Goal: Task Accomplishment & Management: Use online tool/utility

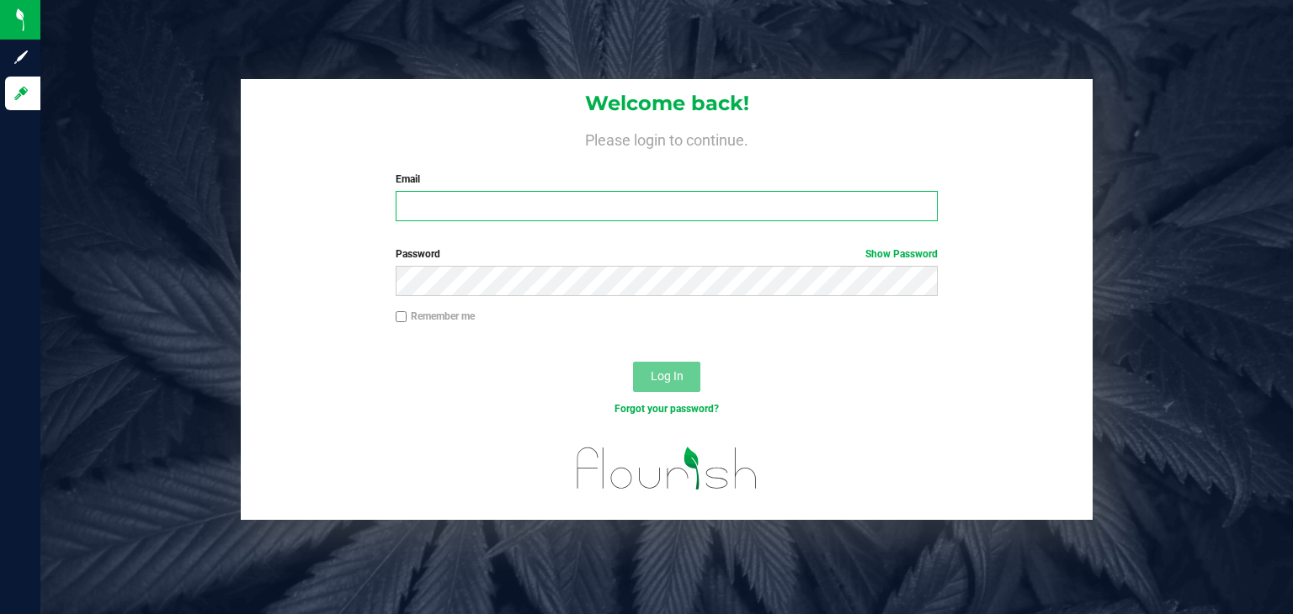
click at [465, 207] on input "Email" at bounding box center [667, 206] width 543 height 30
type input "[EMAIL_ADDRESS][DOMAIN_NAME]"
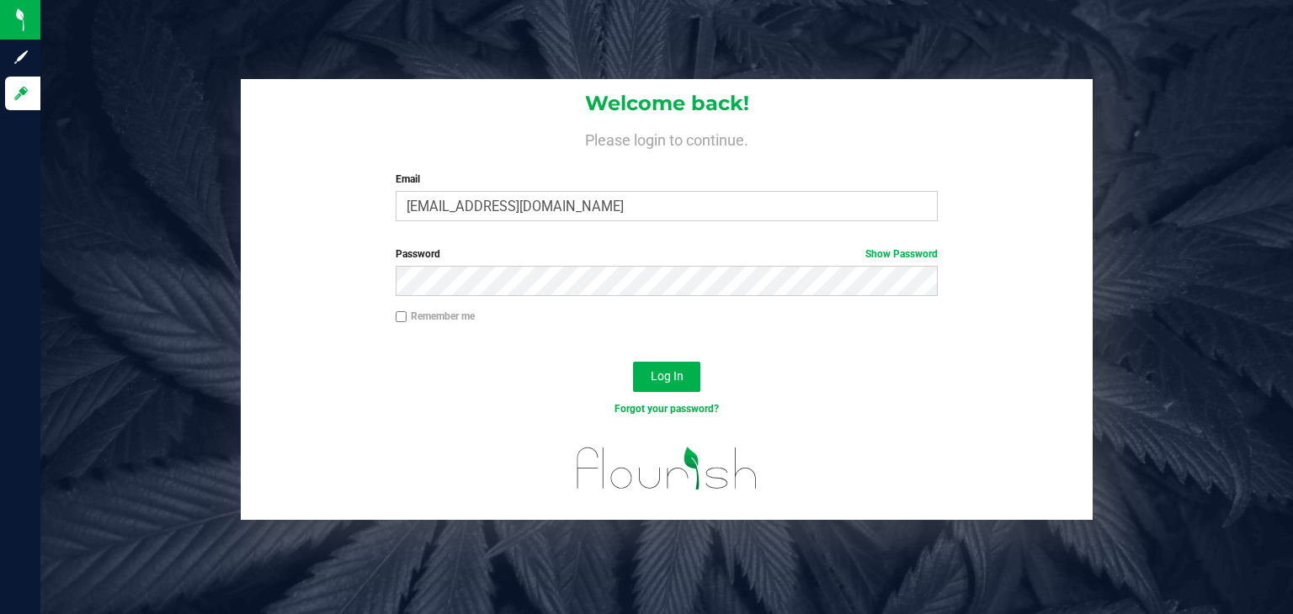
click at [397, 314] on input "Remember me" at bounding box center [402, 317] width 12 height 12
checkbox input "true"
click at [657, 374] on span "Log In" at bounding box center [667, 376] width 33 height 13
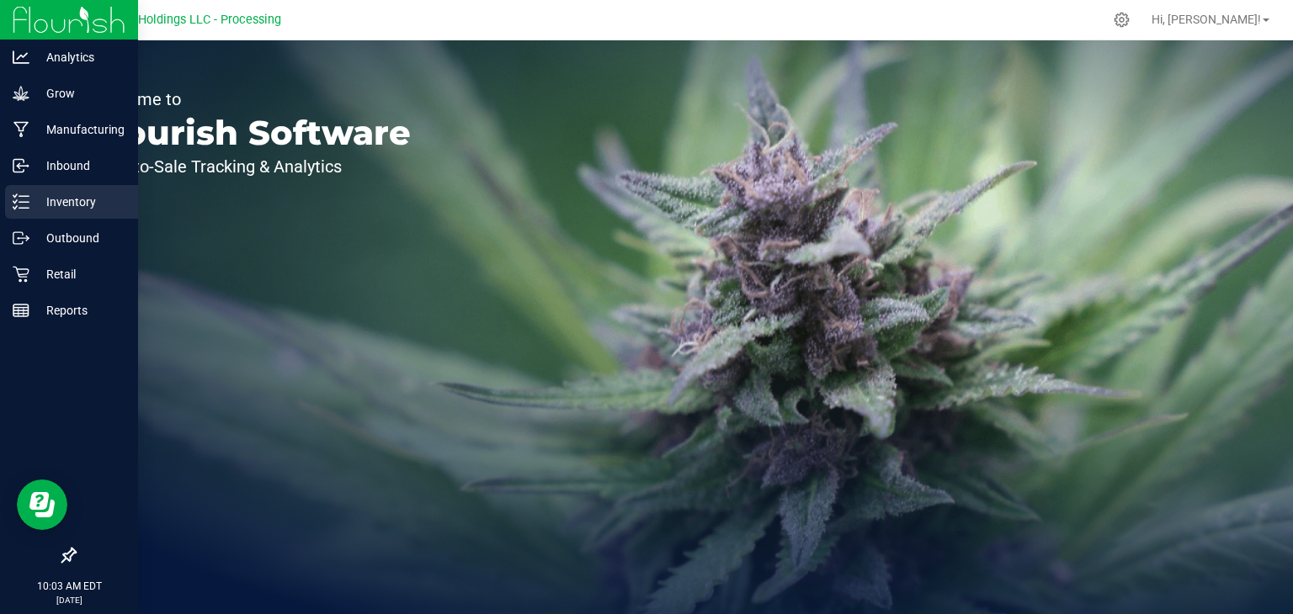
click at [61, 204] on p "Inventory" at bounding box center [79, 202] width 101 height 20
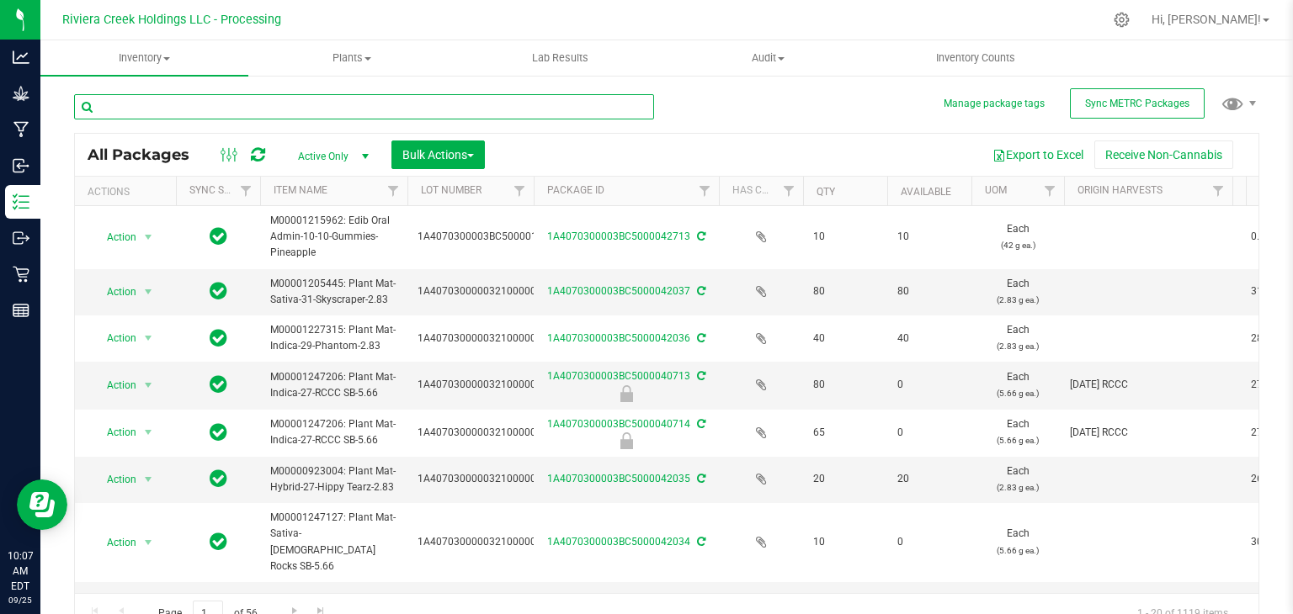
click at [350, 107] on input "text" at bounding box center [364, 106] width 580 height 25
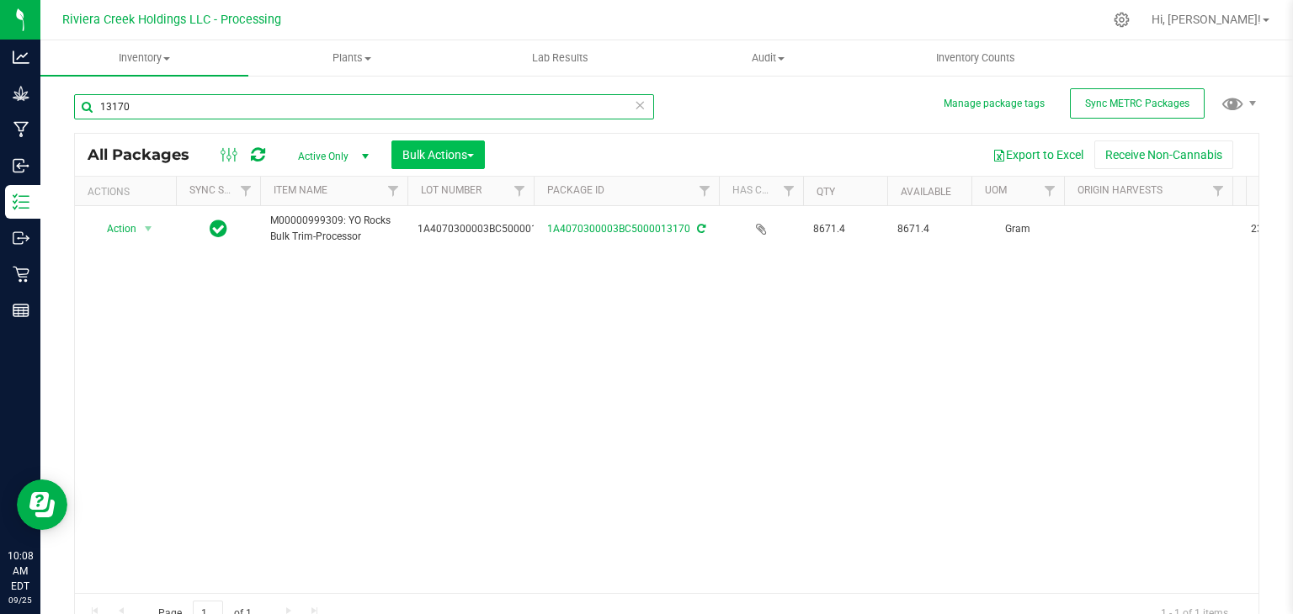
type input "13170"
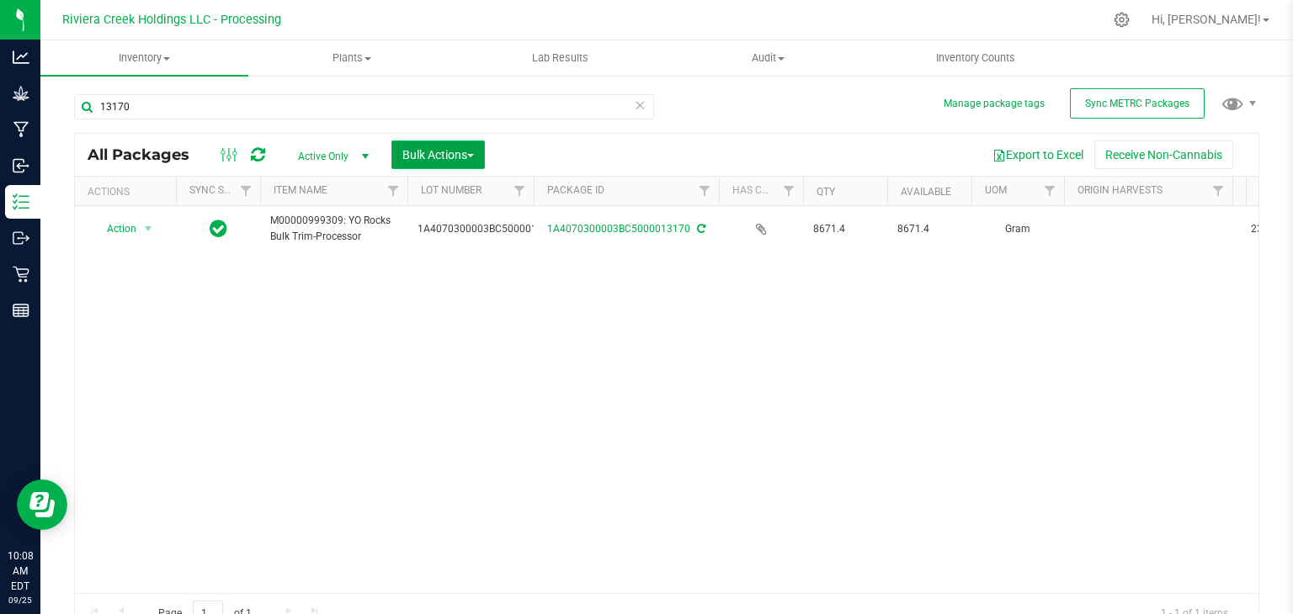
click at [472, 156] on span "button" at bounding box center [470, 155] width 7 height 3
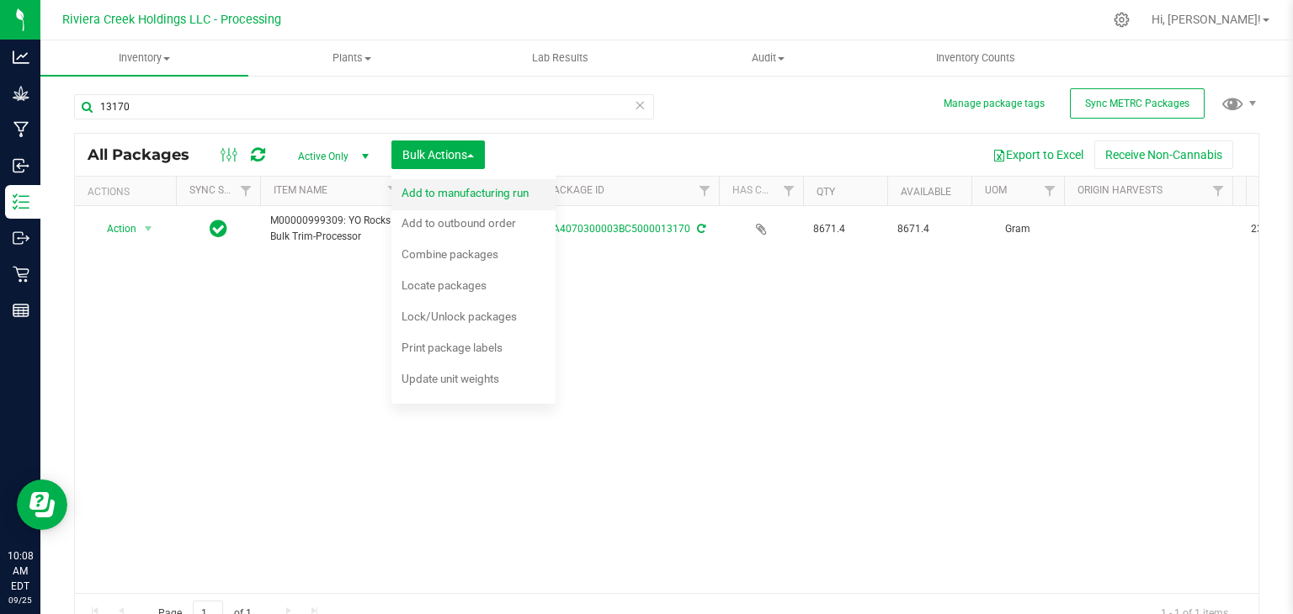
click at [438, 189] on span "Add to manufacturing run" at bounding box center [465, 192] width 127 height 13
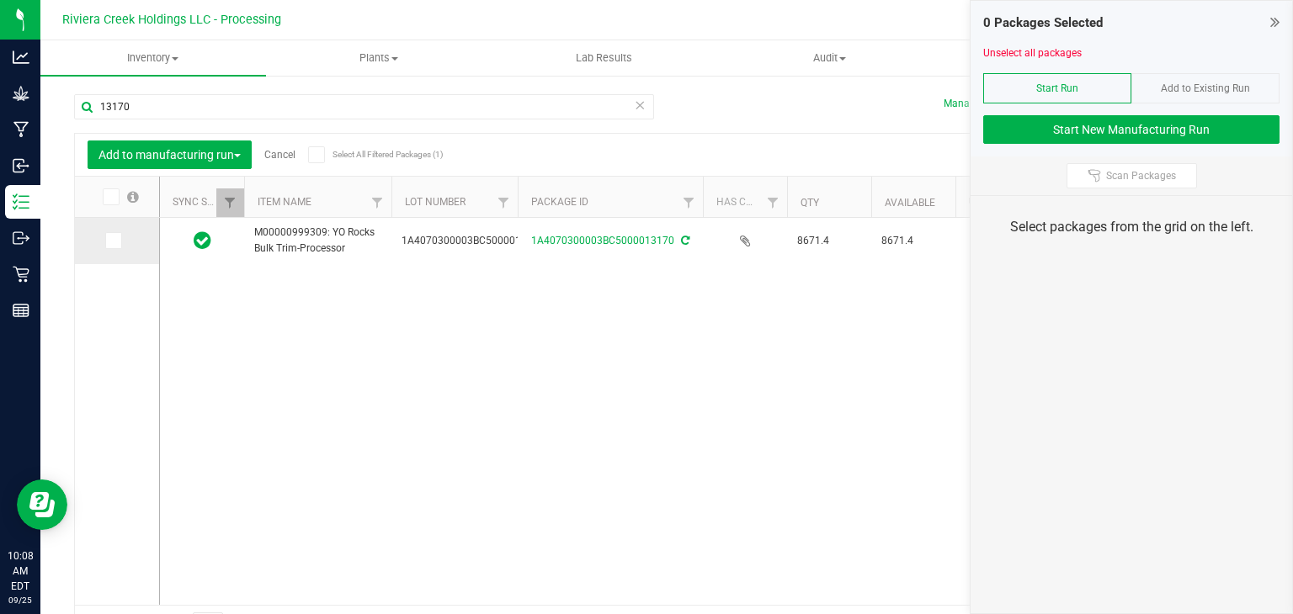
click at [108, 241] on icon at bounding box center [112, 241] width 11 height 0
click at [0, 0] on input "checkbox" at bounding box center [0, 0] width 0 height 0
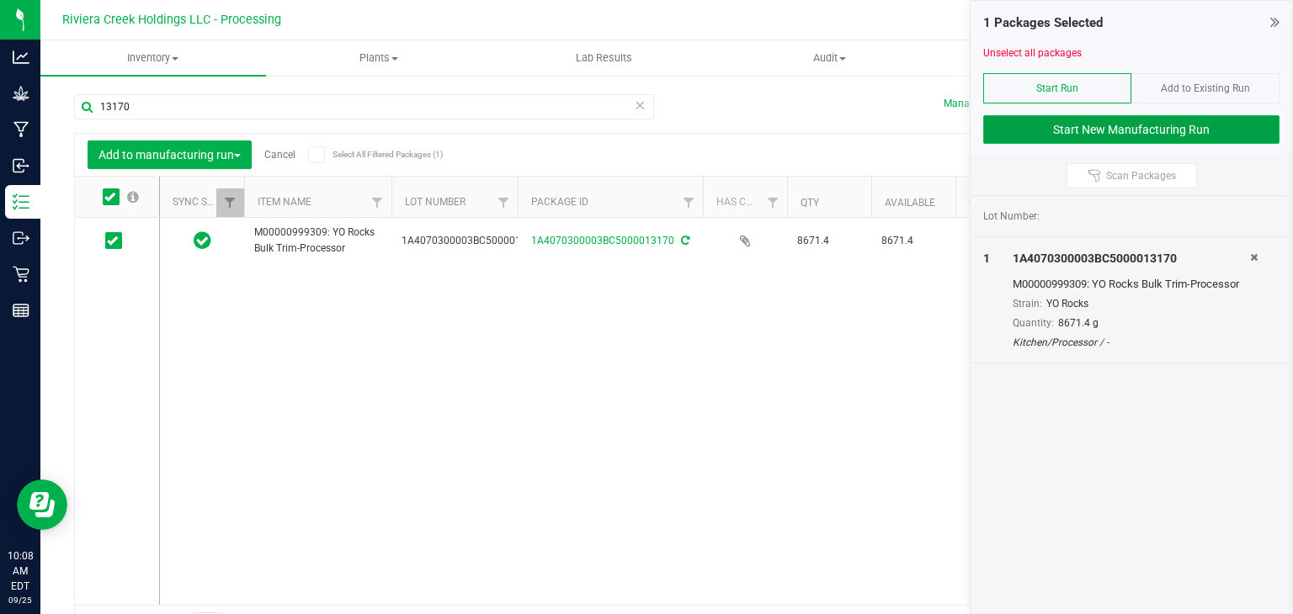
click at [1050, 129] on button "Start New Manufacturing Run" at bounding box center [1131, 129] width 296 height 29
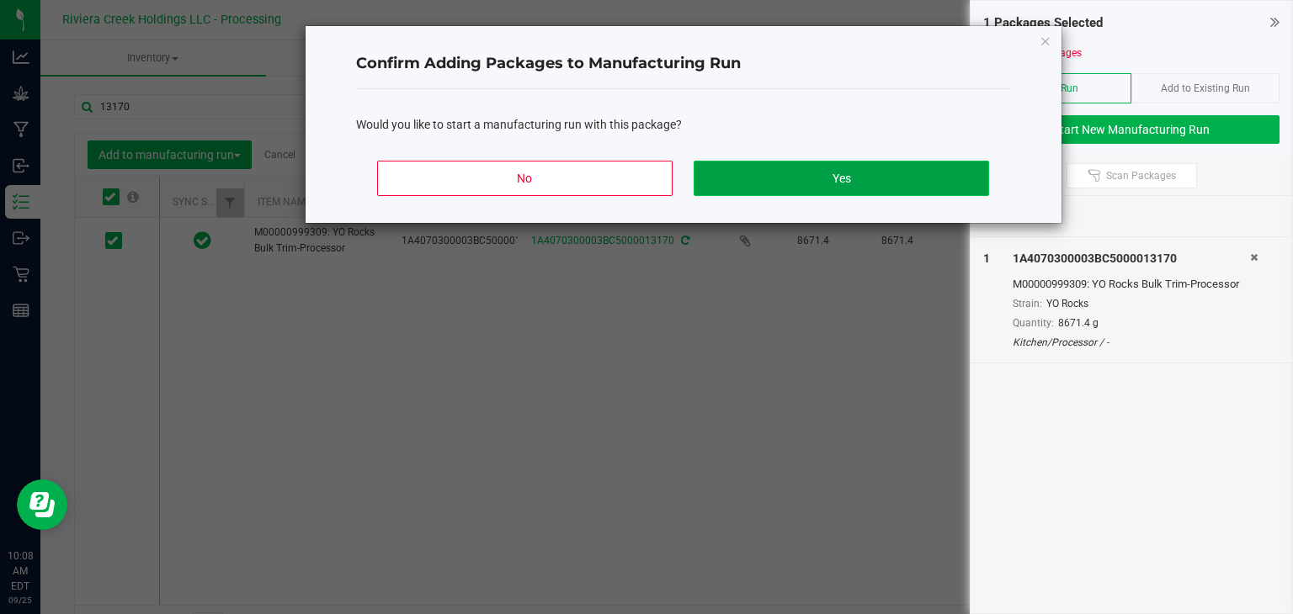
click at [815, 183] on button "Yes" at bounding box center [841, 178] width 295 height 35
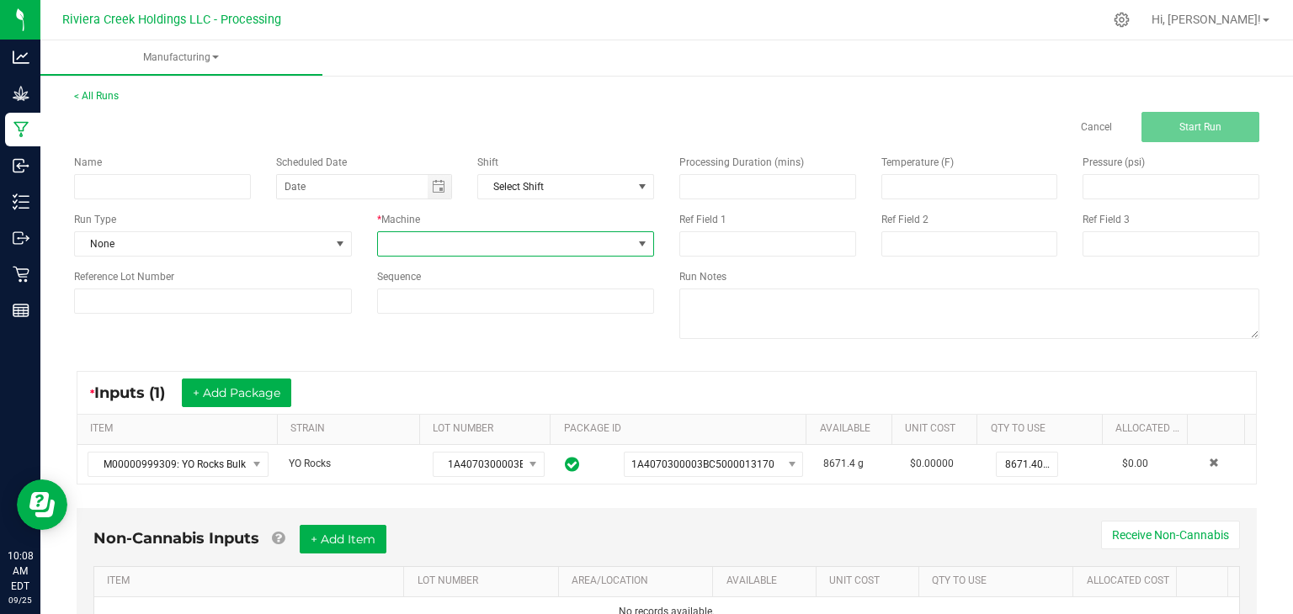
click at [636, 242] on span at bounding box center [642, 243] width 13 height 13
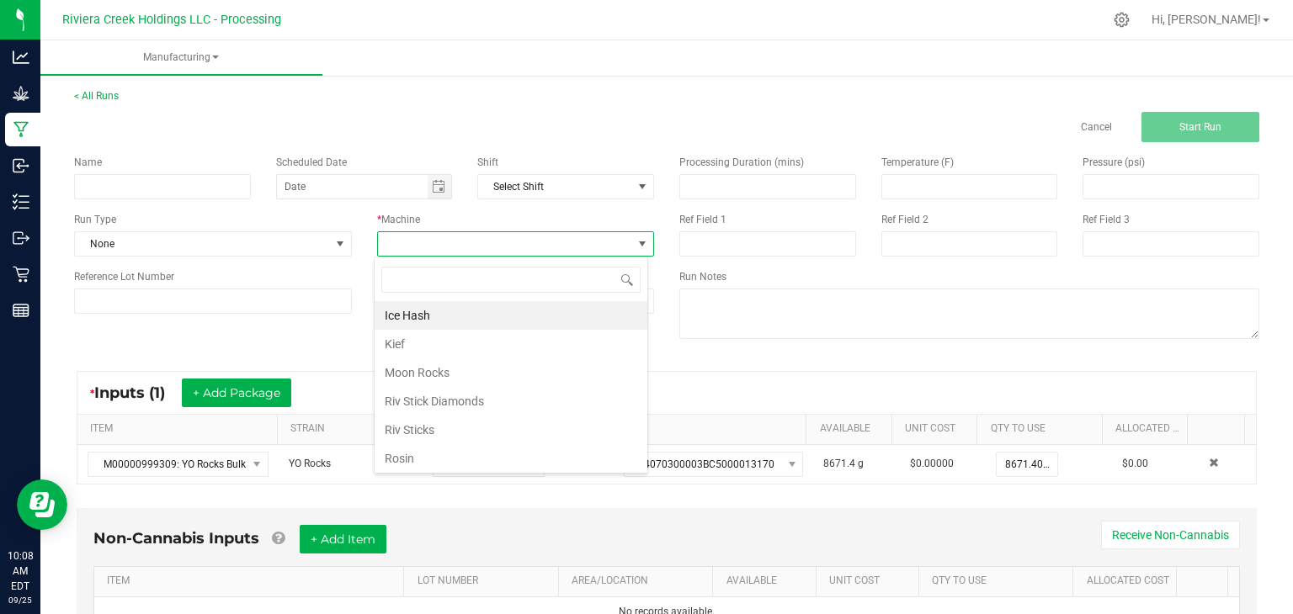
scroll to position [24, 274]
click at [524, 315] on li "Ice Hash" at bounding box center [511, 315] width 273 height 29
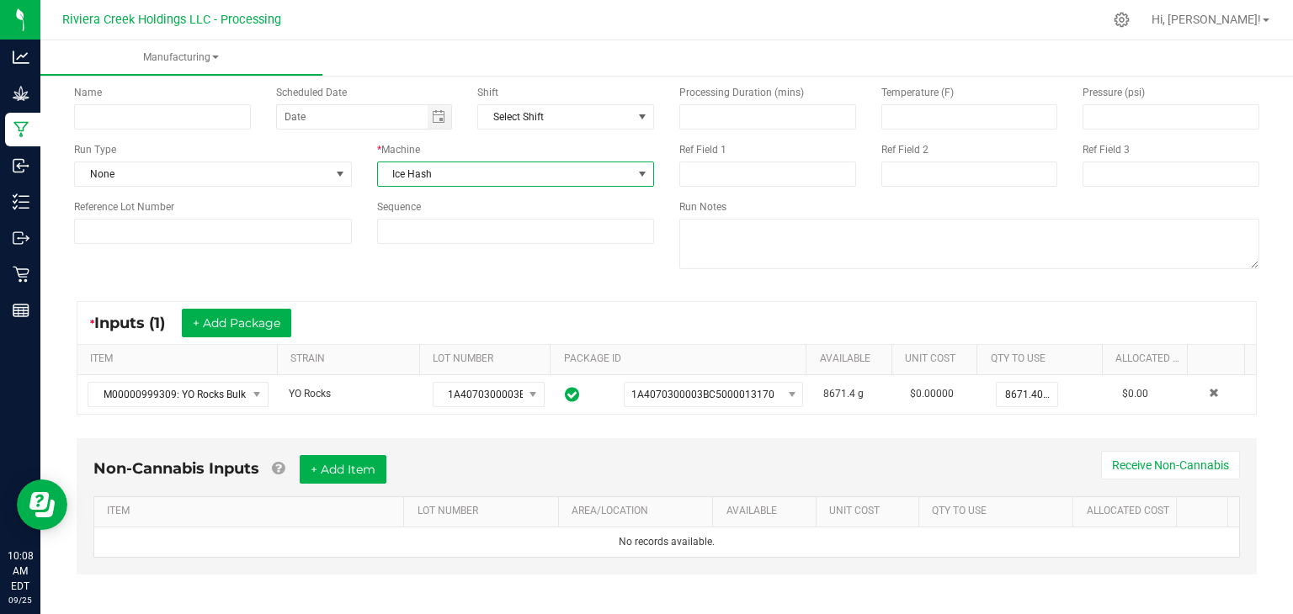
scroll to position [77, 0]
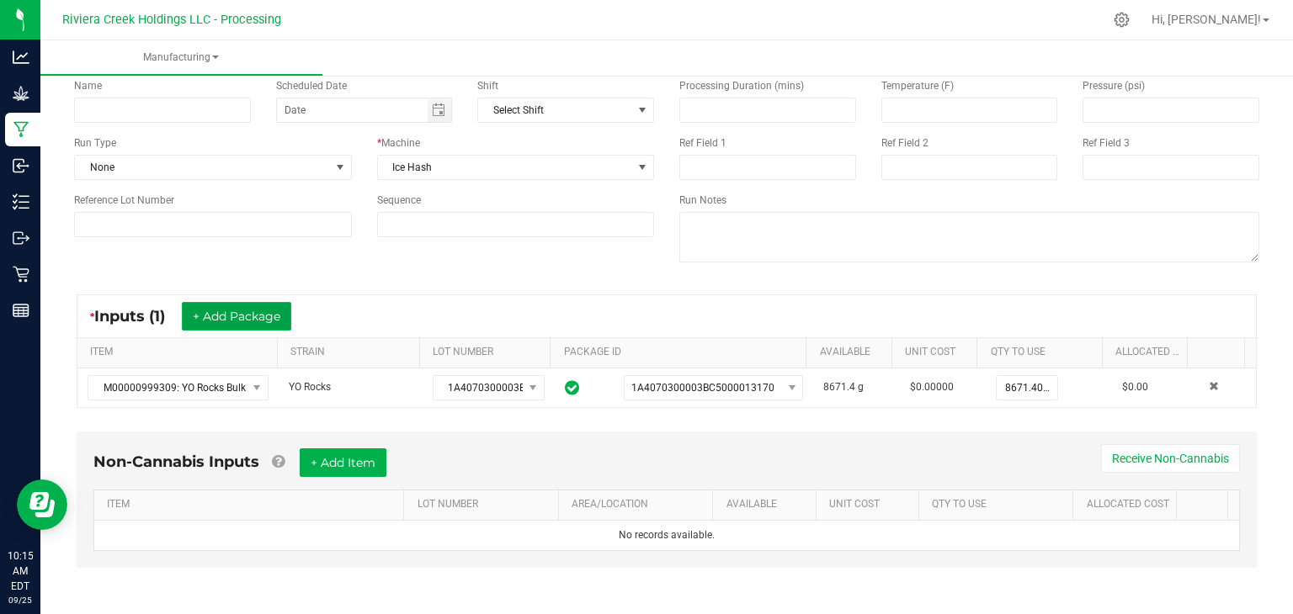
click at [268, 313] on button "+ Add Package" at bounding box center [236, 316] width 109 height 29
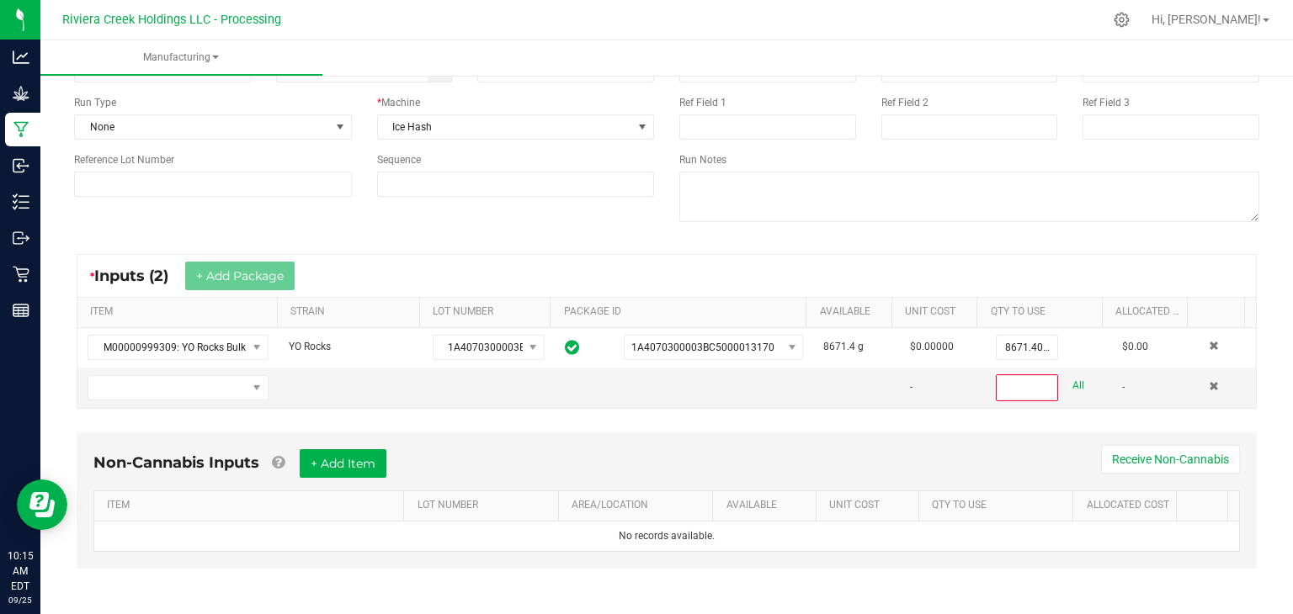
scroll to position [0, 0]
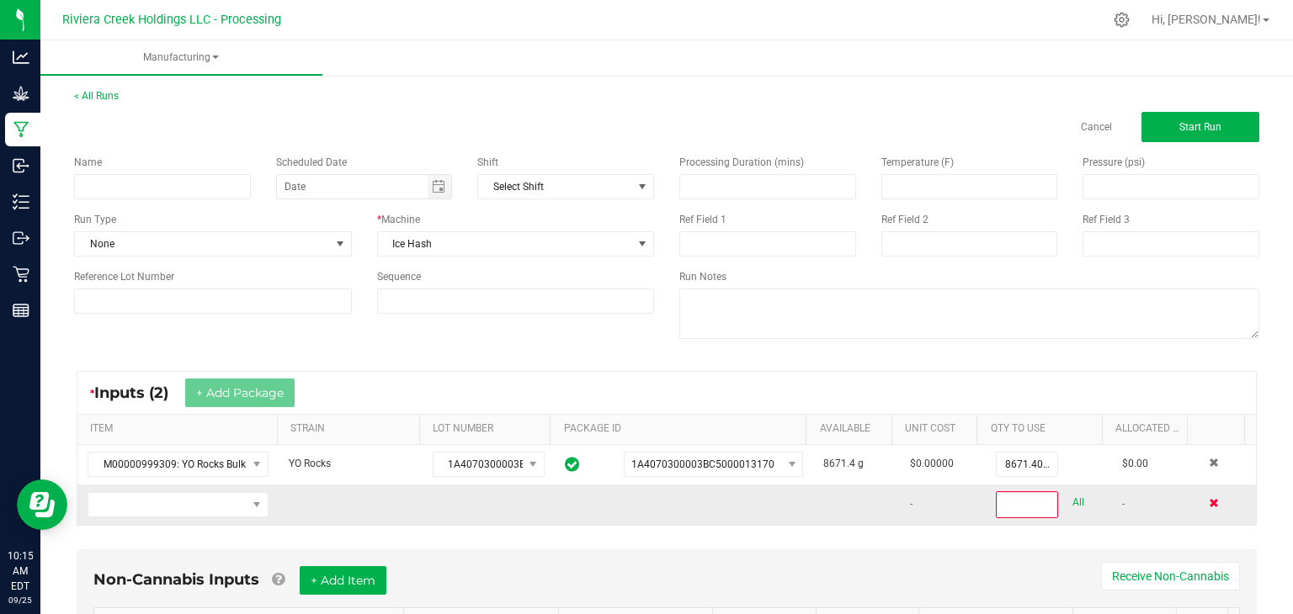
click at [1209, 498] on span at bounding box center [1214, 503] width 10 height 10
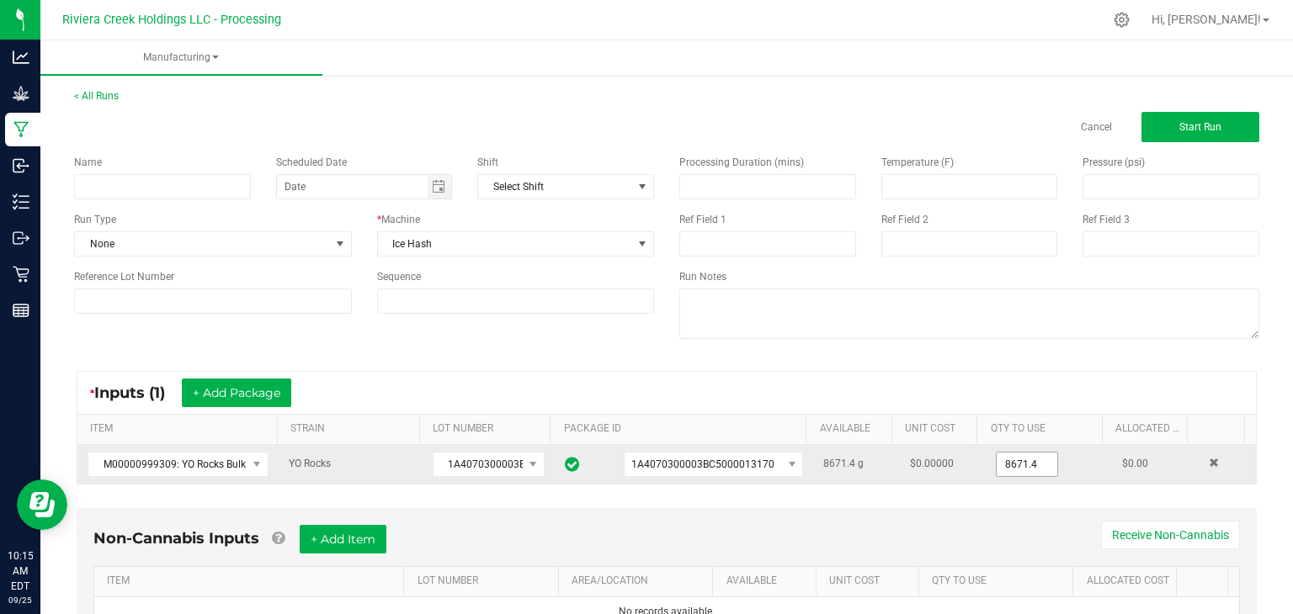
click at [1029, 465] on input "8671.4" at bounding box center [1027, 465] width 61 height 24
type input "1438.0000 g"
click at [1058, 466] on div "All" at bounding box center [1071, 463] width 27 height 23
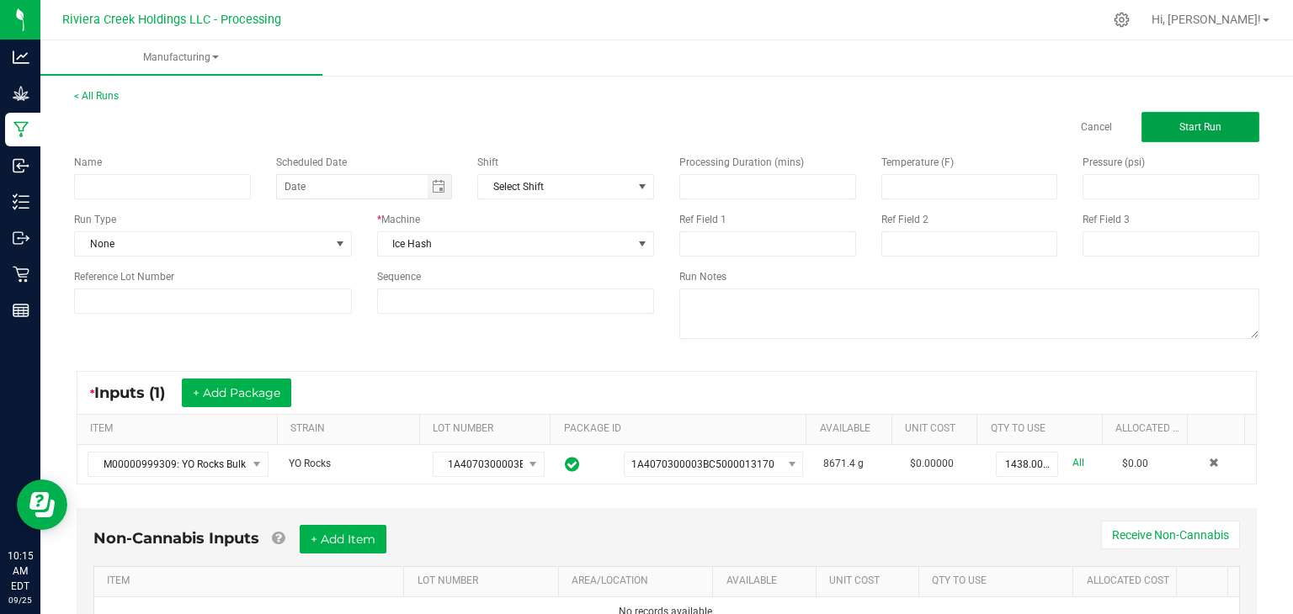
click at [1179, 129] on span "Start Run" at bounding box center [1200, 127] width 42 height 12
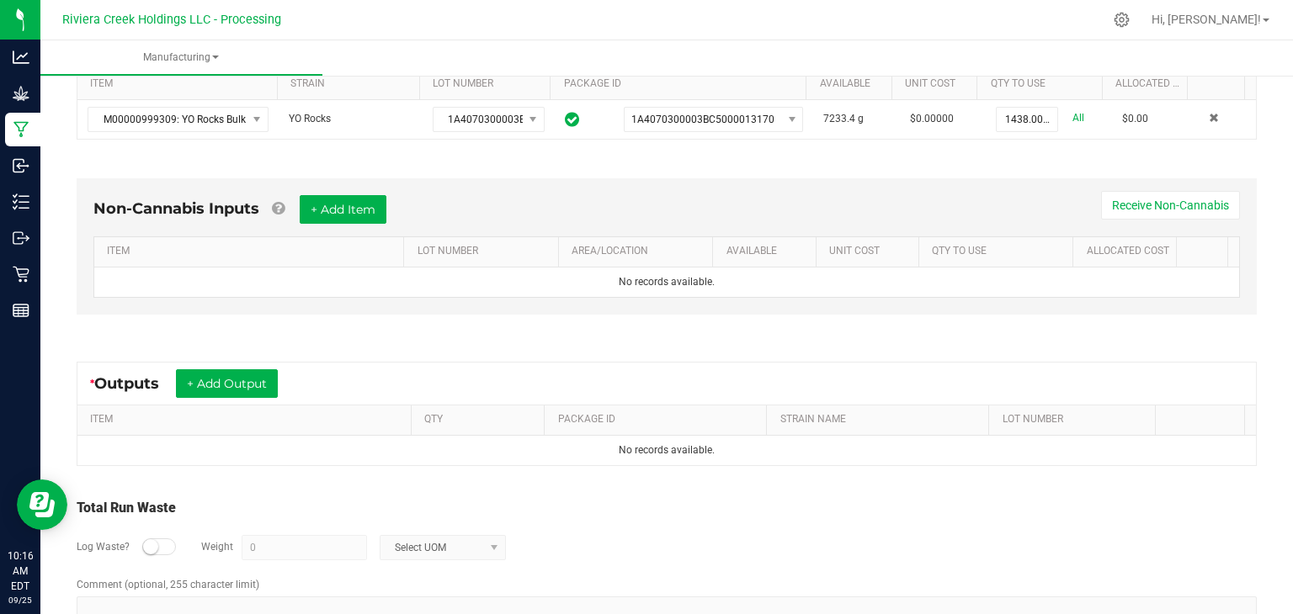
scroll to position [420, 0]
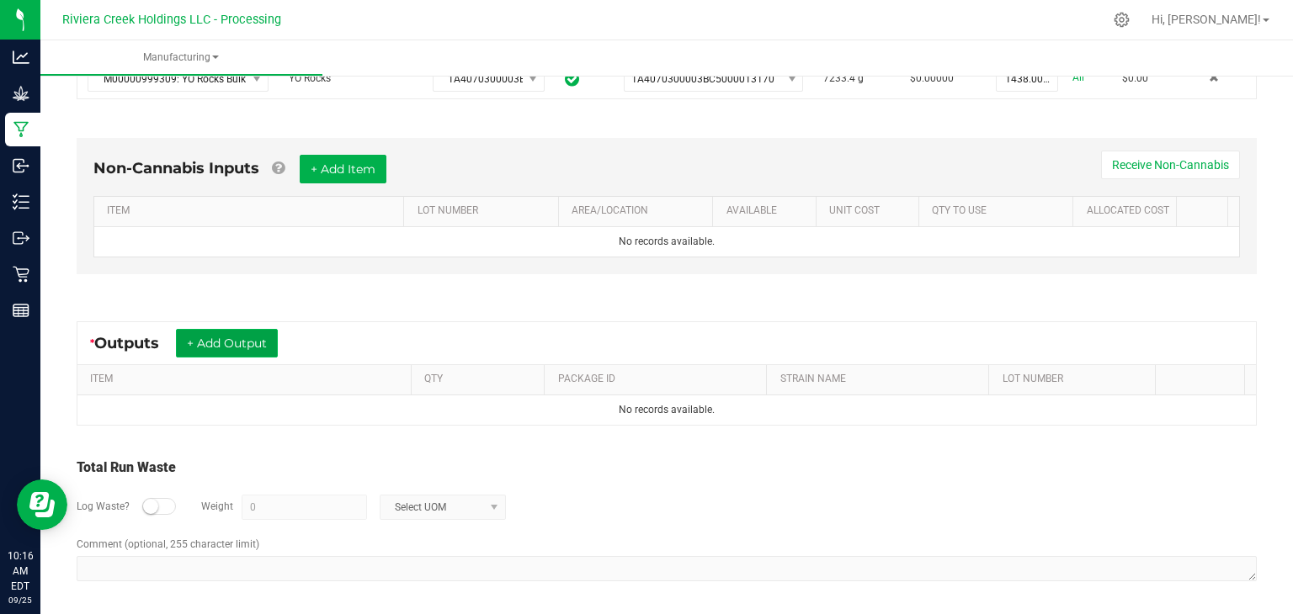
click at [245, 343] on button "+ Add Output" at bounding box center [227, 343] width 102 height 29
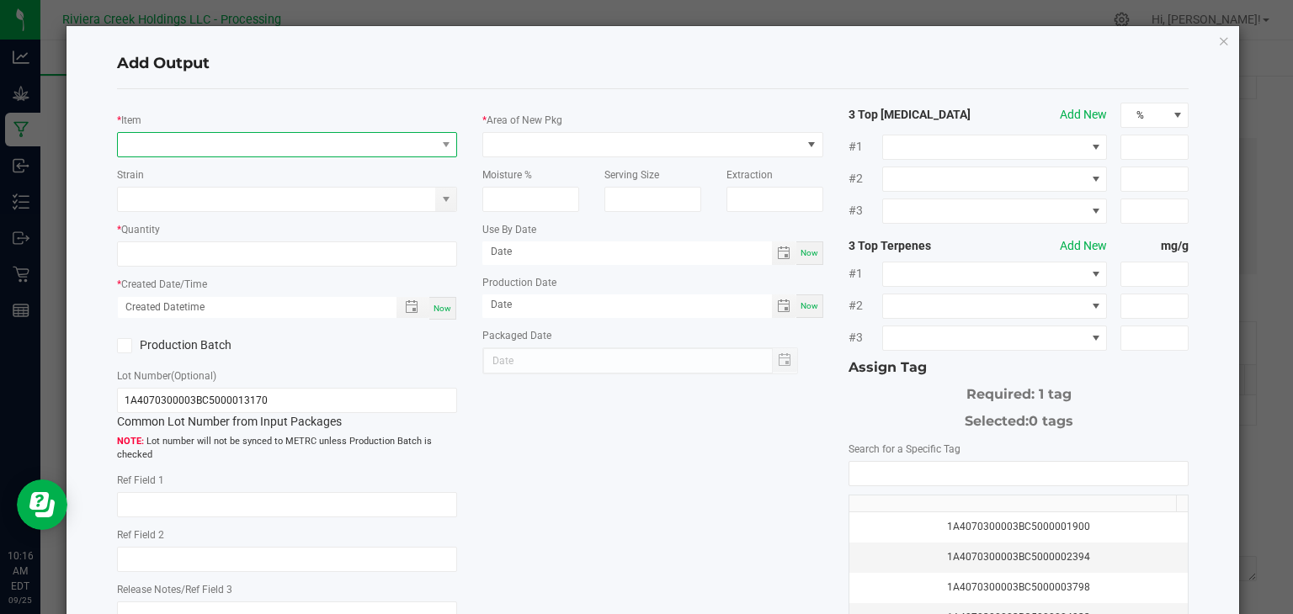
click at [386, 152] on span "NO DATA FOUND" at bounding box center [277, 145] width 318 height 24
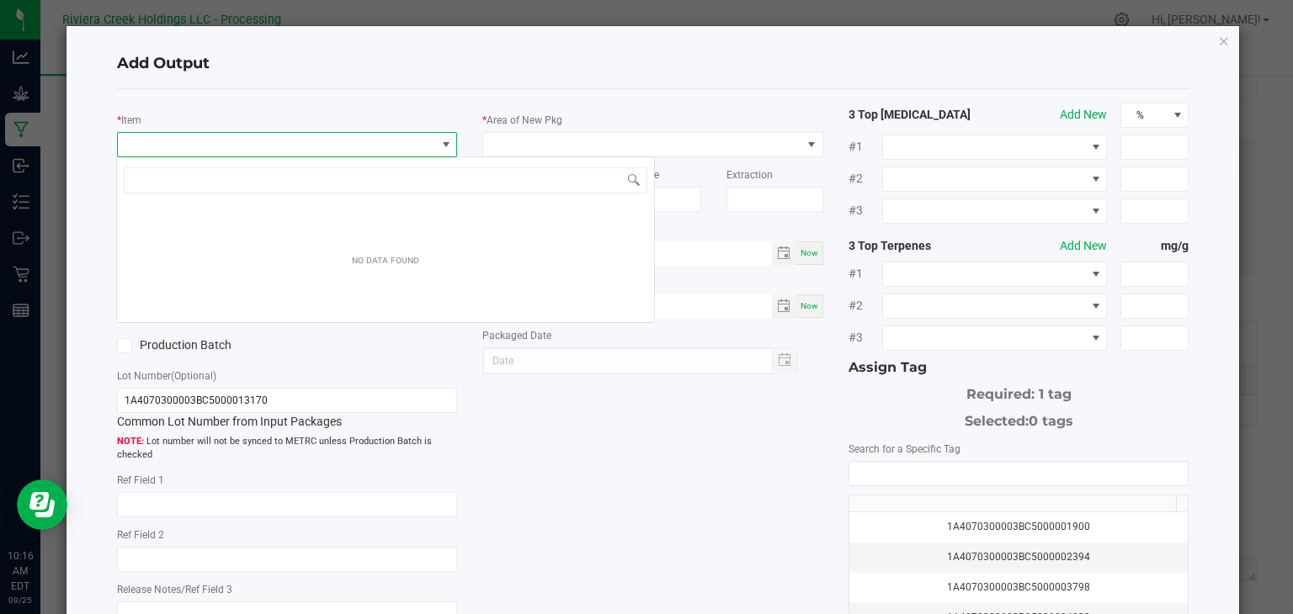
scroll to position [24, 337]
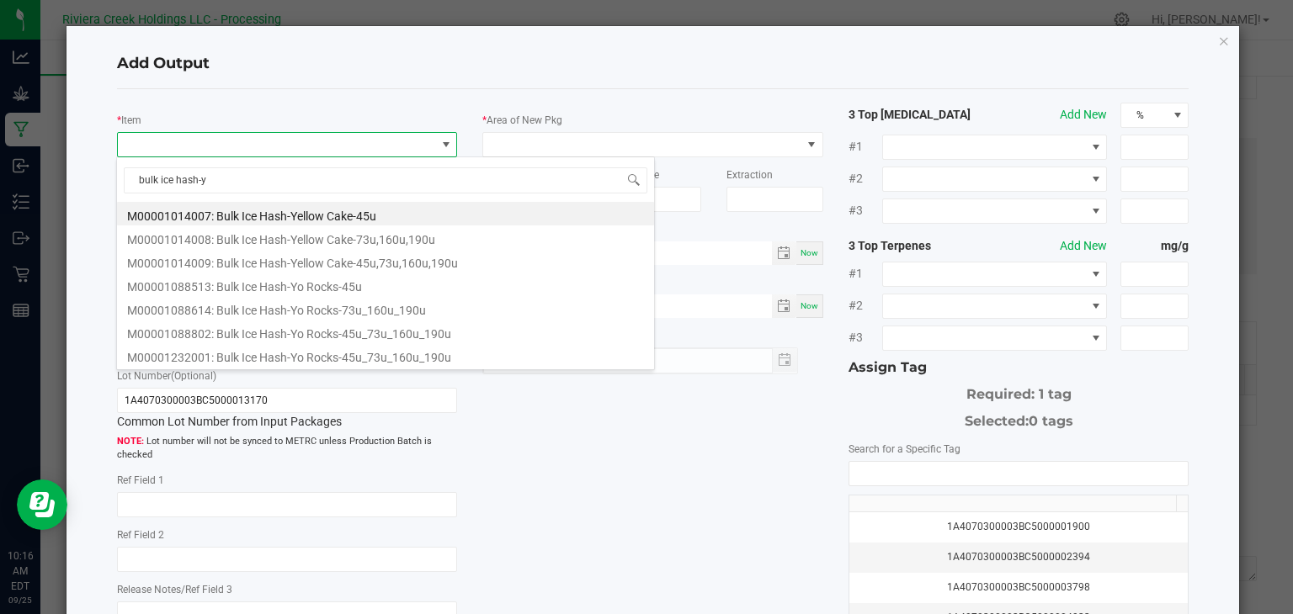
type input "bulk ice hash-yo"
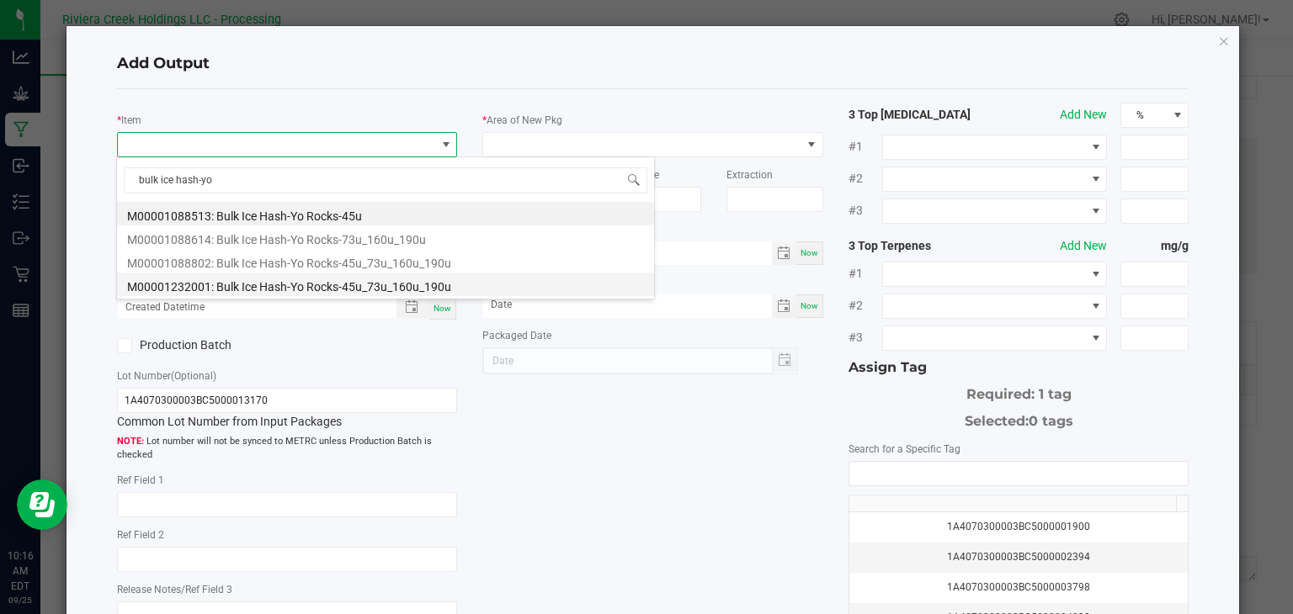
click at [287, 290] on li "M00001232001: Bulk Ice Hash-Yo Rocks-45u_73u_160u_190u" at bounding box center [385, 285] width 537 height 24
type input "0.0000 g"
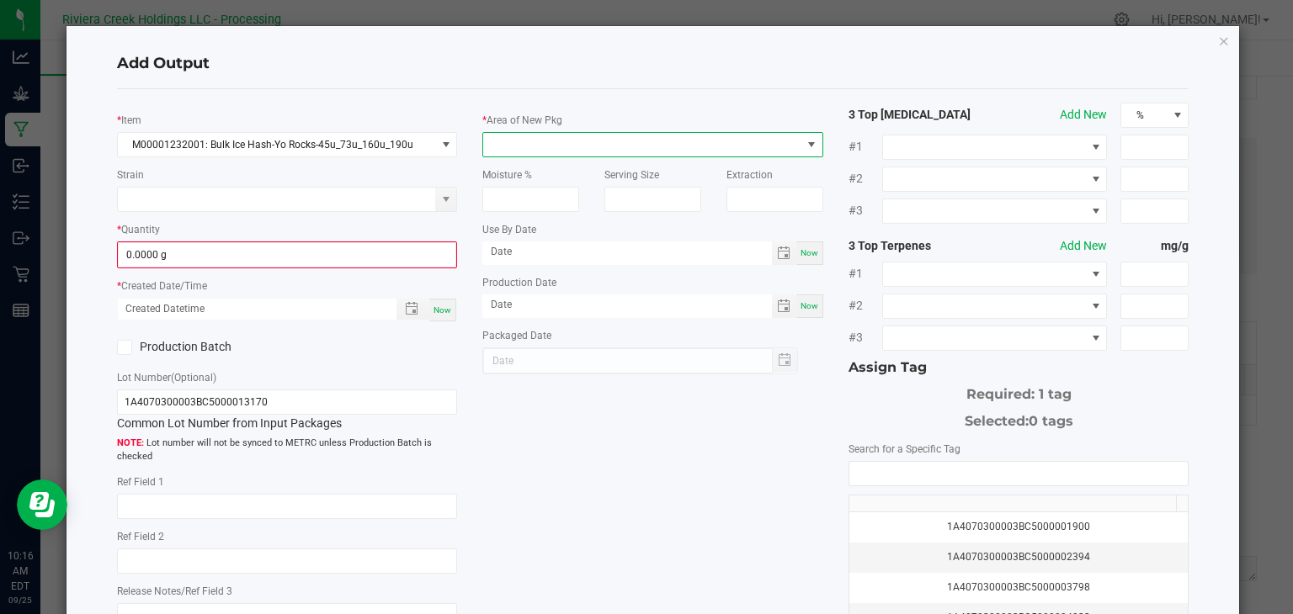
click at [566, 136] on span at bounding box center [642, 145] width 318 height 24
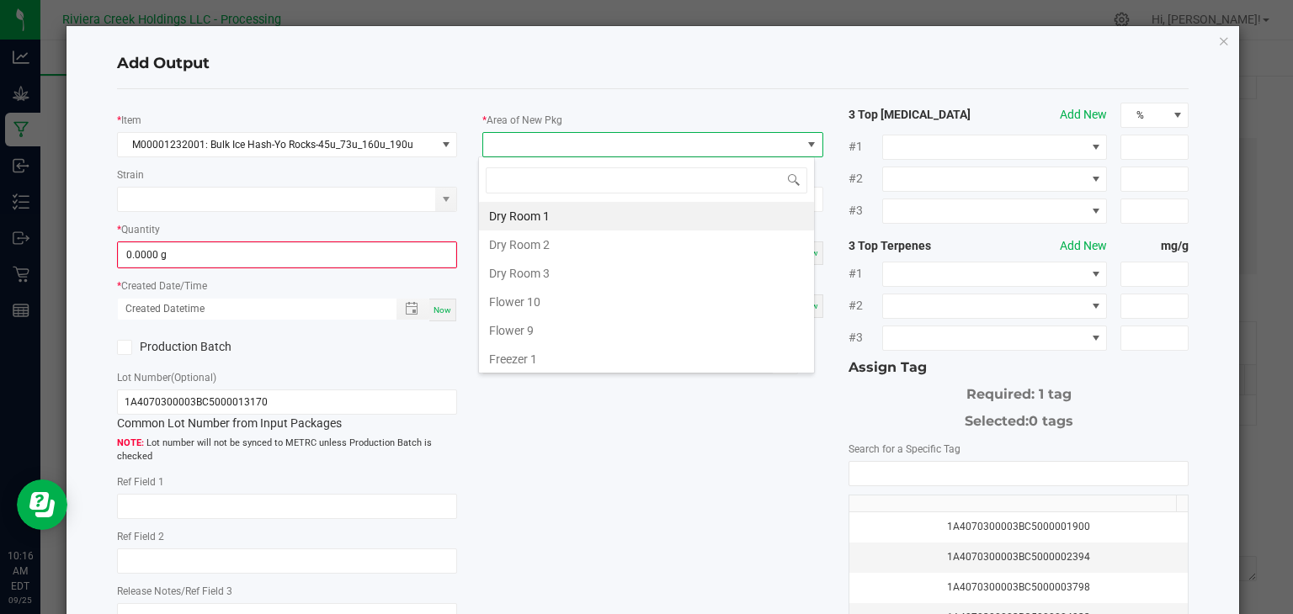
type input "k"
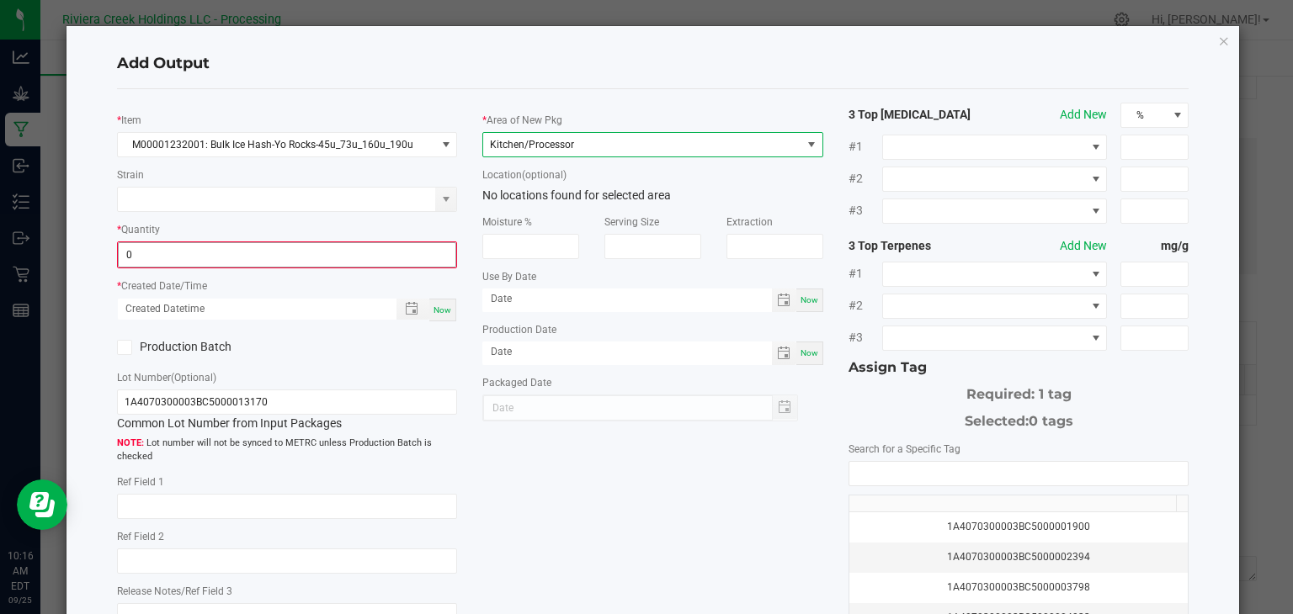
click at [320, 252] on input "0" at bounding box center [288, 255] width 338 height 24
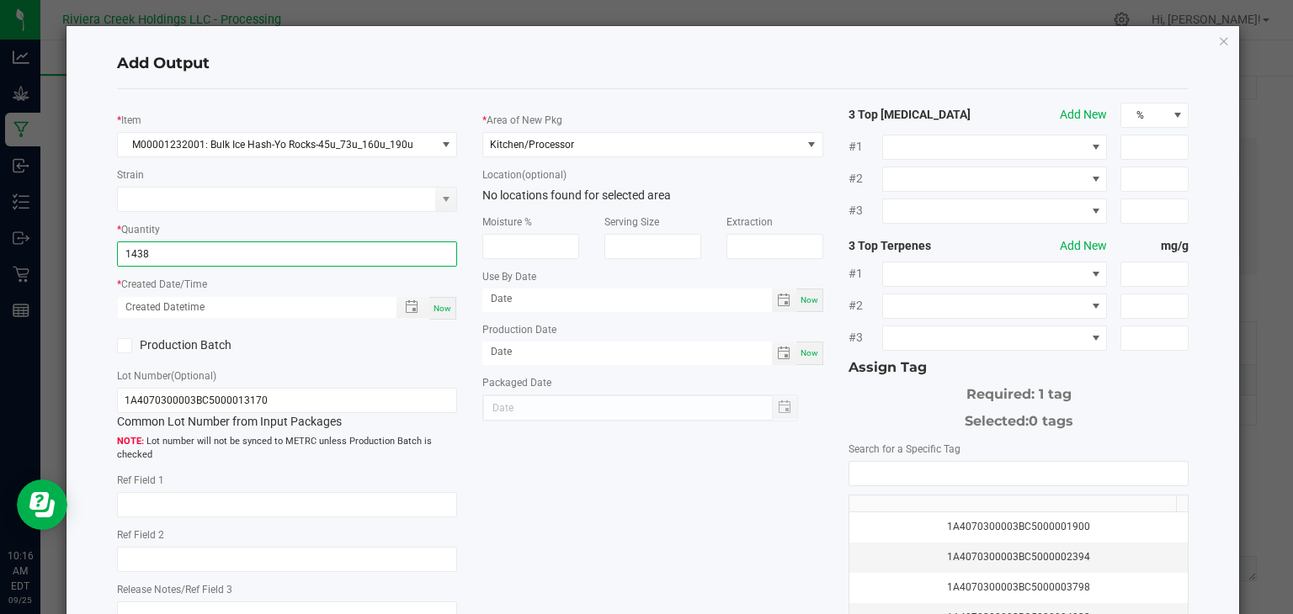
type input "1438.0000 g"
click at [439, 311] on span "Now" at bounding box center [442, 308] width 18 height 9
type input "[DATE] 10:16 AM"
type input "[DATE]"
click at [125, 346] on icon at bounding box center [124, 346] width 11 height 0
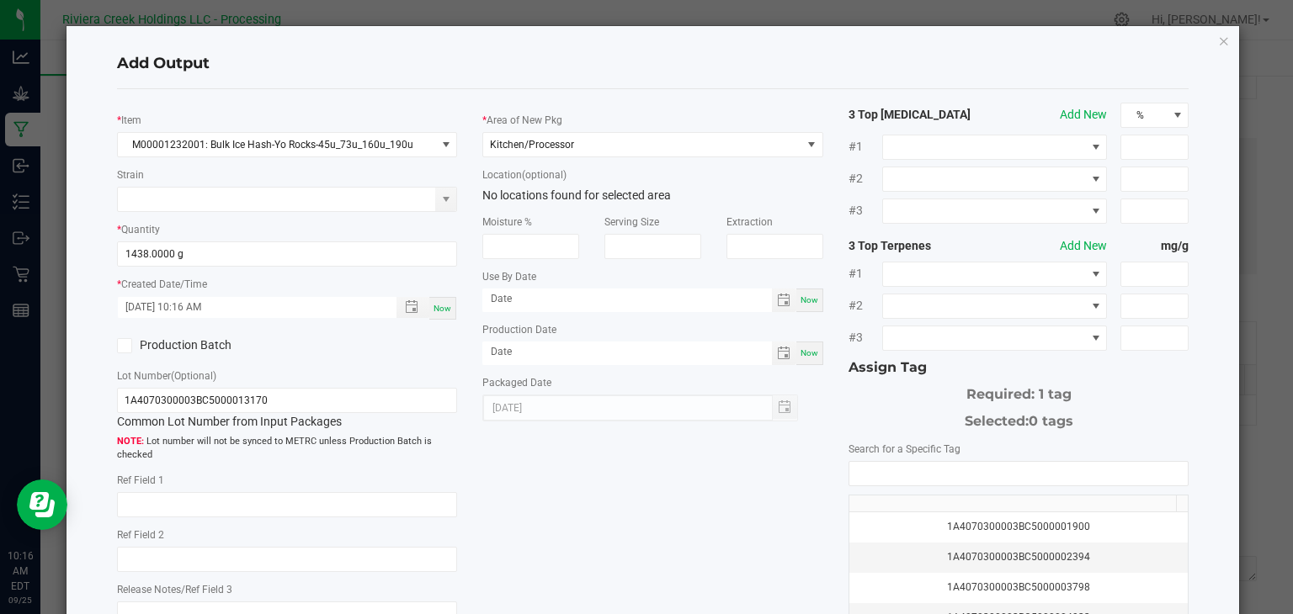
click at [0, 0] on input "Production Batch" at bounding box center [0, 0] width 0 height 0
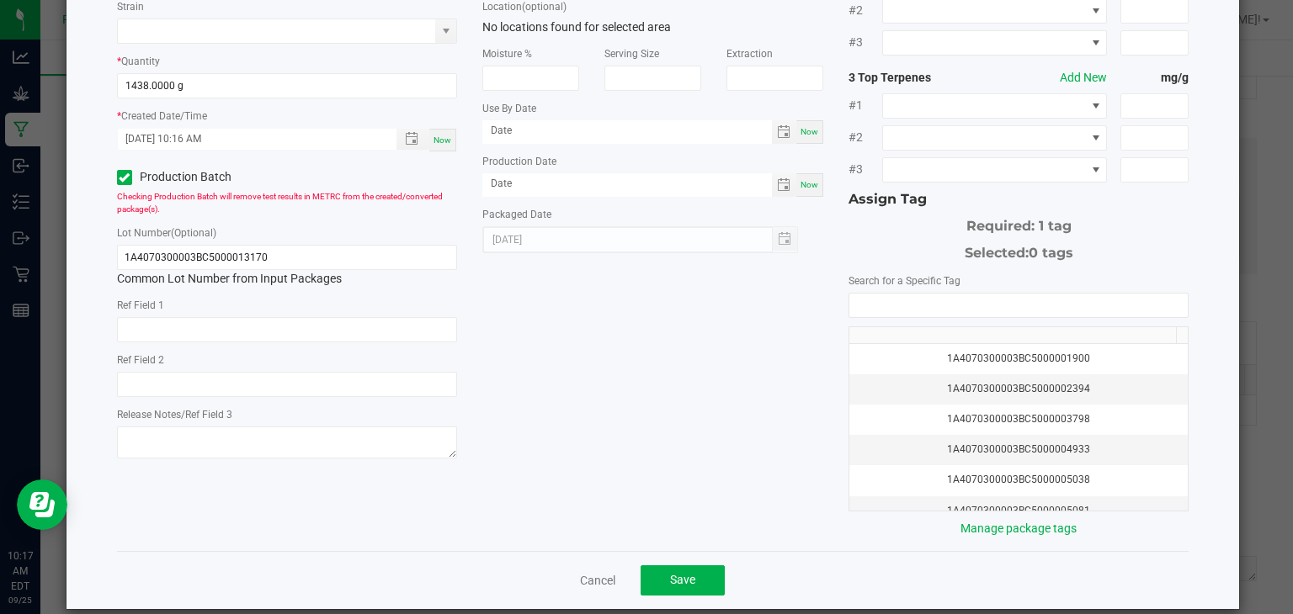
scroll to position [168, 0]
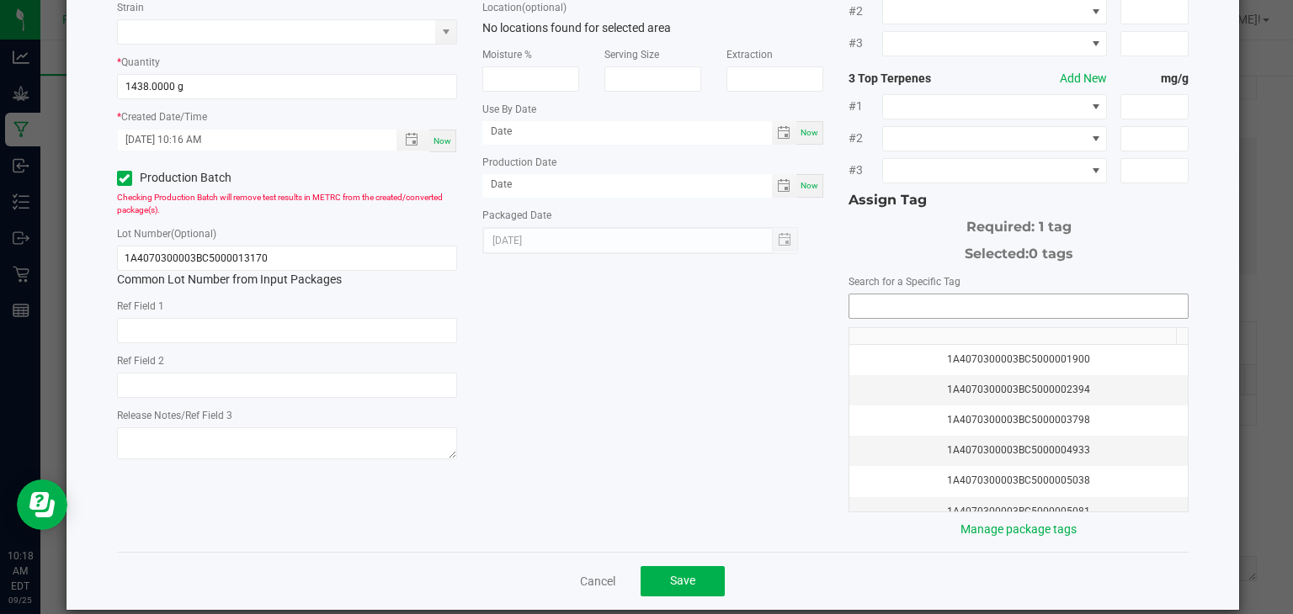
click at [918, 301] on input "NO DATA FOUND" at bounding box center [1018, 307] width 339 height 24
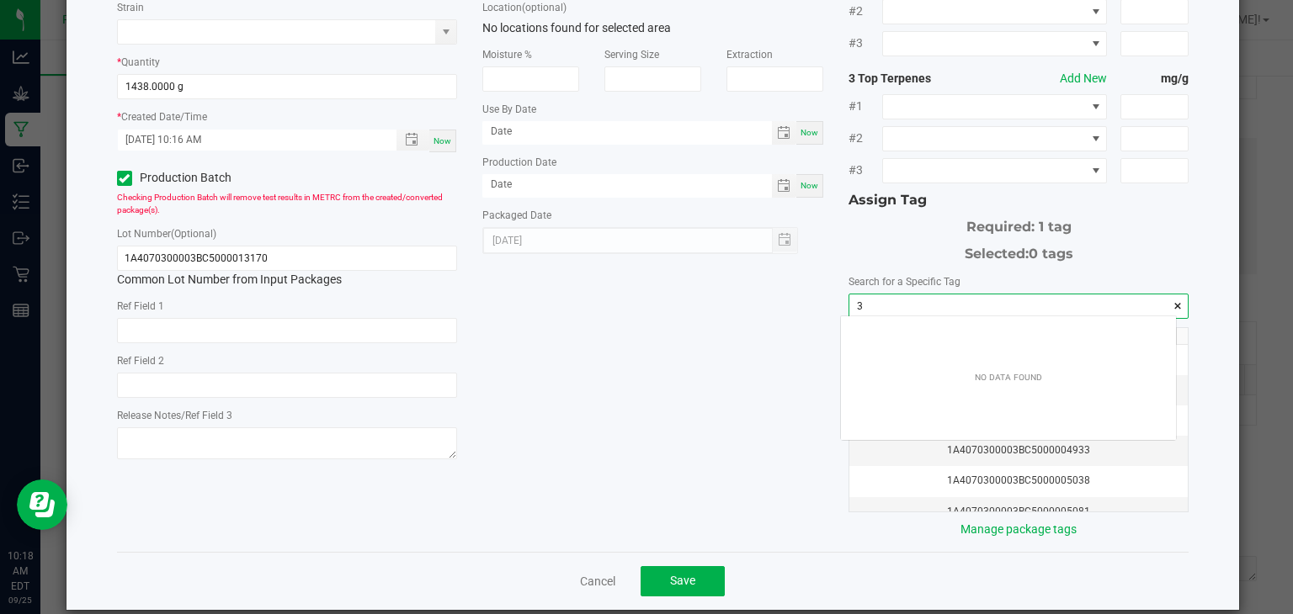
scroll to position [24, 336]
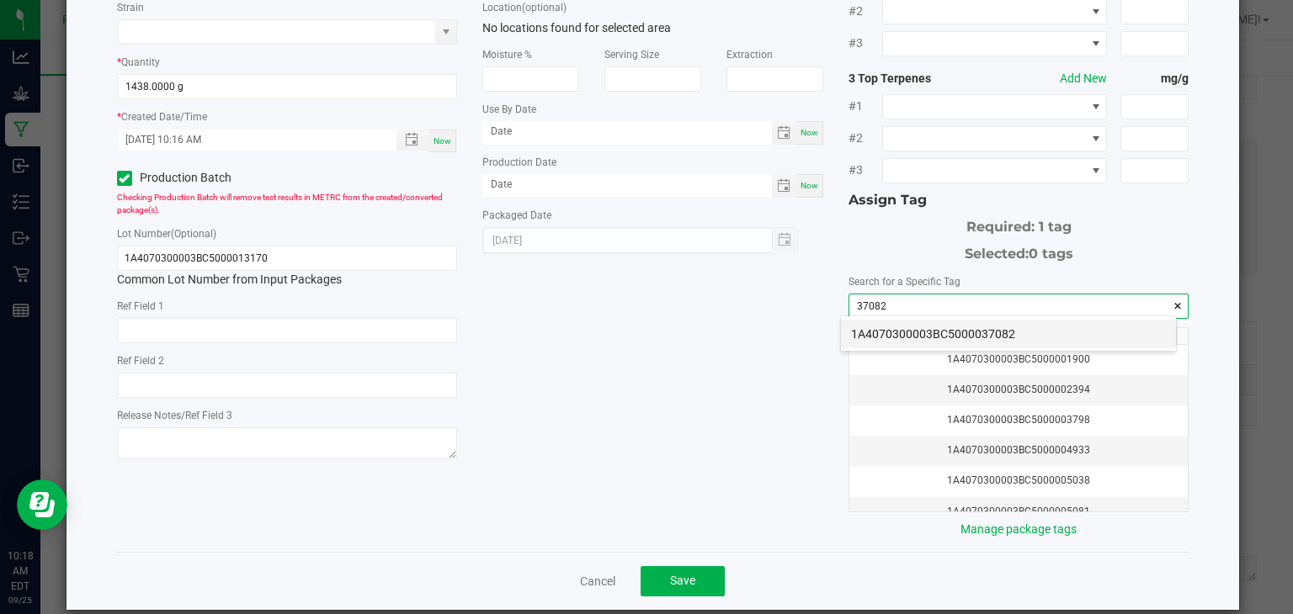
click at [1029, 331] on li "1A4070300003BC5000037082" at bounding box center [1008, 334] width 335 height 29
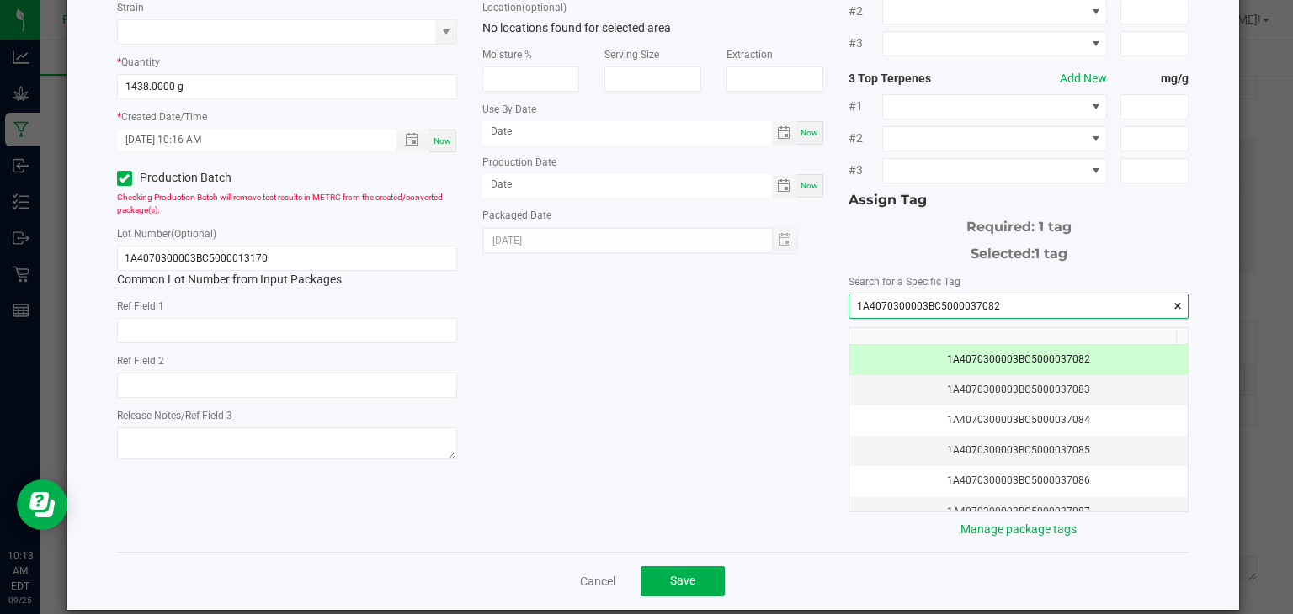
click at [1006, 306] on input "1A4070300003BC5000037082" at bounding box center [1018, 307] width 339 height 24
type input "1A4070300003BC5000037082"
click at [377, 257] on input "1A4070300003BC5000013170" at bounding box center [287, 258] width 341 height 25
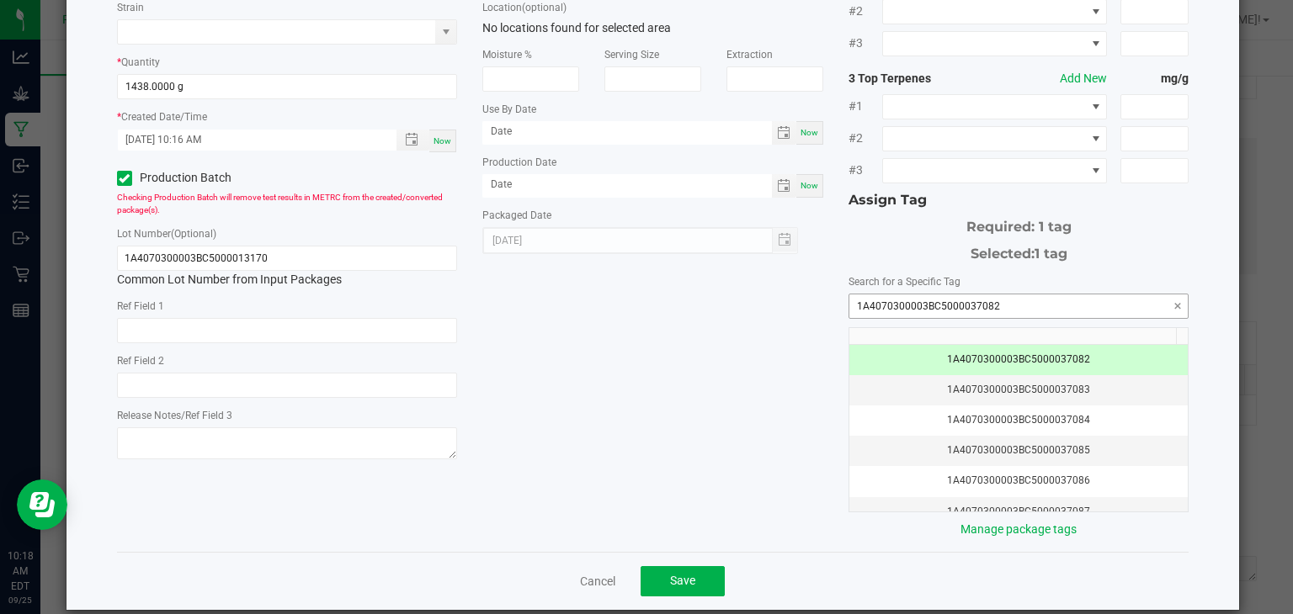
click at [1010, 306] on input "1A4070300003BC5000037082" at bounding box center [1018, 307] width 339 height 24
click at [370, 255] on input "1A4070300003BC5000013170" at bounding box center [287, 258] width 341 height 25
paste input "37082"
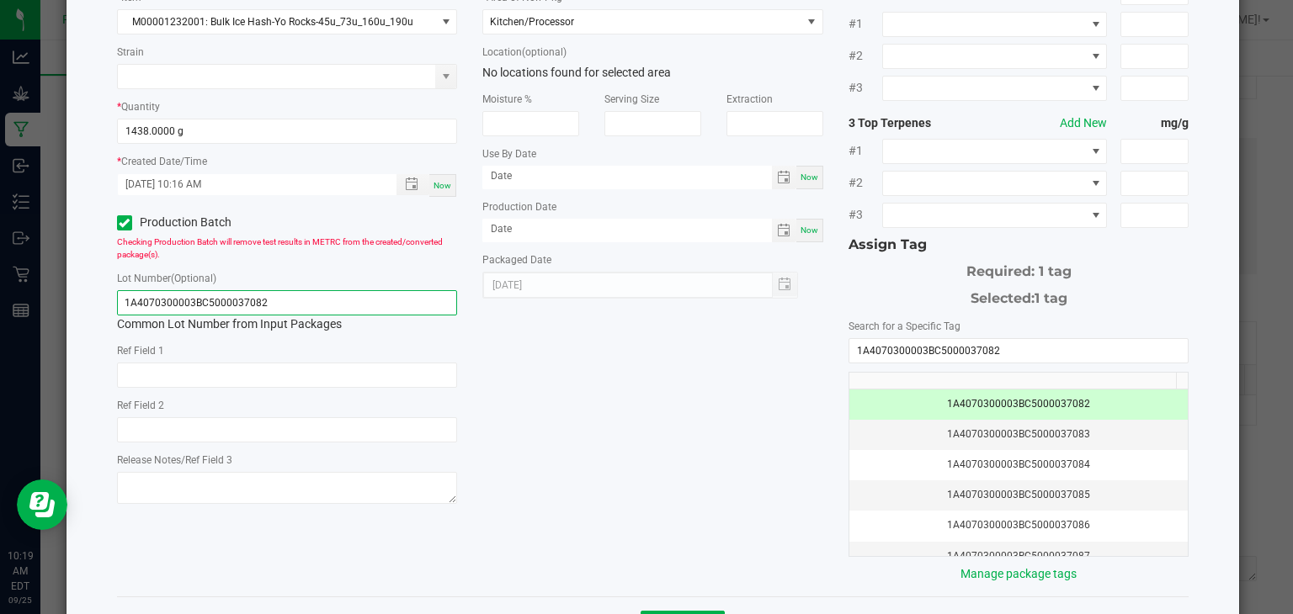
scroll to position [186, 0]
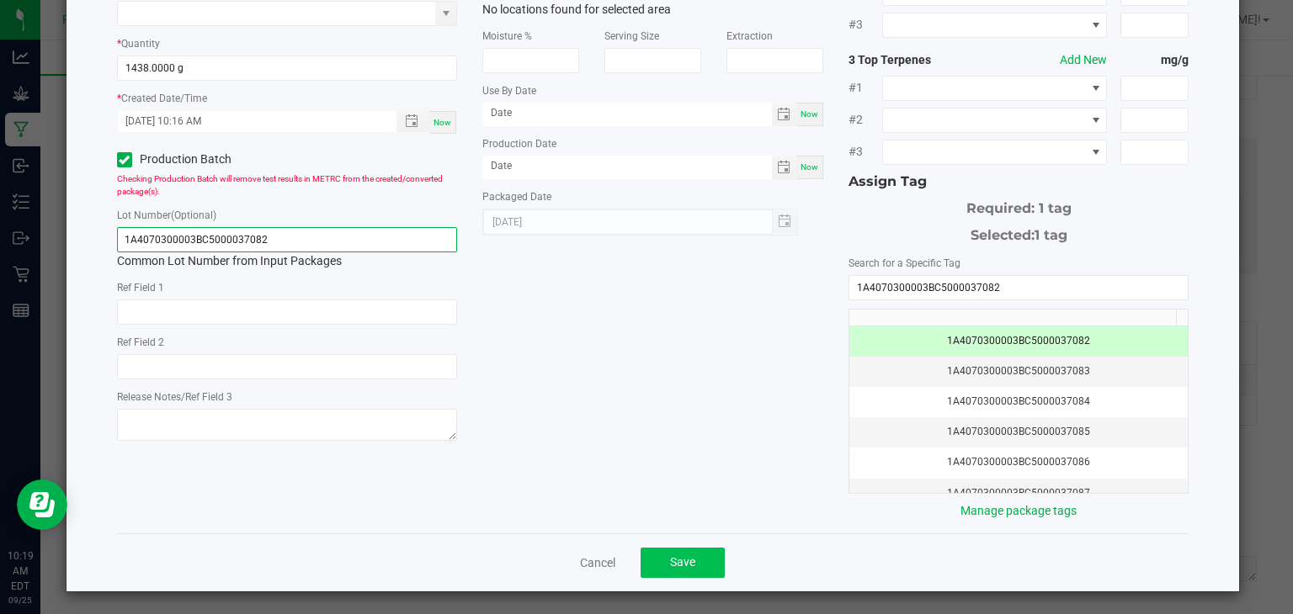
type input "1A4070300003BC5000037082"
click at [657, 553] on button "Save" at bounding box center [683, 563] width 84 height 30
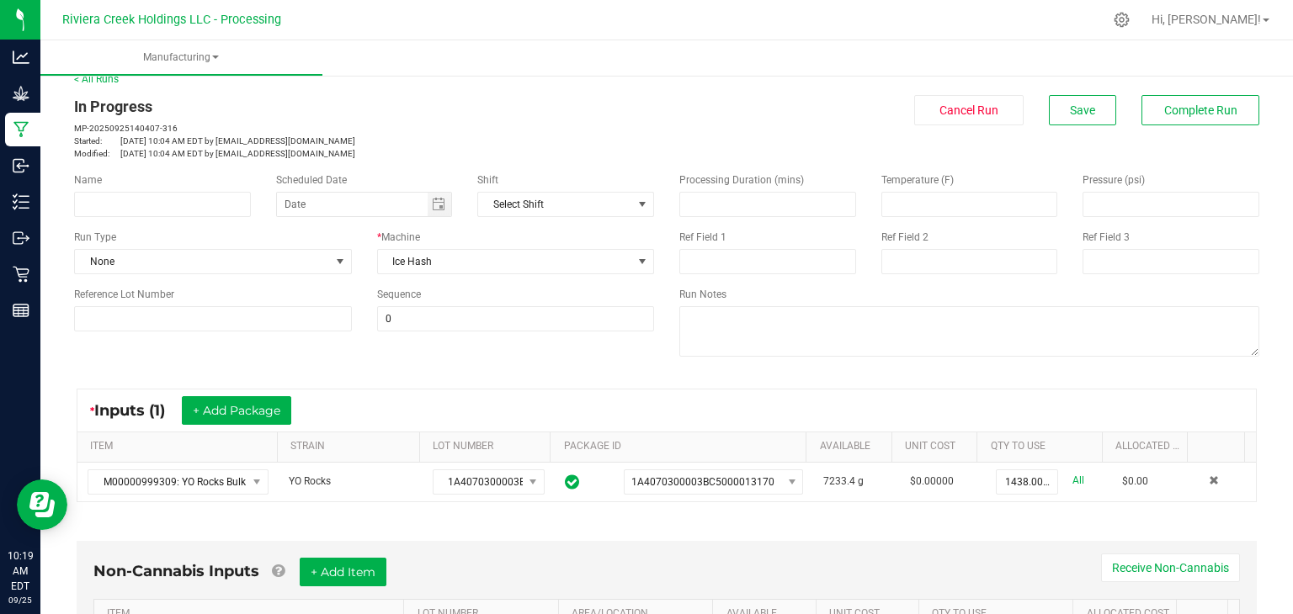
scroll to position [0, 0]
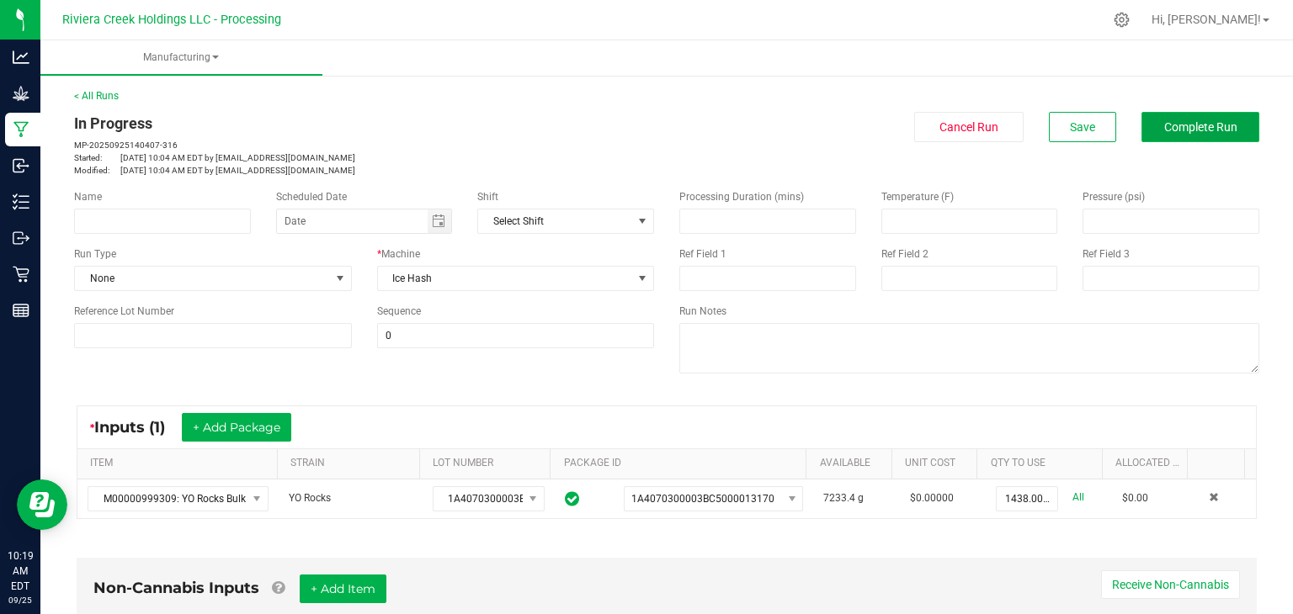
click at [1177, 125] on span "Complete Run" at bounding box center [1200, 126] width 73 height 13
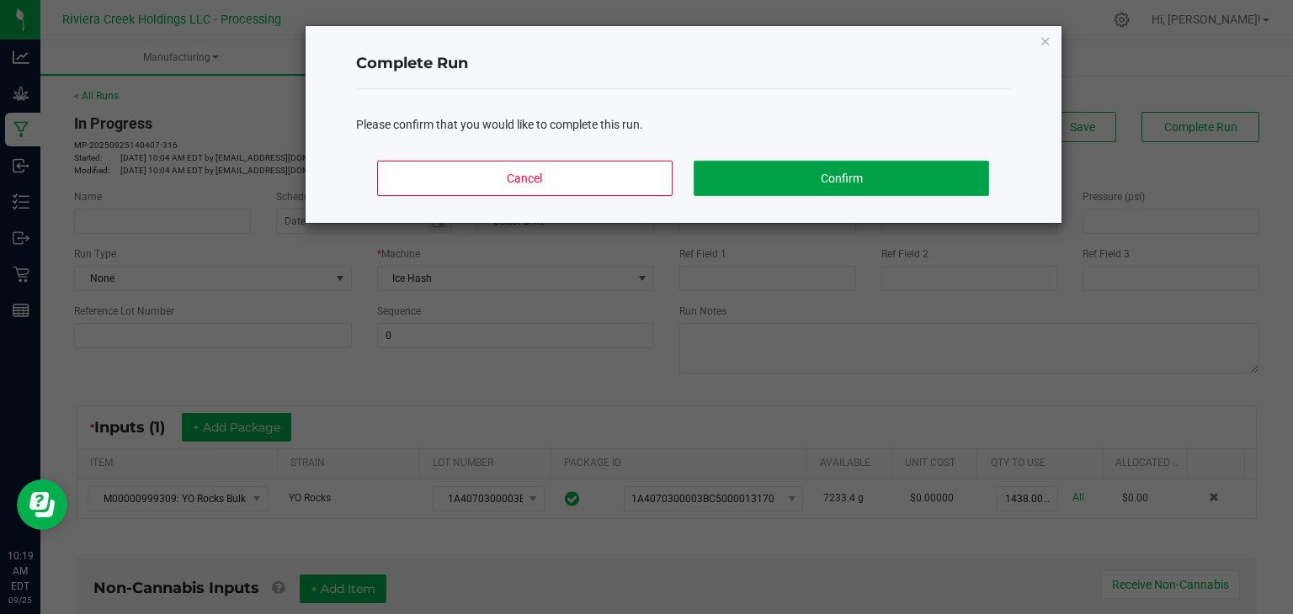
click at [890, 181] on button "Confirm" at bounding box center [841, 178] width 295 height 35
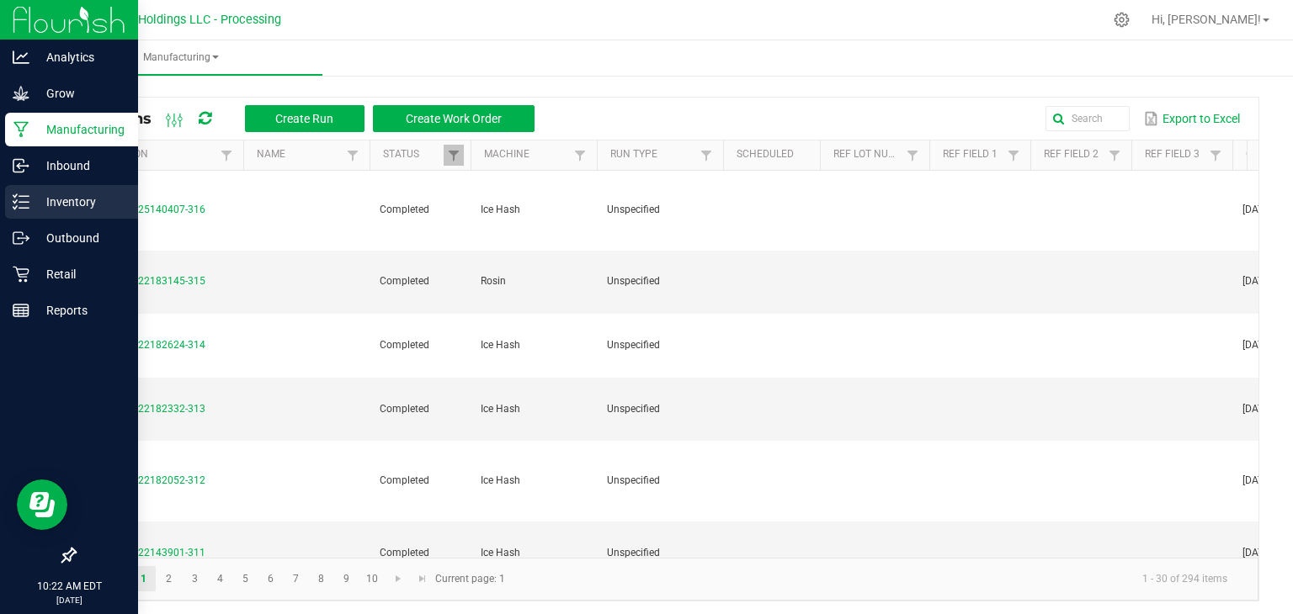
click at [66, 198] on p "Inventory" at bounding box center [79, 202] width 101 height 20
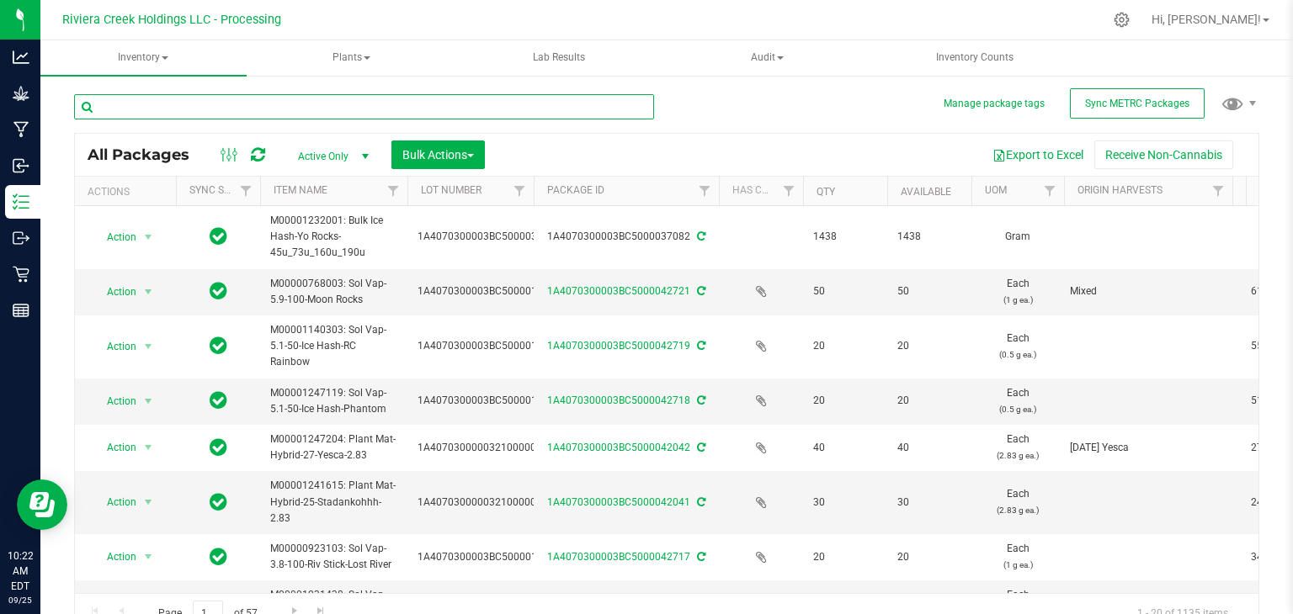
click at [260, 115] on input "text" at bounding box center [364, 106] width 580 height 25
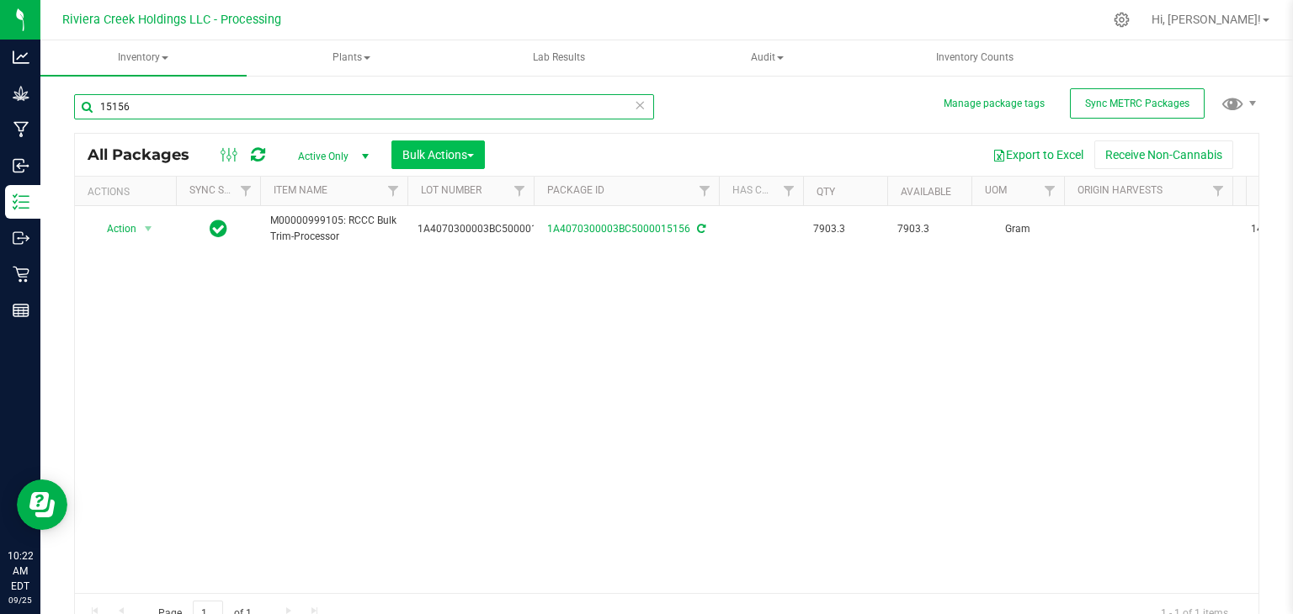
type input "15156"
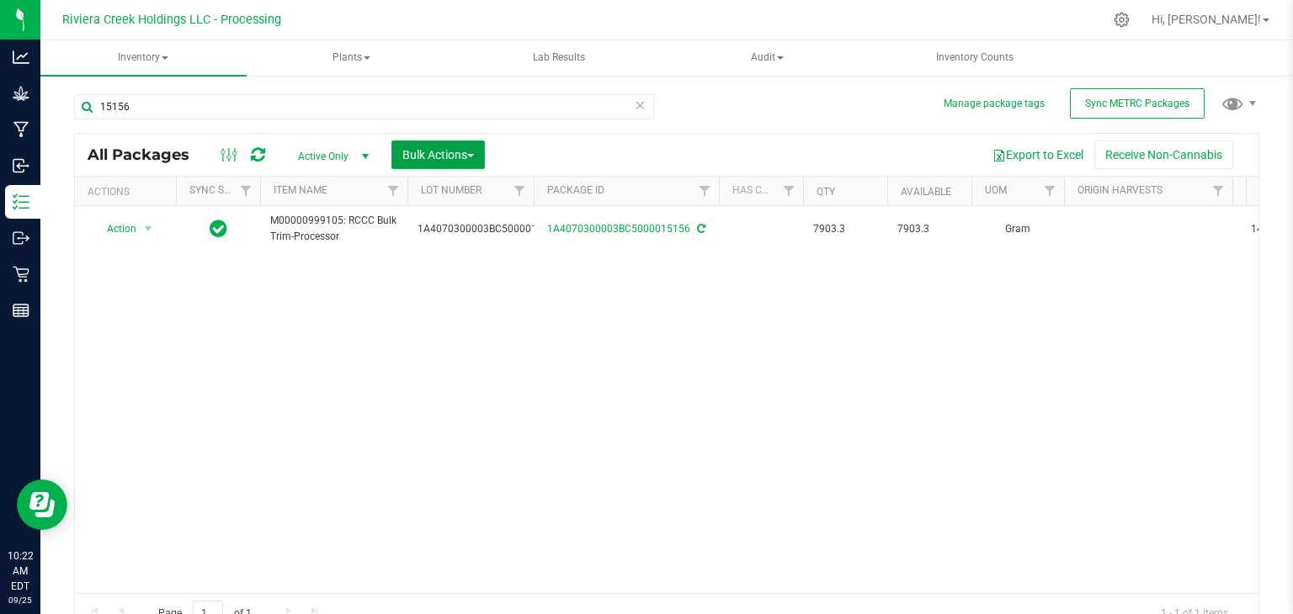
click at [458, 152] on span "Bulk Actions" at bounding box center [438, 154] width 72 height 13
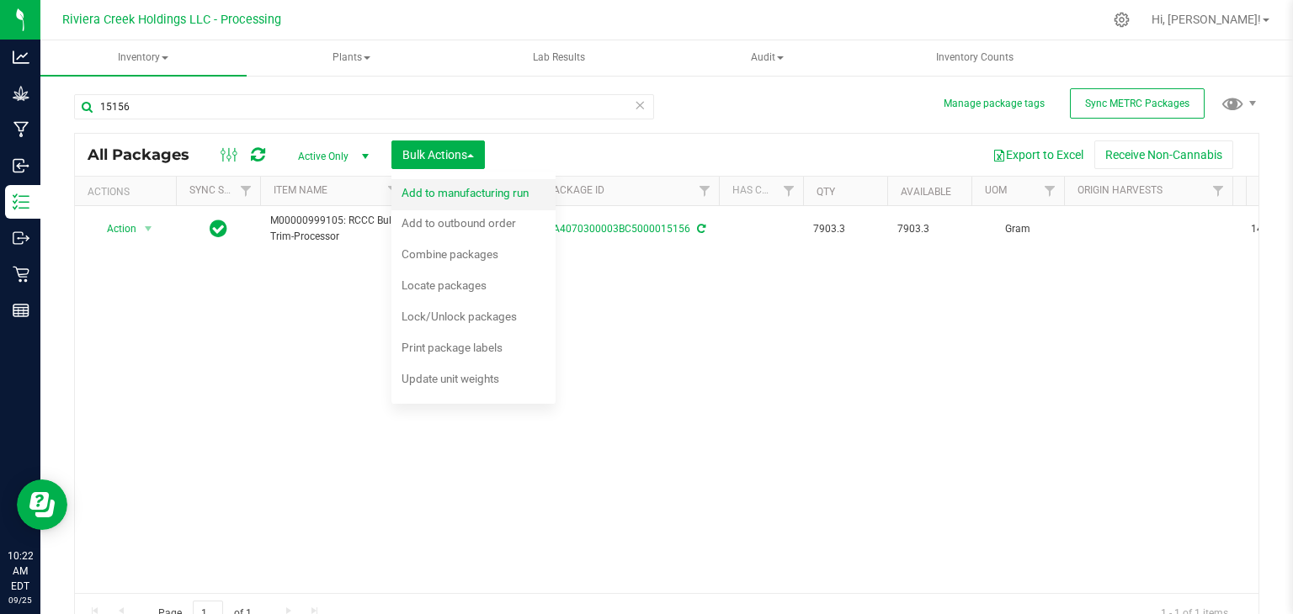
click at [447, 194] on span "Add to manufacturing run" at bounding box center [465, 192] width 127 height 13
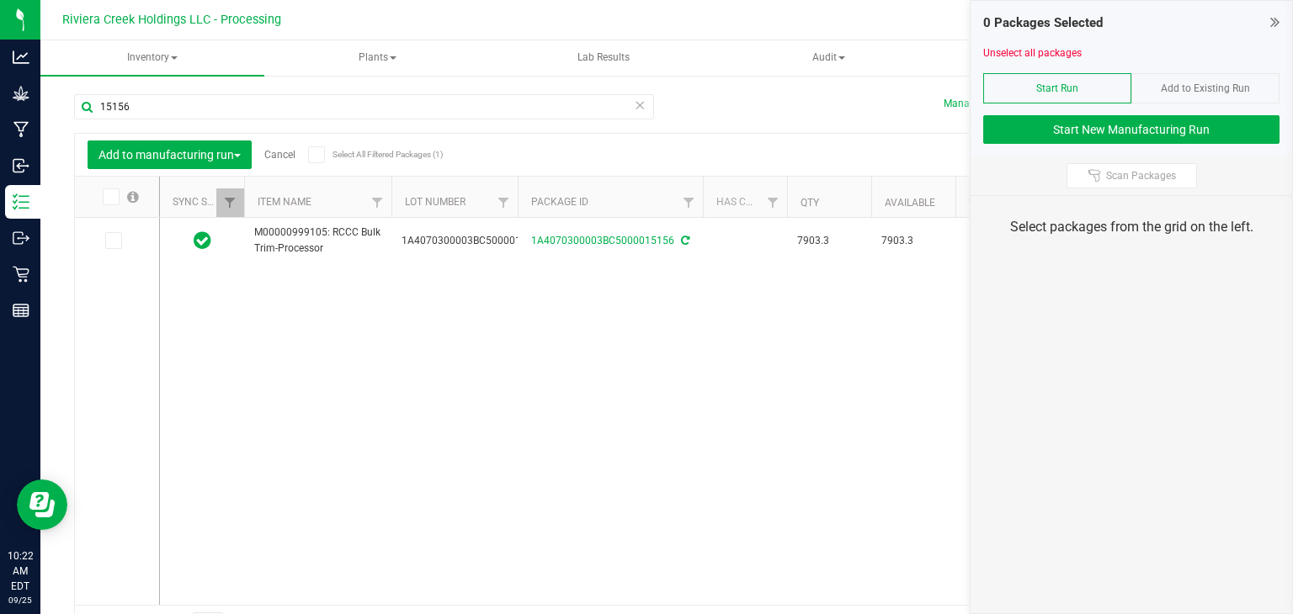
click at [634, 107] on icon at bounding box center [640, 104] width 12 height 20
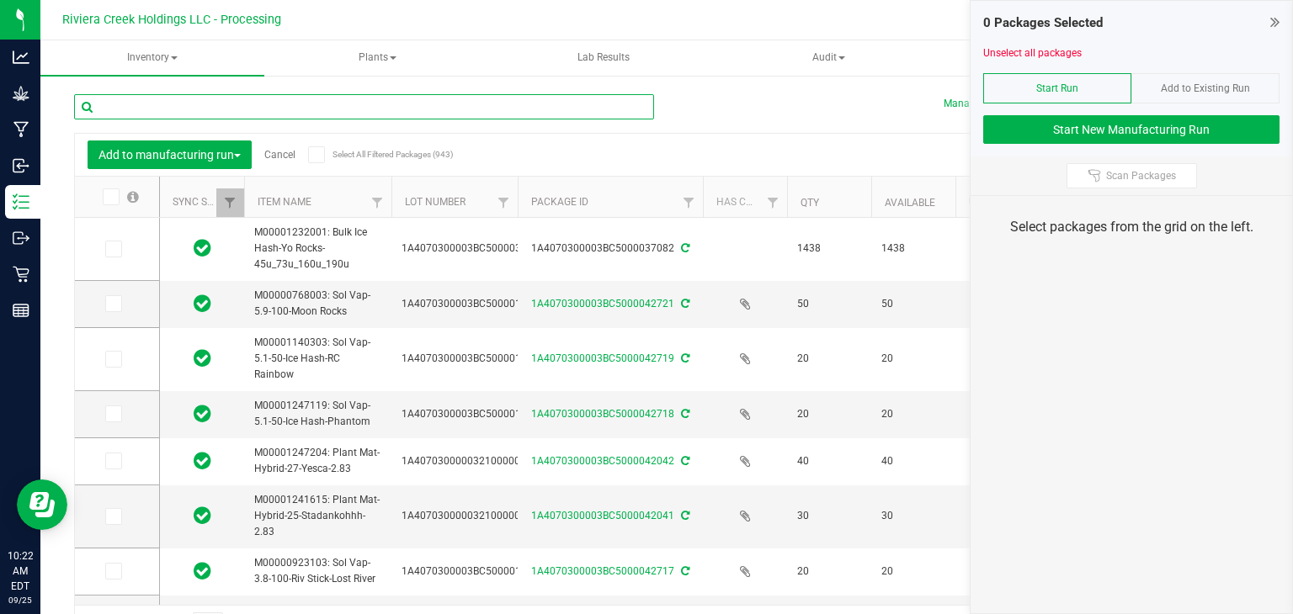
click at [565, 108] on input "text" at bounding box center [364, 106] width 580 height 25
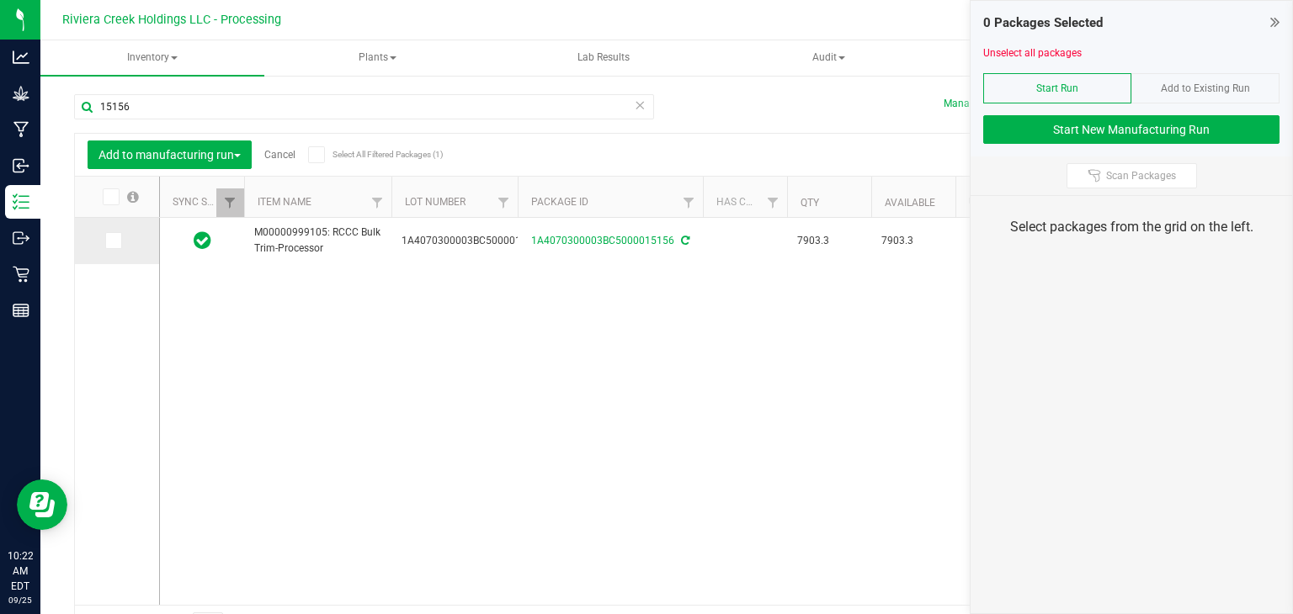
click at [111, 241] on icon at bounding box center [112, 241] width 11 height 0
click at [0, 0] on input "checkbox" at bounding box center [0, 0] width 0 height 0
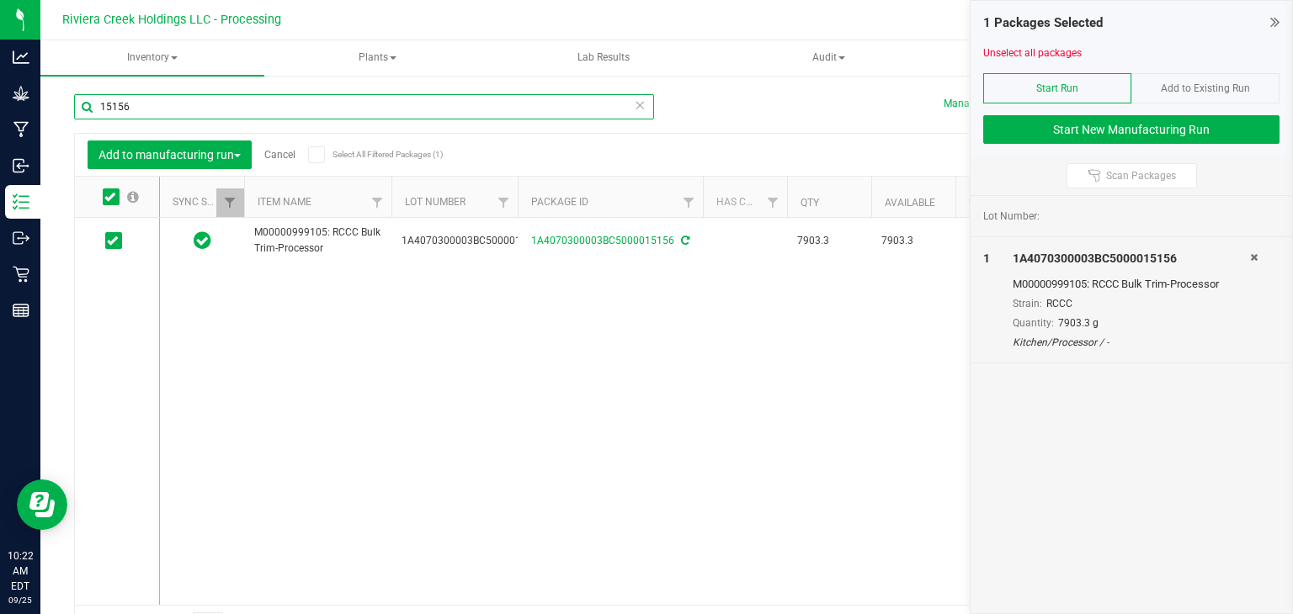
click at [386, 105] on input "15156" at bounding box center [364, 106] width 580 height 25
type input "1"
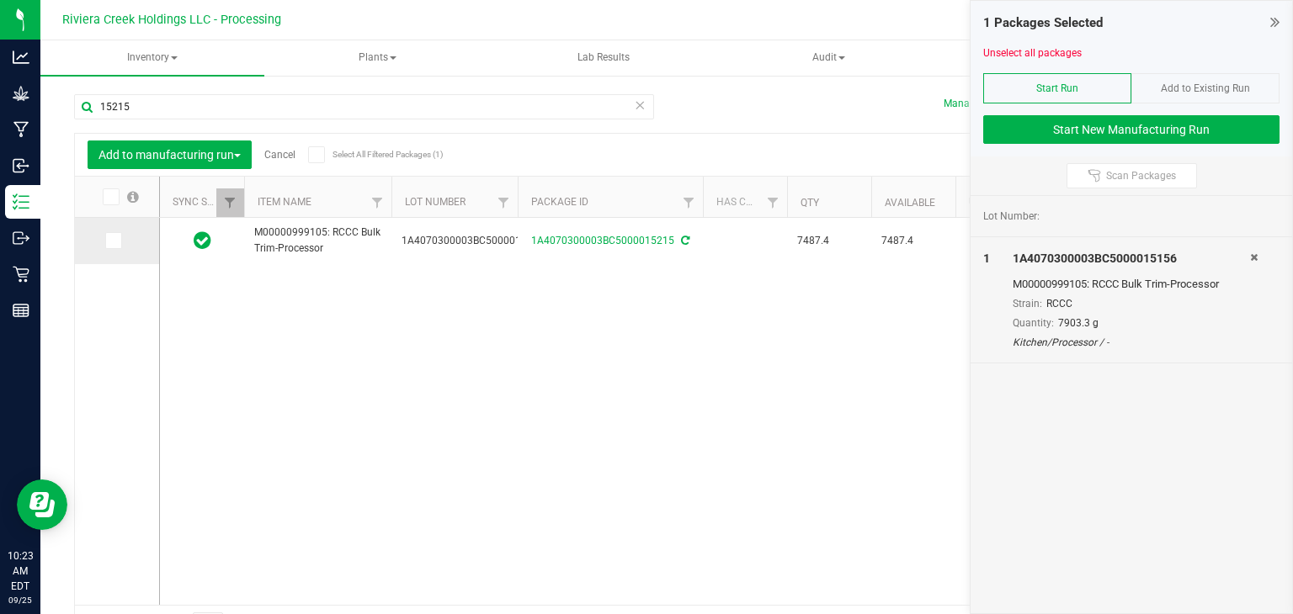
click at [109, 241] on icon at bounding box center [112, 241] width 11 height 0
click at [0, 0] on input "checkbox" at bounding box center [0, 0] width 0 height 0
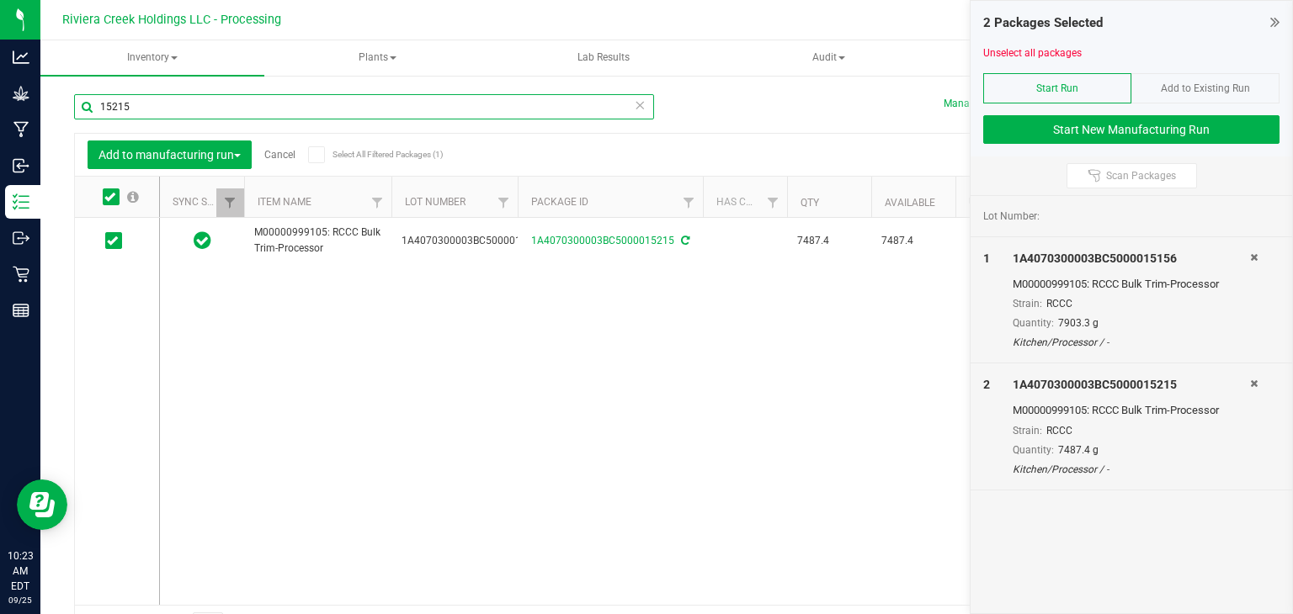
click at [290, 107] on input "15215" at bounding box center [364, 106] width 580 height 25
type input "1"
type input "000176"
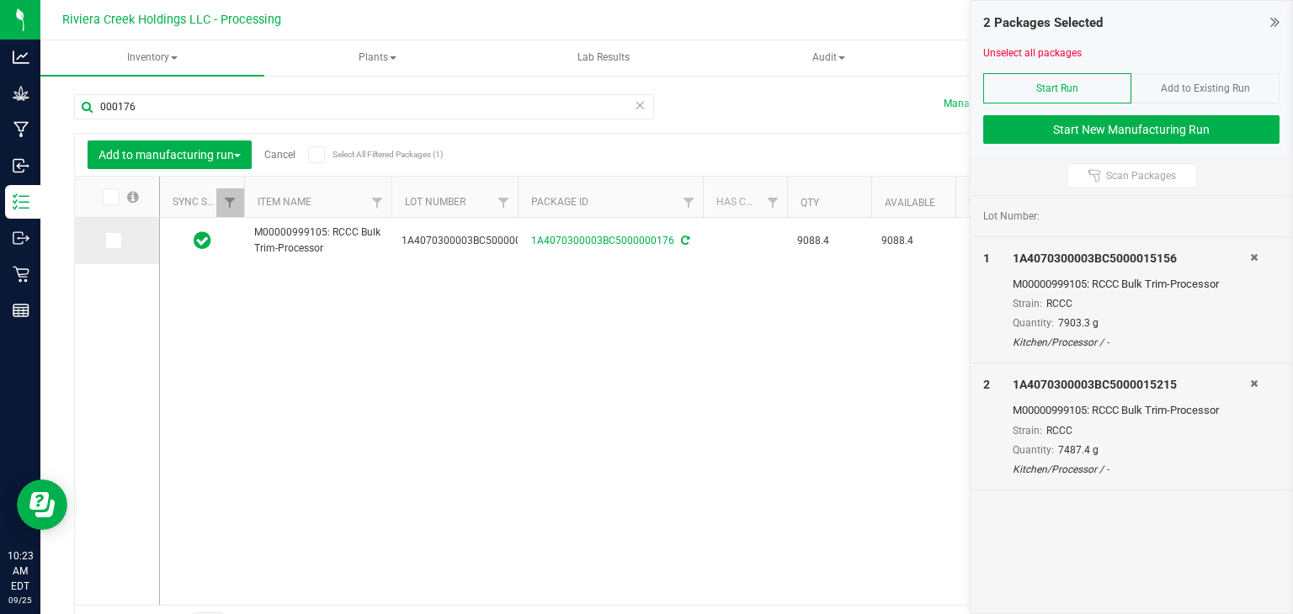
click at [116, 241] on icon at bounding box center [112, 241] width 11 height 0
click at [0, 0] on input "checkbox" at bounding box center [0, 0] width 0 height 0
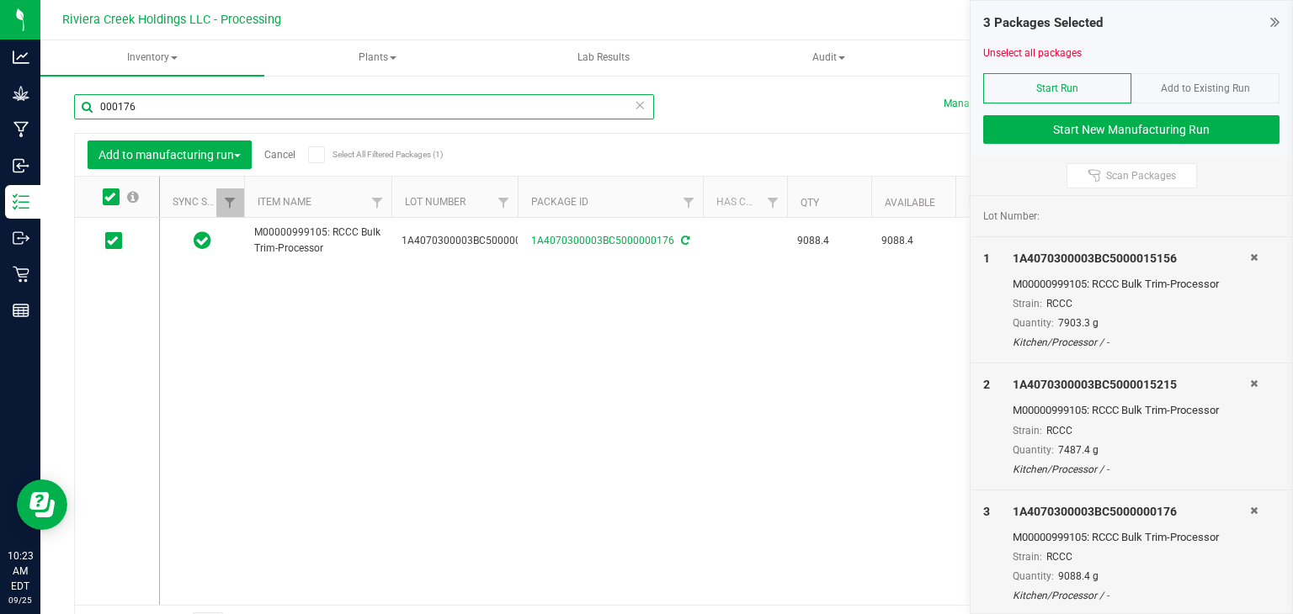
click at [496, 113] on input "000176" at bounding box center [364, 106] width 580 height 25
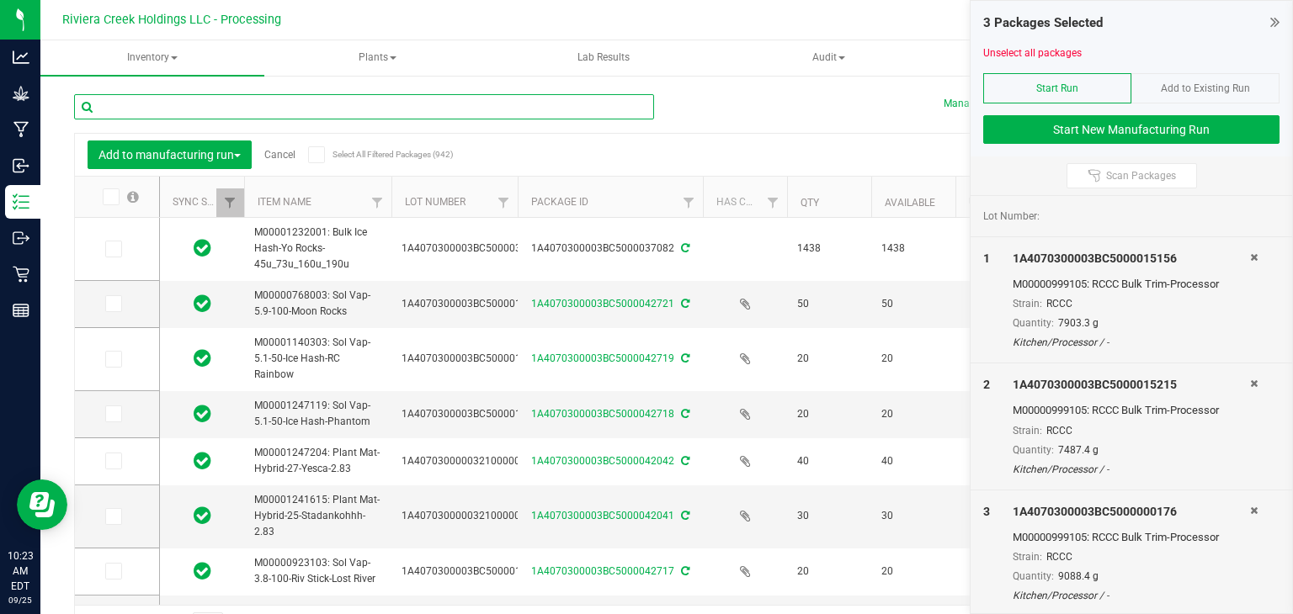
type input "[DATE]"
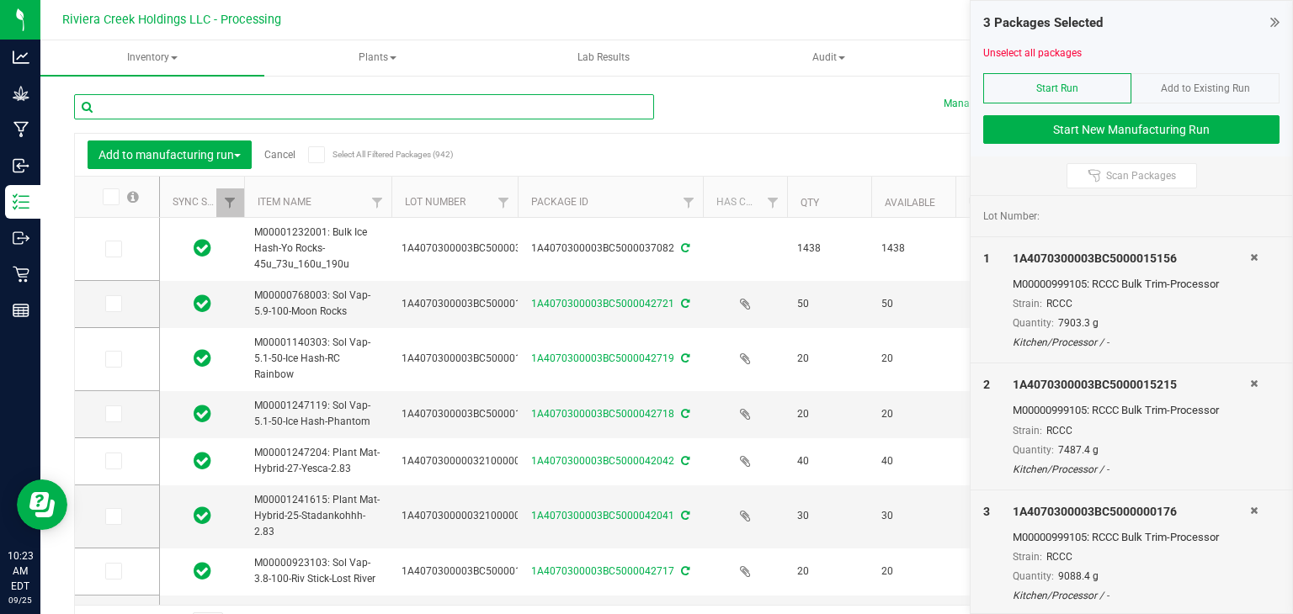
type input "[DATE]"
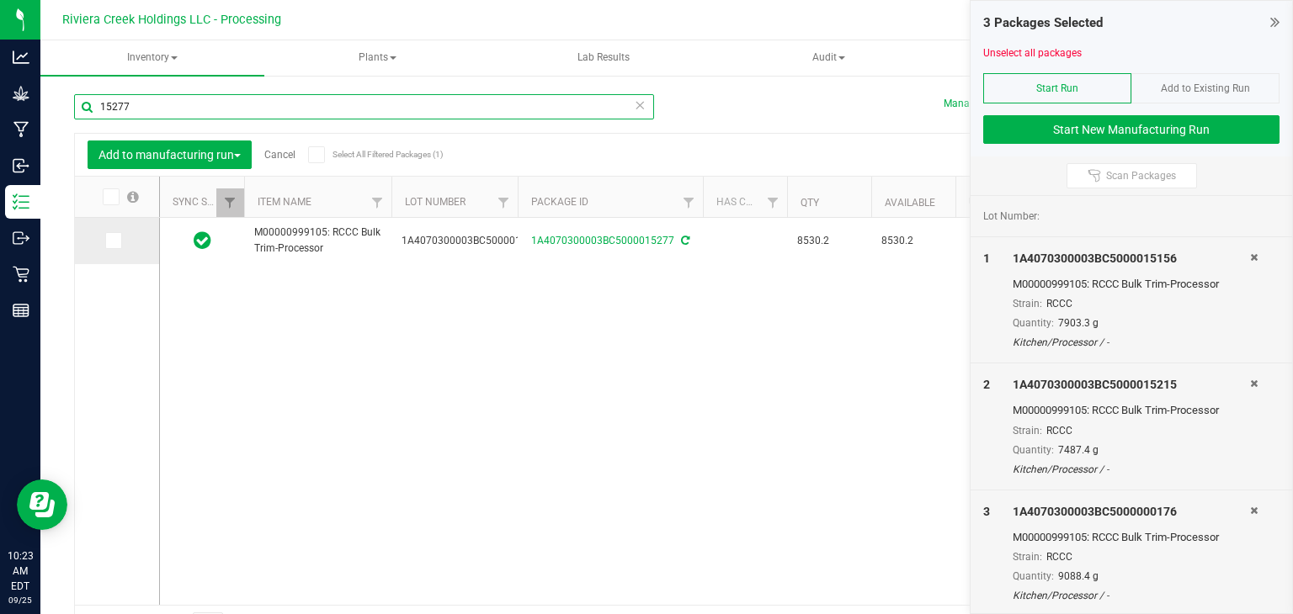
type input "15277"
click at [119, 245] on span at bounding box center [113, 240] width 17 height 17
click at [0, 0] on input "checkbox" at bounding box center [0, 0] width 0 height 0
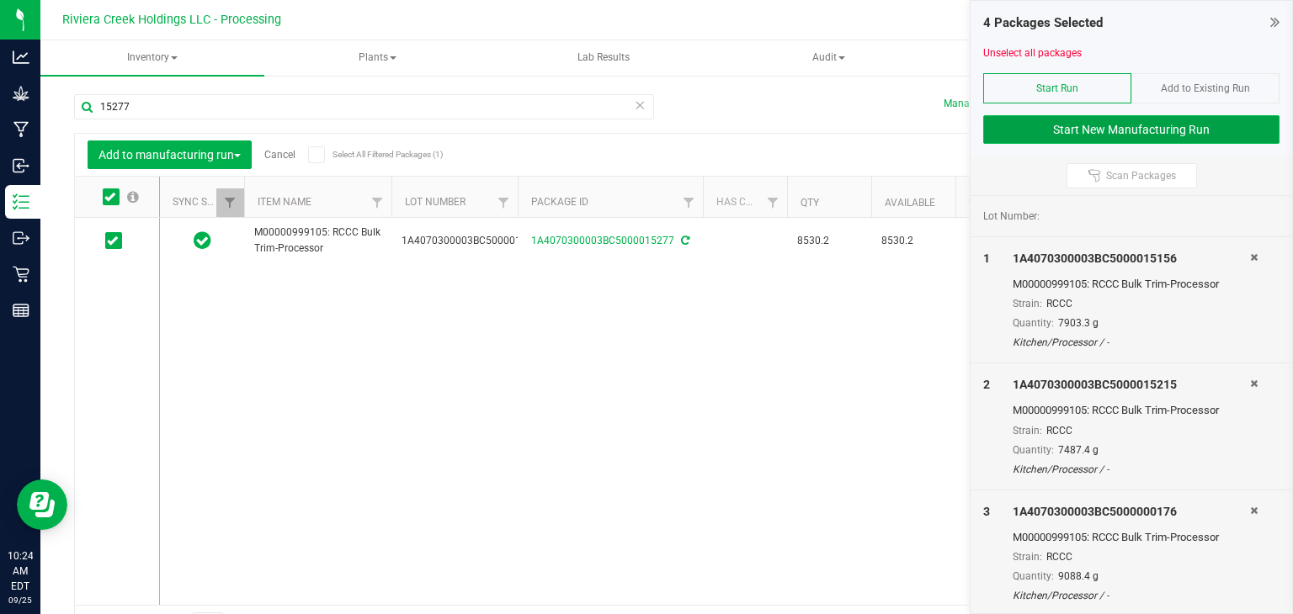
click at [1114, 125] on button "Start New Manufacturing Run" at bounding box center [1131, 129] width 296 height 29
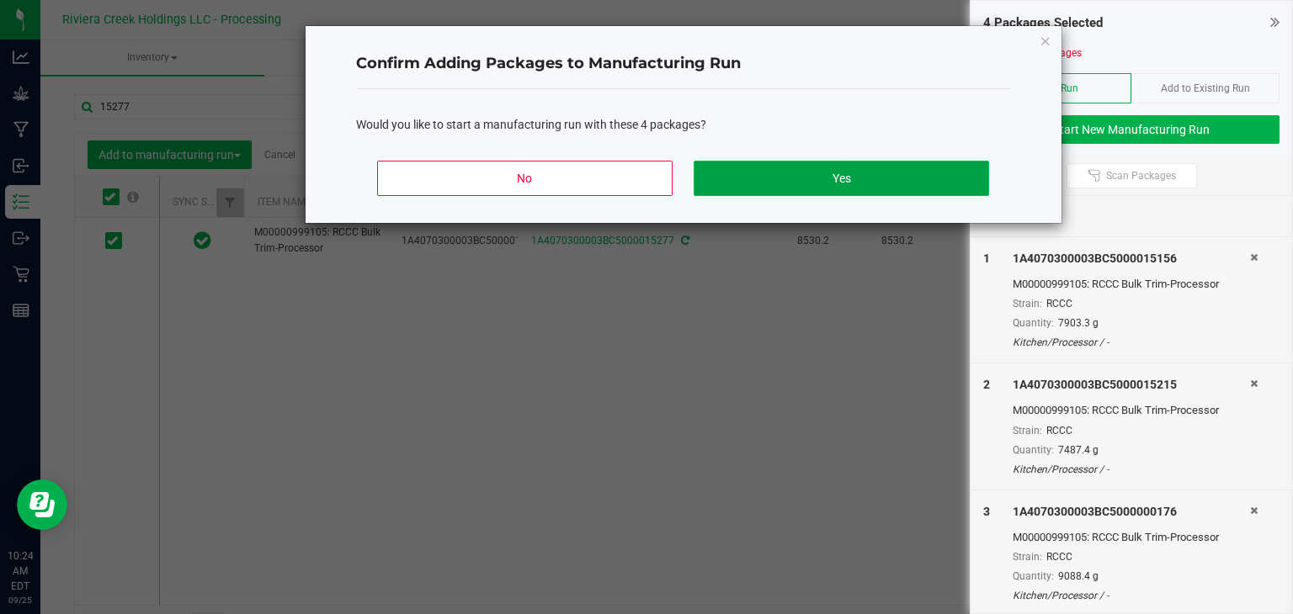
click at [882, 168] on button "Yes" at bounding box center [841, 178] width 295 height 35
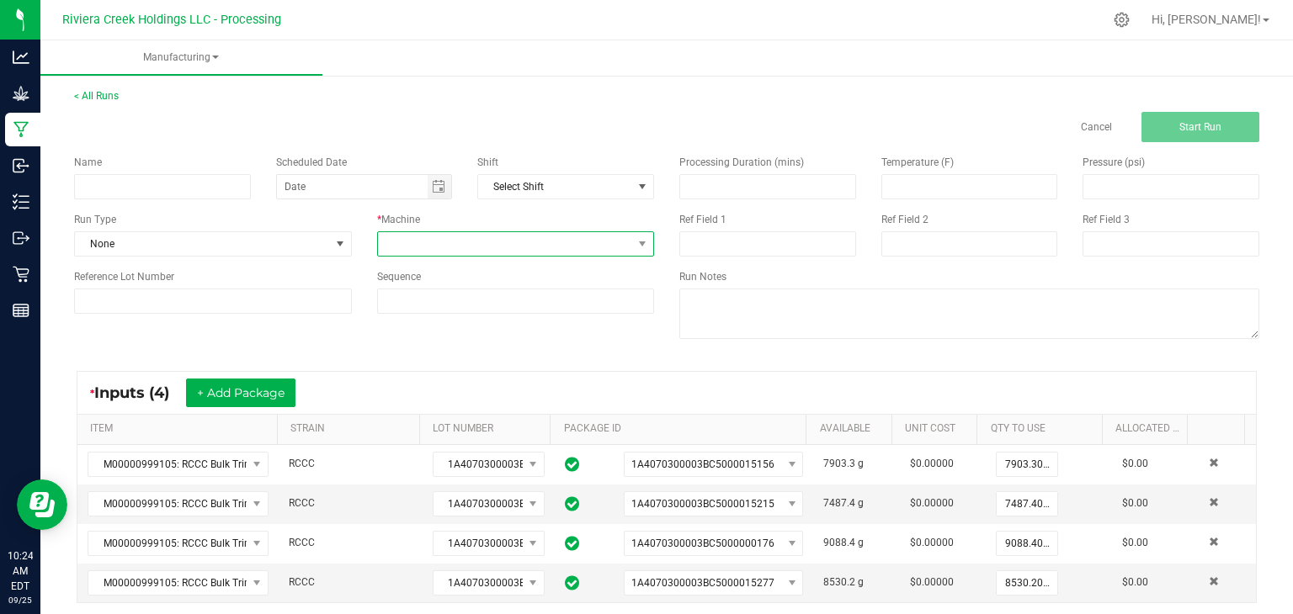
click at [566, 242] on span at bounding box center [505, 244] width 255 height 24
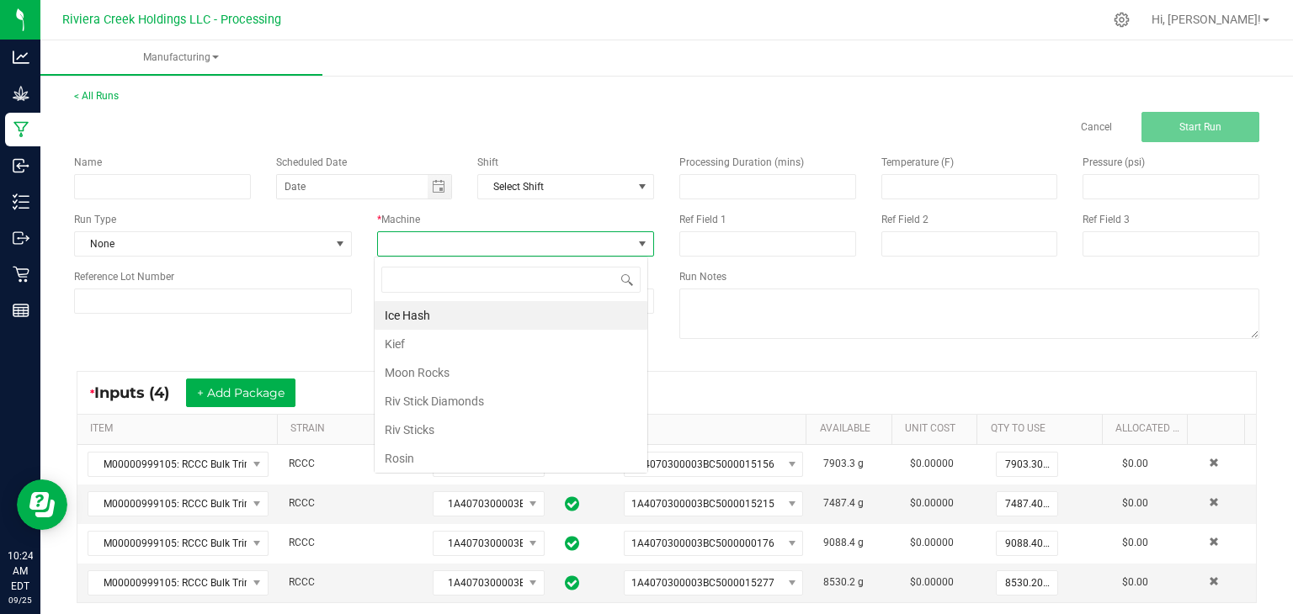
scroll to position [24, 274]
click at [481, 310] on li "Ice Hash" at bounding box center [511, 315] width 273 height 29
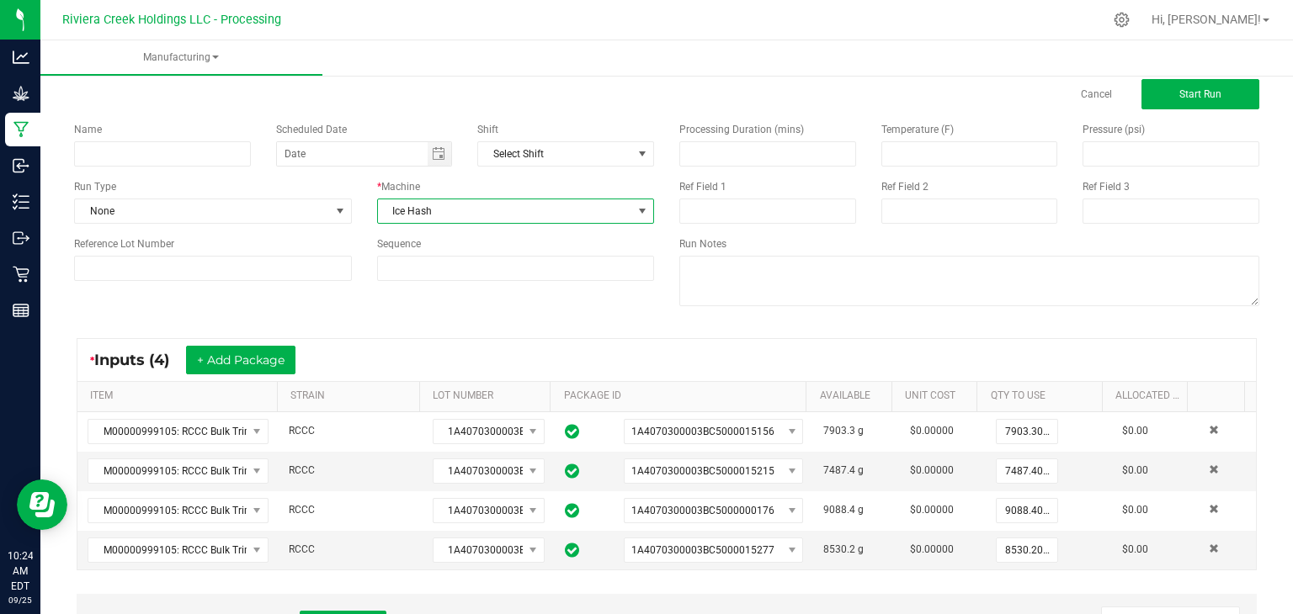
scroll to position [0, 0]
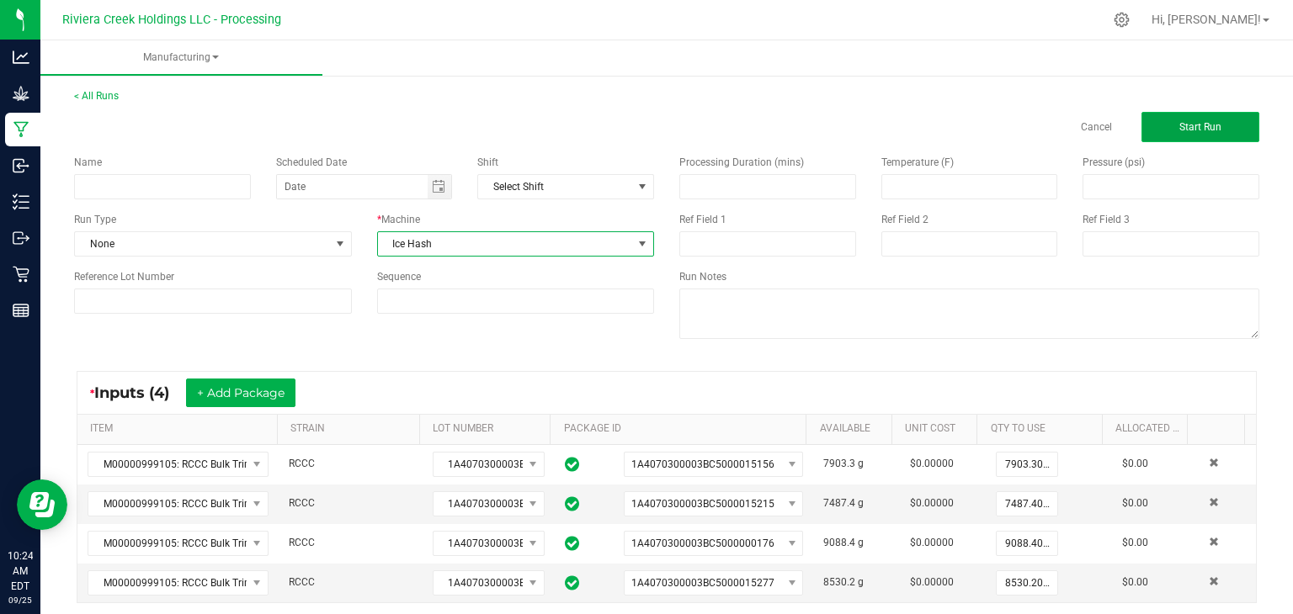
click at [1179, 129] on span "Start Run" at bounding box center [1200, 127] width 42 height 12
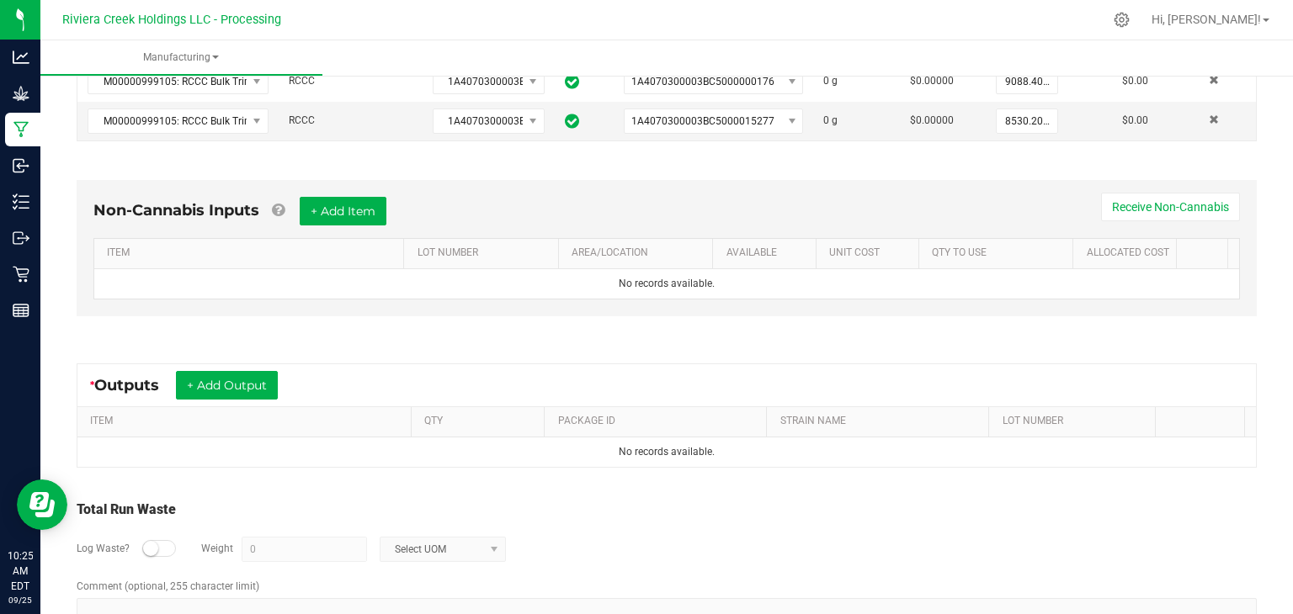
scroll to position [497, 0]
click at [248, 386] on button "+ Add Output" at bounding box center [227, 384] width 102 height 29
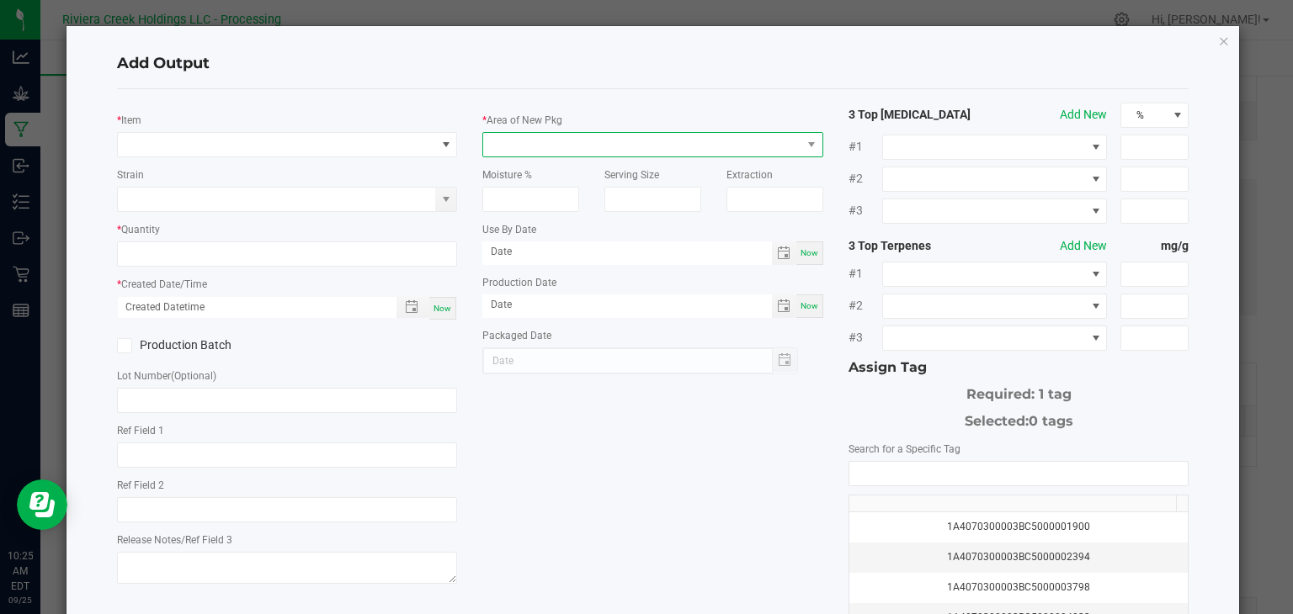
click at [643, 152] on span at bounding box center [642, 145] width 318 height 24
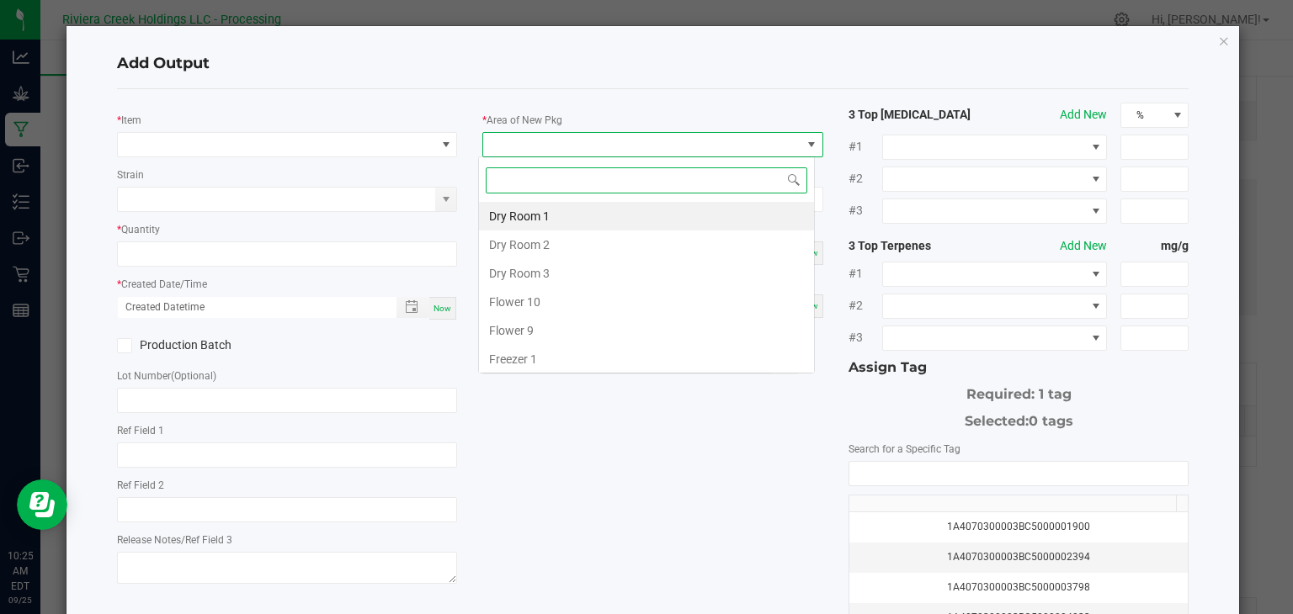
scroll to position [24, 337]
type input "k"
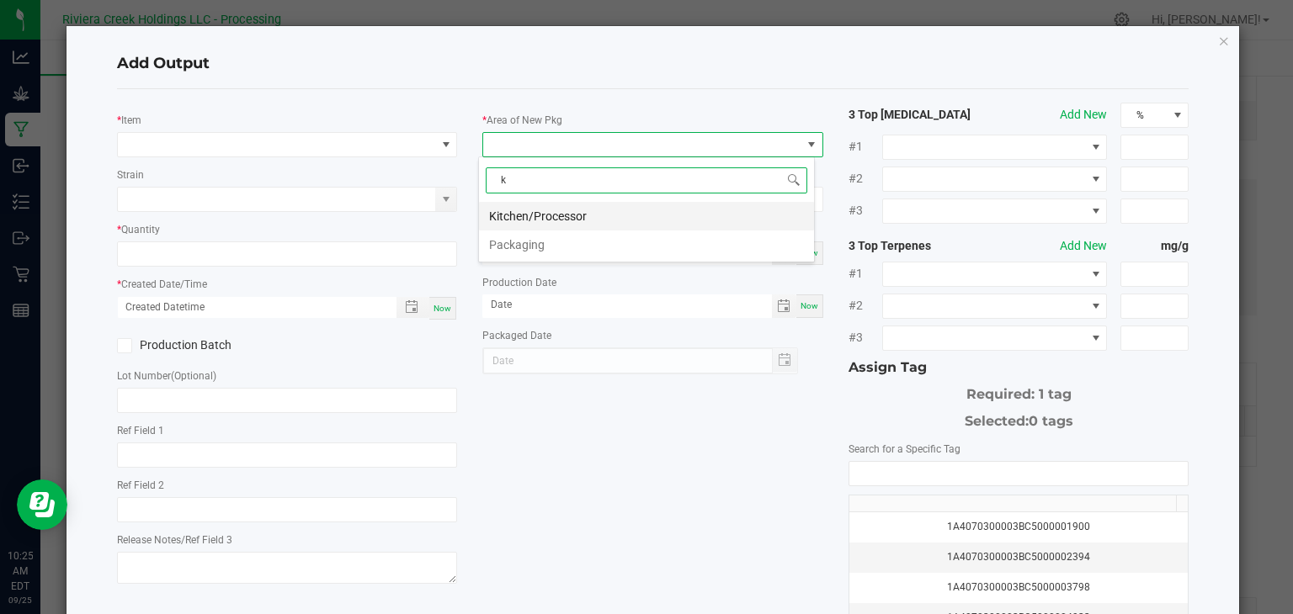
click at [599, 216] on li "Kitchen/Processor" at bounding box center [646, 216] width 335 height 29
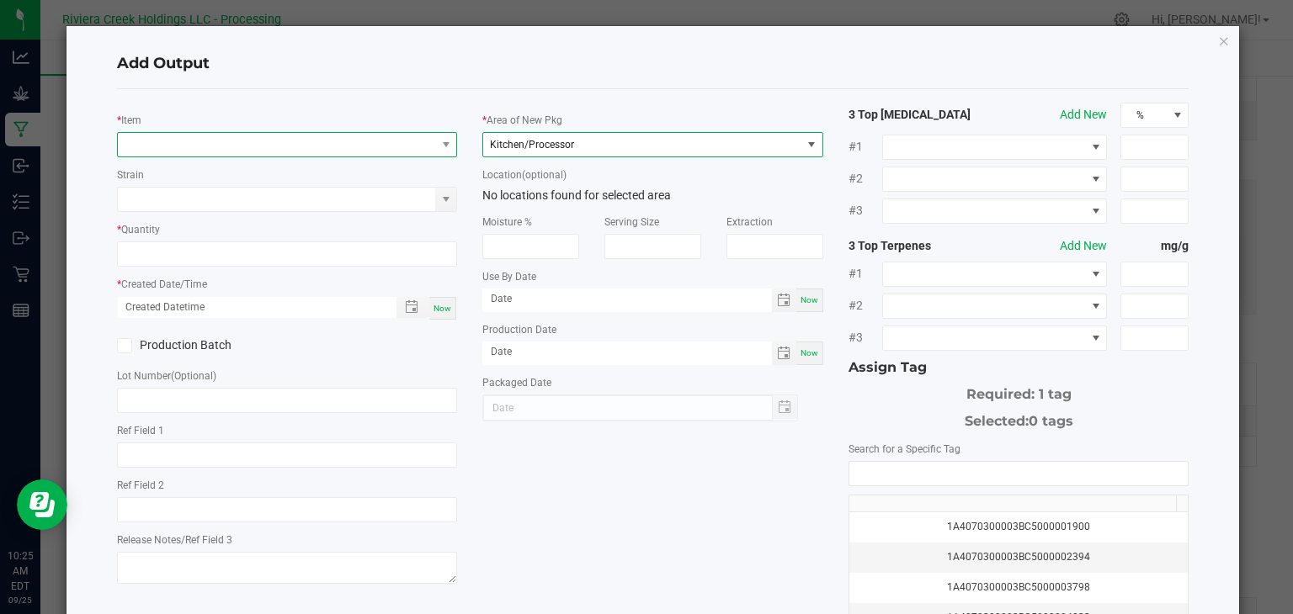
click at [343, 136] on span "NO DATA FOUND" at bounding box center [277, 145] width 318 height 24
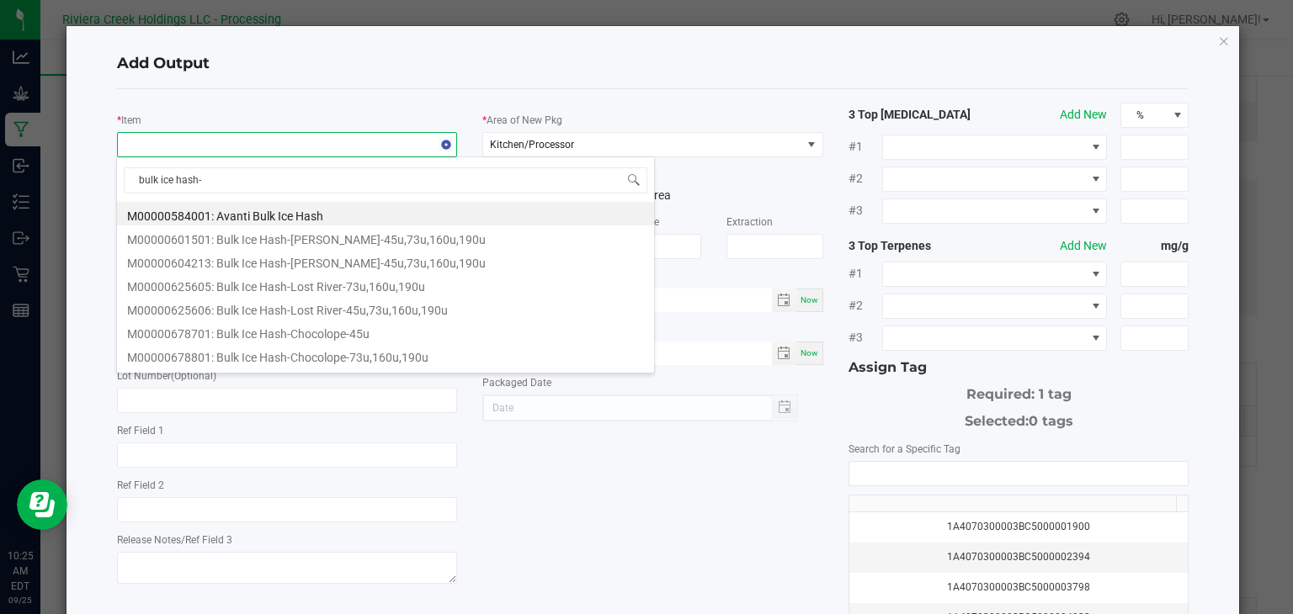
type input "bulk ice hash-r"
click at [350, 211] on li "M00001088613: Bulk Ice Hash-RCCC-45u_73u_160u_190u" at bounding box center [385, 214] width 537 height 24
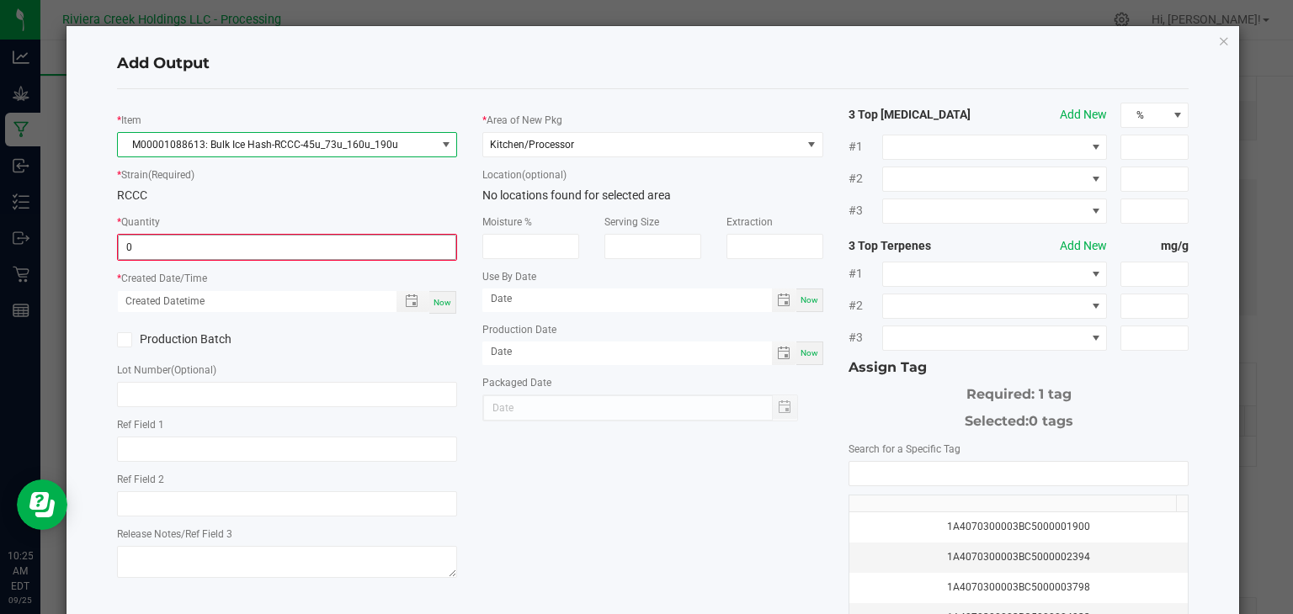
click at [342, 243] on input "0" at bounding box center [288, 248] width 338 height 24
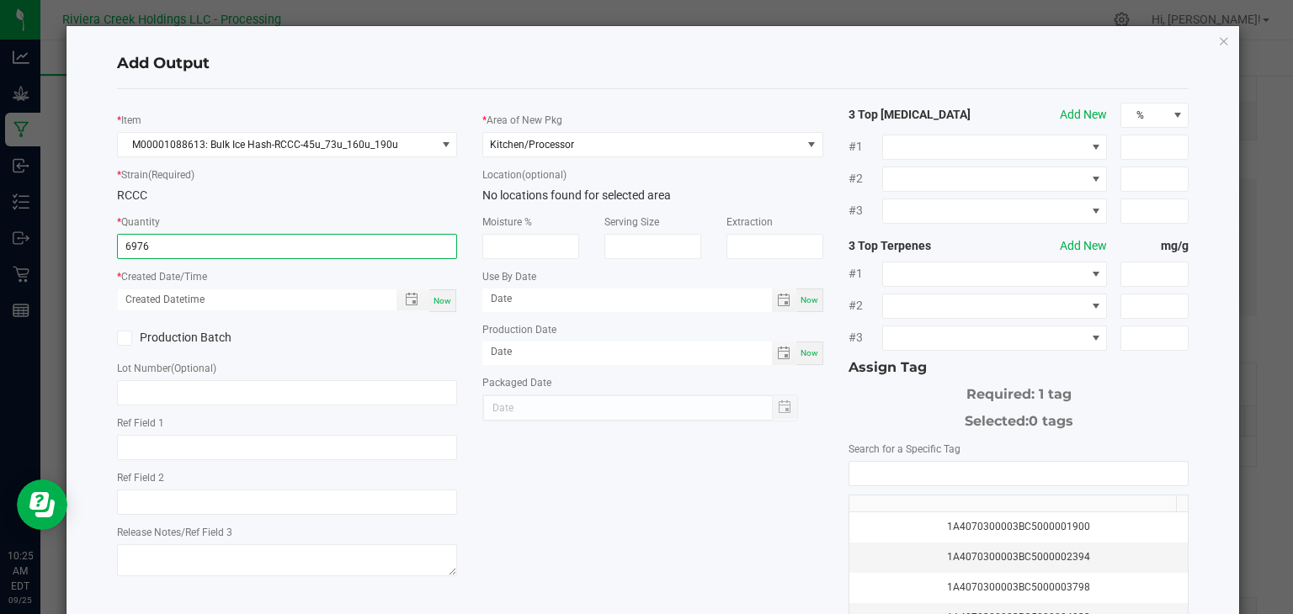
type input "6976.0000 g"
click at [439, 297] on span "Now" at bounding box center [442, 300] width 18 height 9
type input "[DATE] 10:25 AM"
type input "[DATE]"
click at [120, 338] on icon at bounding box center [124, 338] width 11 height 0
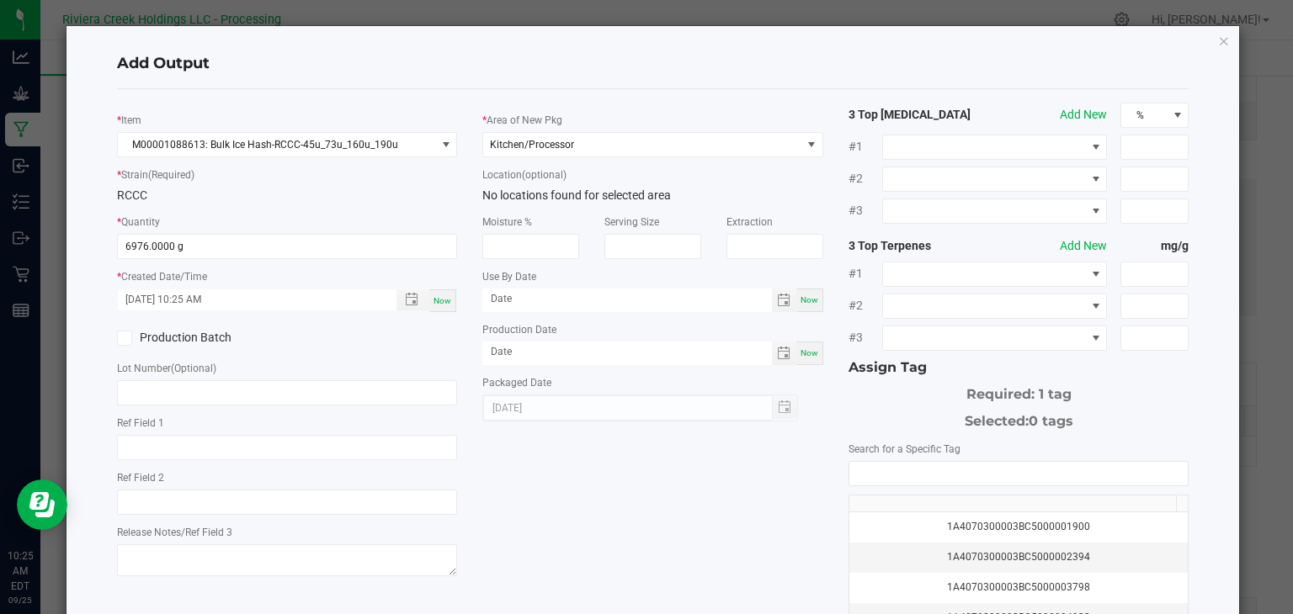
click at [0, 0] on input "Production Batch" at bounding box center [0, 0] width 0 height 0
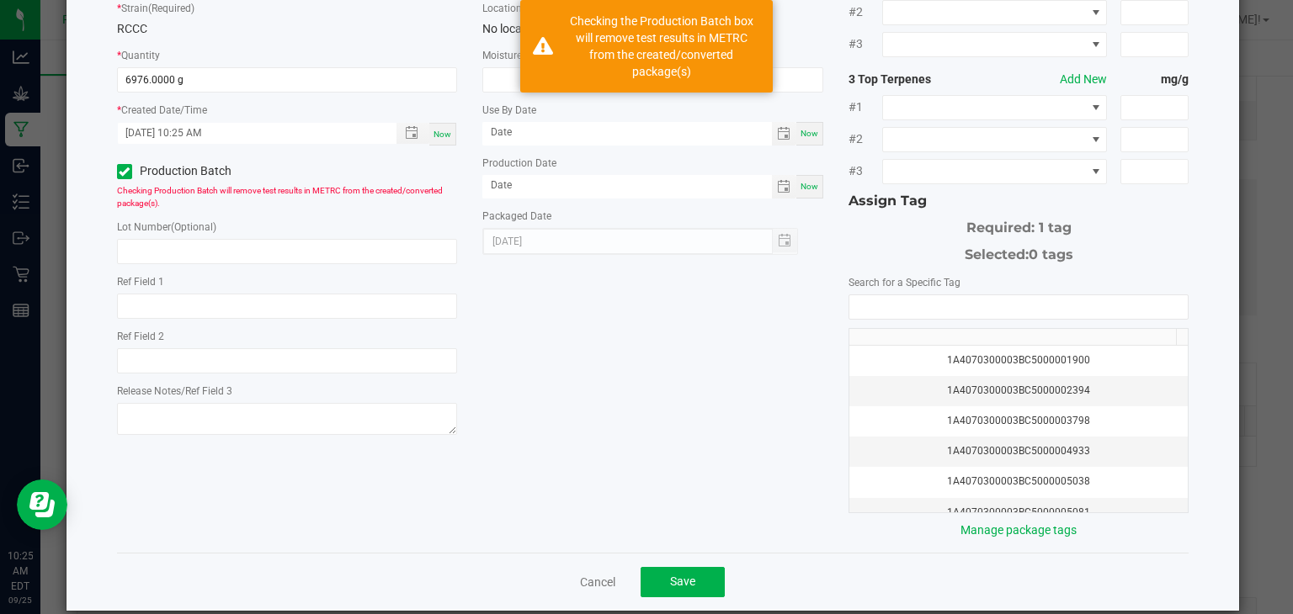
scroll to position [168, 0]
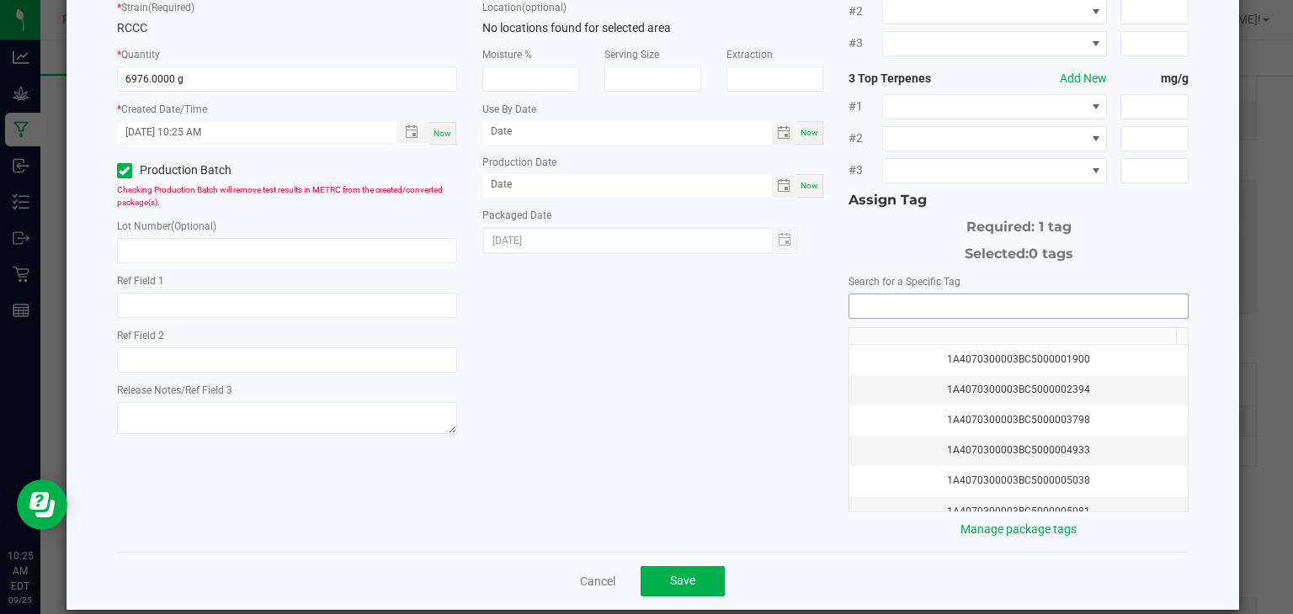
click at [879, 297] on input "NO DATA FOUND" at bounding box center [1018, 307] width 339 height 24
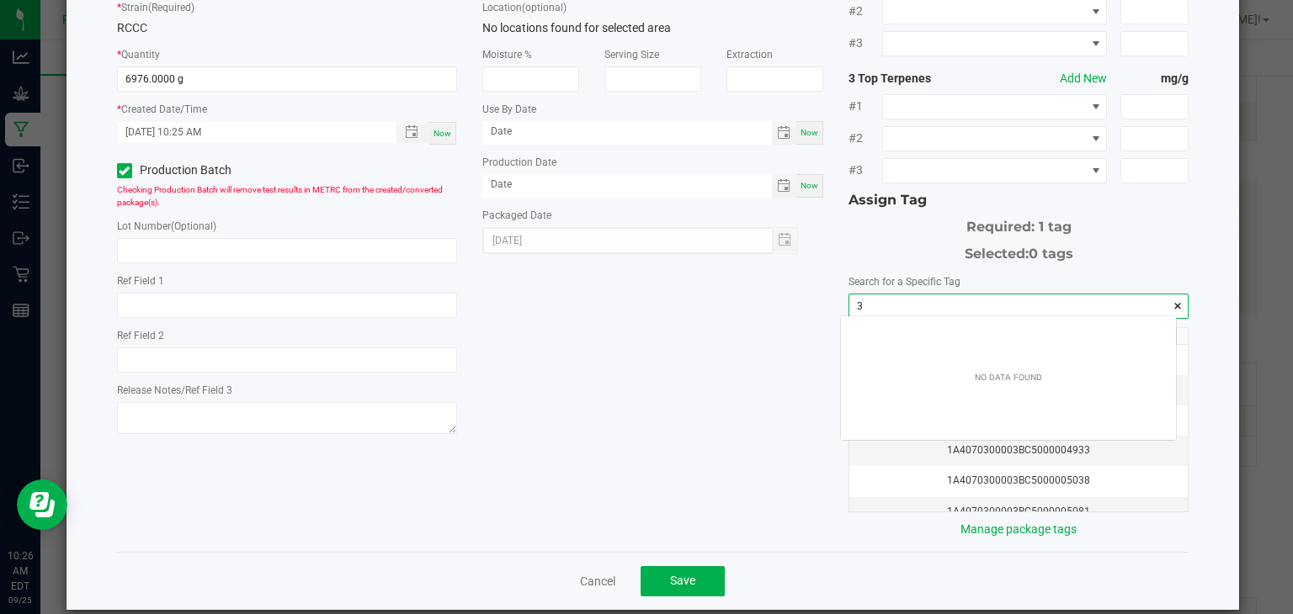
scroll to position [24, 336]
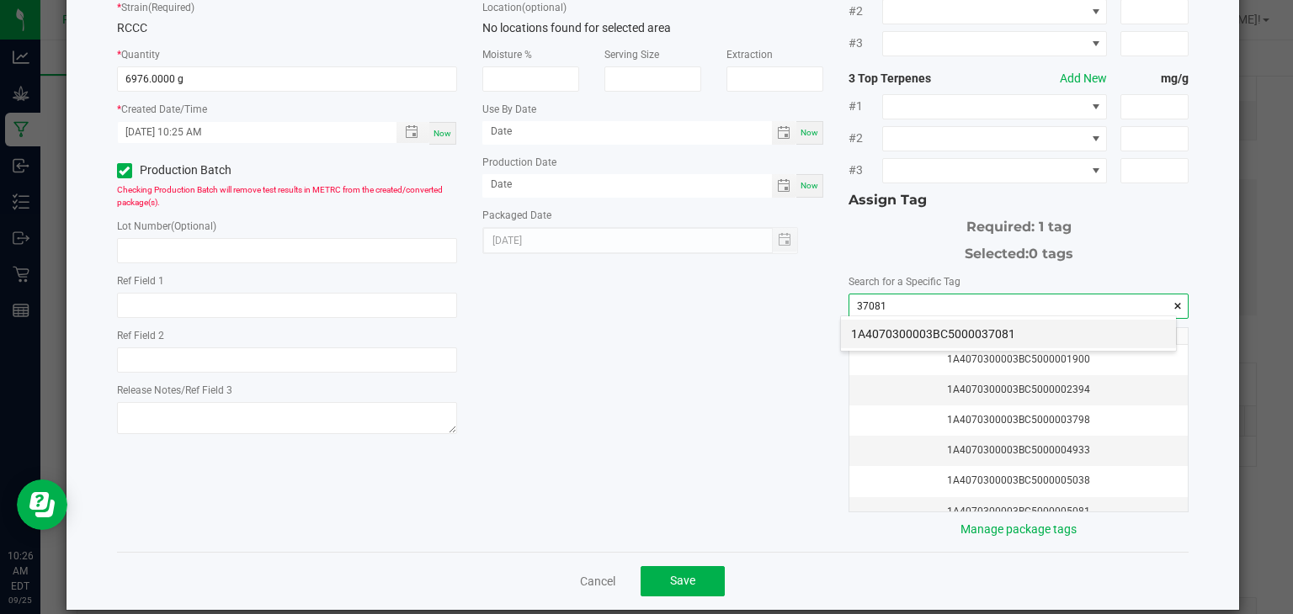
click at [1012, 334] on li "1A4070300003BC5000037081" at bounding box center [1008, 334] width 335 height 29
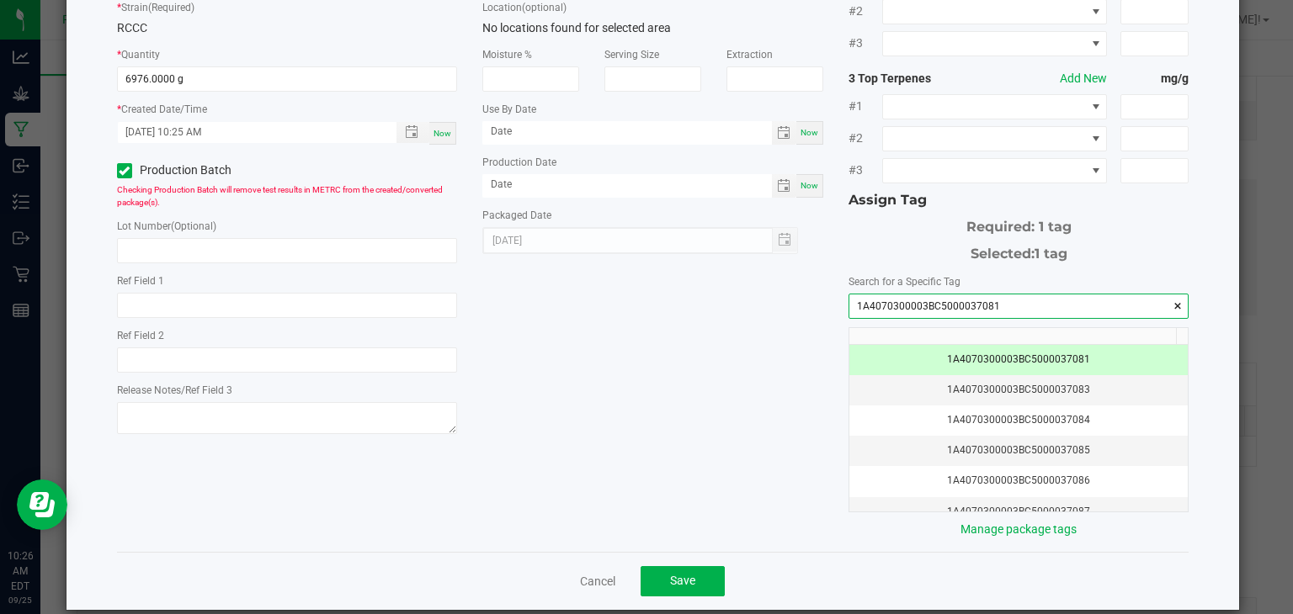
click at [1006, 306] on input "1A4070300003BC5000037081" at bounding box center [1018, 307] width 339 height 24
type input "1A4070300003BC5000037081"
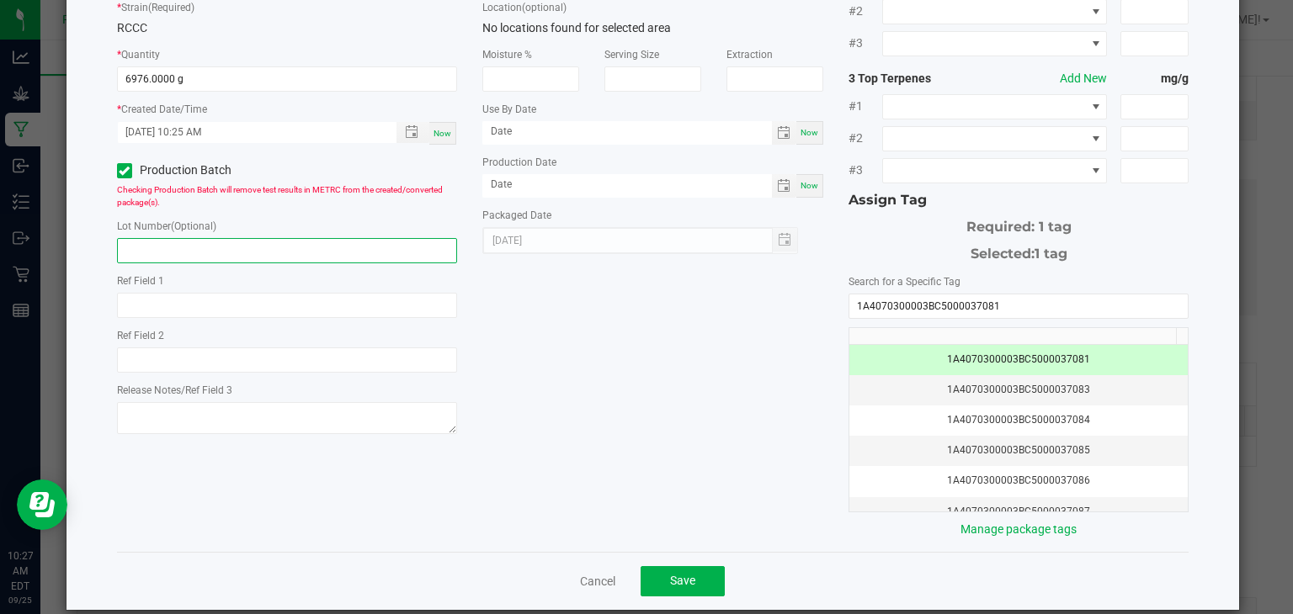
click at [365, 250] on input "text" at bounding box center [287, 250] width 341 height 25
paste input "1A4070300003BC5000037081"
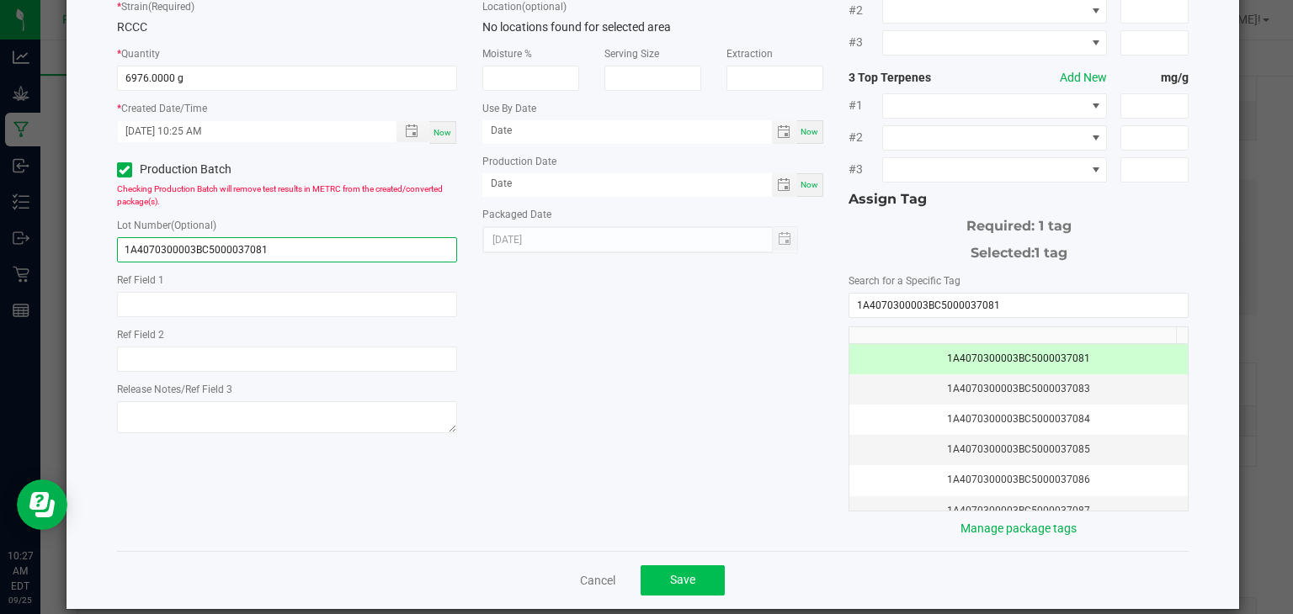
scroll to position [186, 0]
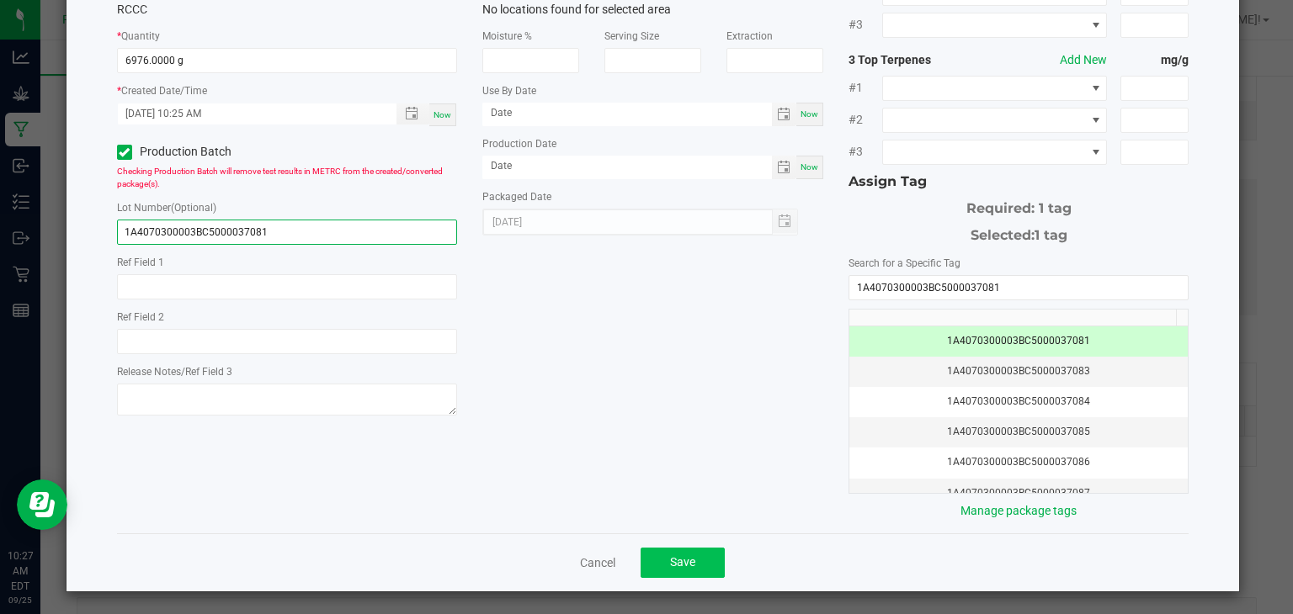
type input "1A4070300003BC5000037081"
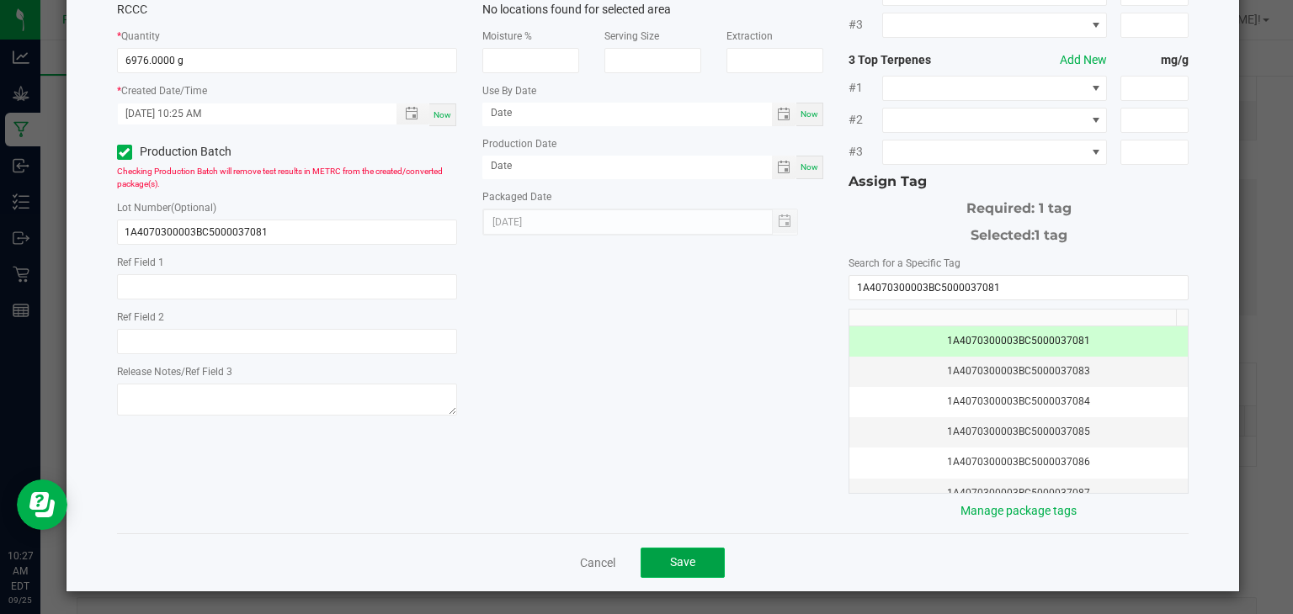
click at [670, 561] on span "Save" at bounding box center [682, 562] width 25 height 13
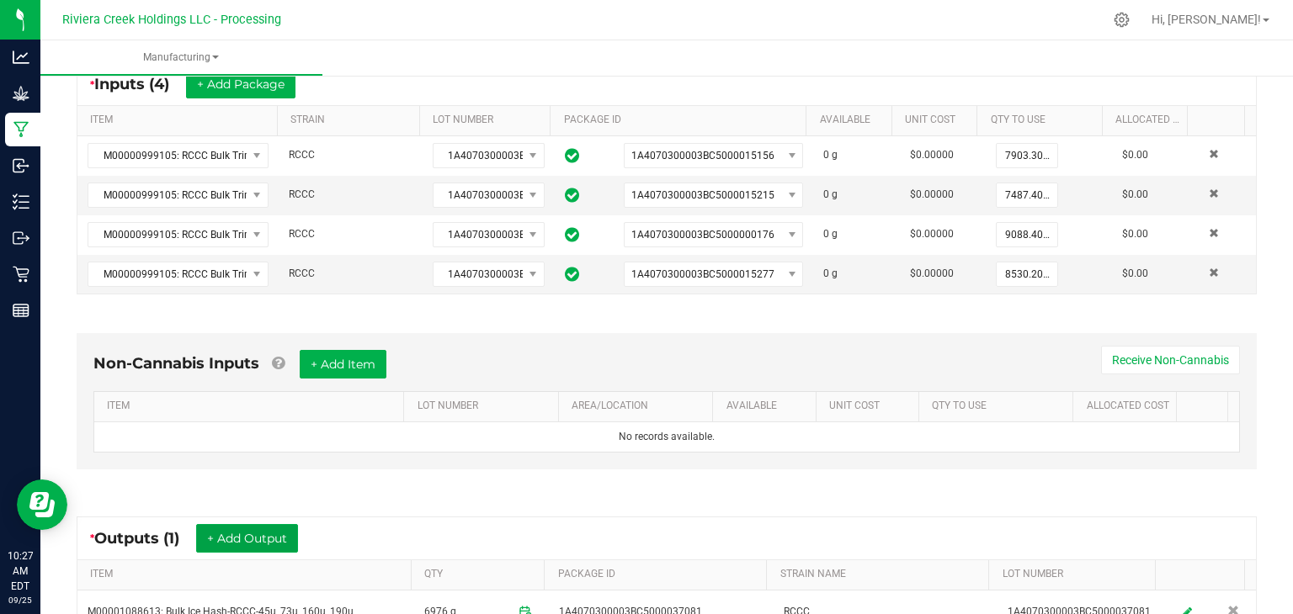
scroll to position [329, 0]
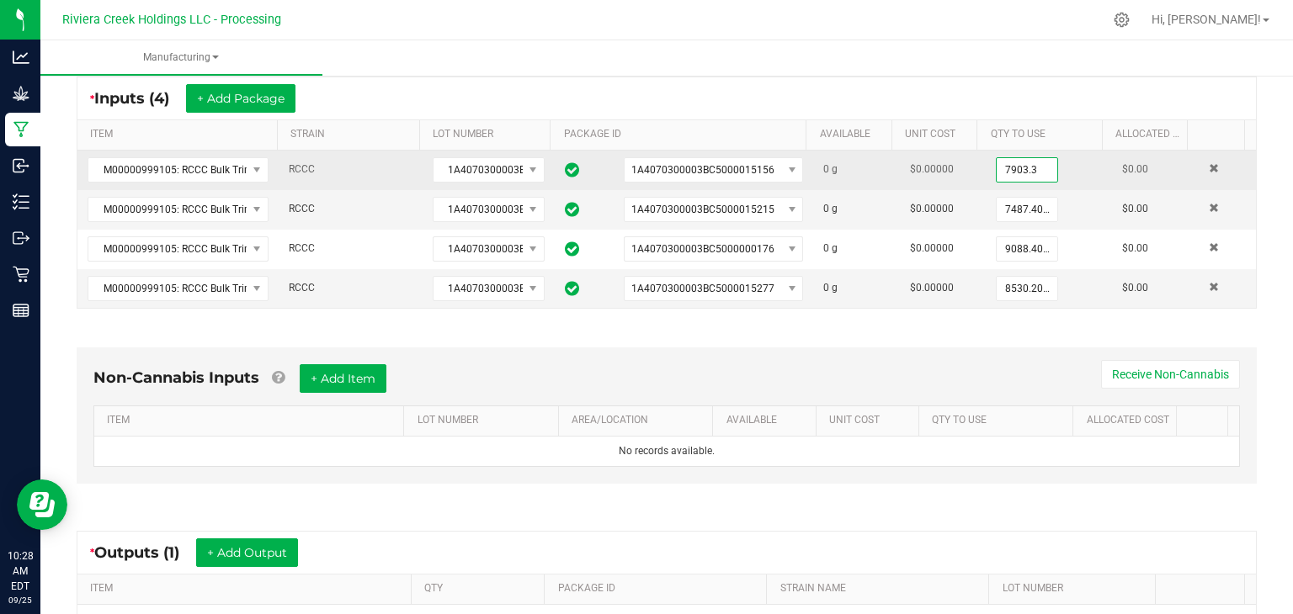
click at [1029, 171] on input "7903.3" at bounding box center [1027, 170] width 61 height 24
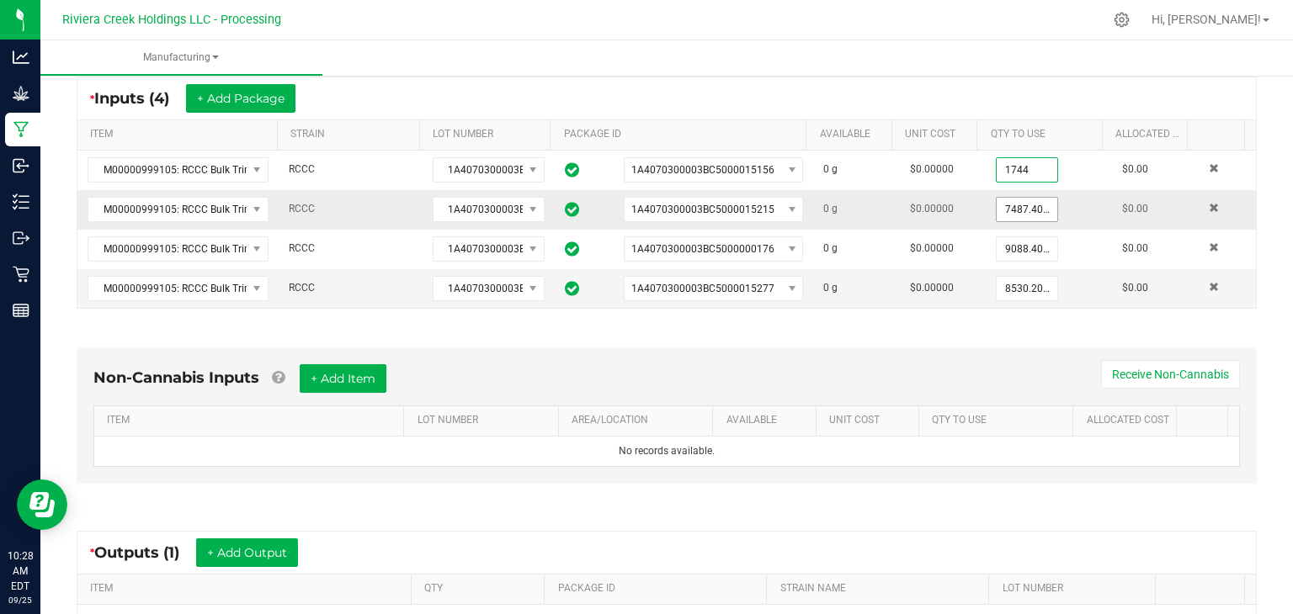
type input "1744.0000 g"
click at [1015, 213] on input "7487.4" at bounding box center [1027, 210] width 61 height 24
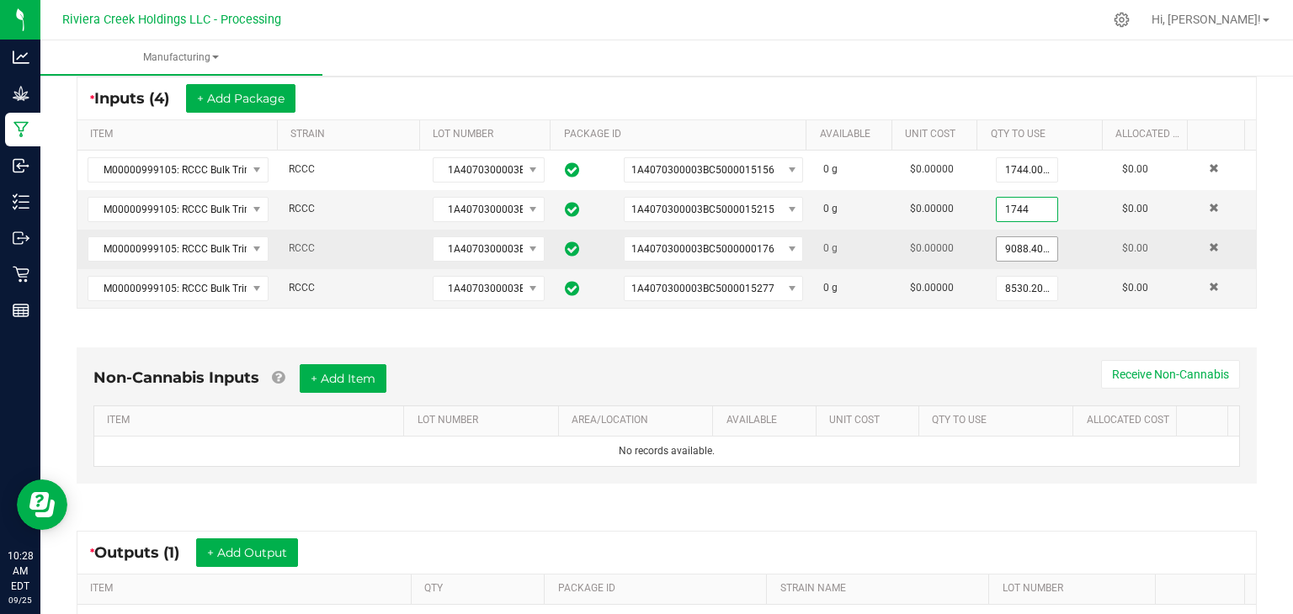
type input "1744.0000 g"
click at [1017, 252] on input "9088.4" at bounding box center [1027, 249] width 61 height 24
type input "1744.0000 g"
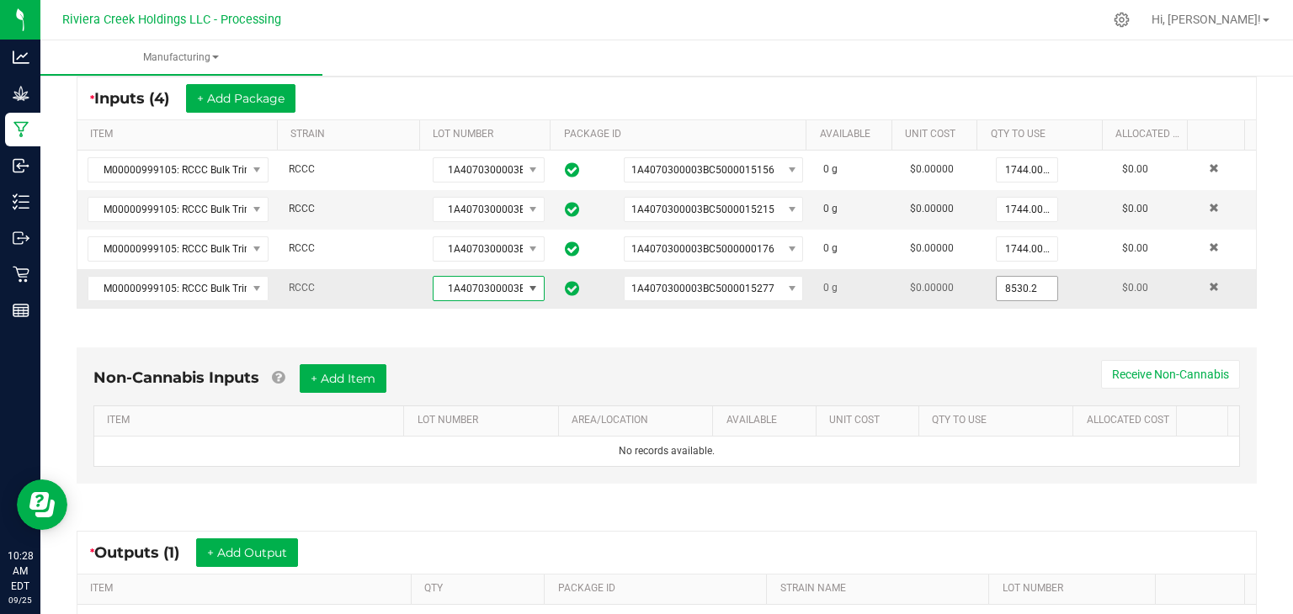
click at [1029, 284] on input "8530.2" at bounding box center [1027, 289] width 61 height 24
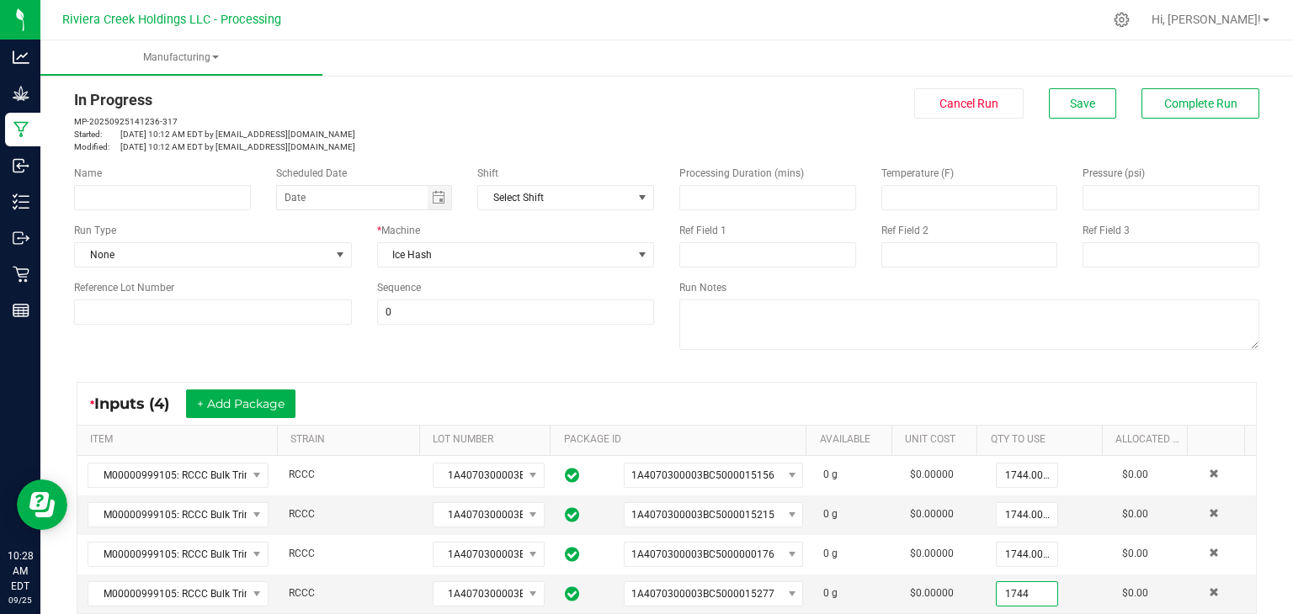
scroll to position [0, 0]
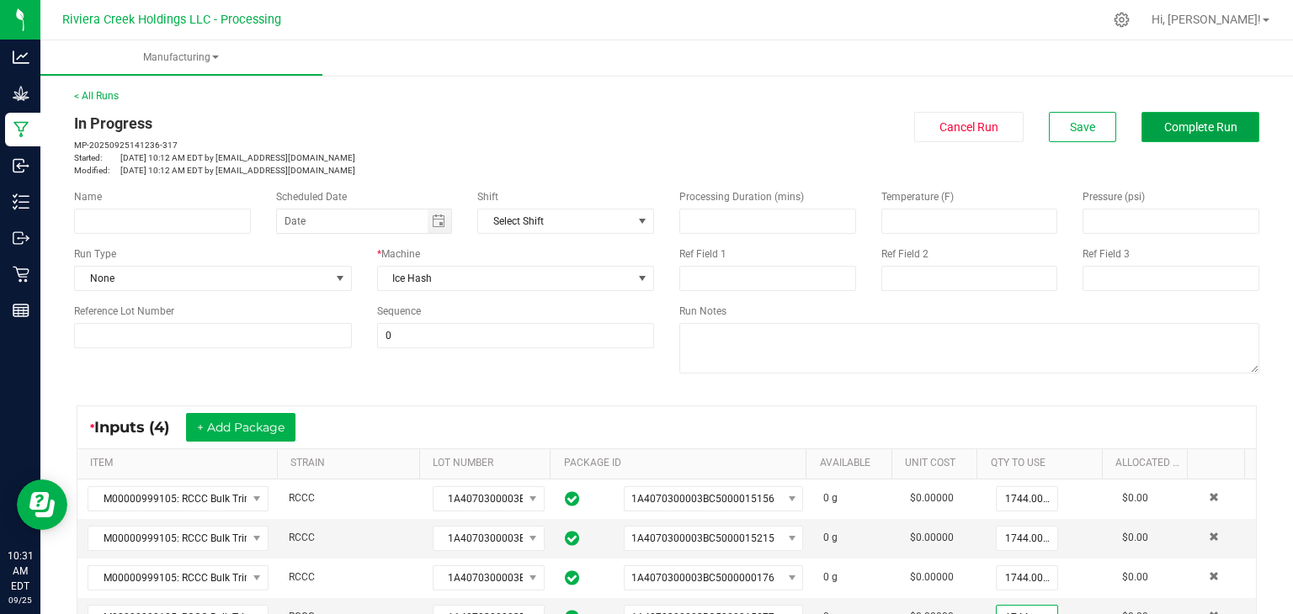
type input "1744.0000 g"
click at [1164, 129] on span "Complete Run" at bounding box center [1200, 126] width 73 height 13
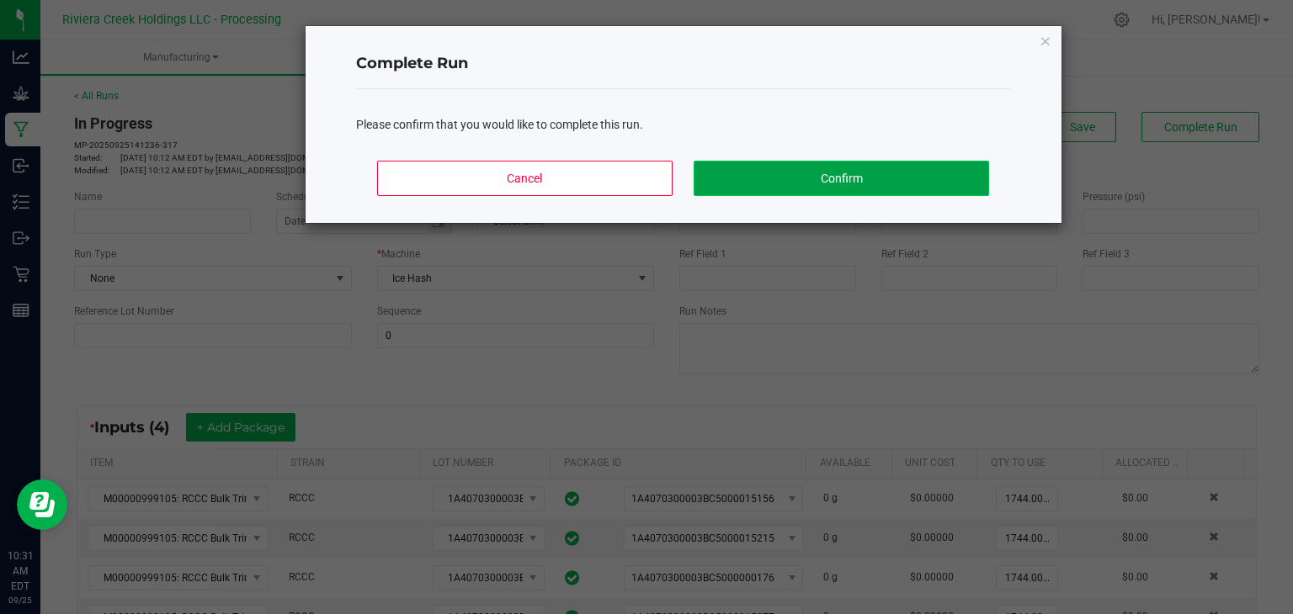
click at [942, 171] on button "Confirm" at bounding box center [841, 178] width 295 height 35
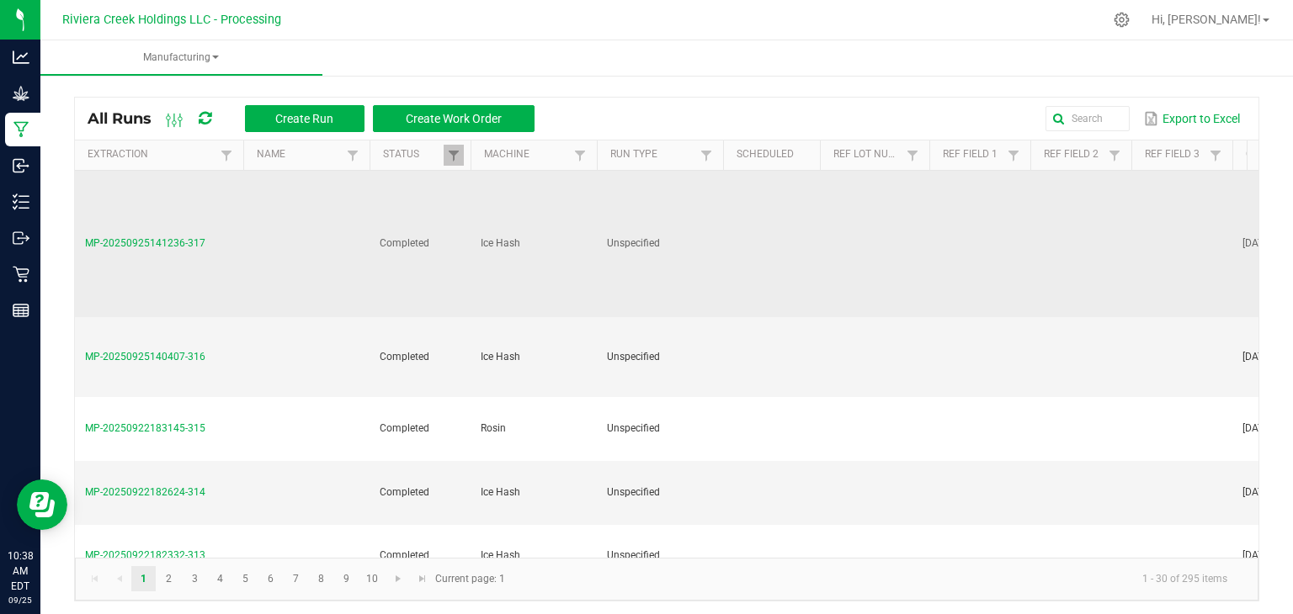
click at [290, 238] on td at bounding box center [306, 244] width 126 height 147
click at [139, 239] on span "MP-20250925141236-317" at bounding box center [145, 243] width 120 height 12
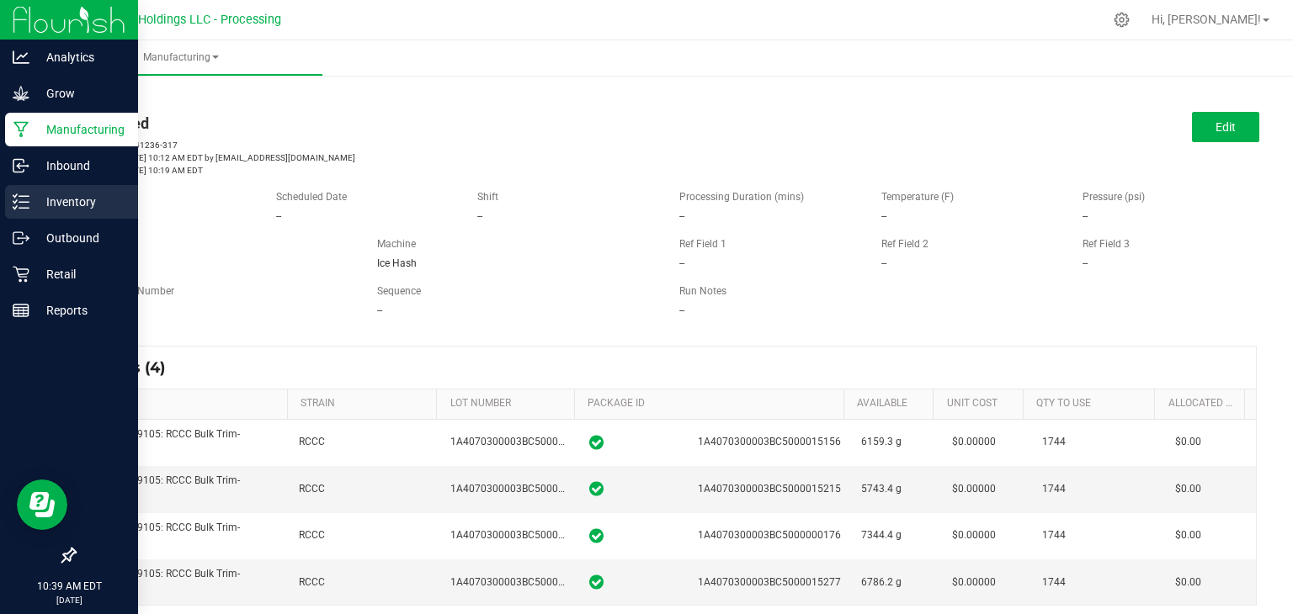
click at [76, 208] on p "Inventory" at bounding box center [79, 202] width 101 height 20
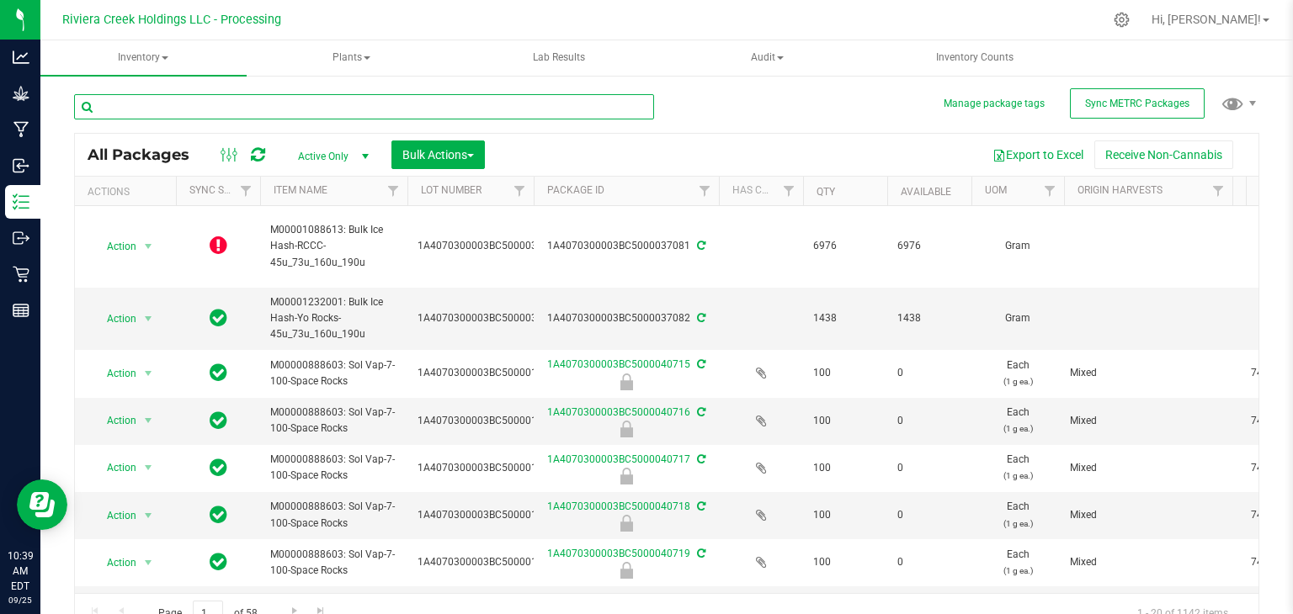
click at [330, 105] on input "text" at bounding box center [364, 106] width 580 height 25
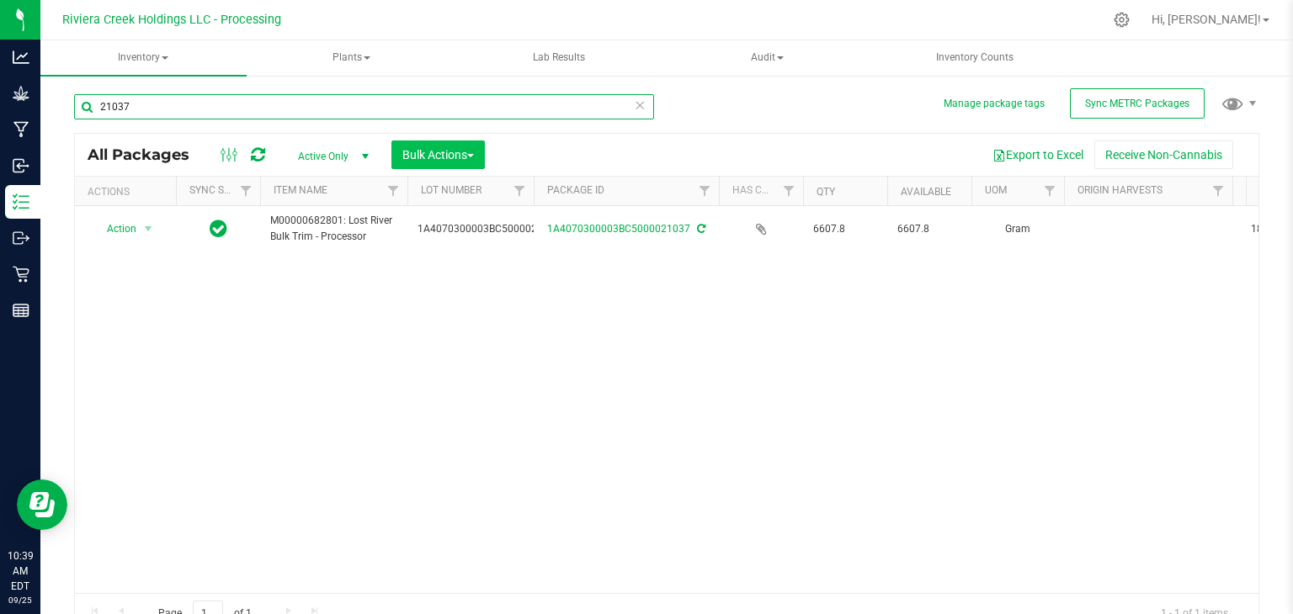
type input "21037"
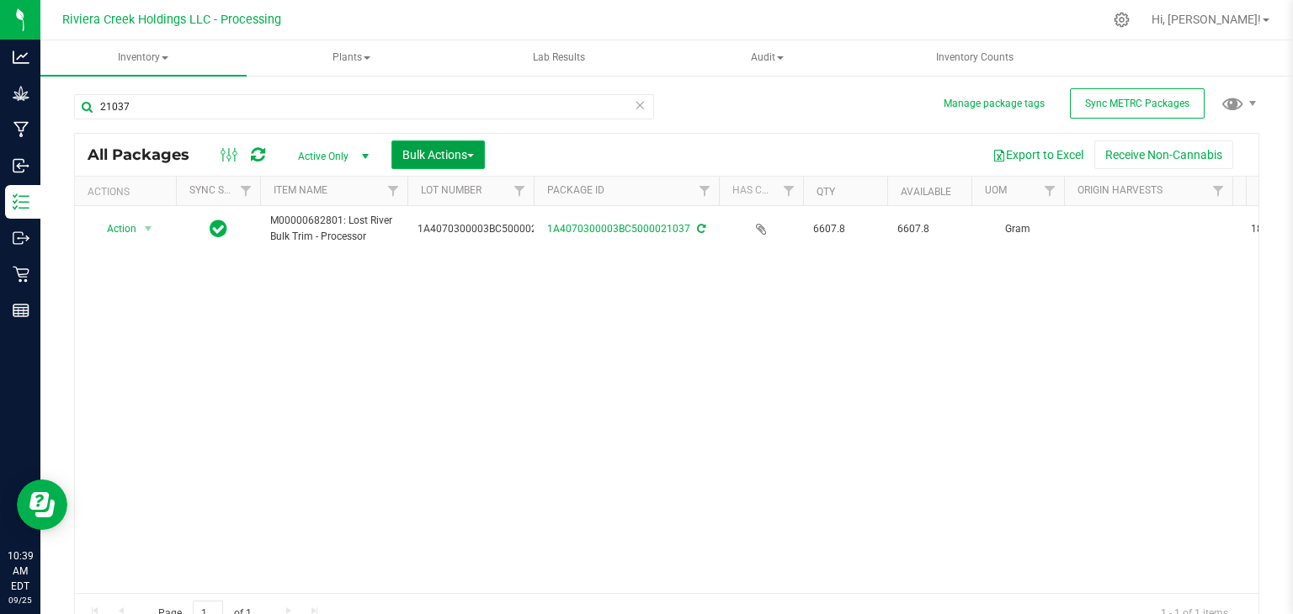
click at [460, 153] on span "Bulk Actions" at bounding box center [438, 154] width 72 height 13
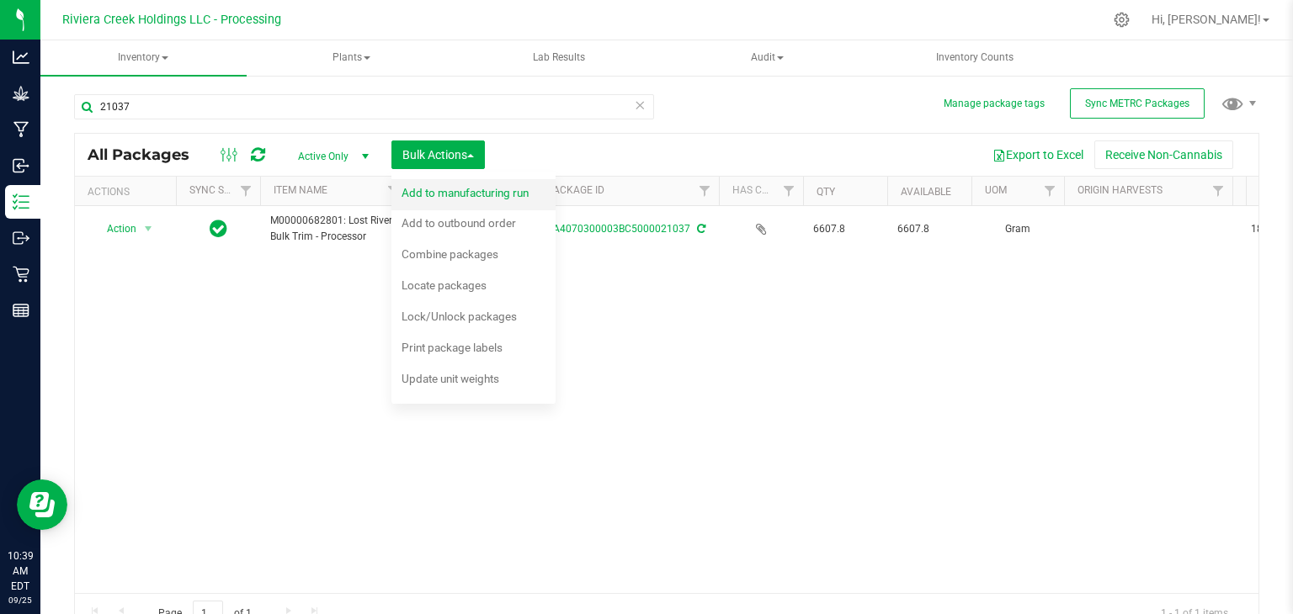
click at [445, 188] on span "Add to manufacturing run" at bounding box center [465, 192] width 127 height 13
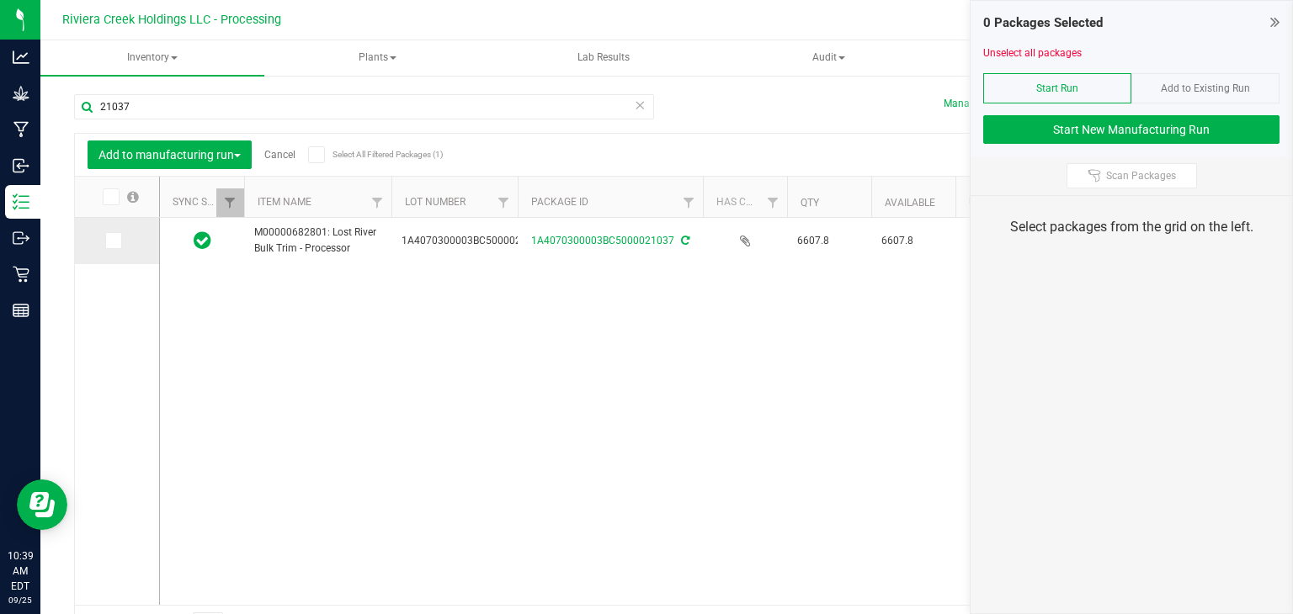
click at [114, 241] on icon at bounding box center [112, 241] width 11 height 0
click at [0, 0] on input "checkbox" at bounding box center [0, 0] width 0 height 0
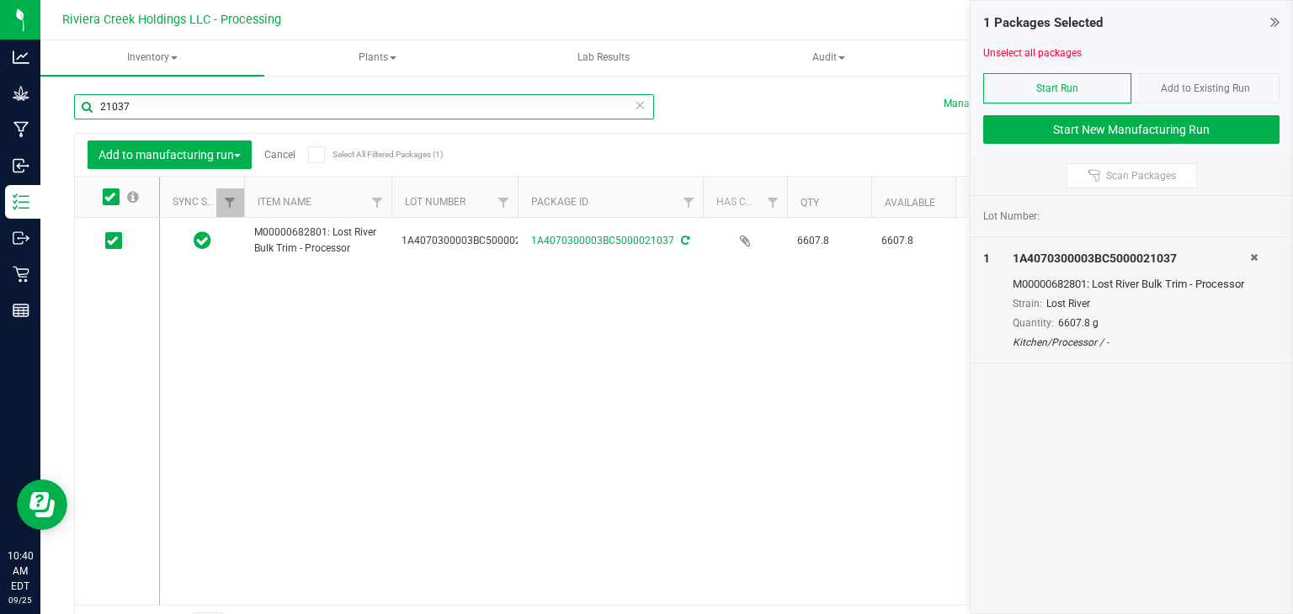
click at [441, 102] on input "21037" at bounding box center [364, 106] width 580 height 25
type input "21038"
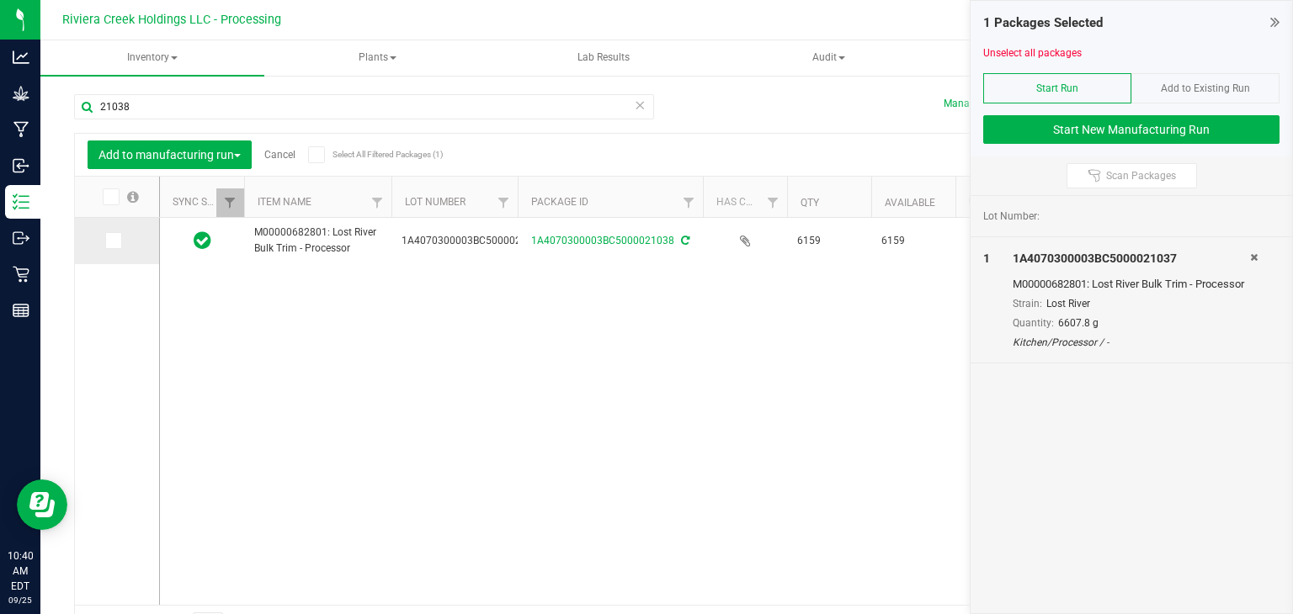
click at [112, 241] on icon at bounding box center [112, 241] width 11 height 0
click at [0, 0] on input "checkbox" at bounding box center [0, 0] width 0 height 0
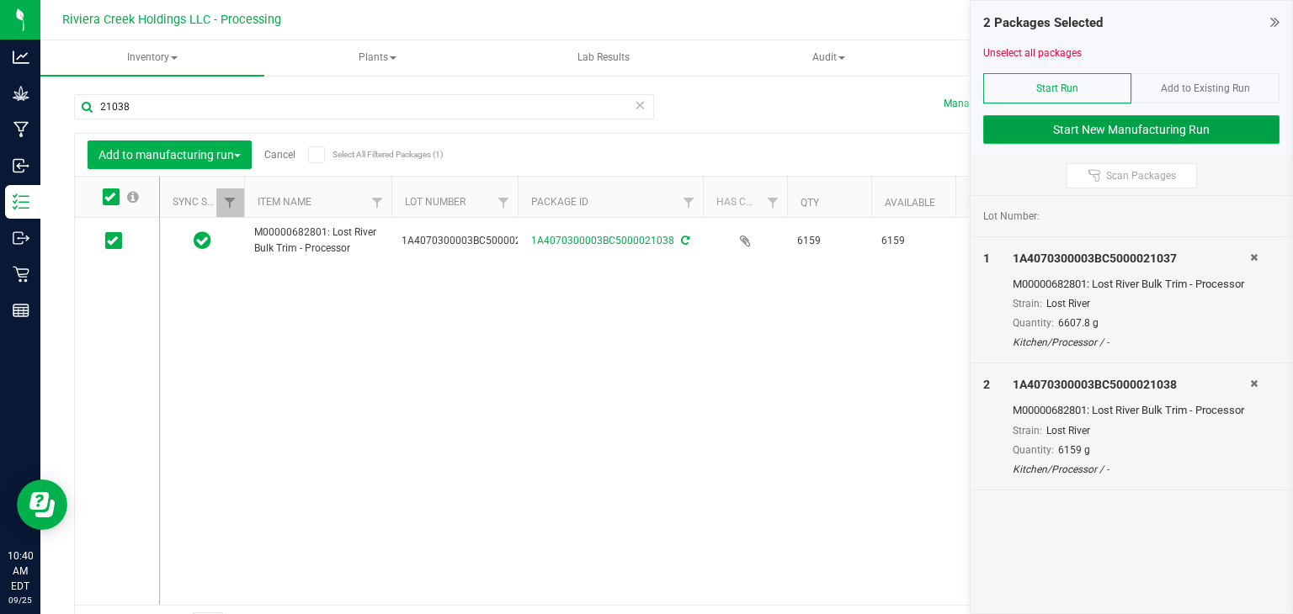
click at [1027, 127] on button "Start New Manufacturing Run" at bounding box center [1131, 129] width 296 height 29
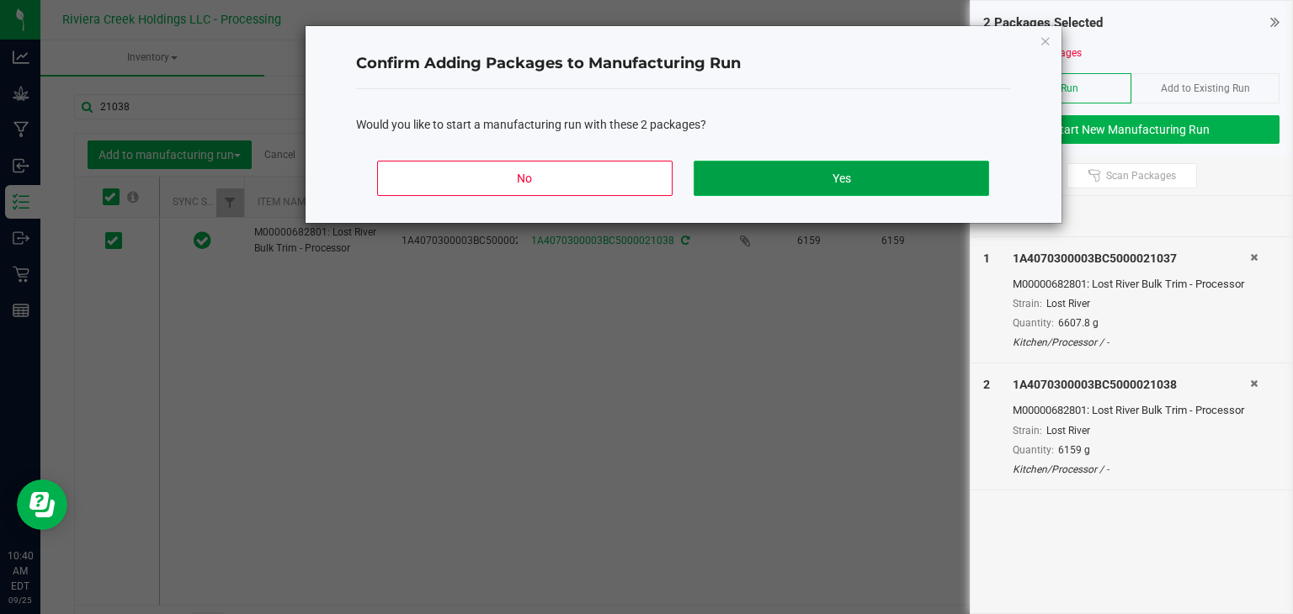
click at [906, 178] on button "Yes" at bounding box center [841, 178] width 295 height 35
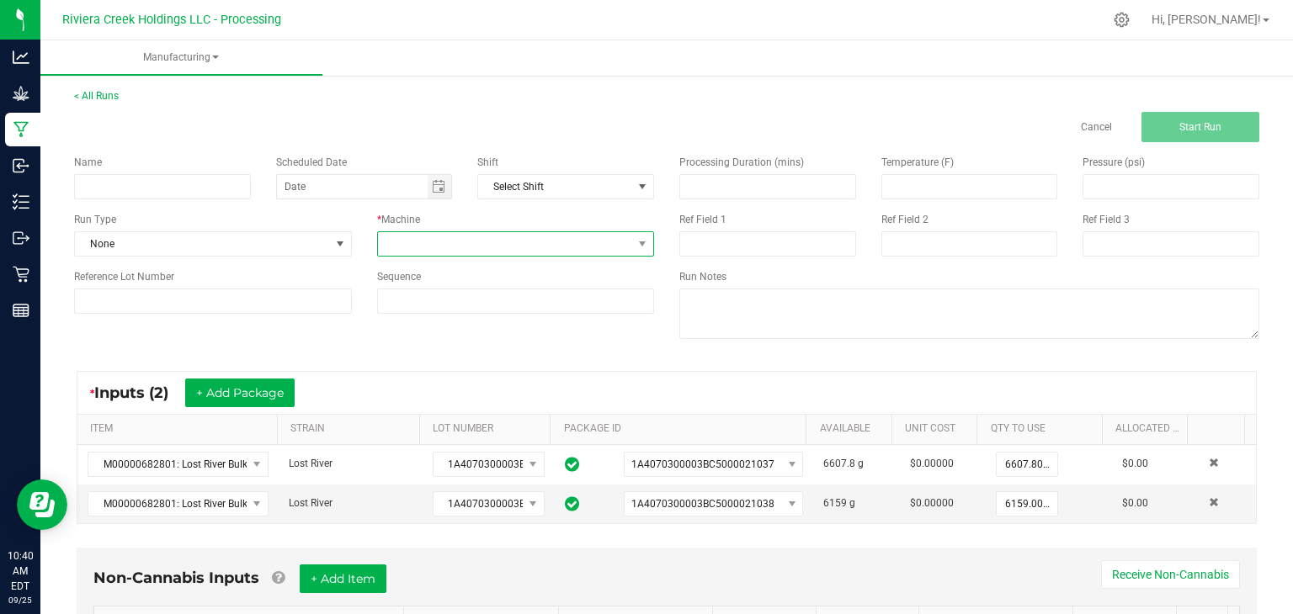
click at [552, 247] on span at bounding box center [505, 244] width 255 height 24
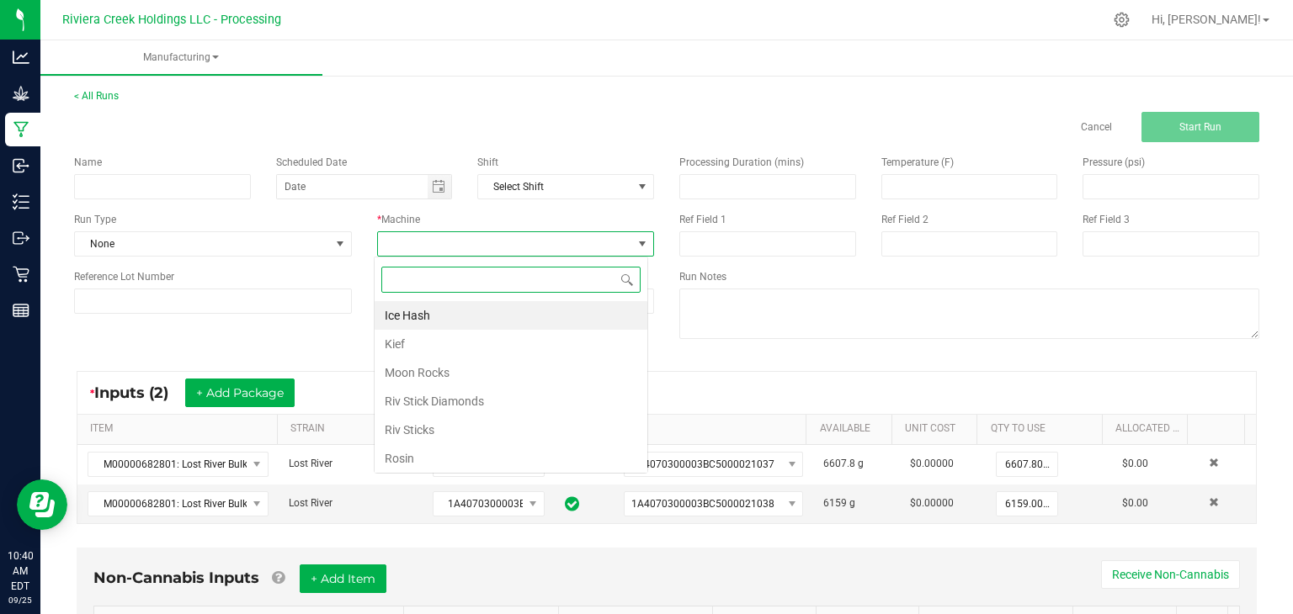
scroll to position [24, 274]
click at [488, 311] on li "Ice Hash" at bounding box center [511, 315] width 273 height 29
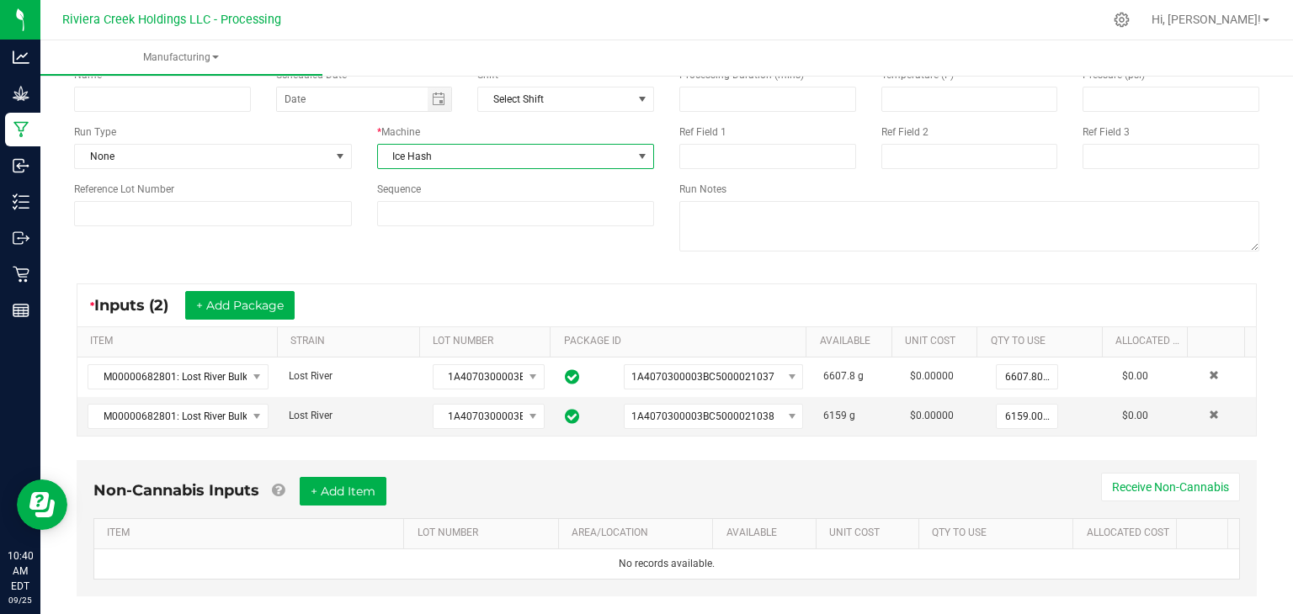
scroll to position [115, 0]
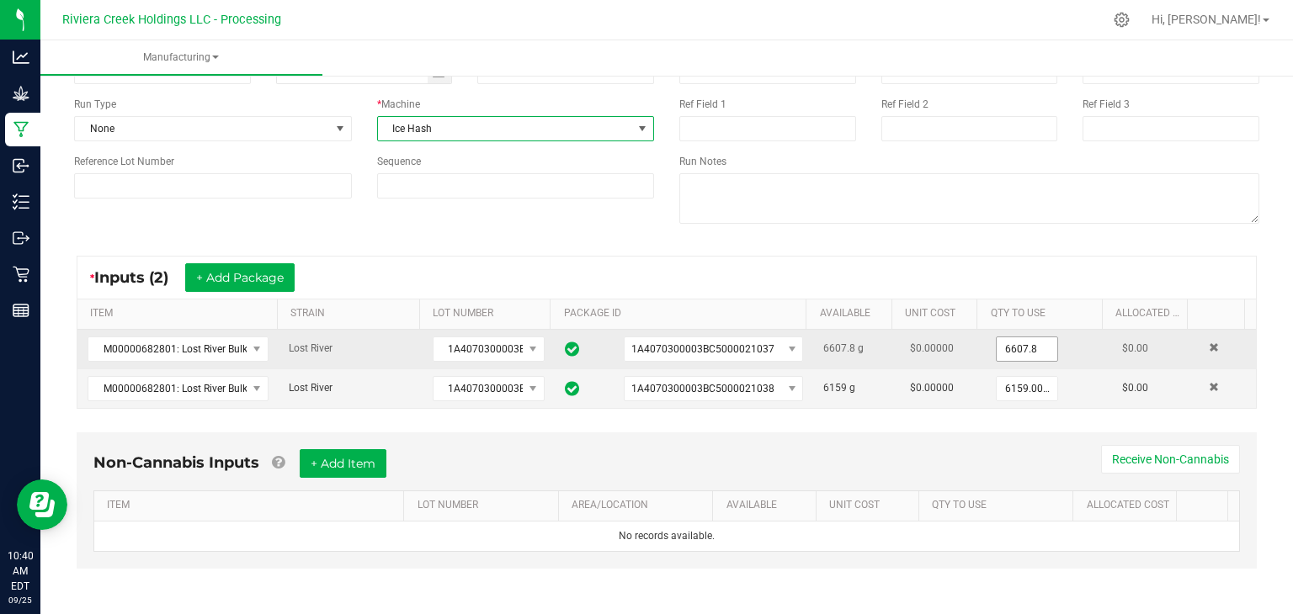
click at [1010, 346] on input "6607.8" at bounding box center [1027, 350] width 61 height 24
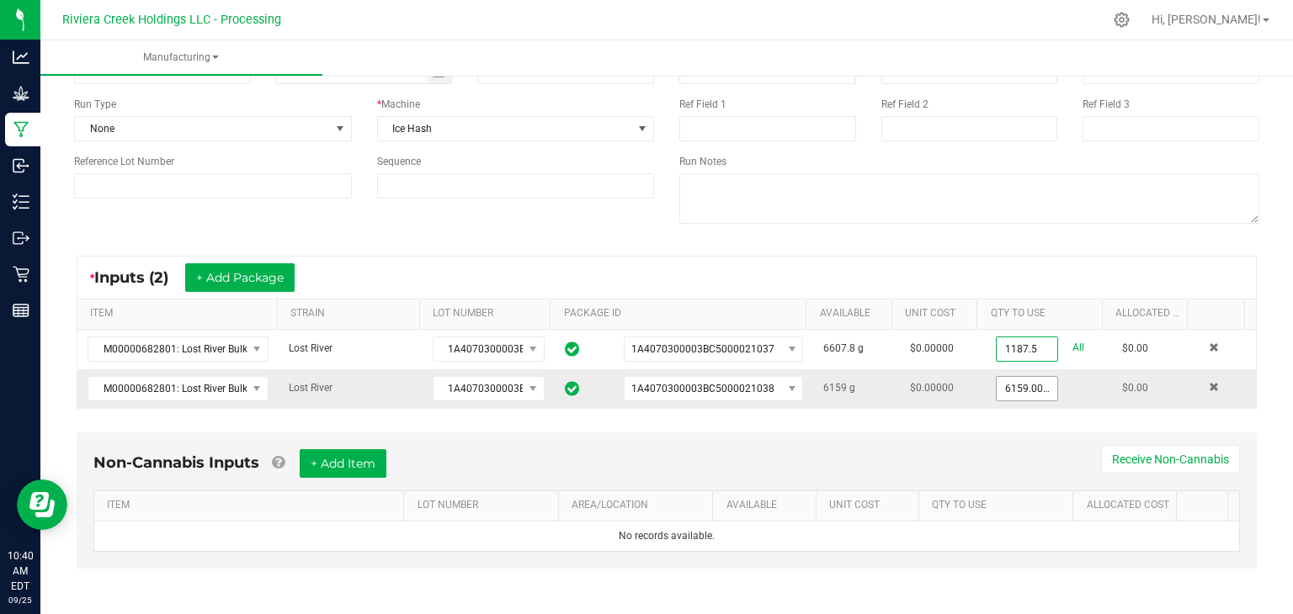
type input "1187.5000 g"
click at [1025, 388] on input "6159" at bounding box center [1027, 389] width 61 height 24
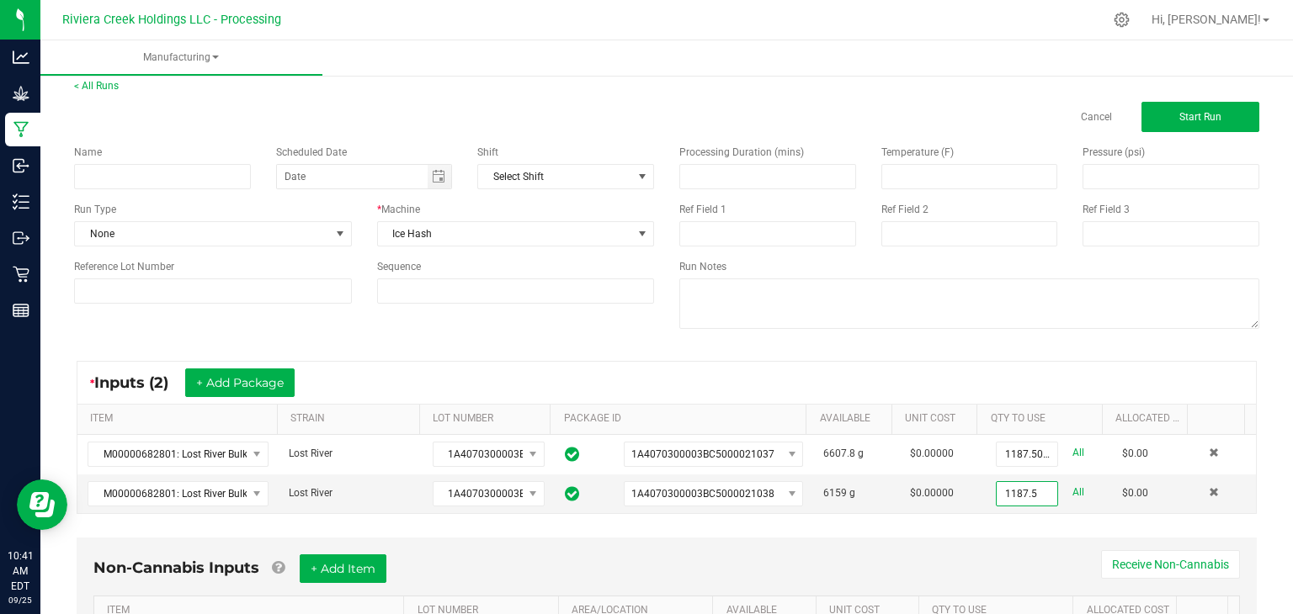
scroll to position [0, 0]
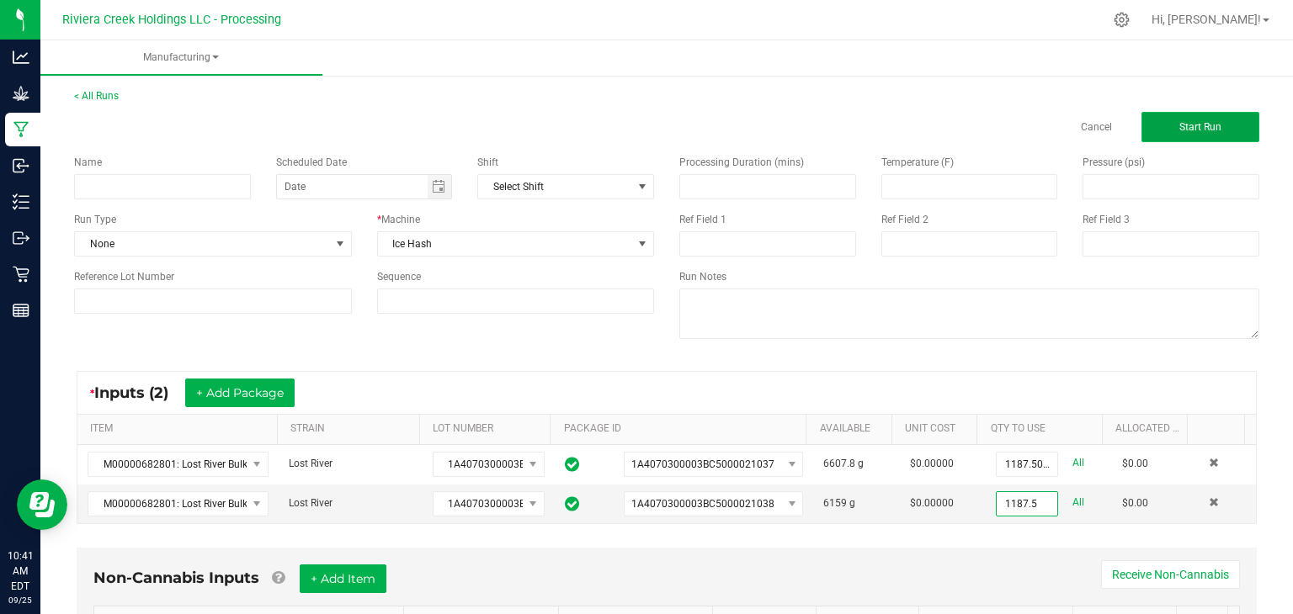
type input "1187.5000 g"
click at [1163, 130] on button "Start Run" at bounding box center [1200, 127] width 118 height 30
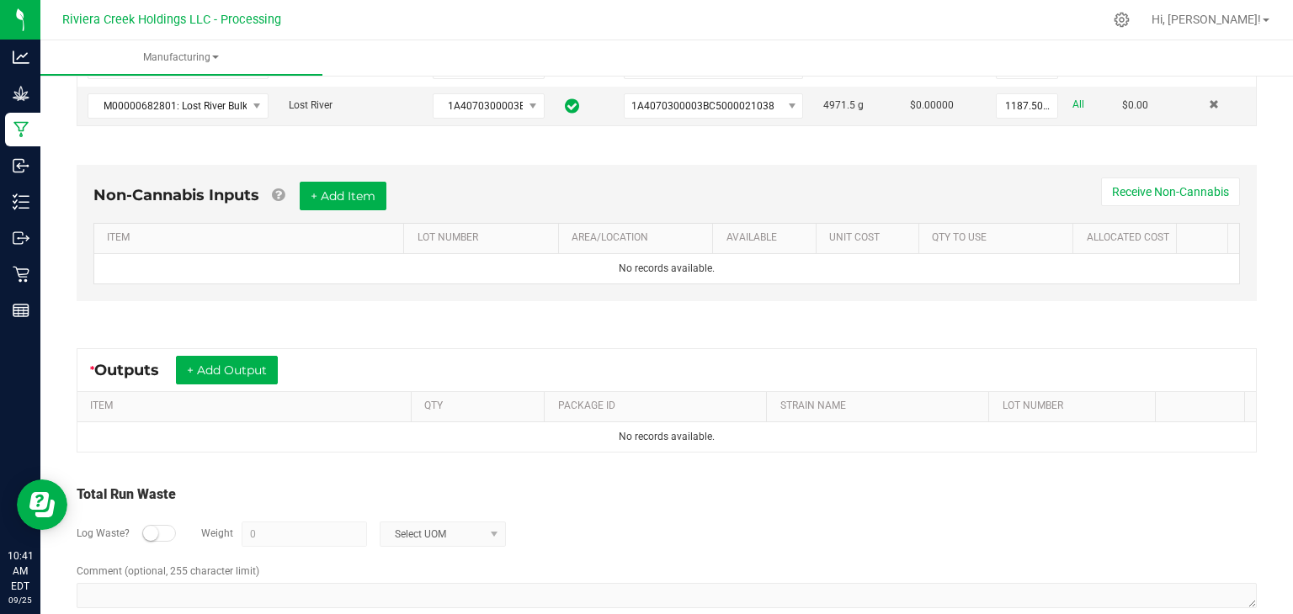
scroll to position [459, 0]
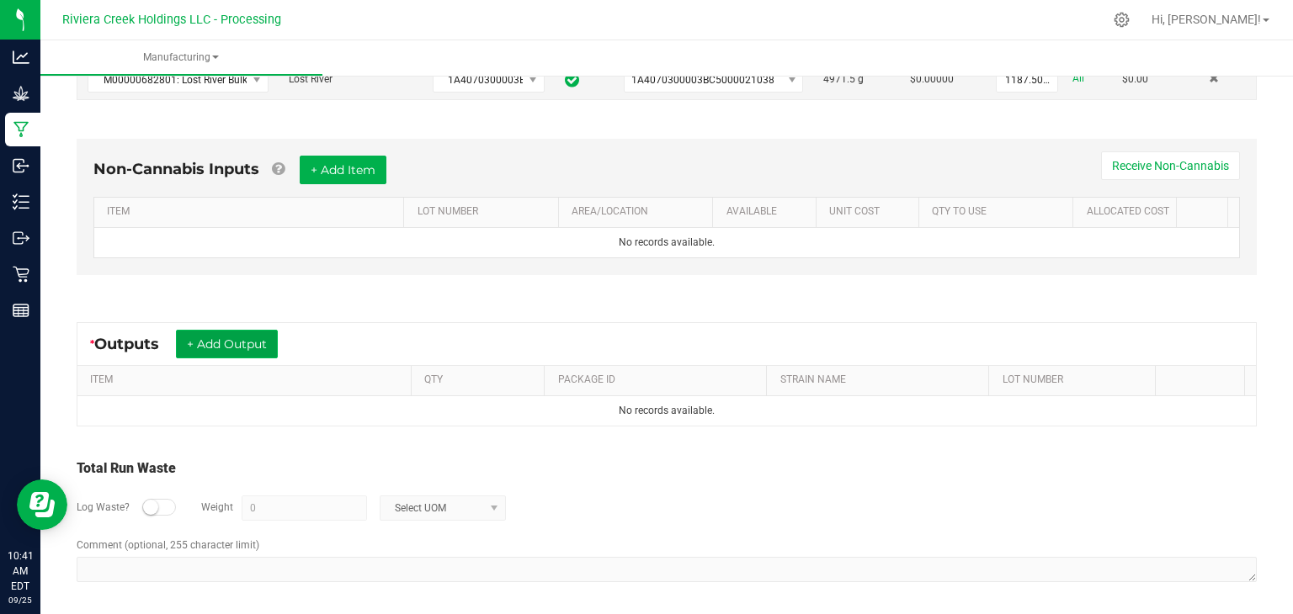
click at [253, 333] on button "+ Add Output" at bounding box center [227, 344] width 102 height 29
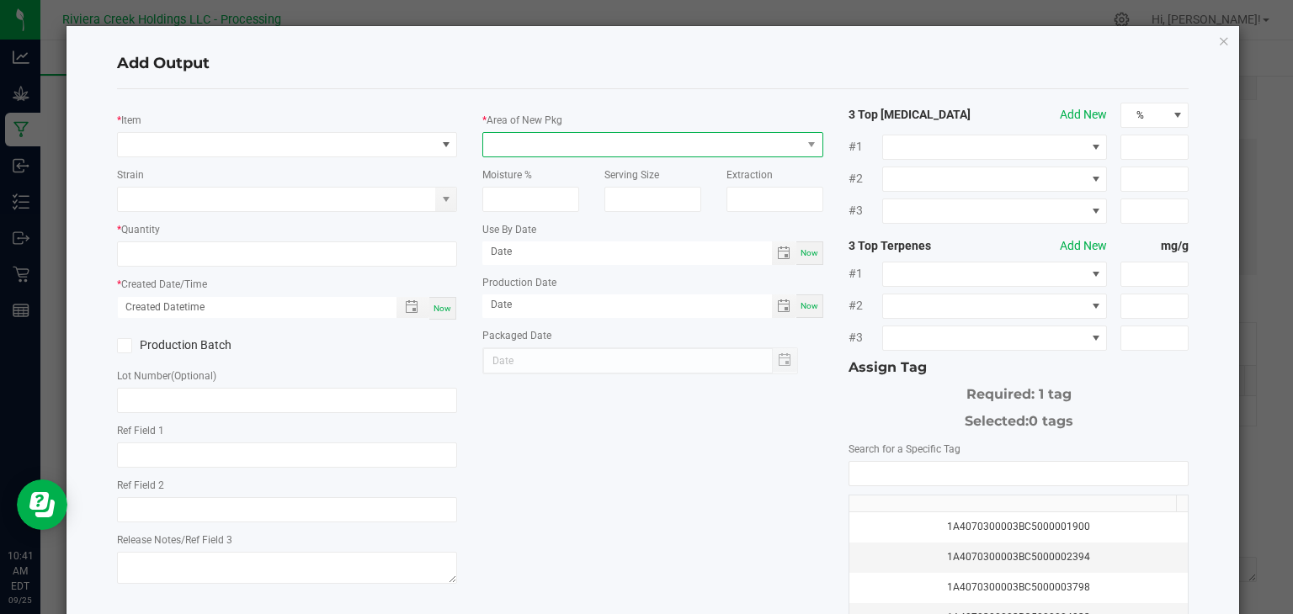
click at [585, 148] on span at bounding box center [642, 145] width 318 height 24
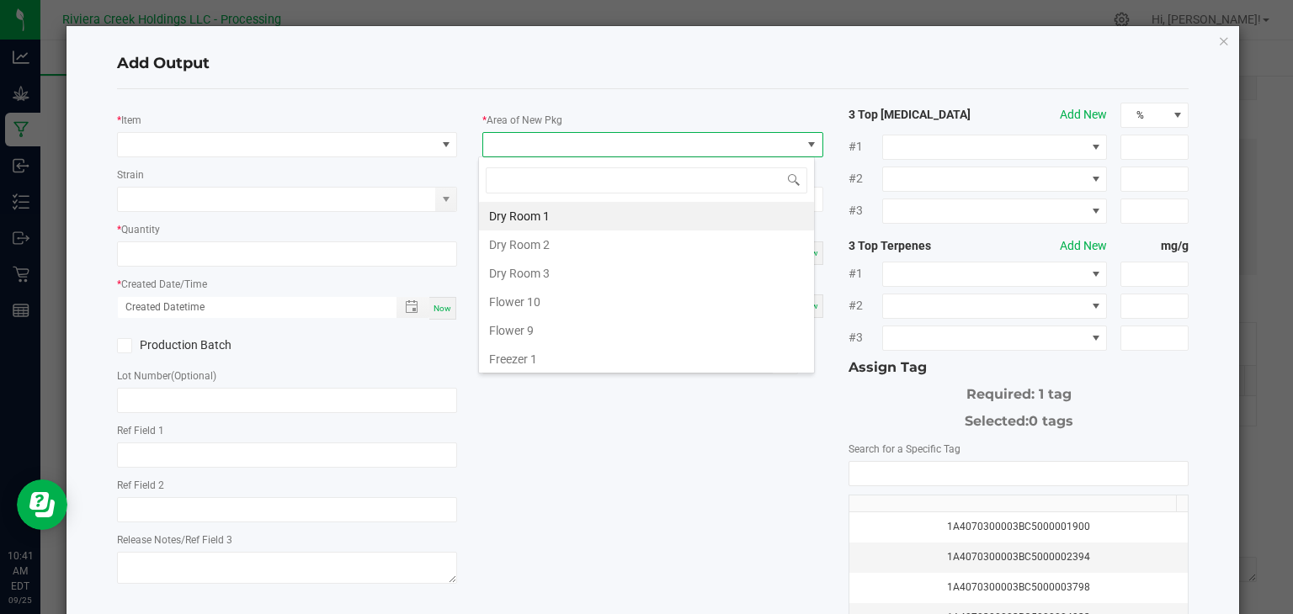
scroll to position [24, 337]
type input "k"
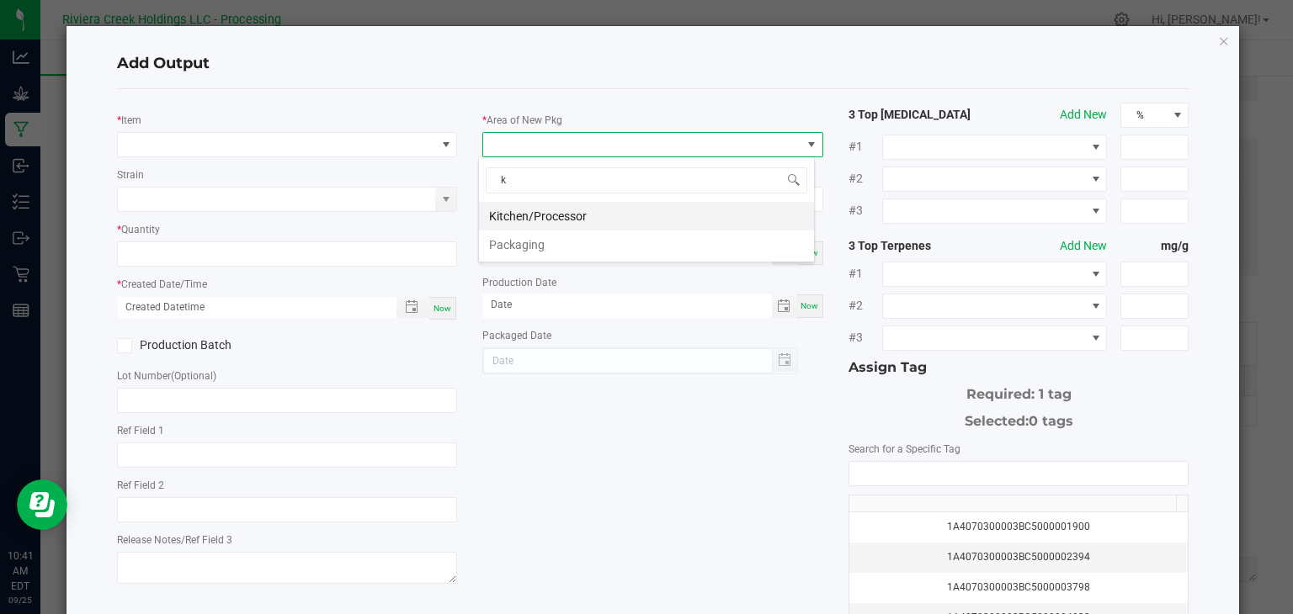
click at [571, 216] on li "Kitchen/Processor" at bounding box center [646, 216] width 335 height 29
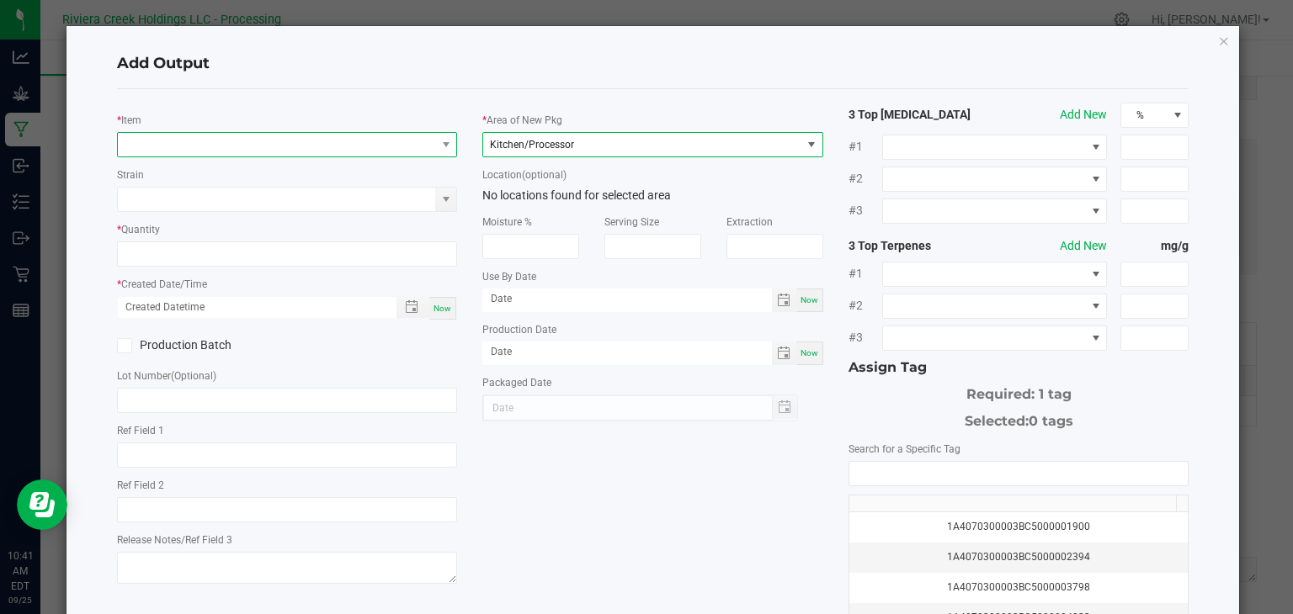
click at [286, 142] on span "NO DATA FOUND" at bounding box center [277, 145] width 318 height 24
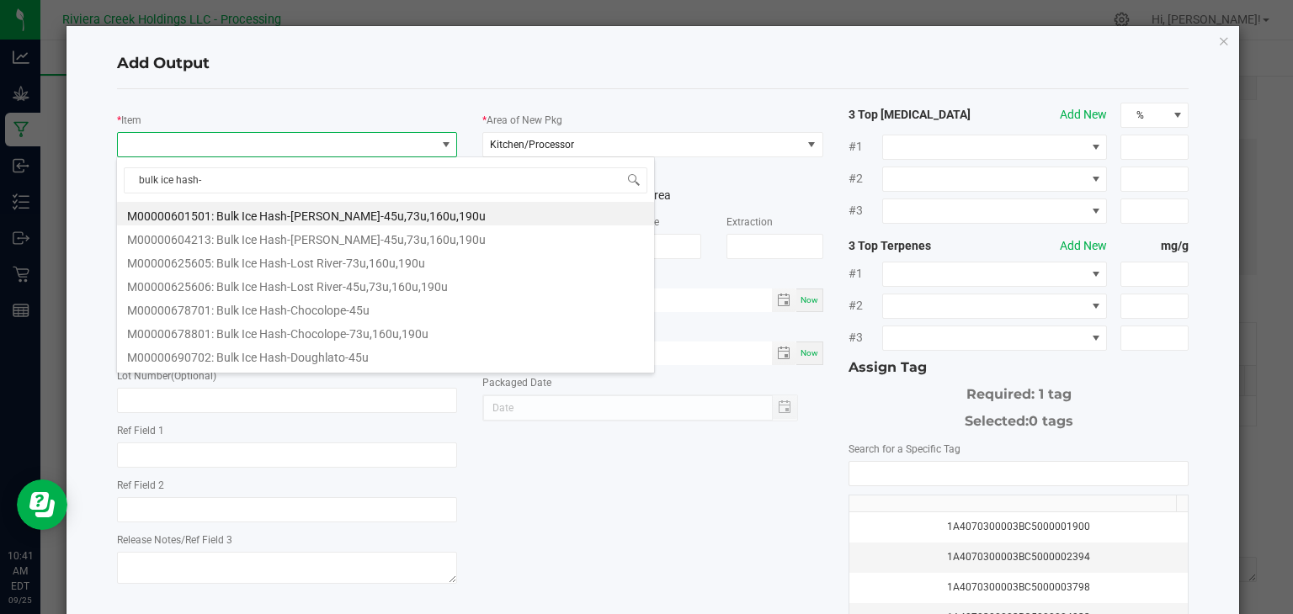
type input "bulk ice hash-l"
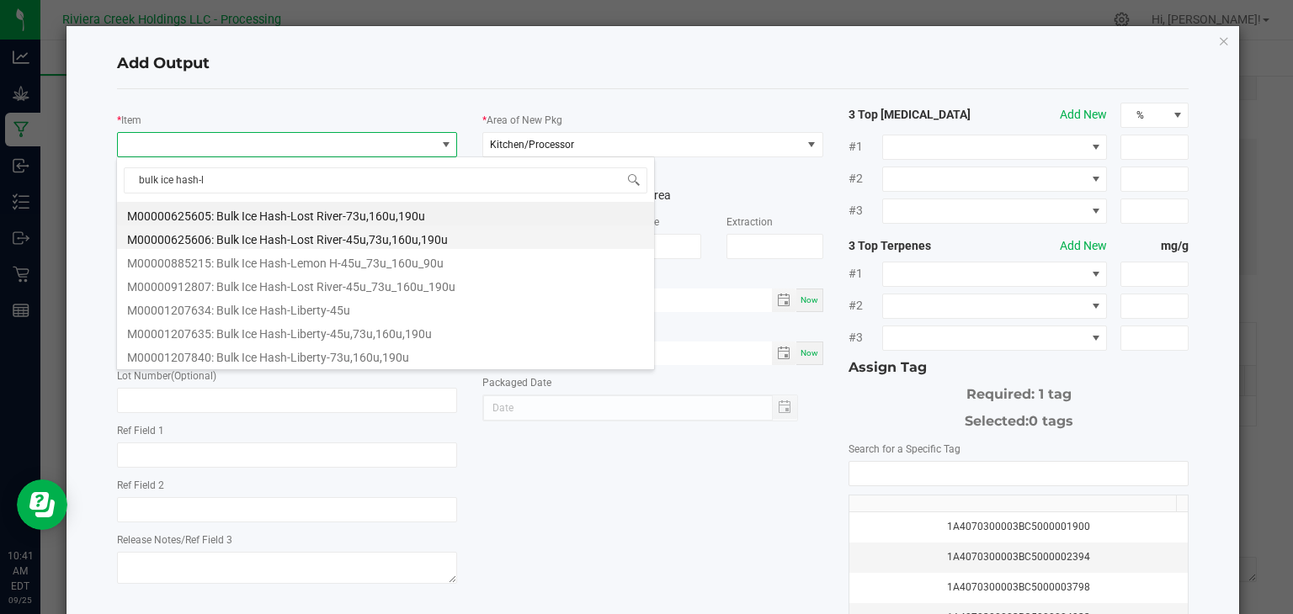
click at [268, 235] on li "M00000625606: Bulk Ice Hash-Lost River-45u,73u,160u,190u" at bounding box center [385, 238] width 537 height 24
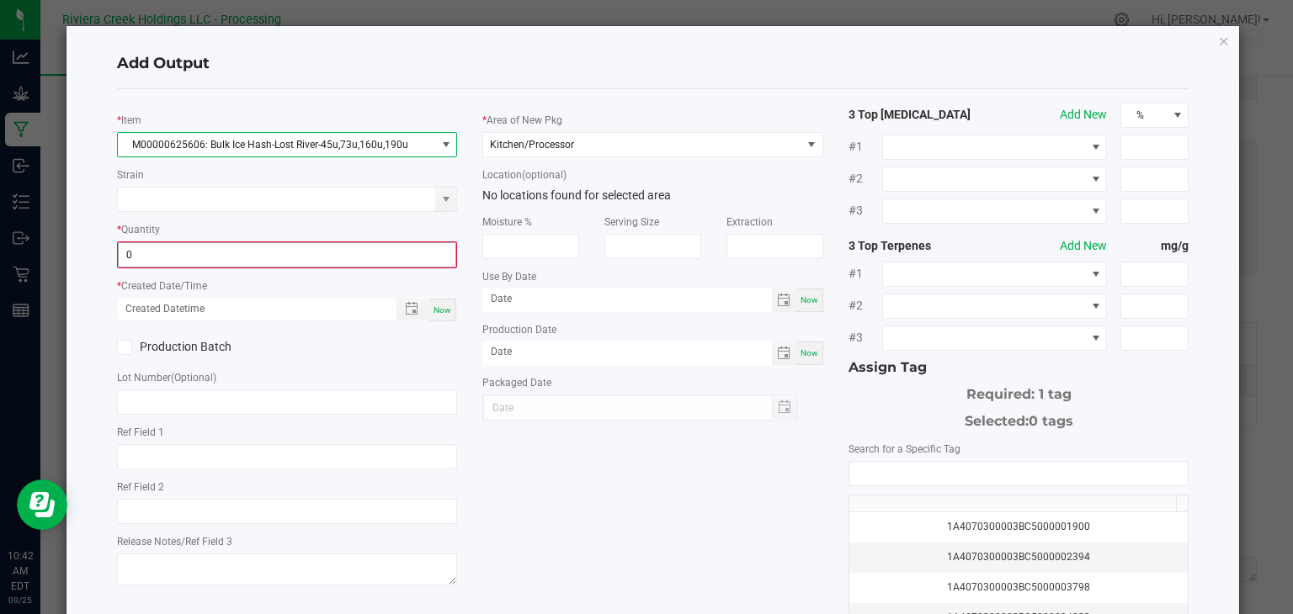
click at [260, 253] on input "0" at bounding box center [288, 255] width 338 height 24
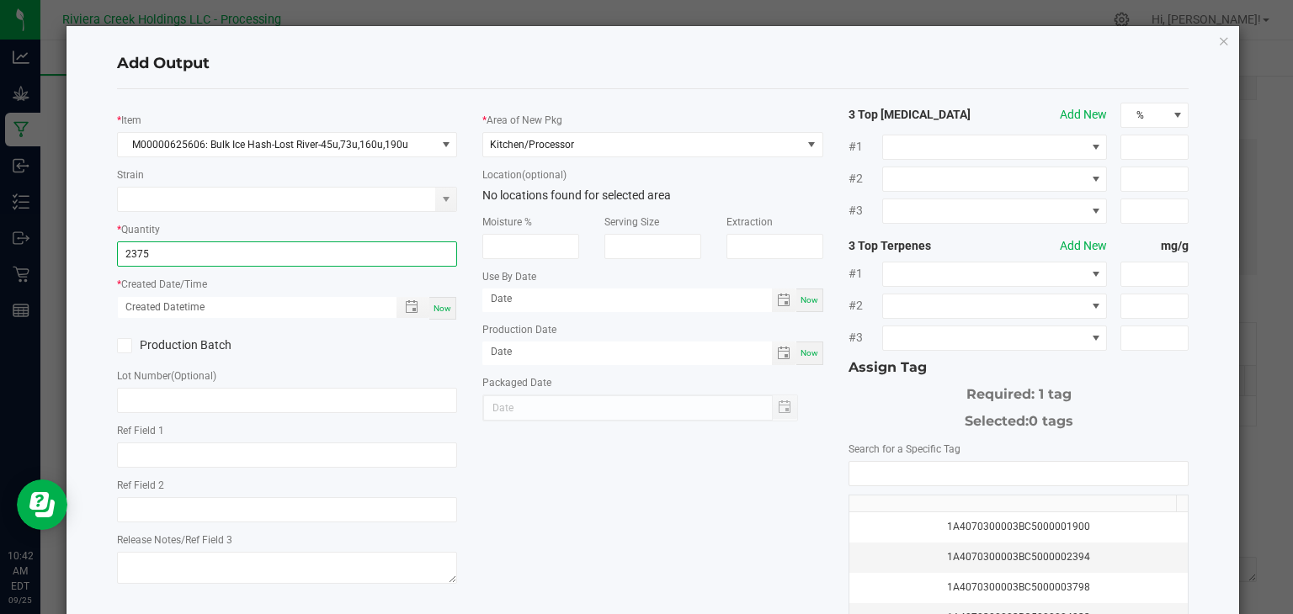
type input "2375.0000 g"
click at [437, 309] on span "Now" at bounding box center [442, 308] width 18 height 9
type input "[DATE] 10:42 AM"
type input "[DATE]"
click at [121, 346] on icon at bounding box center [124, 346] width 11 height 0
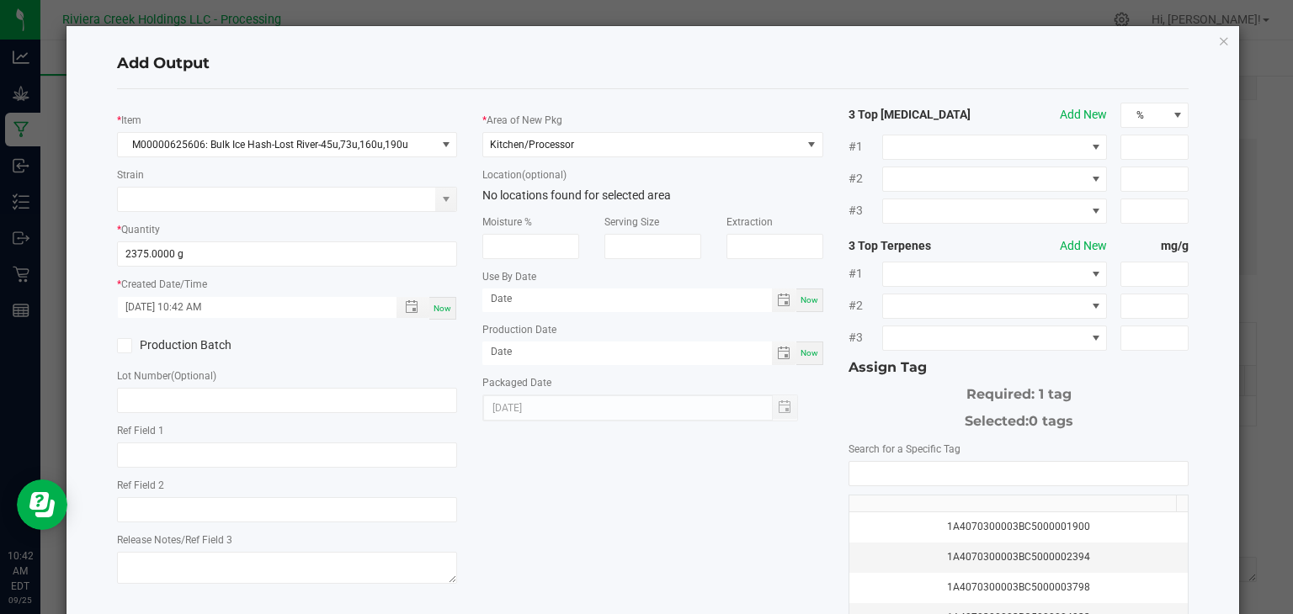
click at [0, 0] on input "Production Batch" at bounding box center [0, 0] width 0 height 0
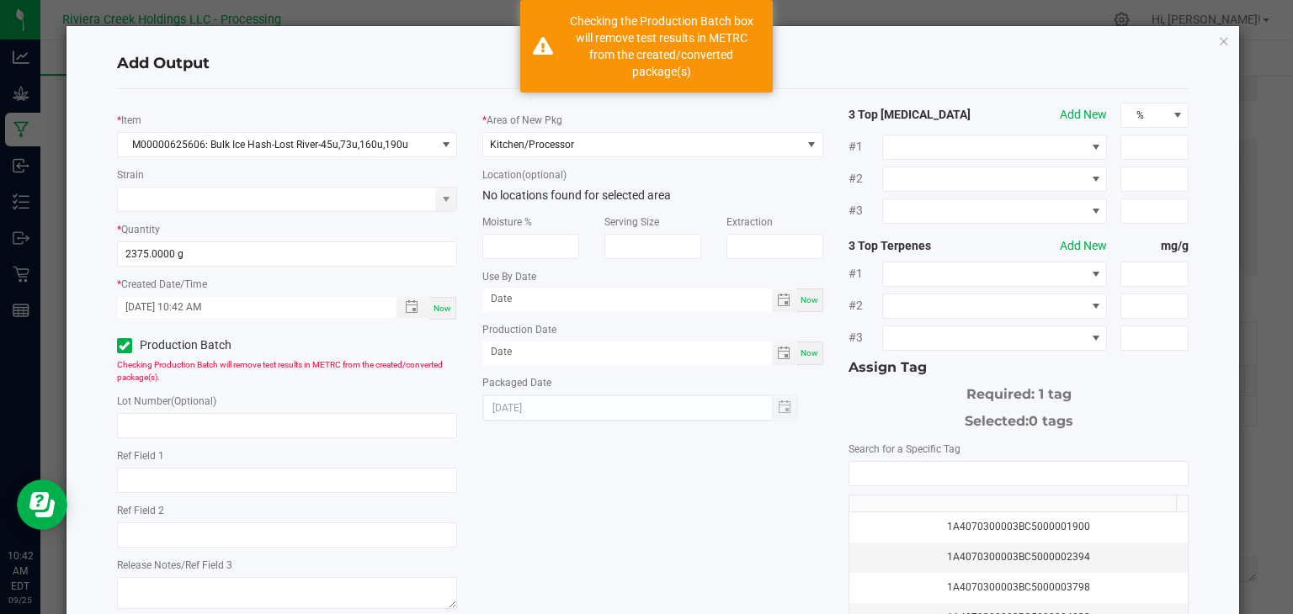
scroll to position [186, 0]
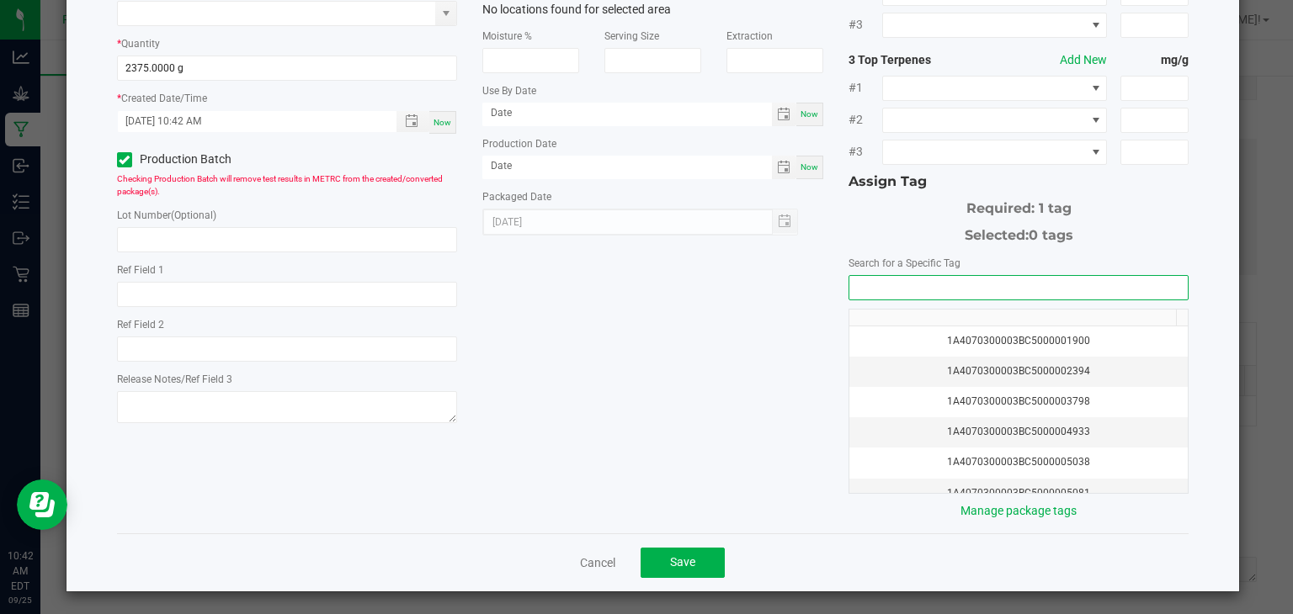
click at [932, 281] on input "NO DATA FOUND" at bounding box center [1018, 288] width 339 height 24
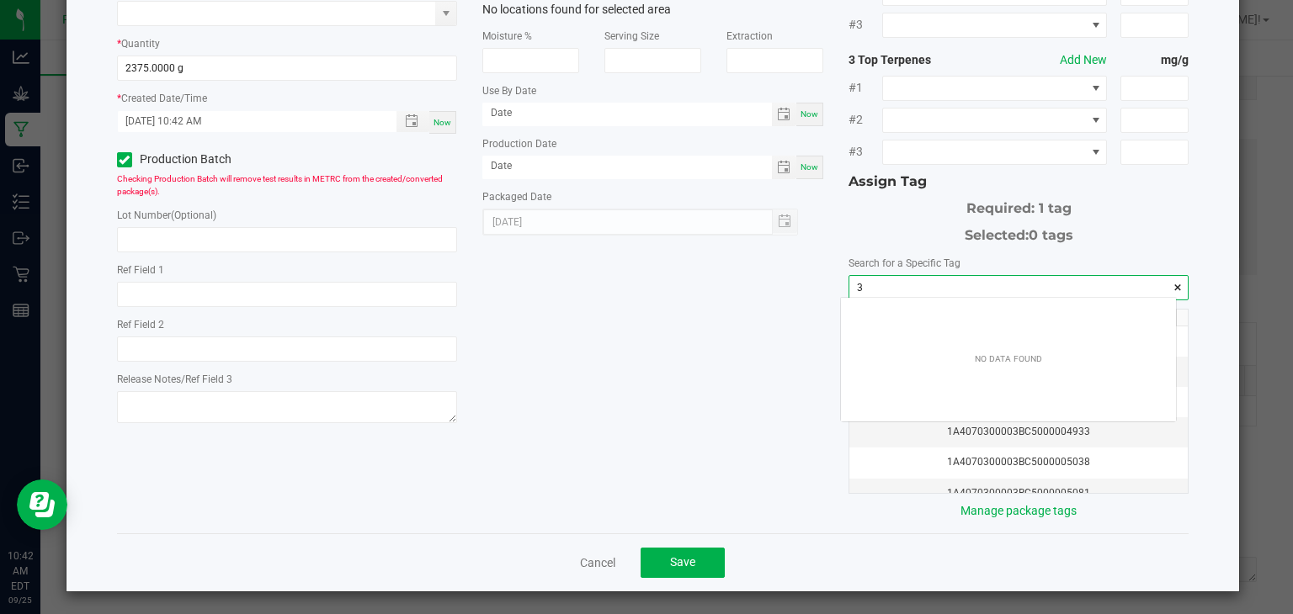
scroll to position [24, 336]
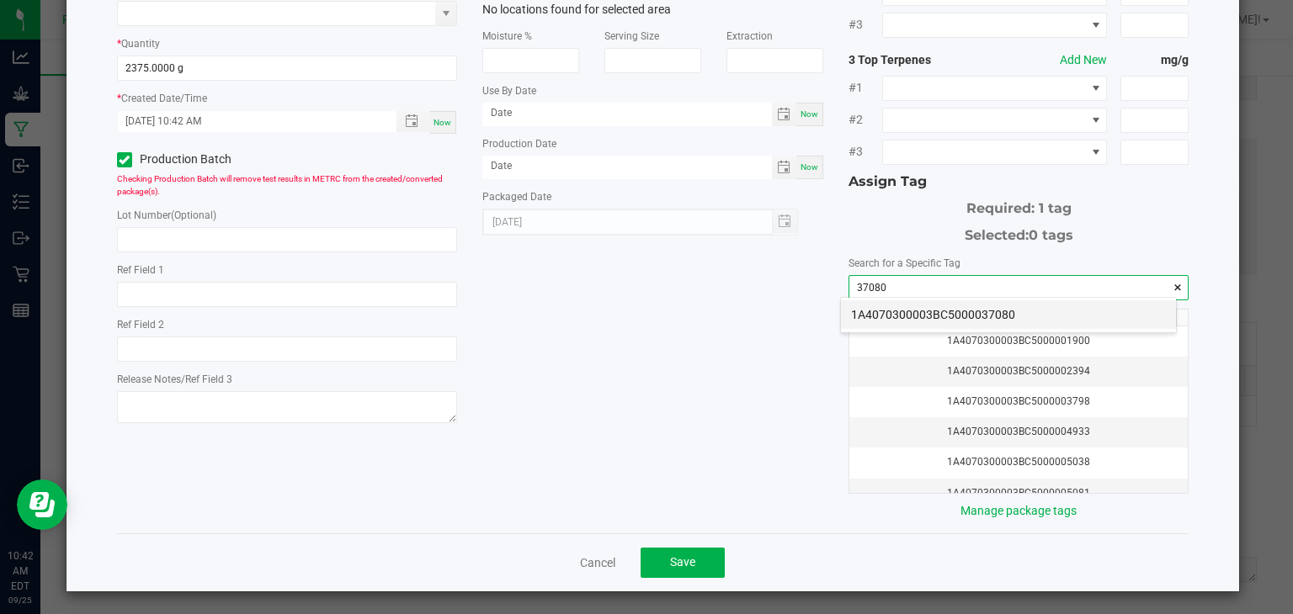
click at [1019, 314] on li "1A4070300003BC5000037080" at bounding box center [1008, 315] width 335 height 29
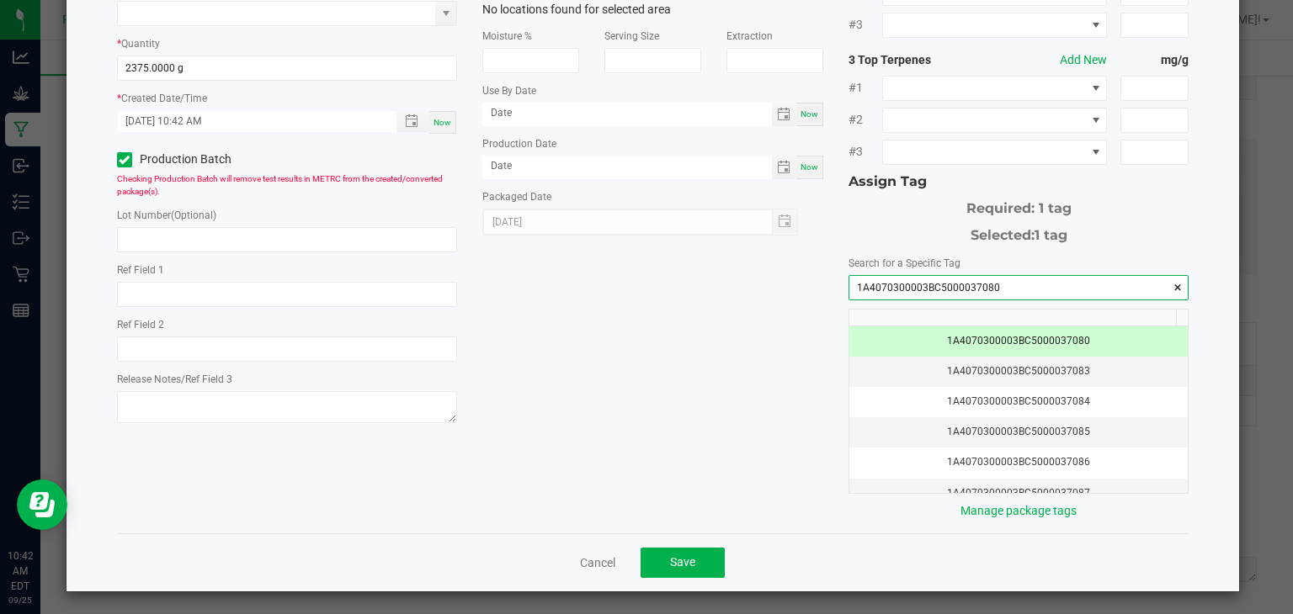
click at [1008, 287] on input "1A4070300003BC5000037080" at bounding box center [1018, 288] width 339 height 24
type input "1A4070300003BC5000037080"
click at [407, 243] on input "text" at bounding box center [287, 239] width 341 height 25
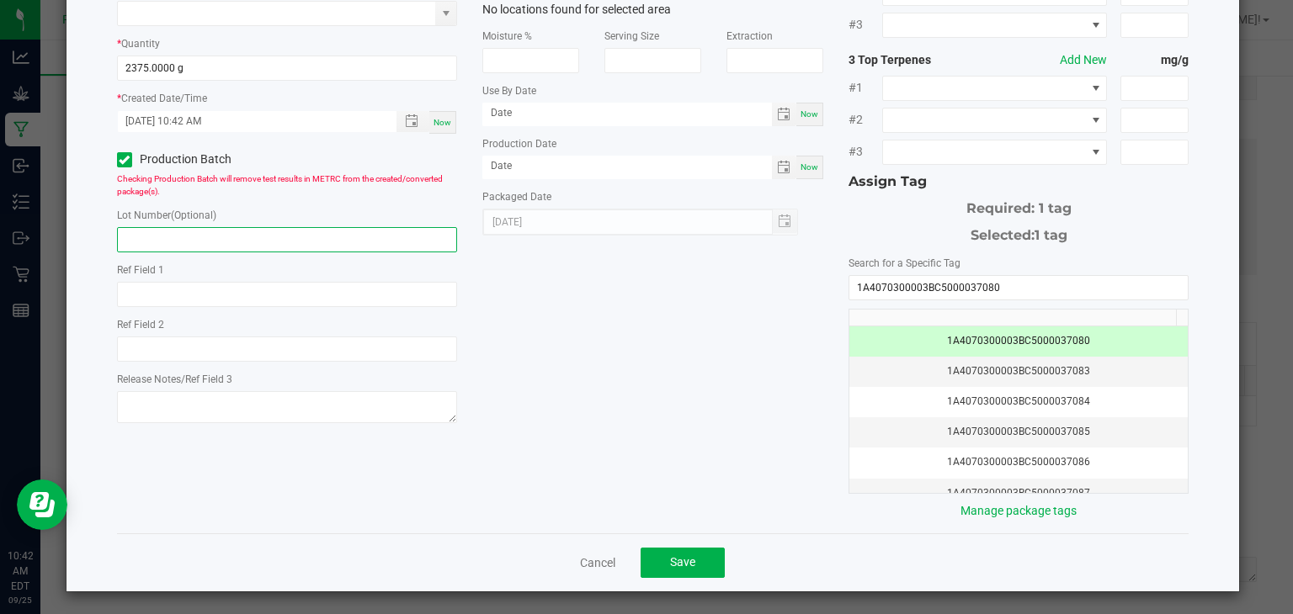
paste input "1A4070300003BC5000037080"
type input "1A4070300003BC5000037080"
click at [682, 559] on span "Save" at bounding box center [682, 562] width 25 height 13
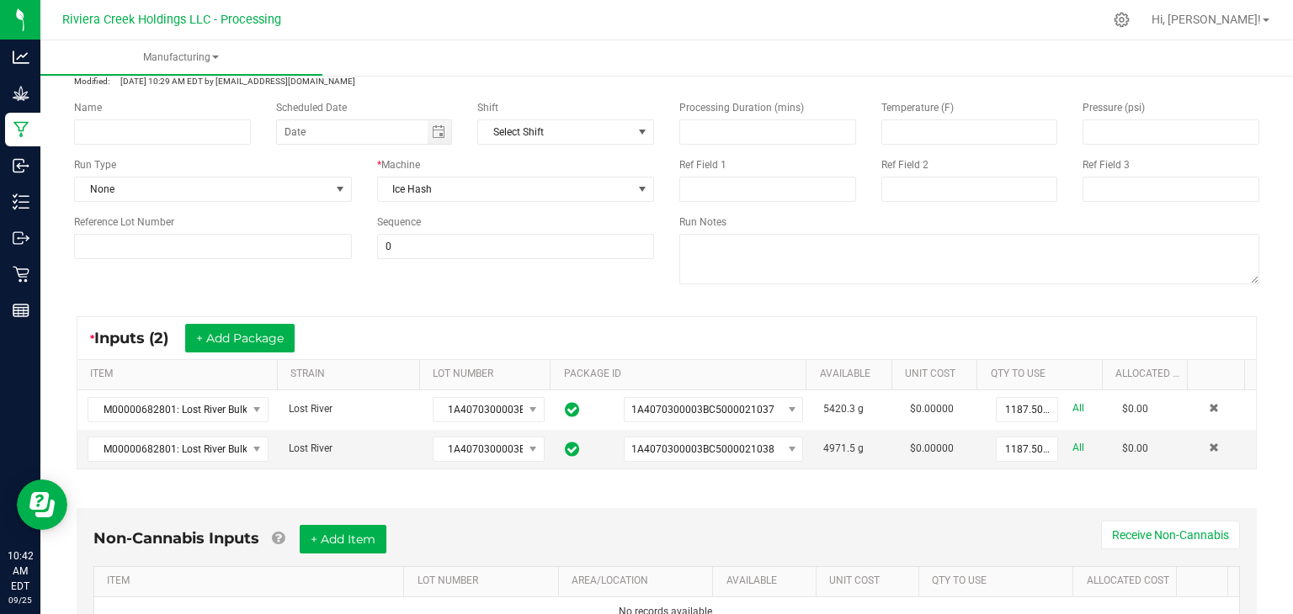
scroll to position [0, 0]
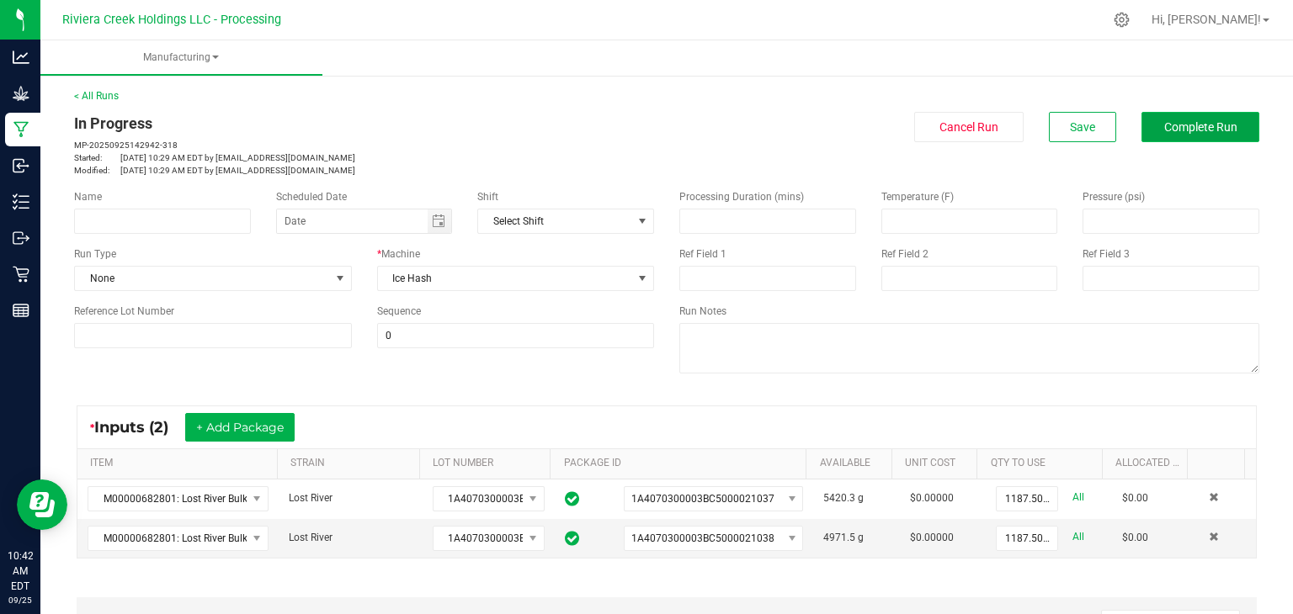
click at [1164, 125] on span "Complete Run" at bounding box center [1200, 126] width 73 height 13
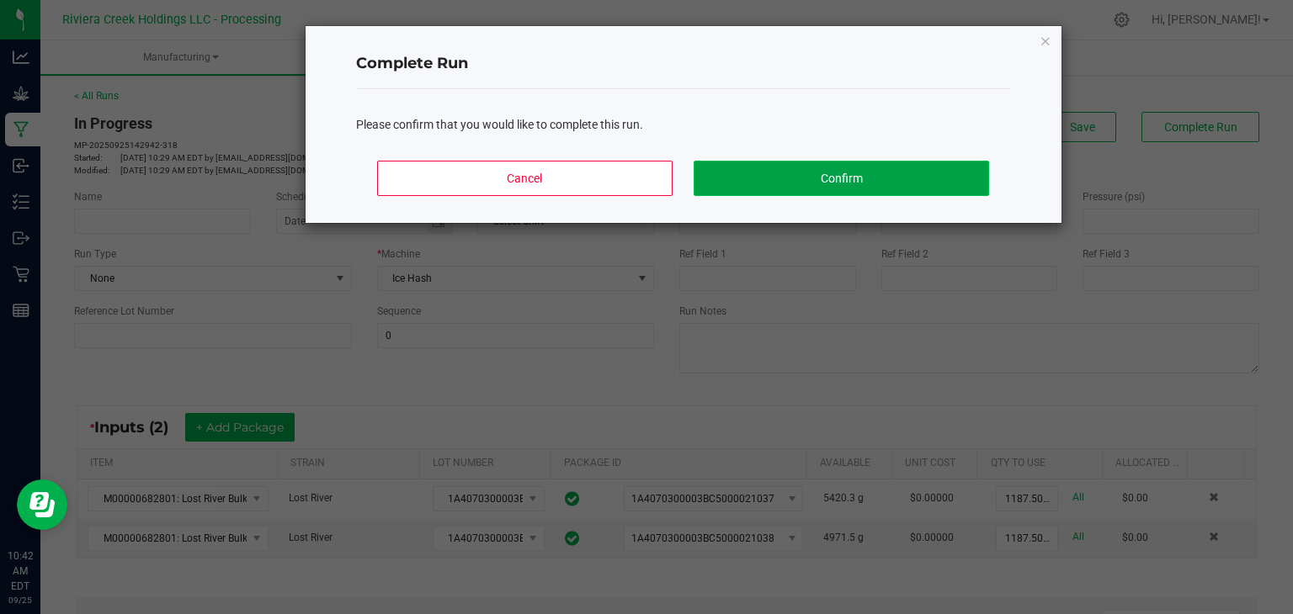
click at [865, 174] on button "Confirm" at bounding box center [841, 178] width 295 height 35
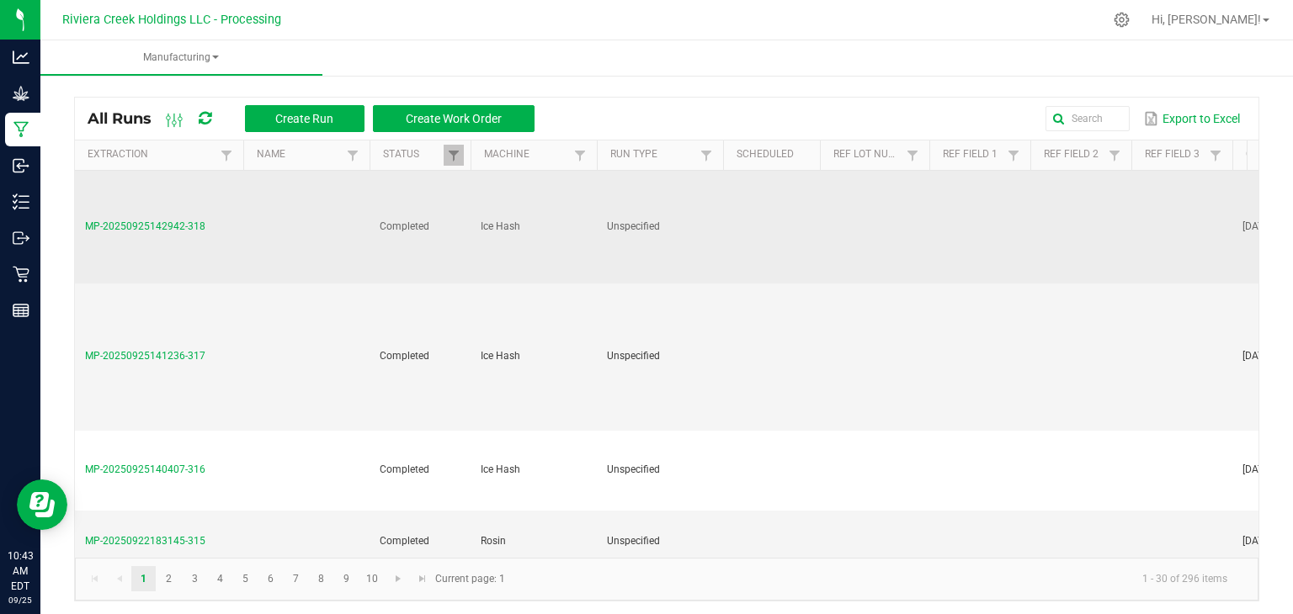
click at [158, 223] on span "MP-20250925142942-318" at bounding box center [145, 227] width 120 height 12
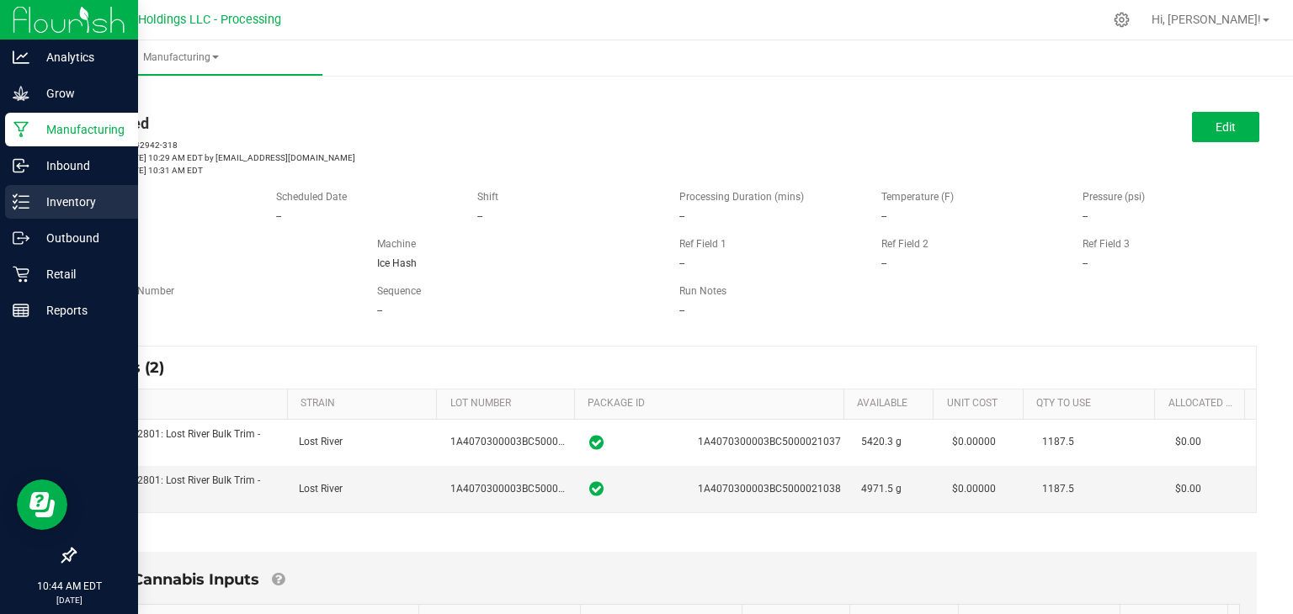
click at [66, 204] on p "Inventory" at bounding box center [79, 202] width 101 height 20
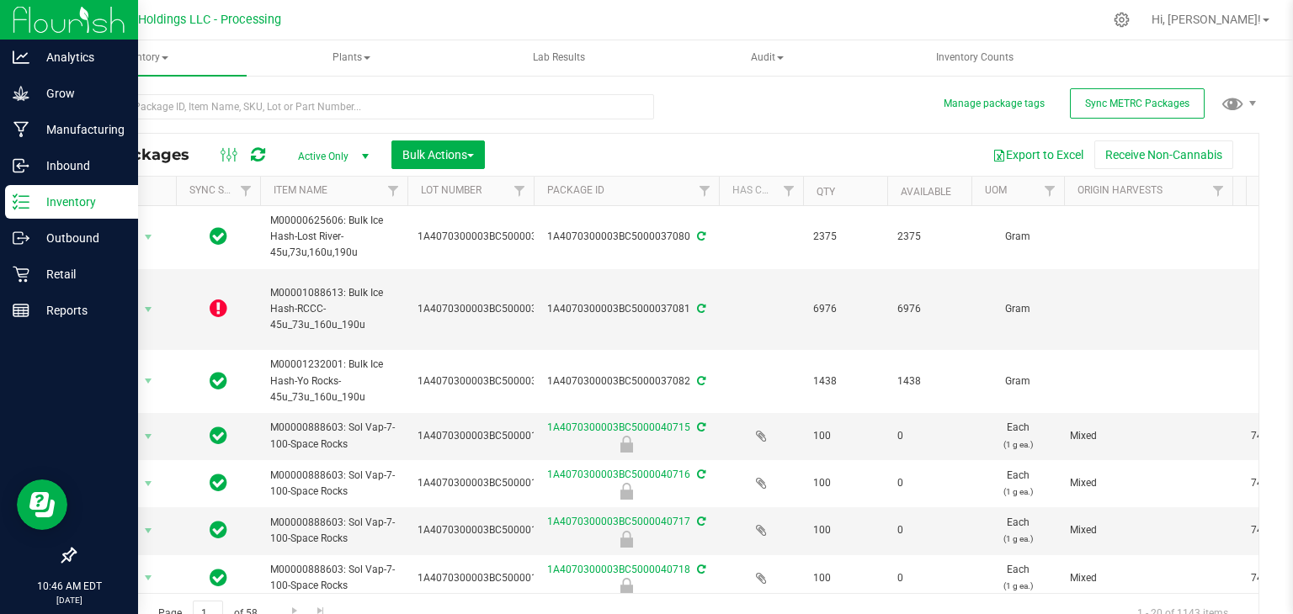
click at [66, 204] on p "Inventory" at bounding box center [79, 202] width 101 height 20
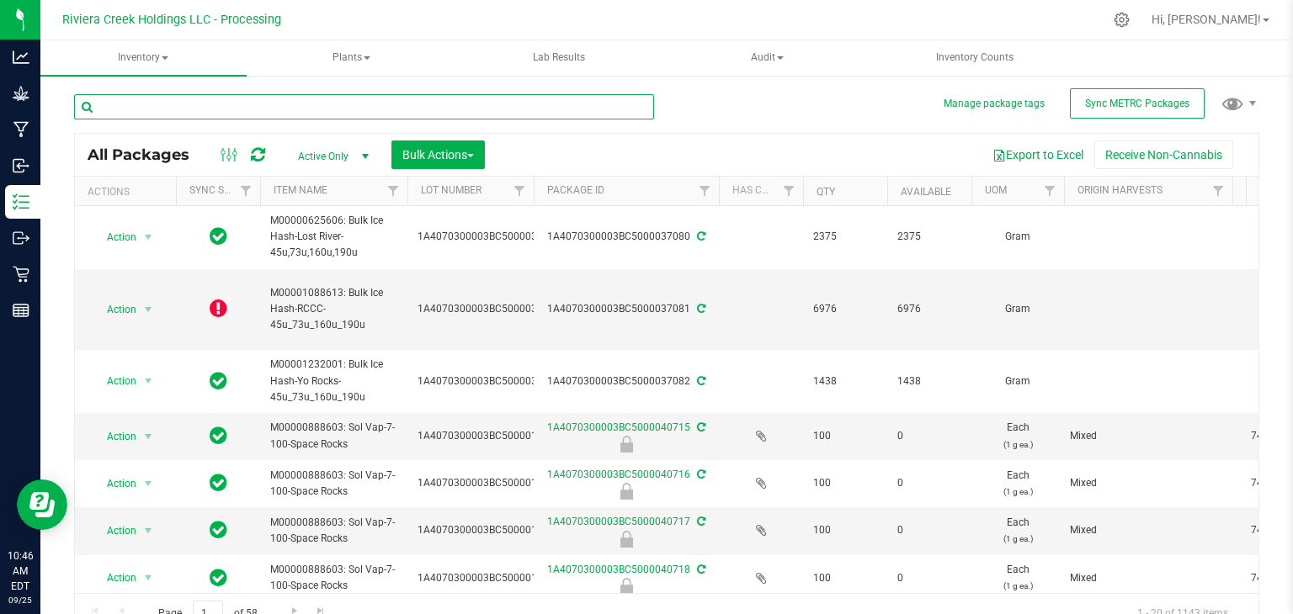
click at [242, 106] on input "text" at bounding box center [364, 106] width 580 height 25
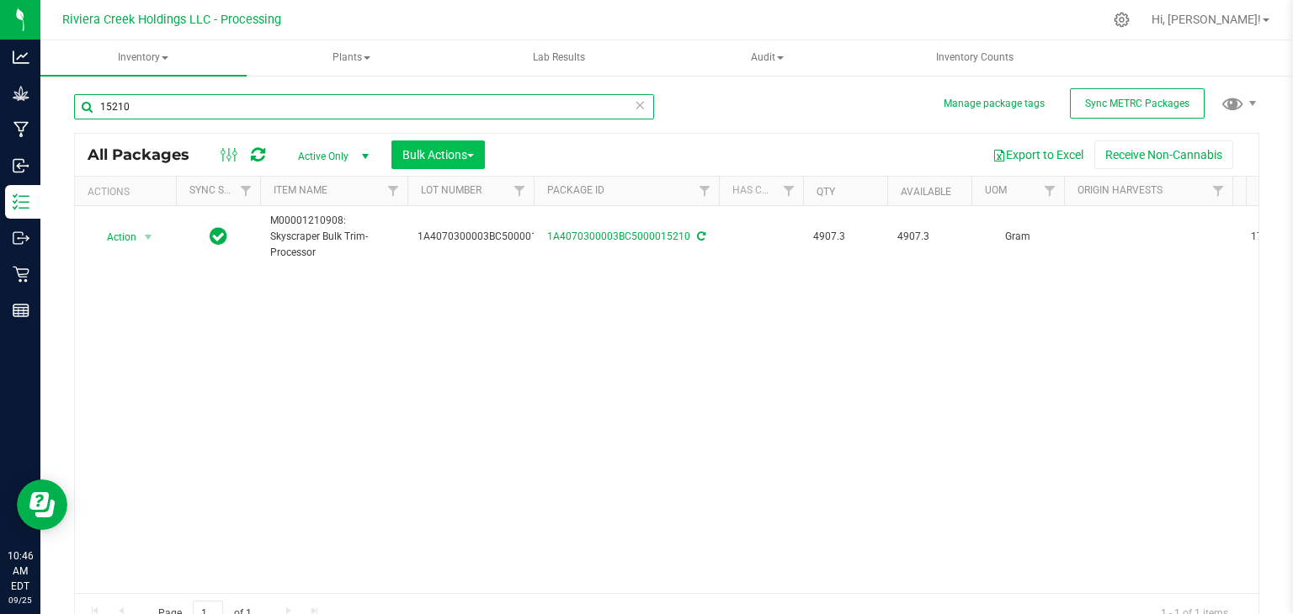
type input "15210"
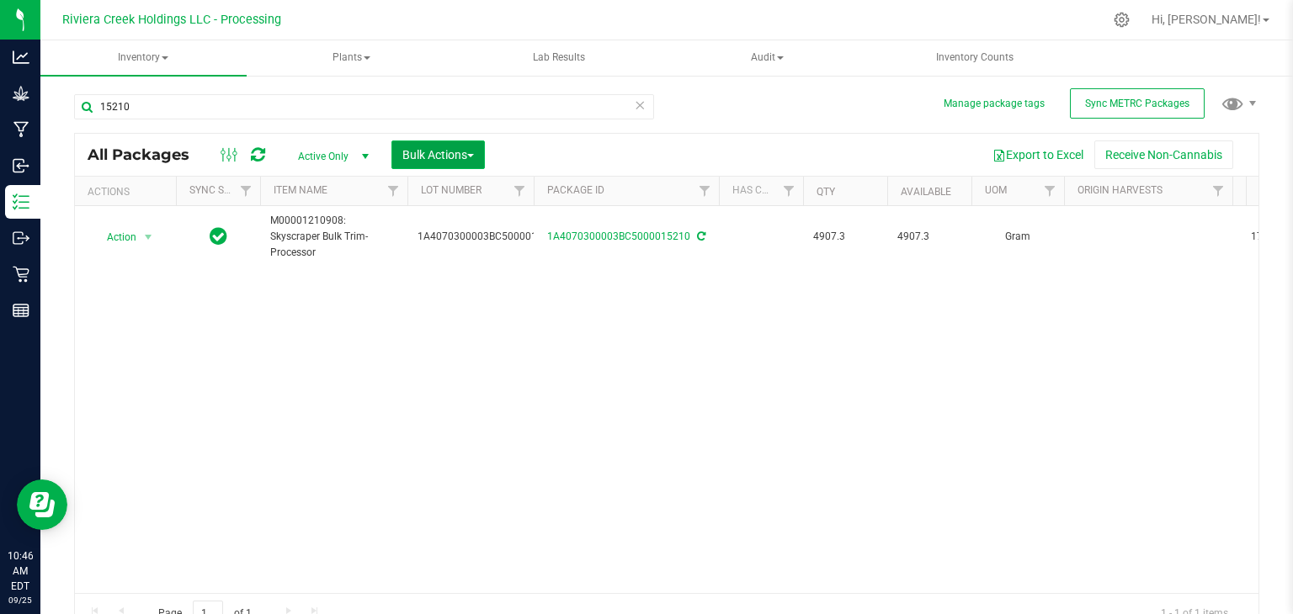
click at [455, 149] on span "Bulk Actions" at bounding box center [438, 154] width 72 height 13
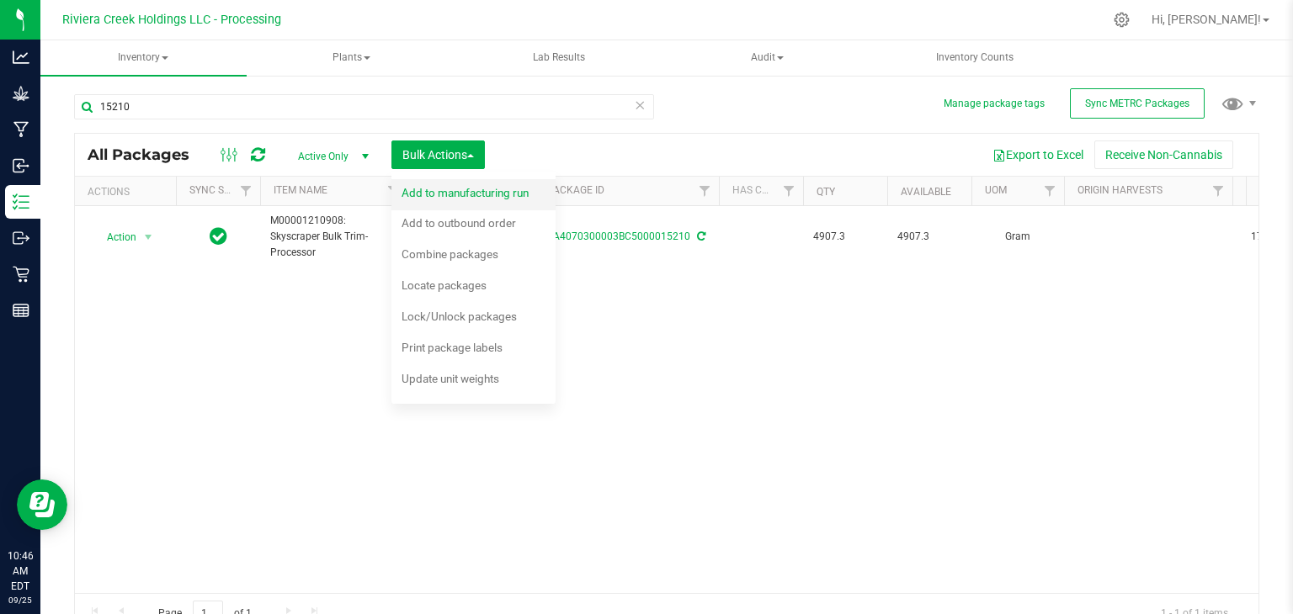
click at [458, 199] on div "Add to manufacturing run" at bounding box center [477, 195] width 150 height 27
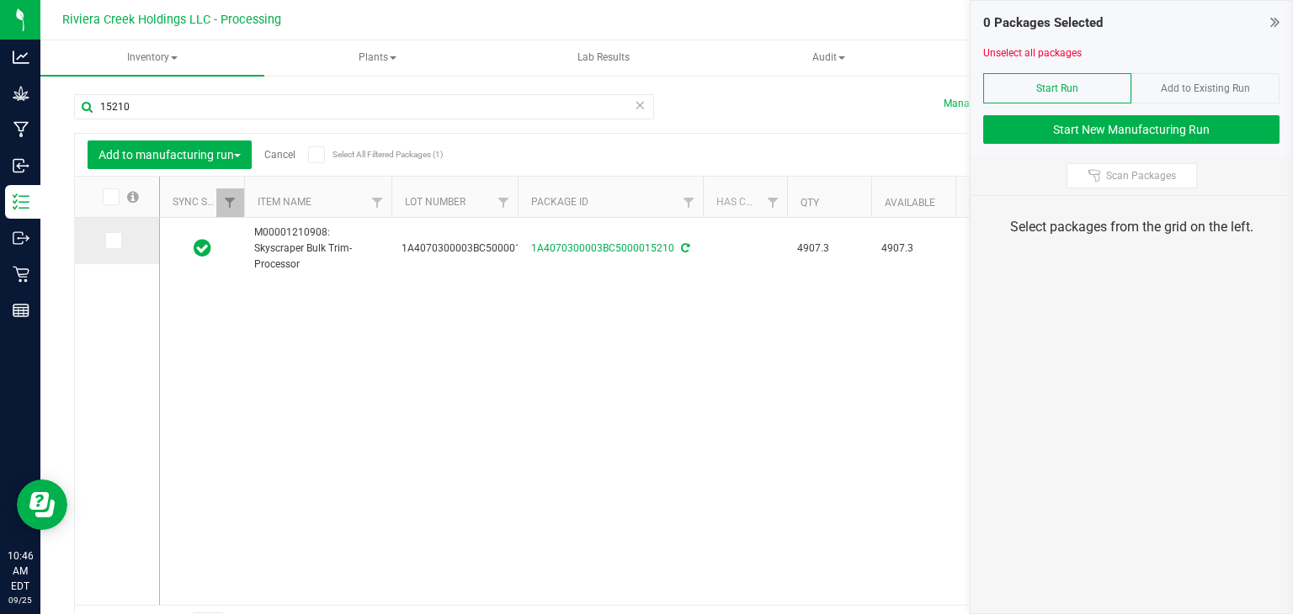
click at [107, 241] on icon at bounding box center [112, 241] width 11 height 0
click at [0, 0] on input "checkbox" at bounding box center [0, 0] width 0 height 0
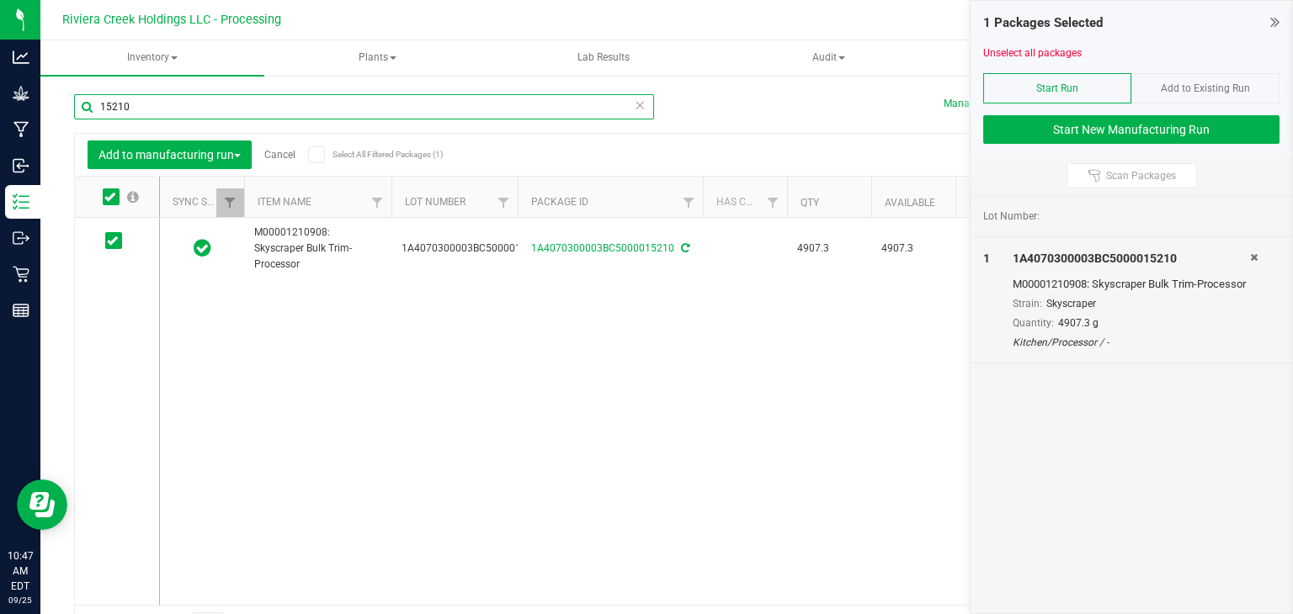
click at [303, 101] on input "15210" at bounding box center [364, 106] width 580 height 25
type input "15278"
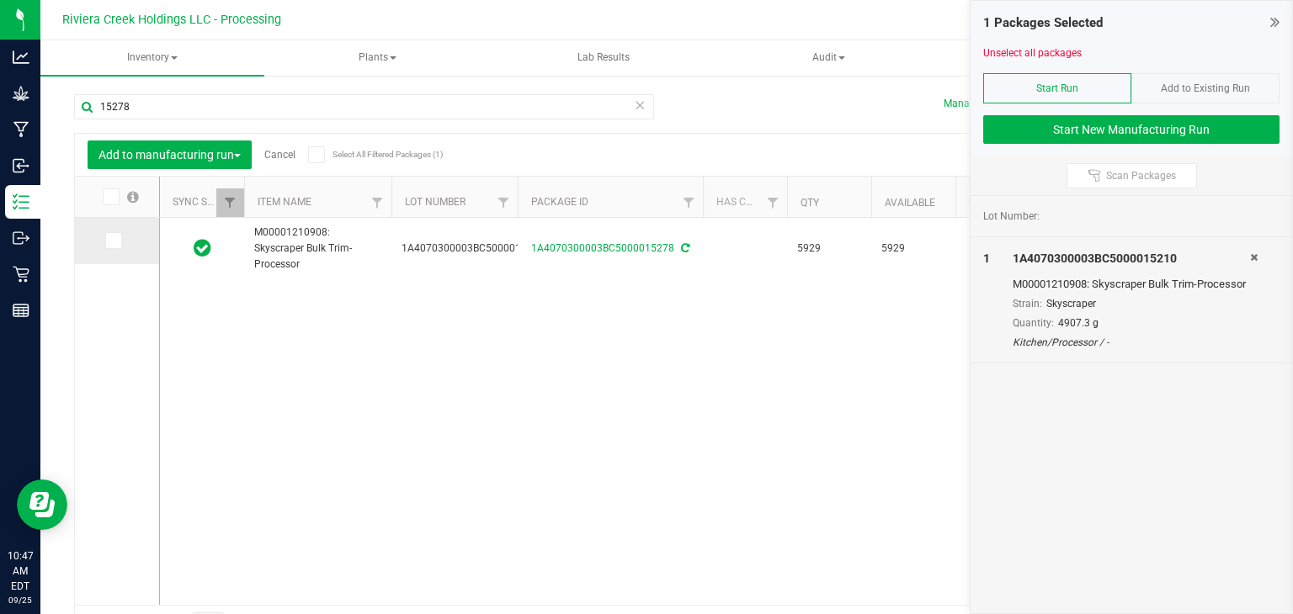
click at [109, 241] on icon at bounding box center [112, 241] width 11 height 0
click at [0, 0] on input "checkbox" at bounding box center [0, 0] width 0 height 0
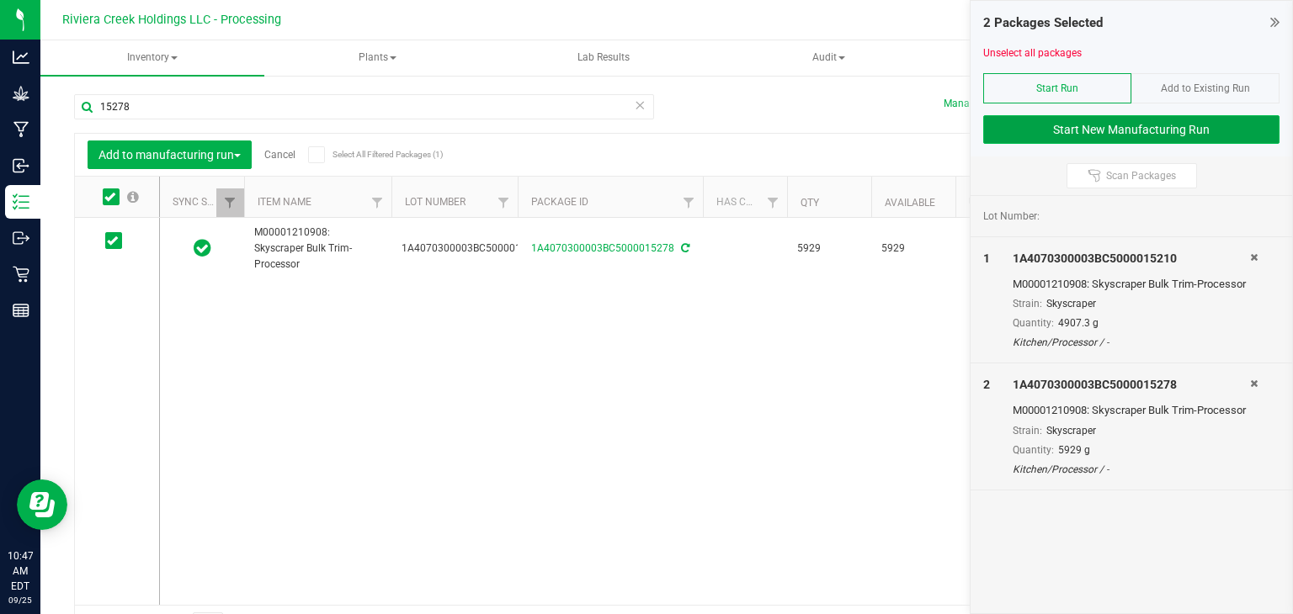
click at [1035, 130] on button "Start New Manufacturing Run" at bounding box center [1131, 129] width 296 height 29
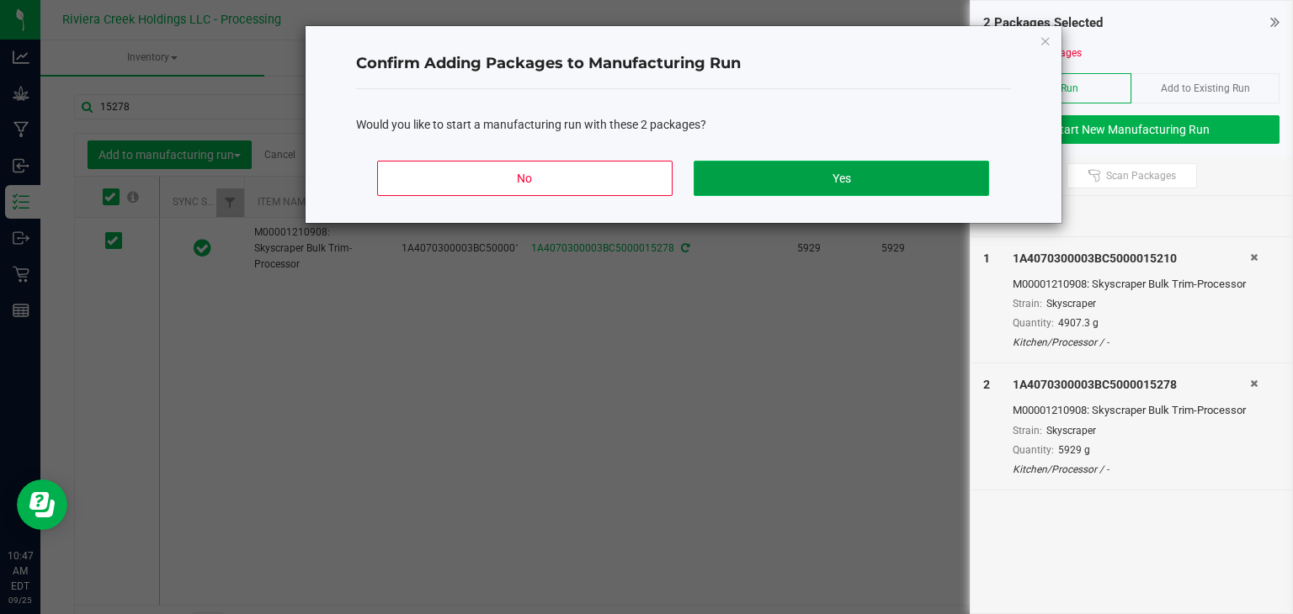
click at [832, 180] on button "Yes" at bounding box center [841, 178] width 295 height 35
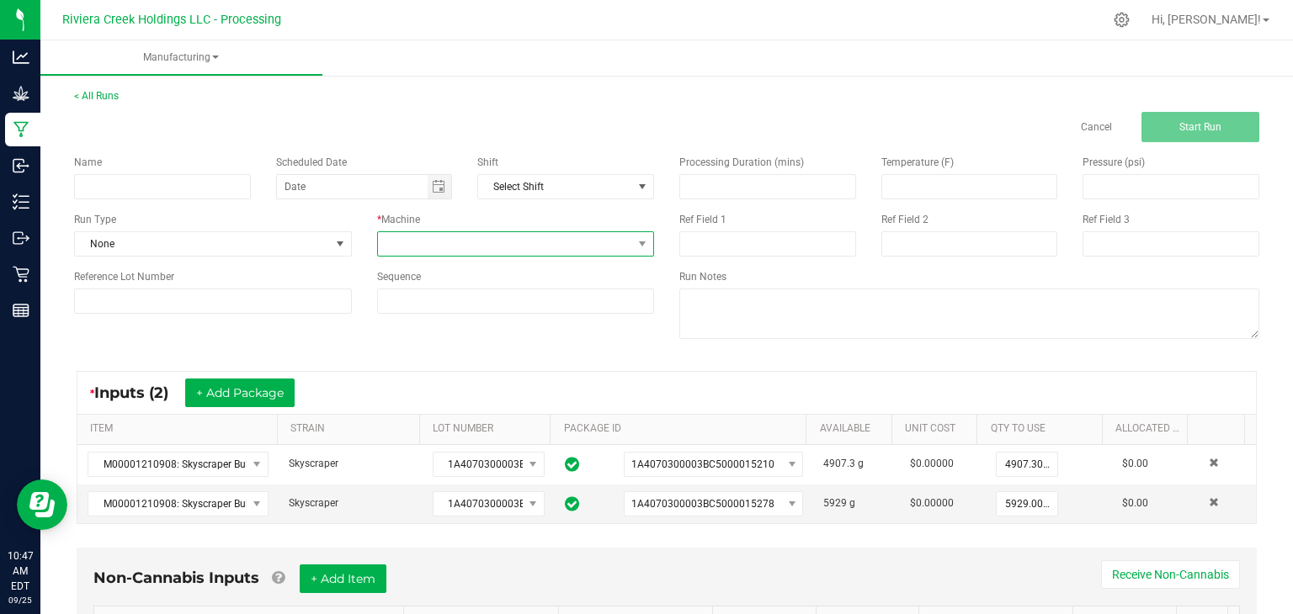
click at [593, 243] on span at bounding box center [505, 244] width 255 height 24
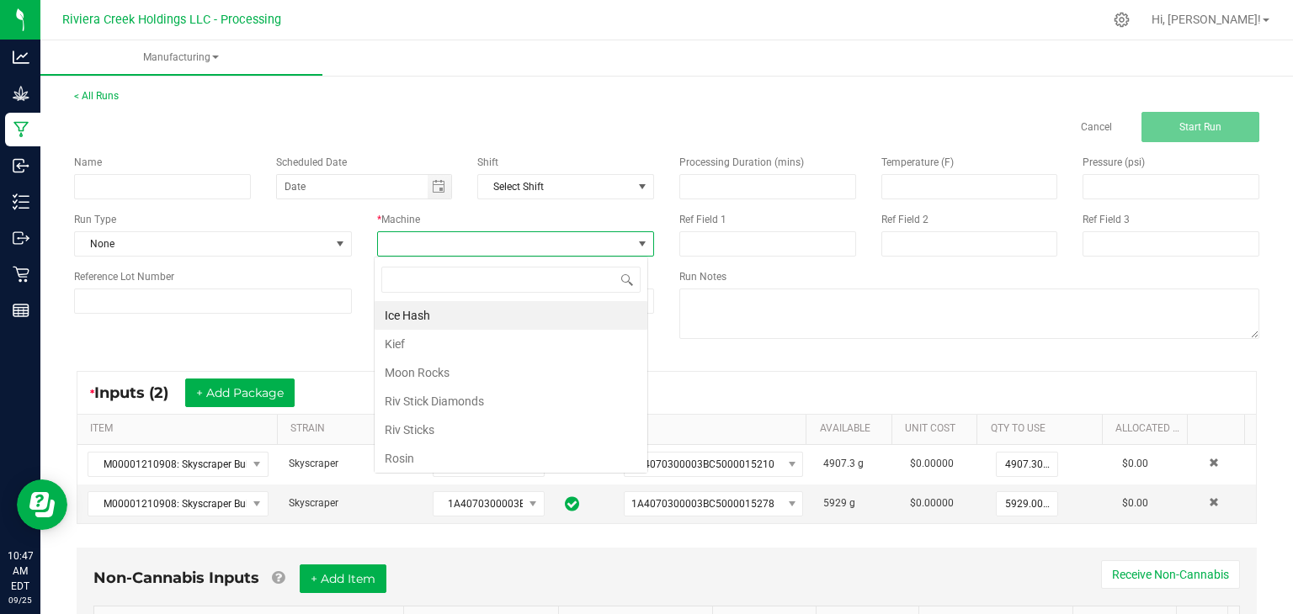
scroll to position [24, 274]
click at [465, 314] on li "Ice Hash" at bounding box center [511, 315] width 273 height 29
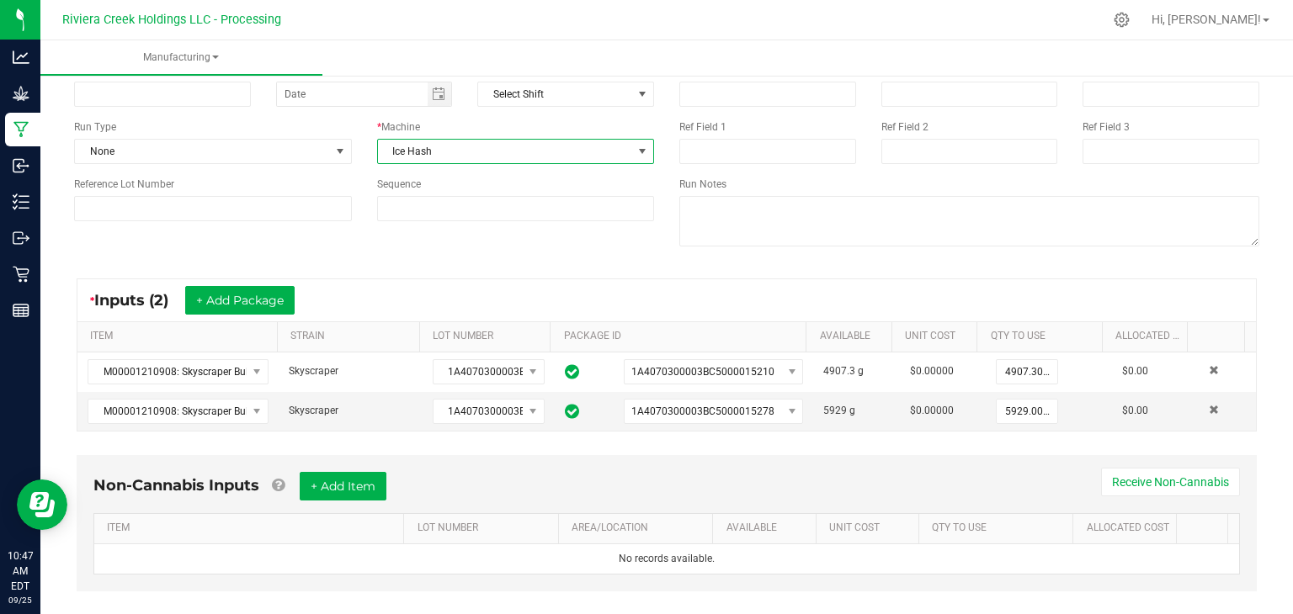
scroll to position [115, 0]
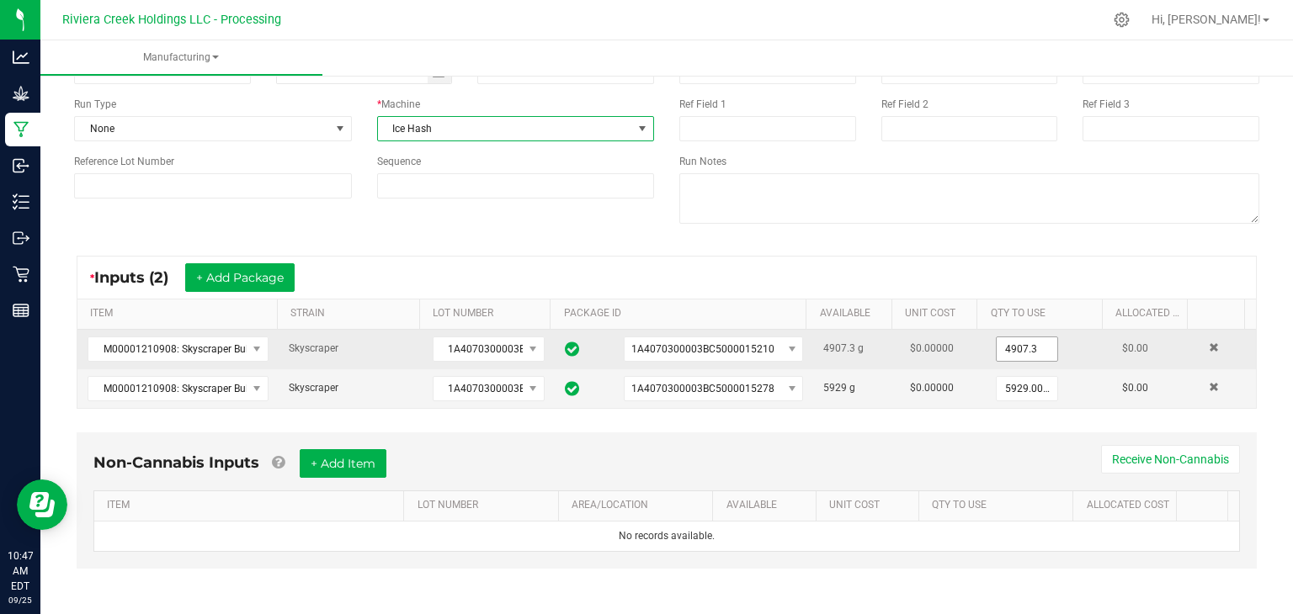
click at [1021, 346] on input "4907.3" at bounding box center [1027, 350] width 61 height 24
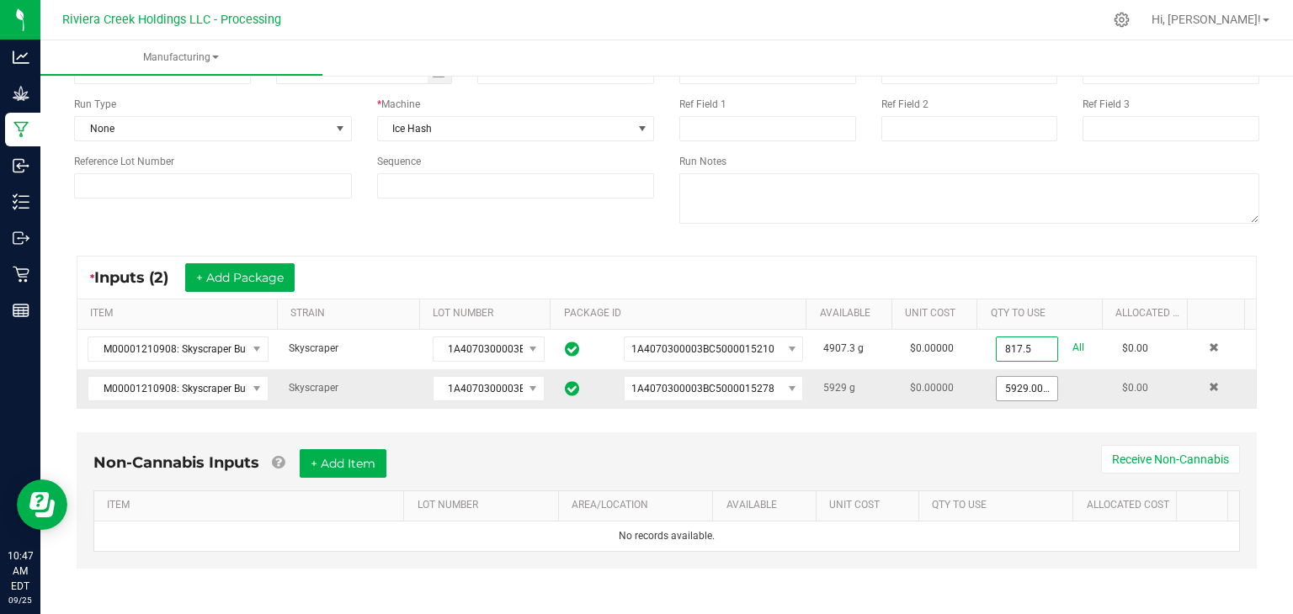
type input "817.5000 g"
click at [1024, 391] on input "5929" at bounding box center [1027, 389] width 61 height 24
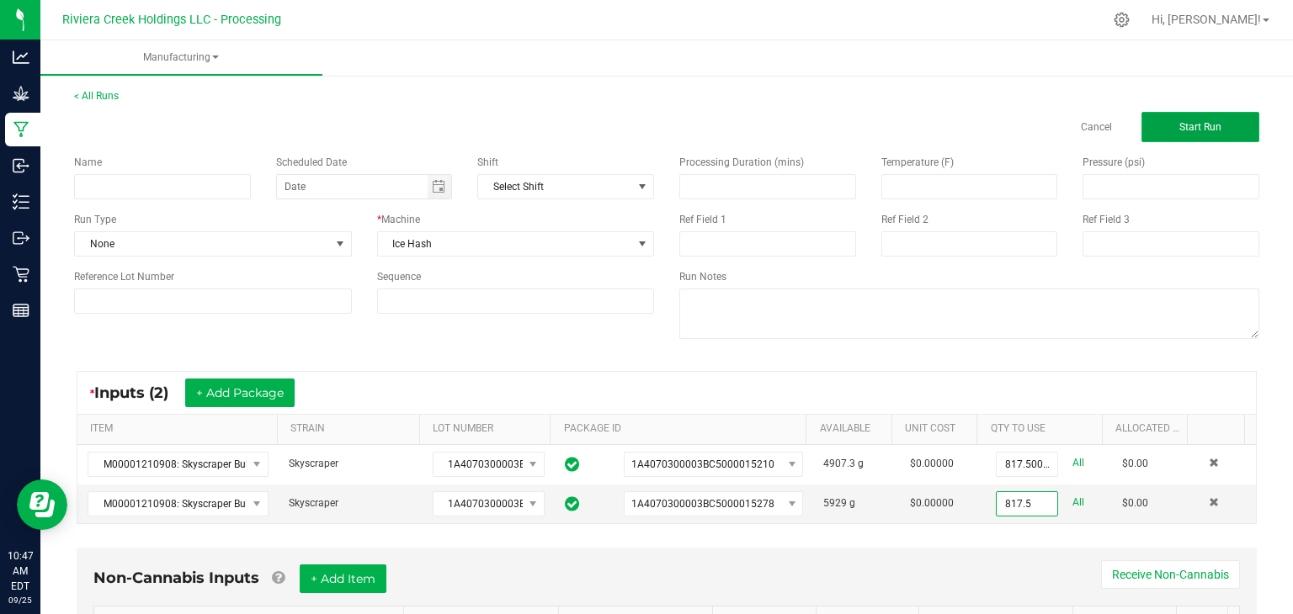
type input "817.5000 g"
click at [1179, 121] on span "Start Run" at bounding box center [1200, 127] width 42 height 12
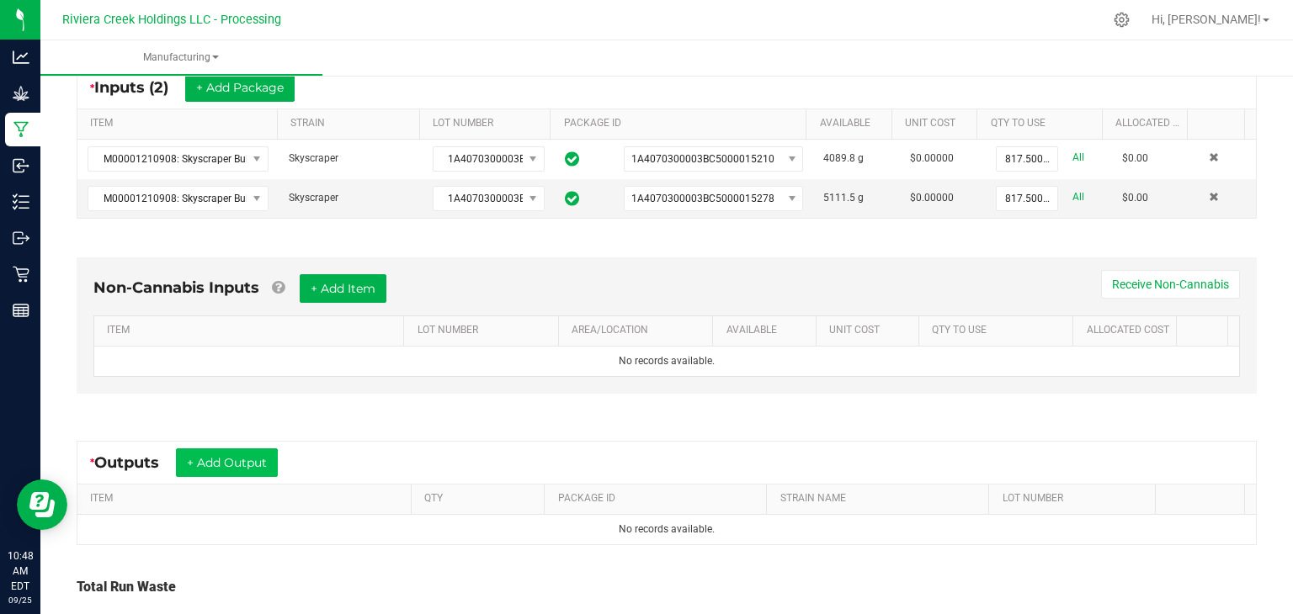
scroll to position [343, 0]
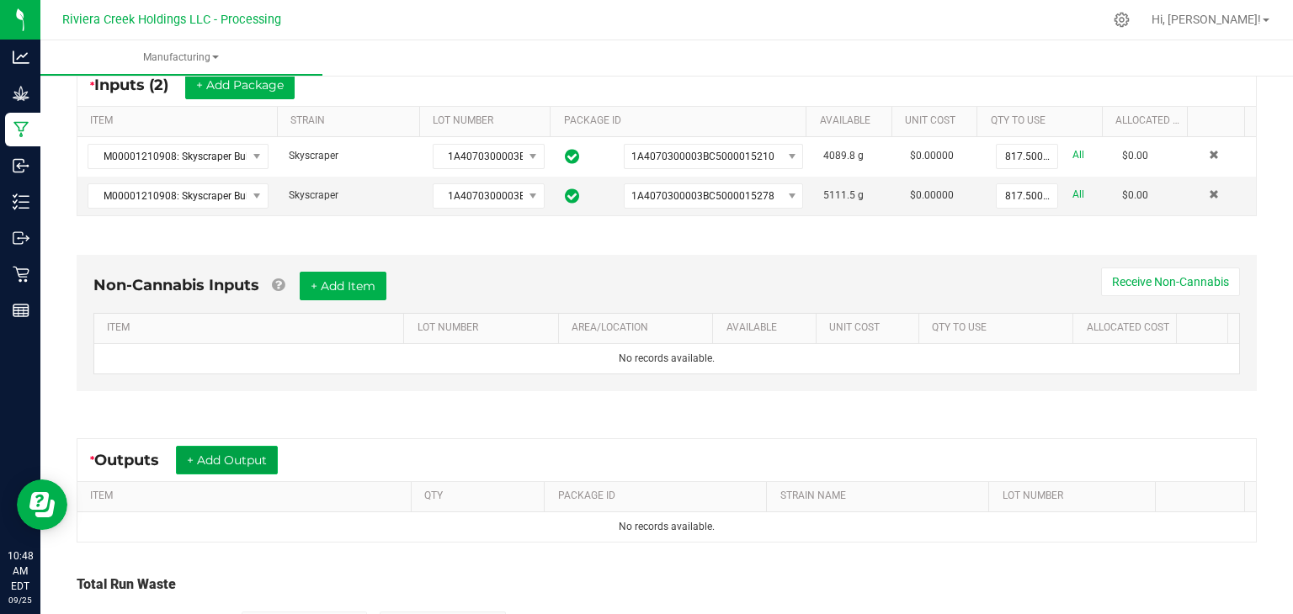
click at [212, 452] on button "+ Add Output" at bounding box center [227, 460] width 102 height 29
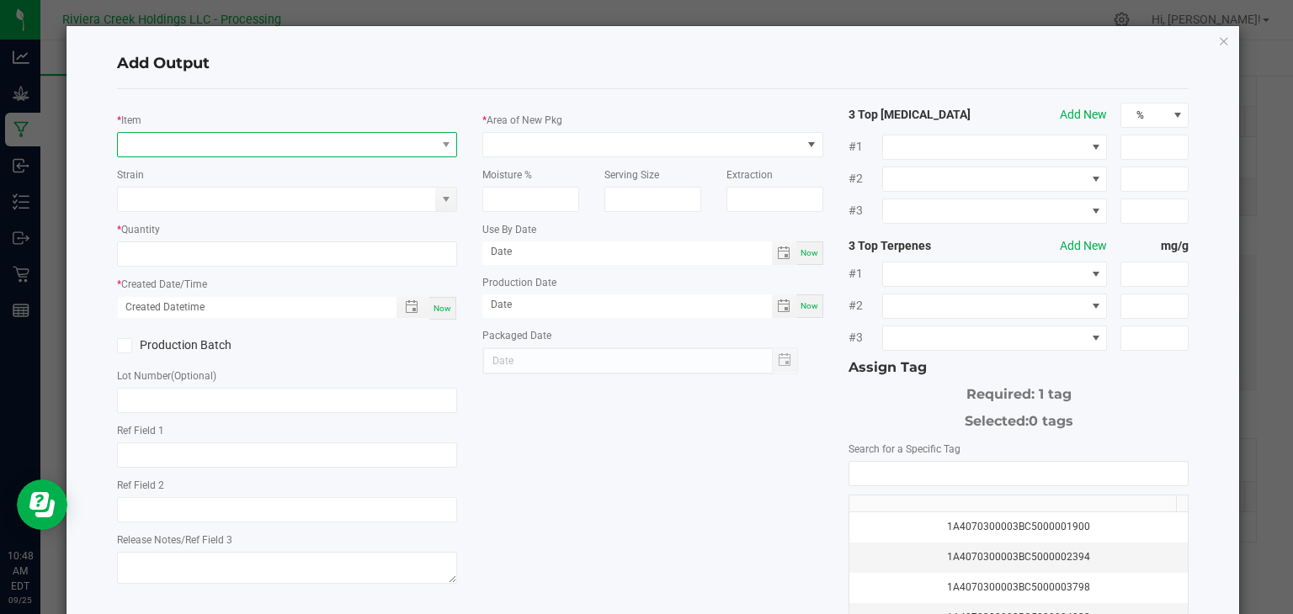
click at [355, 146] on span "NO DATA FOUND" at bounding box center [277, 145] width 318 height 24
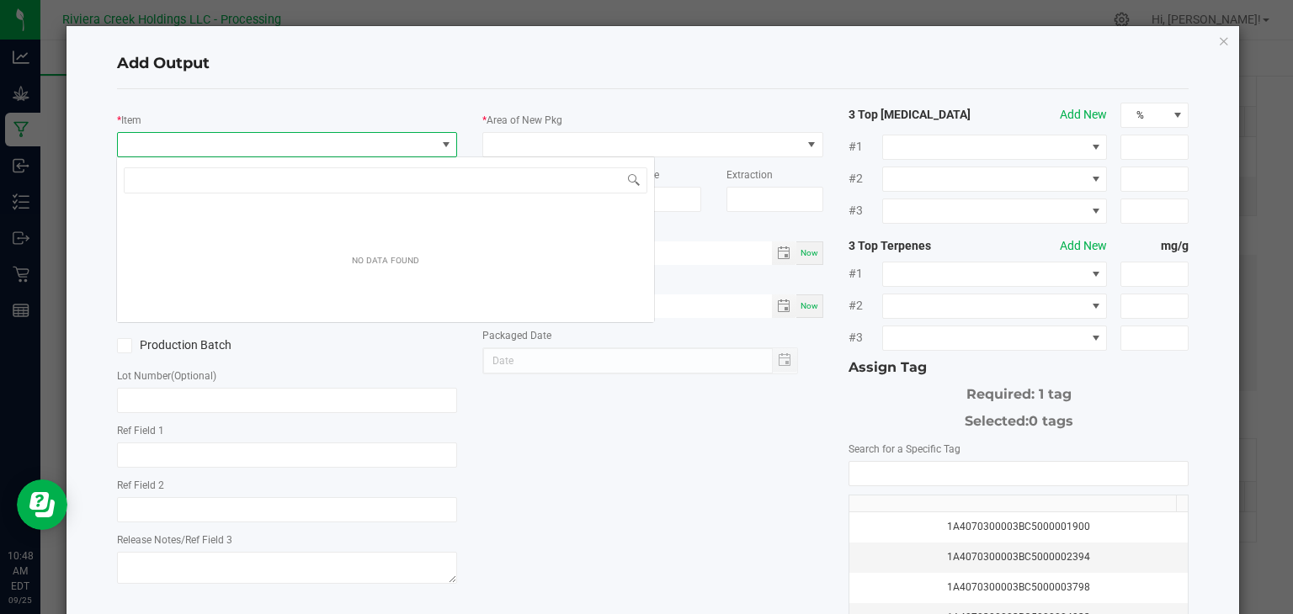
scroll to position [24, 337]
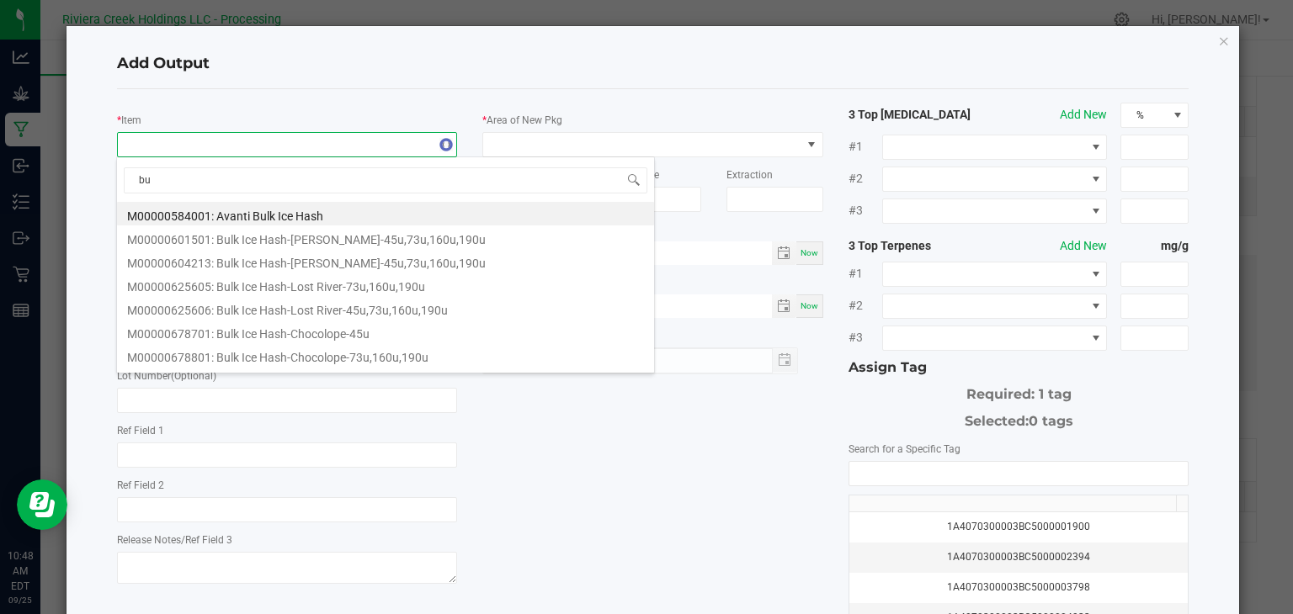
type input "b"
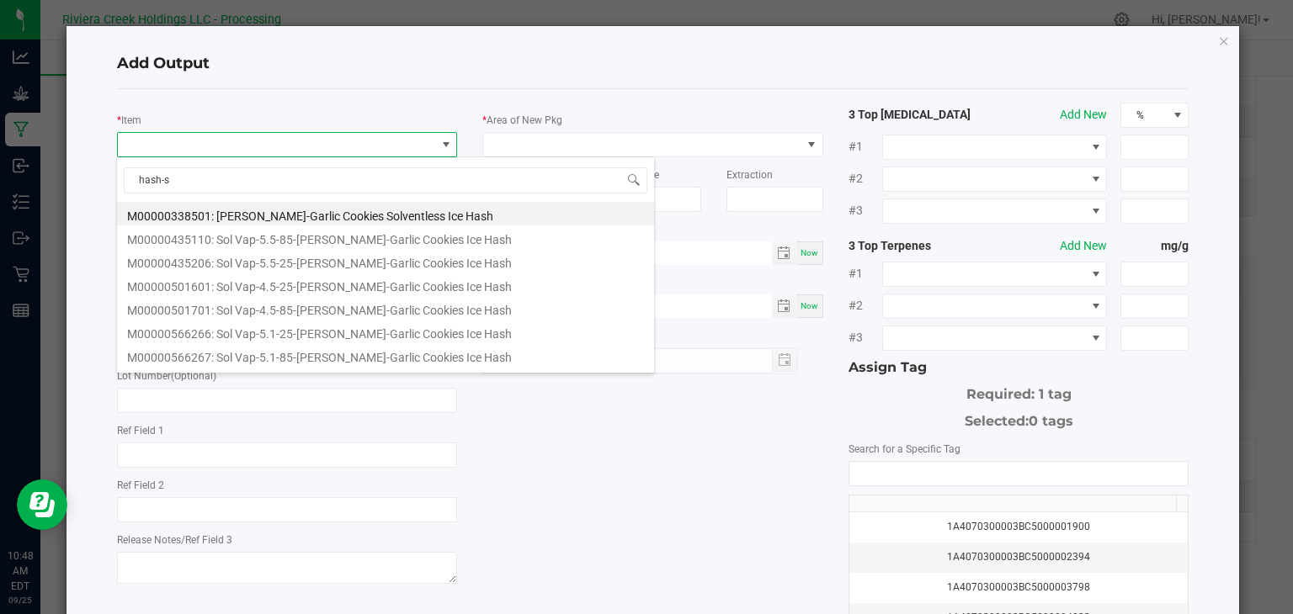
type input "hash-sk"
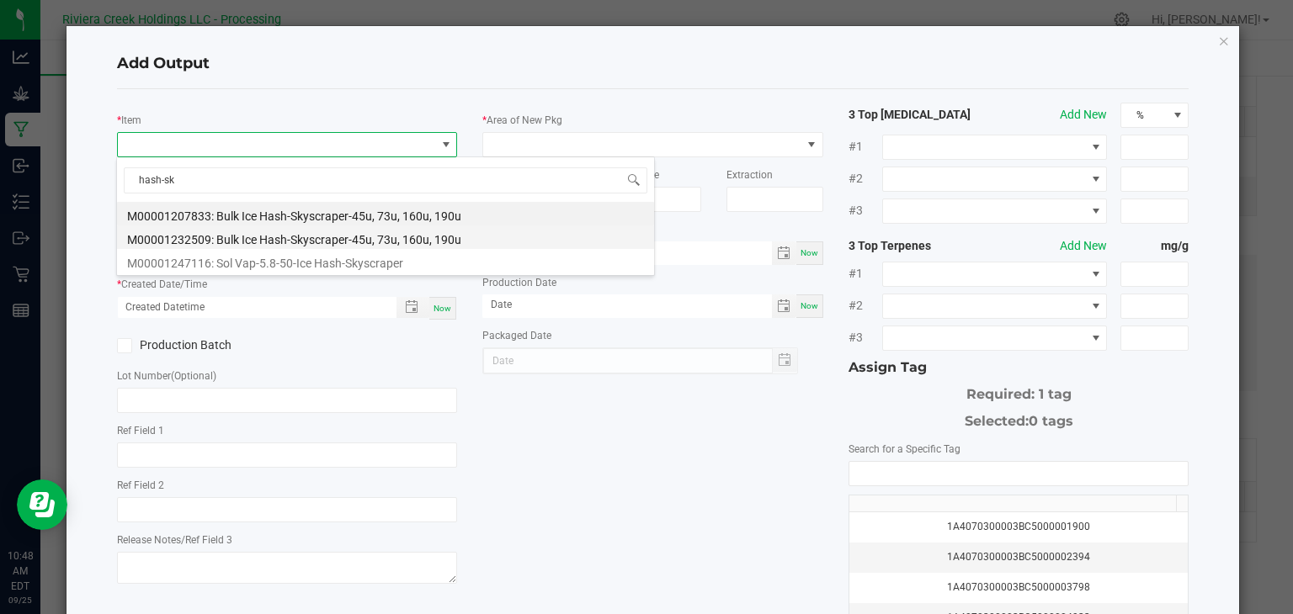
click at [477, 234] on li "M00001232509: Bulk Ice Hash-Skyscraper-45u, 73u, 160u, 190u" at bounding box center [385, 238] width 537 height 24
type input "0.0000 g"
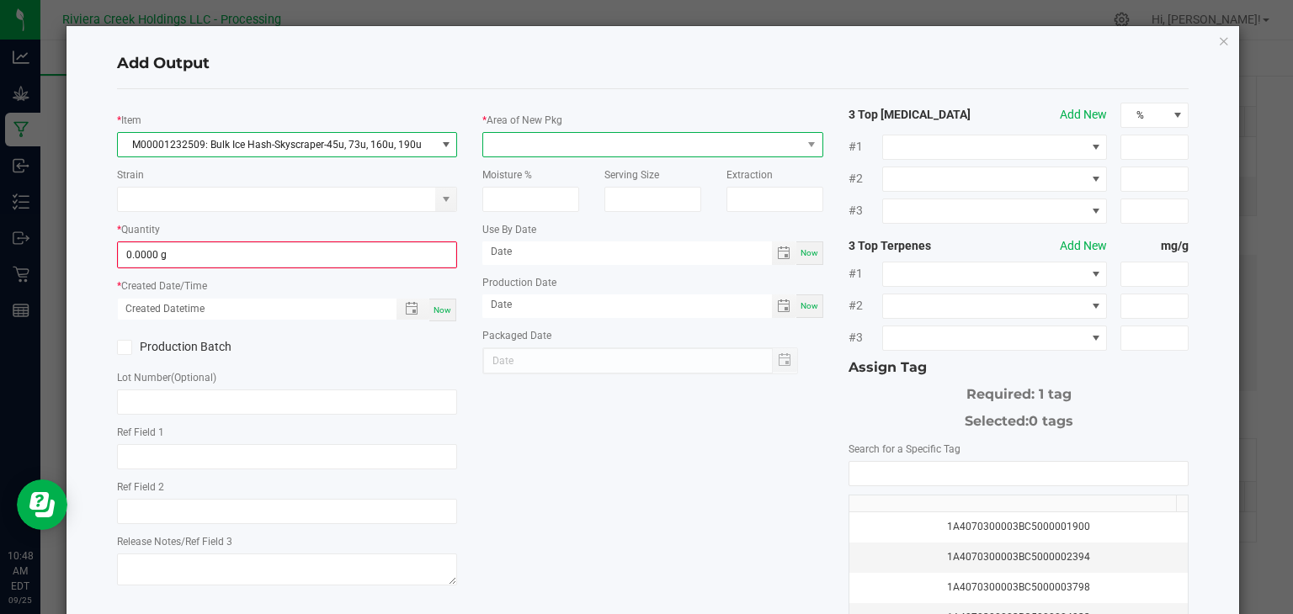
click at [565, 146] on span at bounding box center [642, 145] width 318 height 24
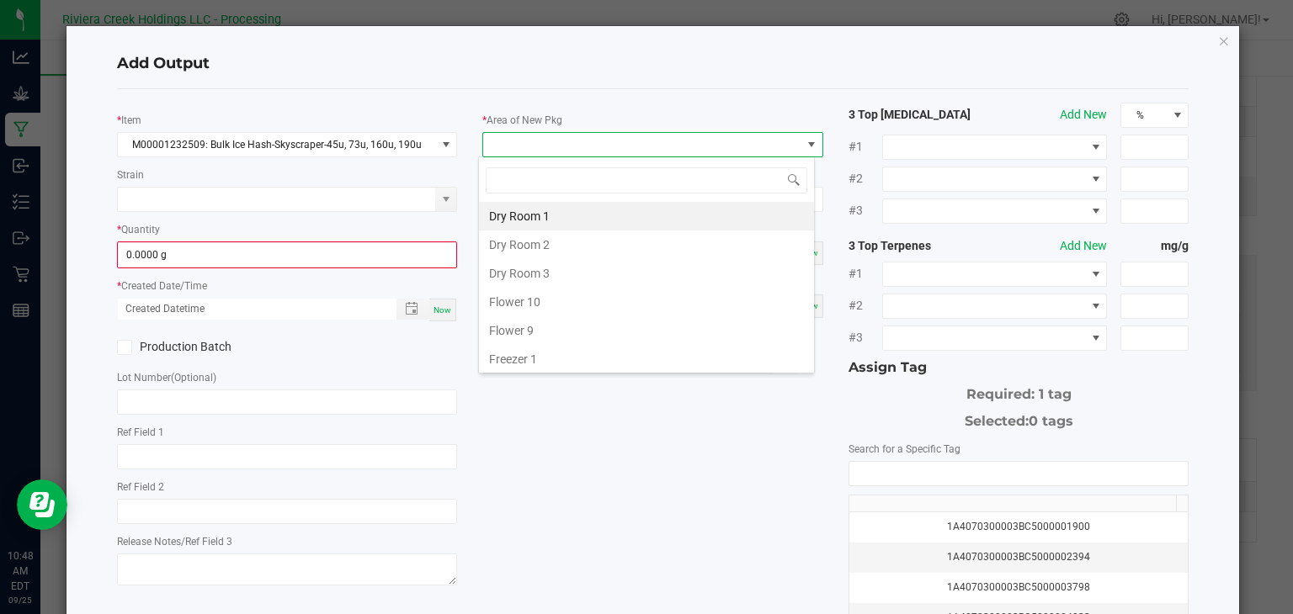
type input "k"
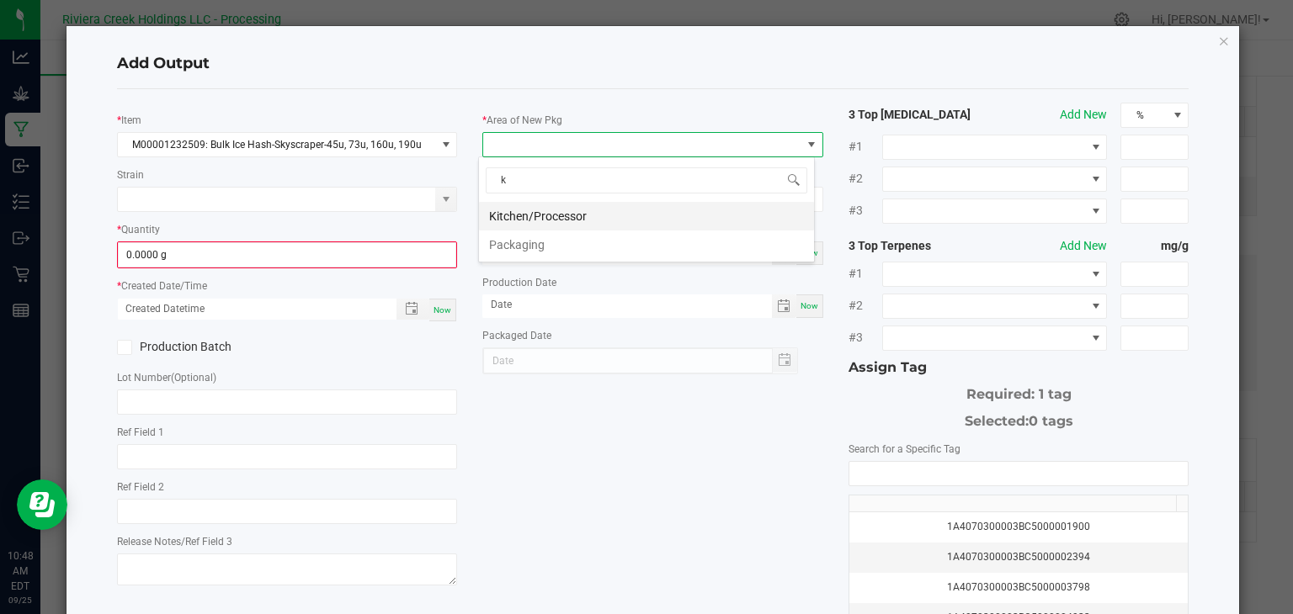
click at [567, 212] on li "Kitchen/Processor" at bounding box center [646, 216] width 335 height 29
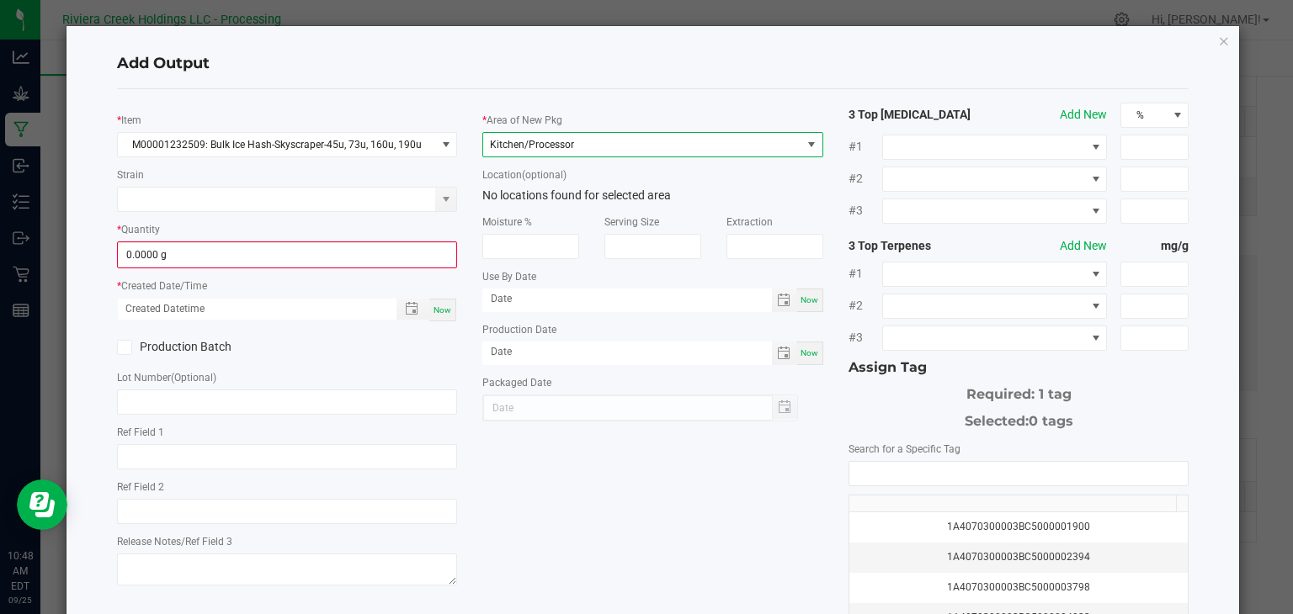
click at [437, 306] on span "Now" at bounding box center [442, 310] width 18 height 9
type input "[DATE] 10:48 AM"
type input "[DATE]"
click at [306, 247] on input "0" at bounding box center [288, 255] width 338 height 24
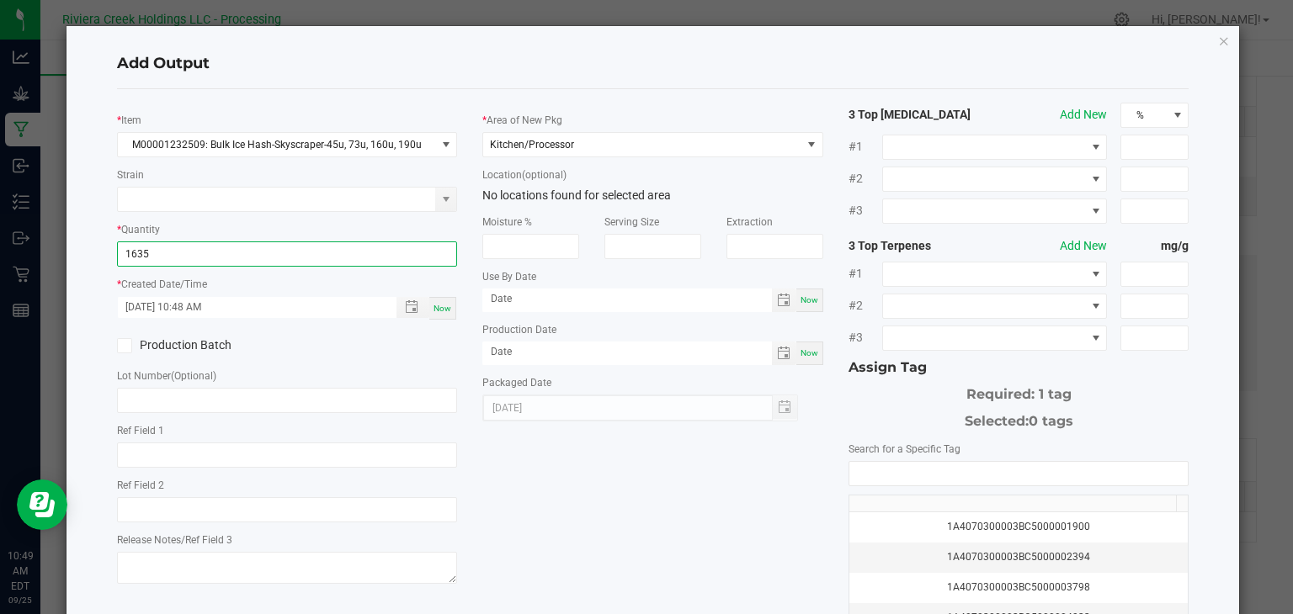
type input "1635.0000 g"
click at [119, 346] on icon at bounding box center [124, 346] width 11 height 0
click at [0, 0] on input "Production Batch" at bounding box center [0, 0] width 0 height 0
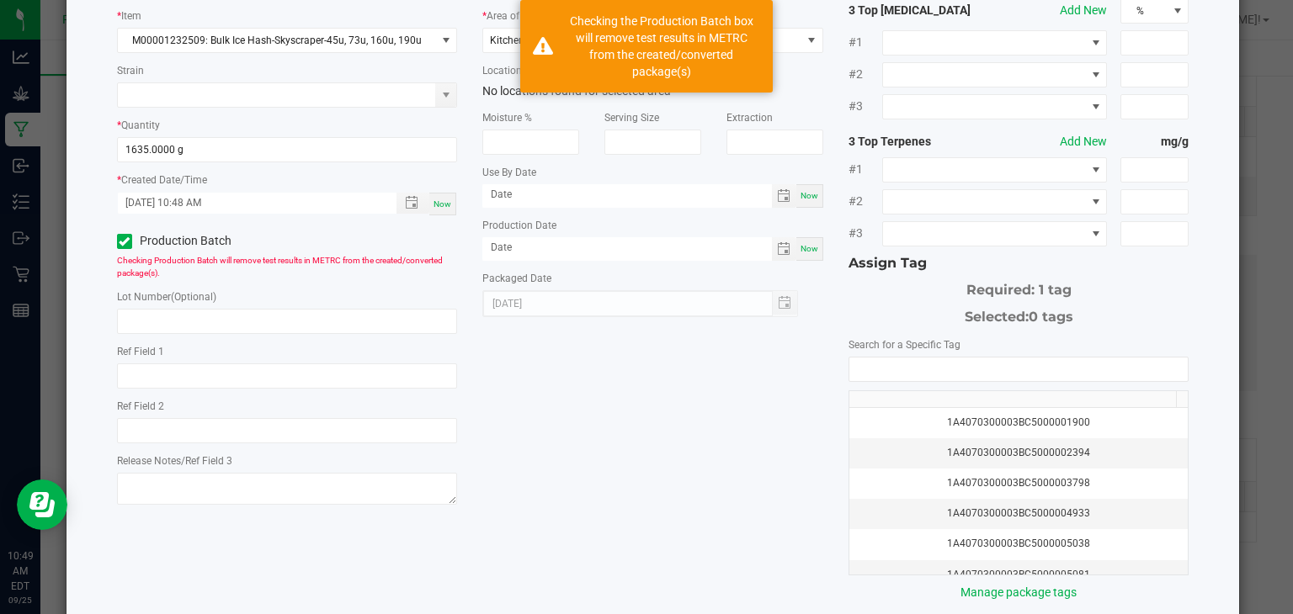
scroll to position [186, 0]
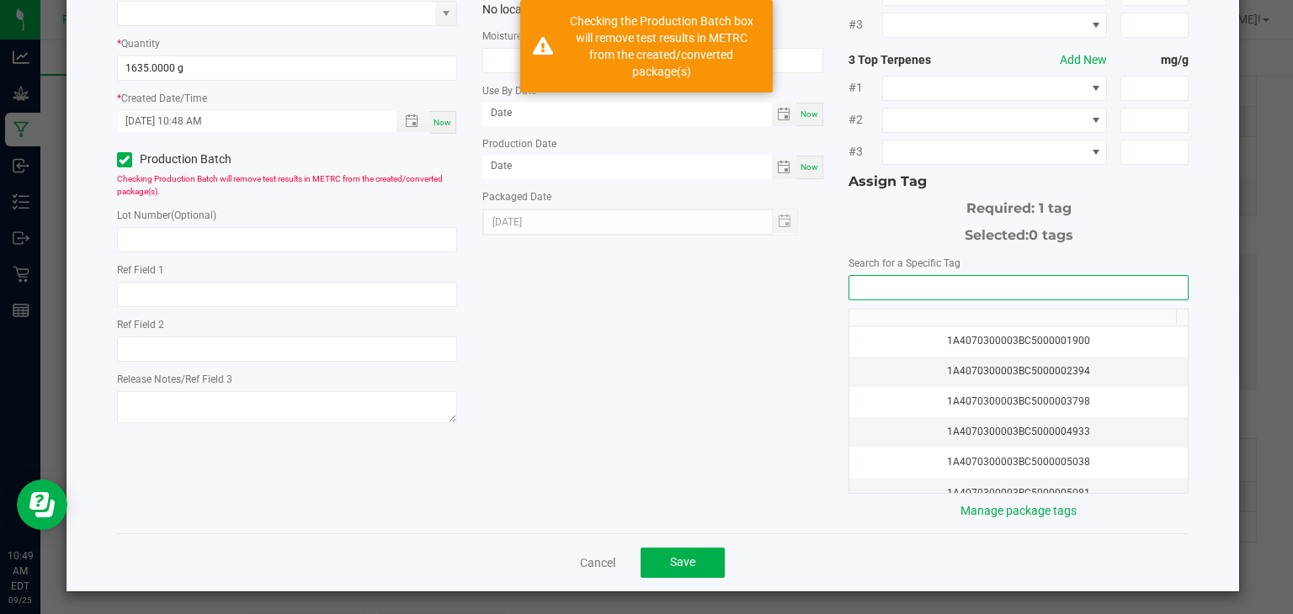
click at [875, 284] on input "NO DATA FOUND" at bounding box center [1018, 288] width 339 height 24
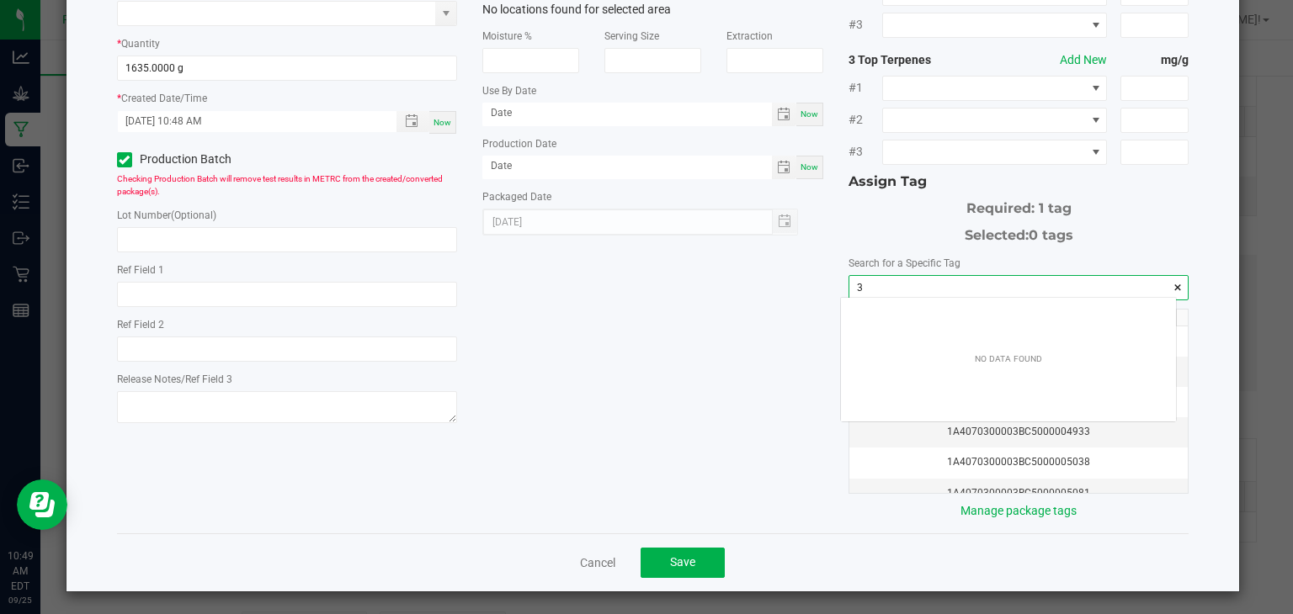
scroll to position [24, 336]
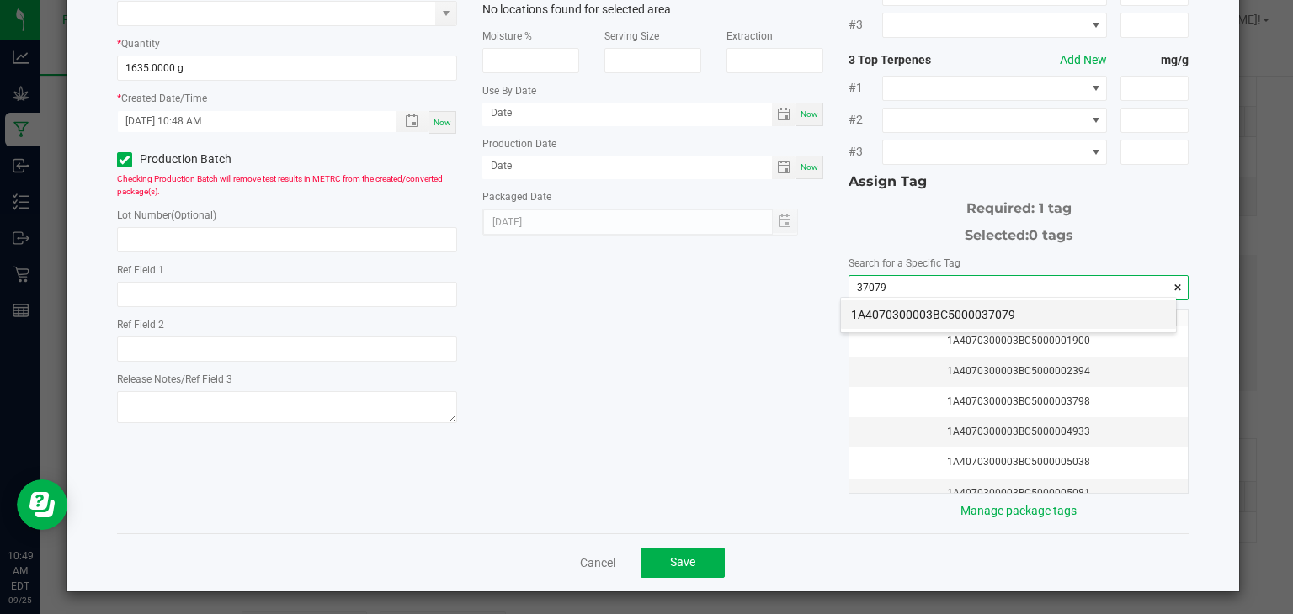
click at [1019, 316] on li "1A4070300003BC5000037079" at bounding box center [1008, 315] width 335 height 29
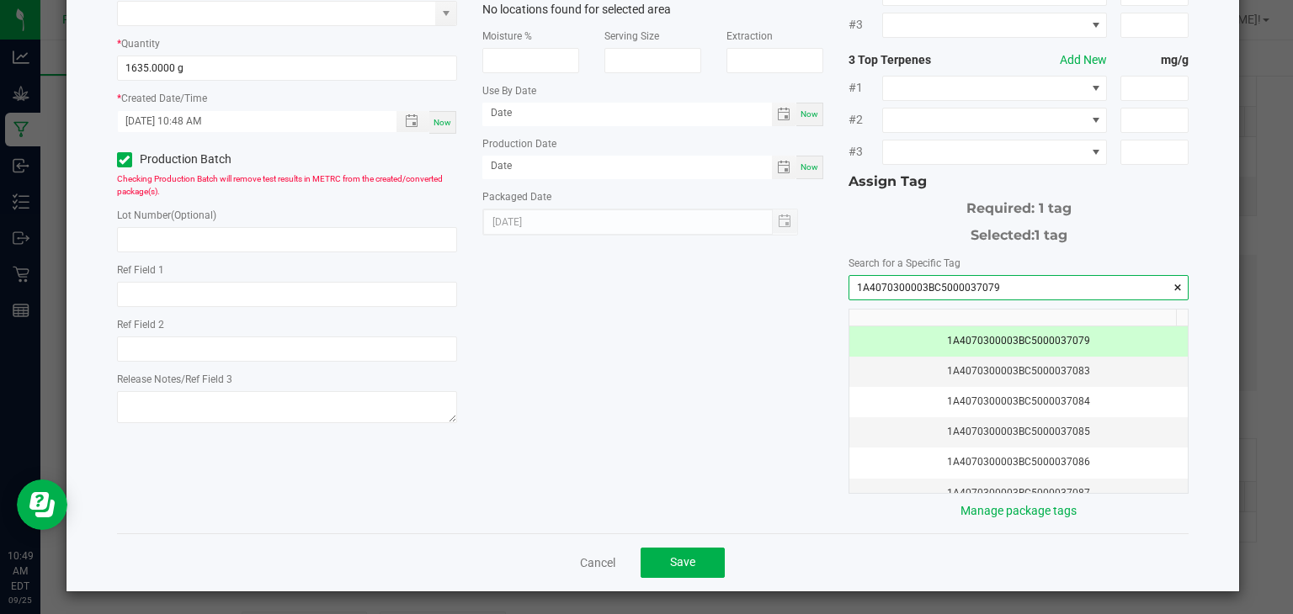
click at [993, 279] on input "1A4070300003BC5000037079" at bounding box center [1018, 288] width 339 height 24
type input "1A4070300003BC5000037079"
click at [408, 245] on input "text" at bounding box center [287, 239] width 341 height 25
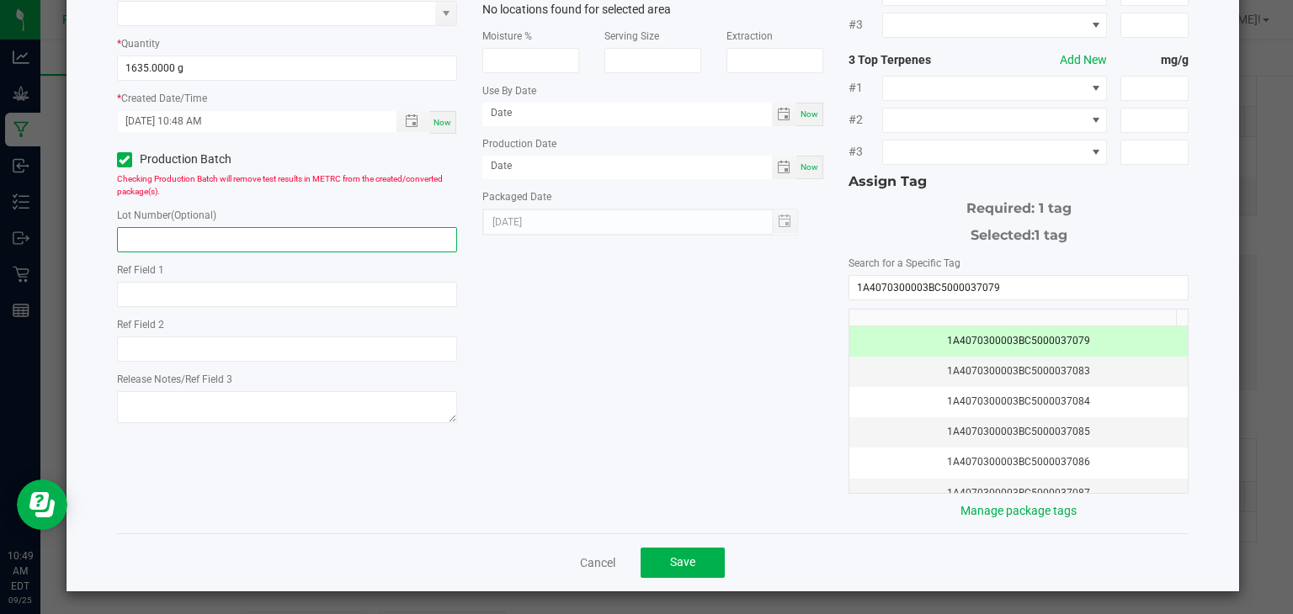
paste input "1A4070300003BC5000037079"
type input "1A4070300003BC5000037079"
click at [677, 558] on span "Save" at bounding box center [682, 562] width 25 height 13
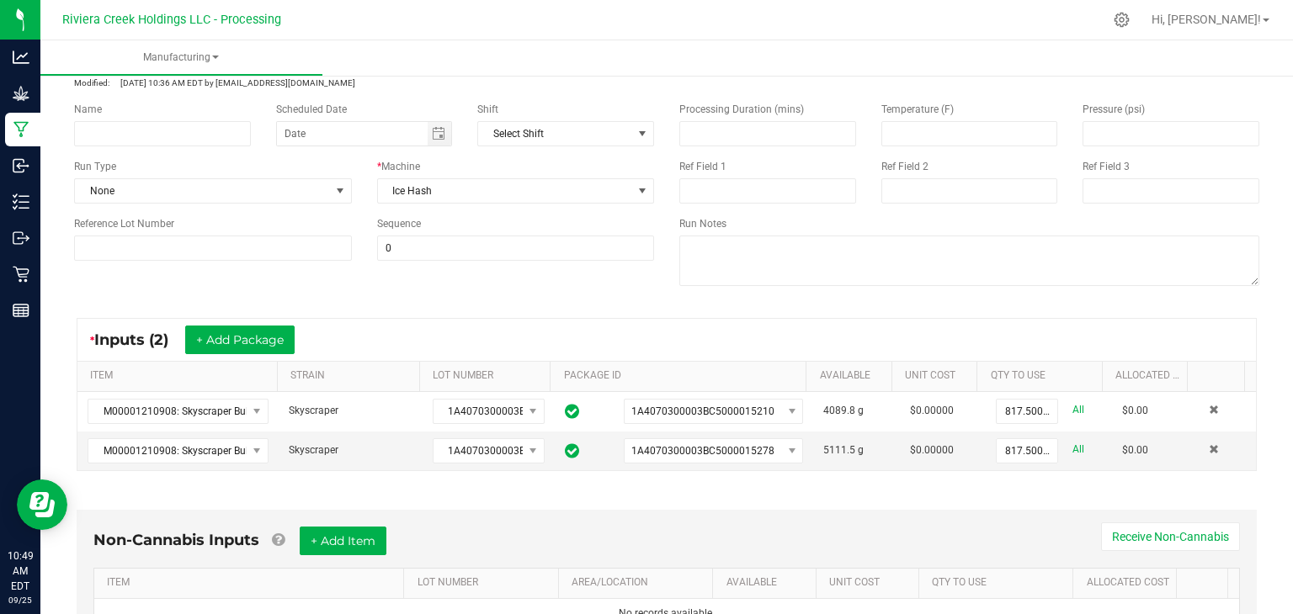
scroll to position [0, 0]
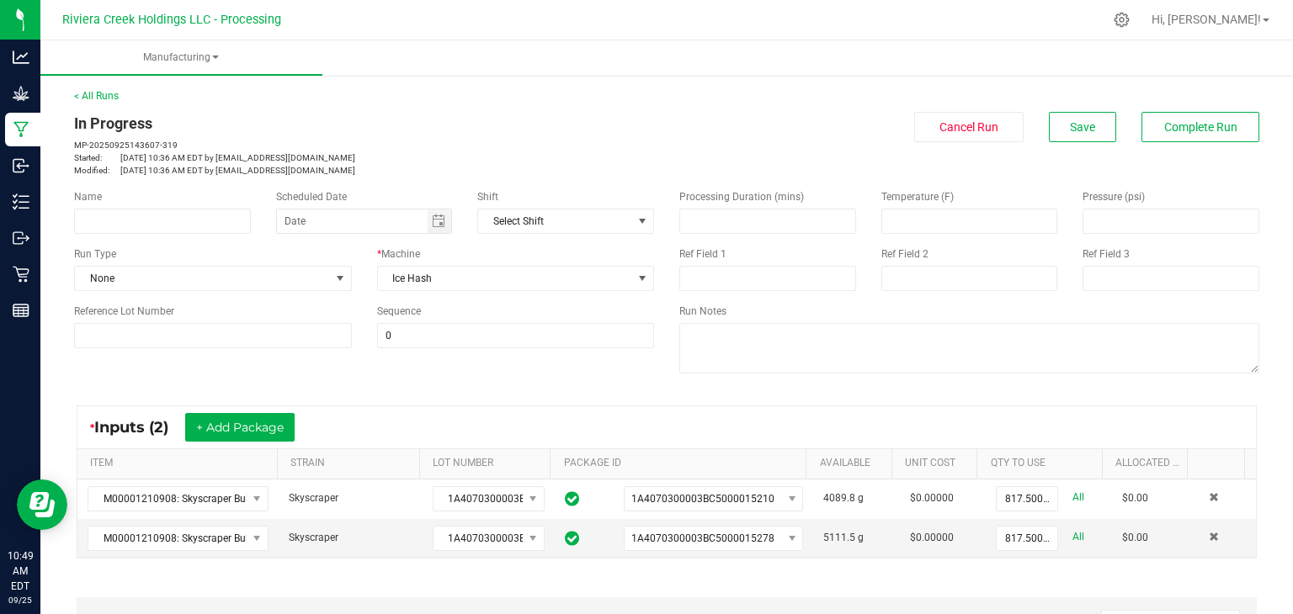
drag, startPoint x: 1172, startPoint y: 127, endPoint x: 1183, endPoint y: 88, distance: 40.2
click at [1183, 88] on div "< All Runs In Progress MP-20250925143607-319 Started: [DATE] 10:36 AM EDT by [E…" at bounding box center [666, 581] width 1253 height 1019
click at [1173, 126] on span "Complete Run" at bounding box center [1200, 126] width 73 height 13
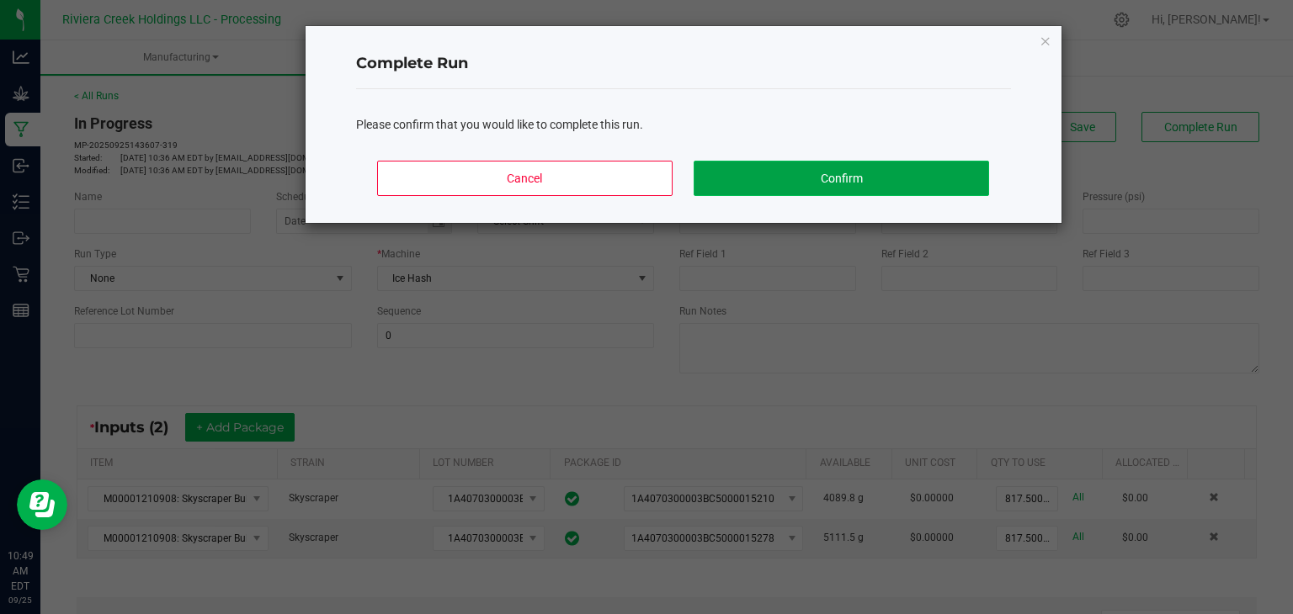
click at [865, 173] on button "Confirm" at bounding box center [841, 178] width 295 height 35
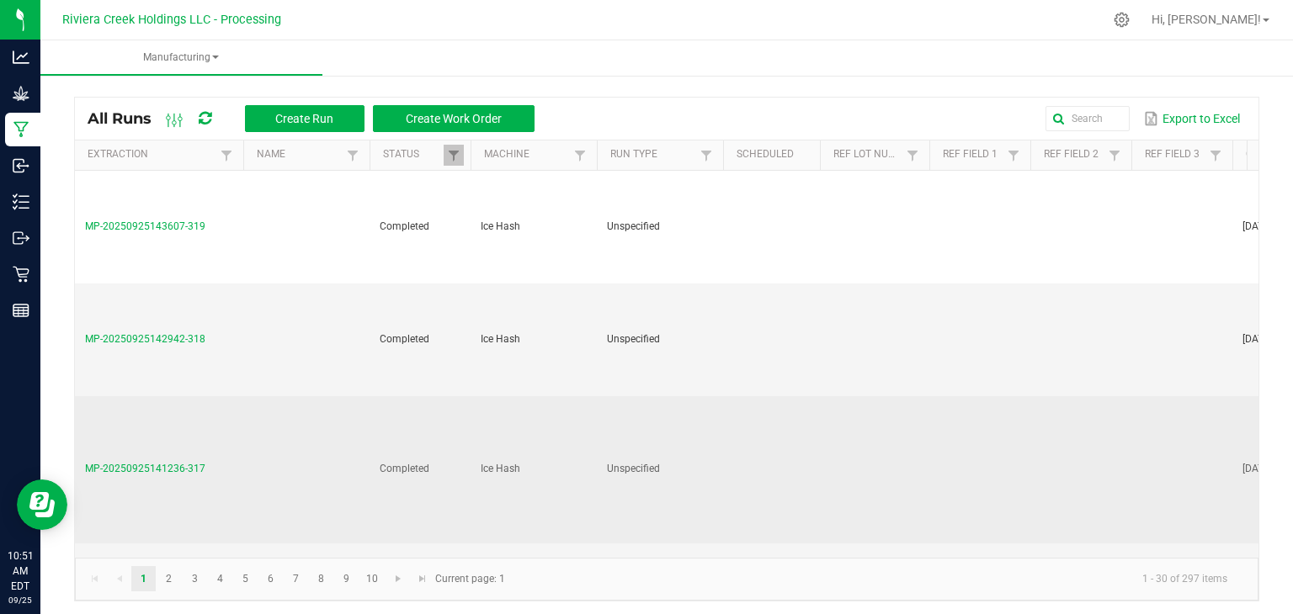
click at [166, 465] on span "MP-20250925141236-317" at bounding box center [145, 469] width 120 height 12
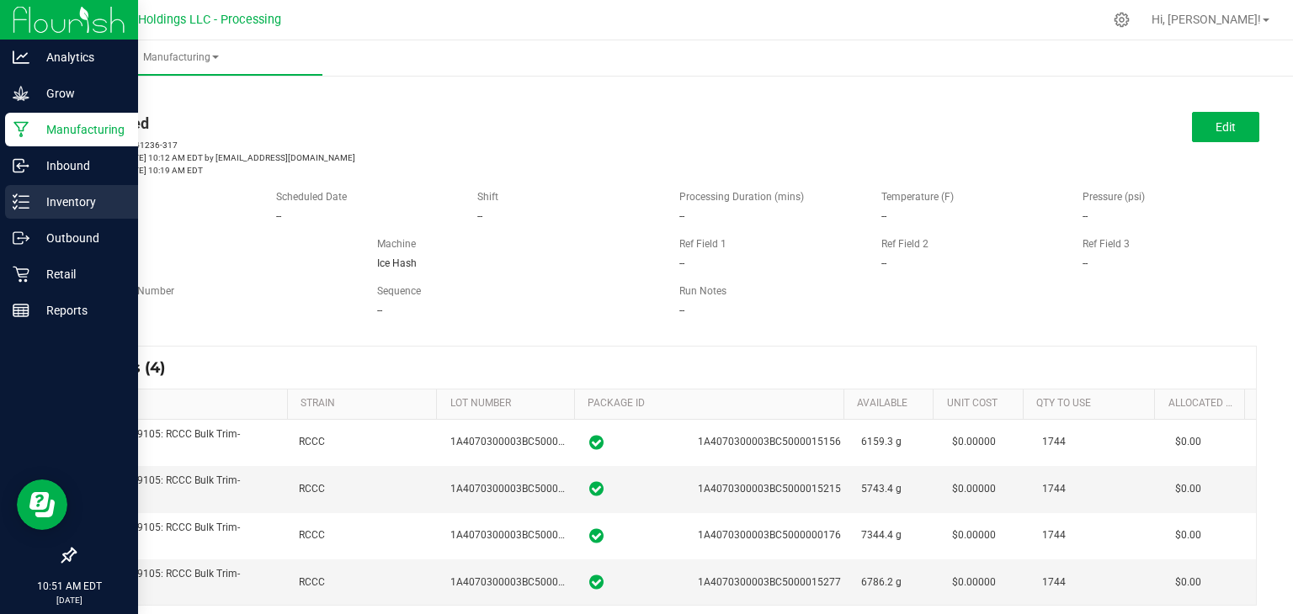
click at [71, 197] on p "Inventory" at bounding box center [79, 202] width 101 height 20
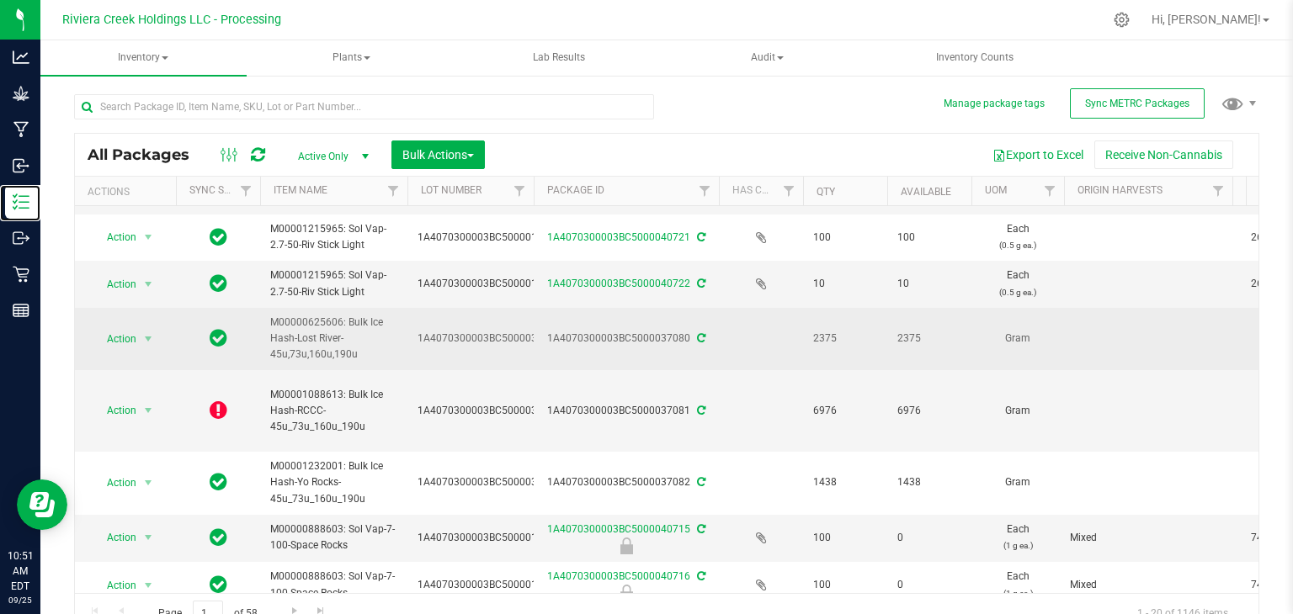
scroll to position [130, 0]
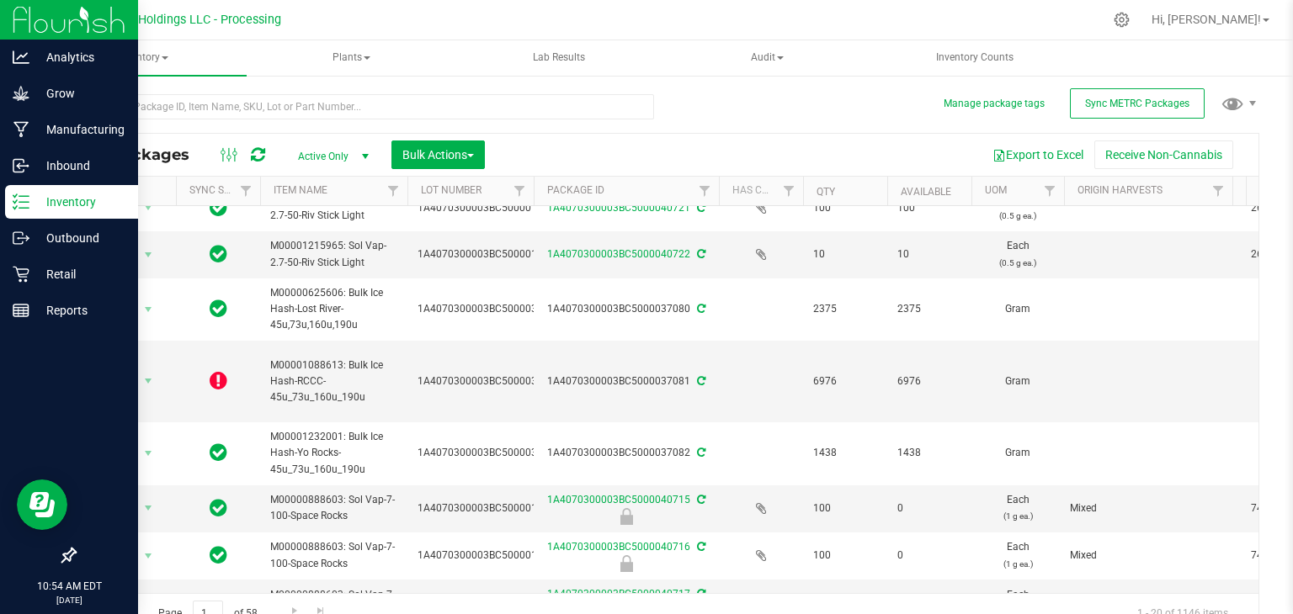
click at [66, 200] on p "Inventory" at bounding box center [79, 202] width 101 height 20
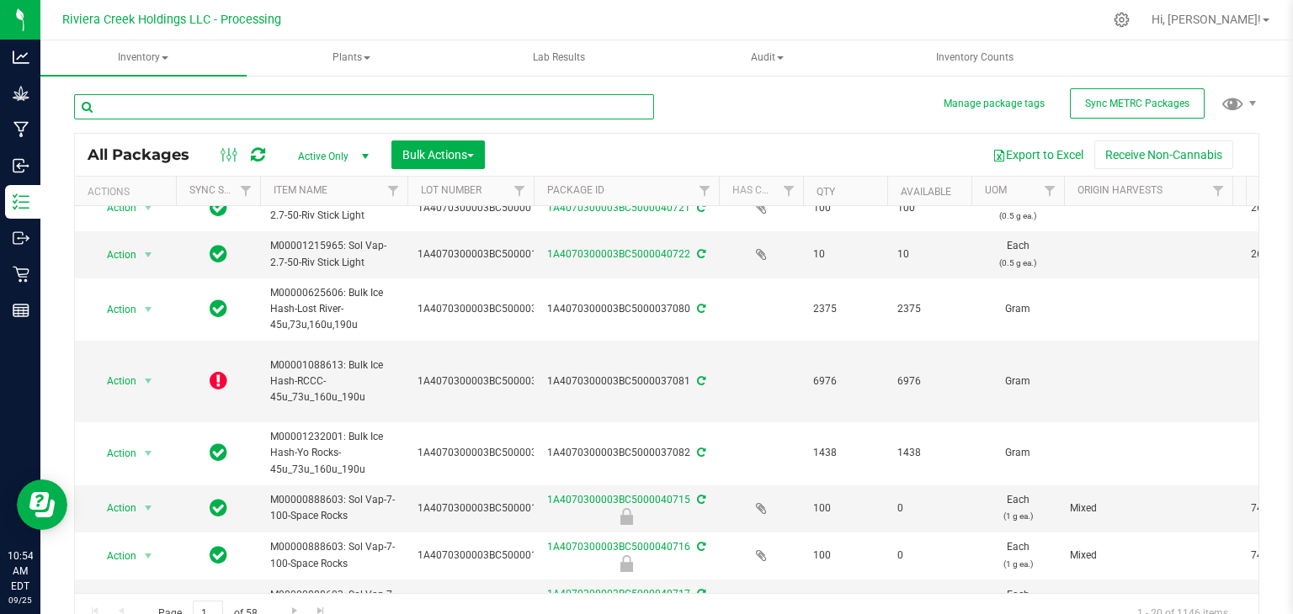
click at [264, 99] on input "text" at bounding box center [364, 106] width 580 height 25
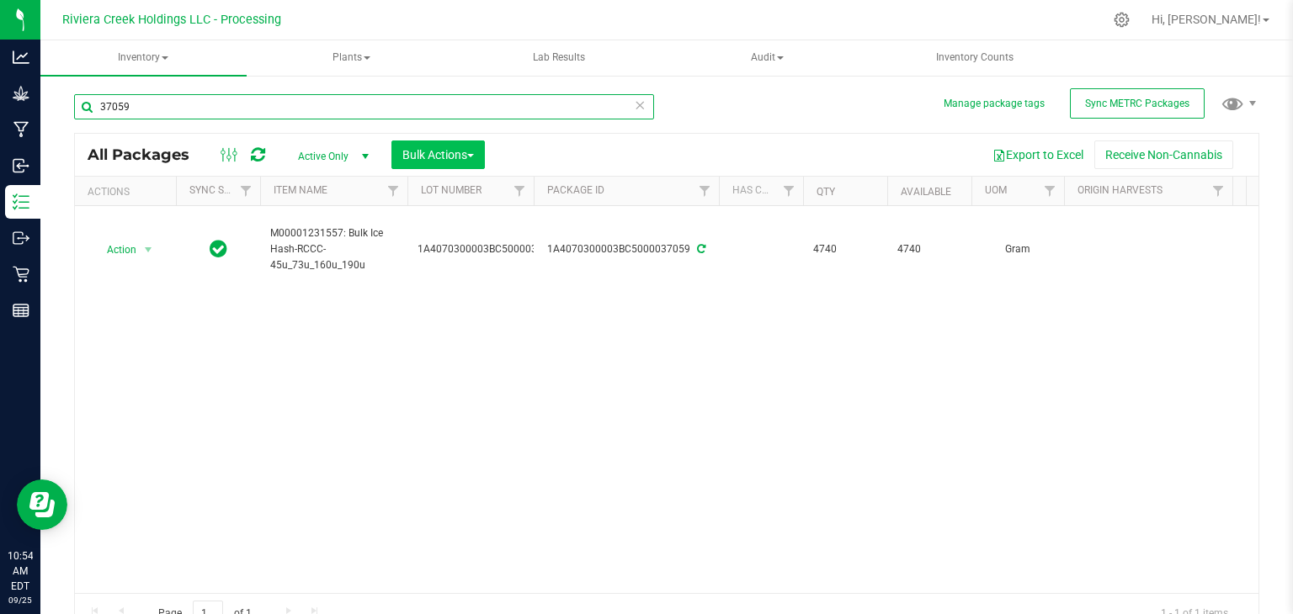
type input "37059"
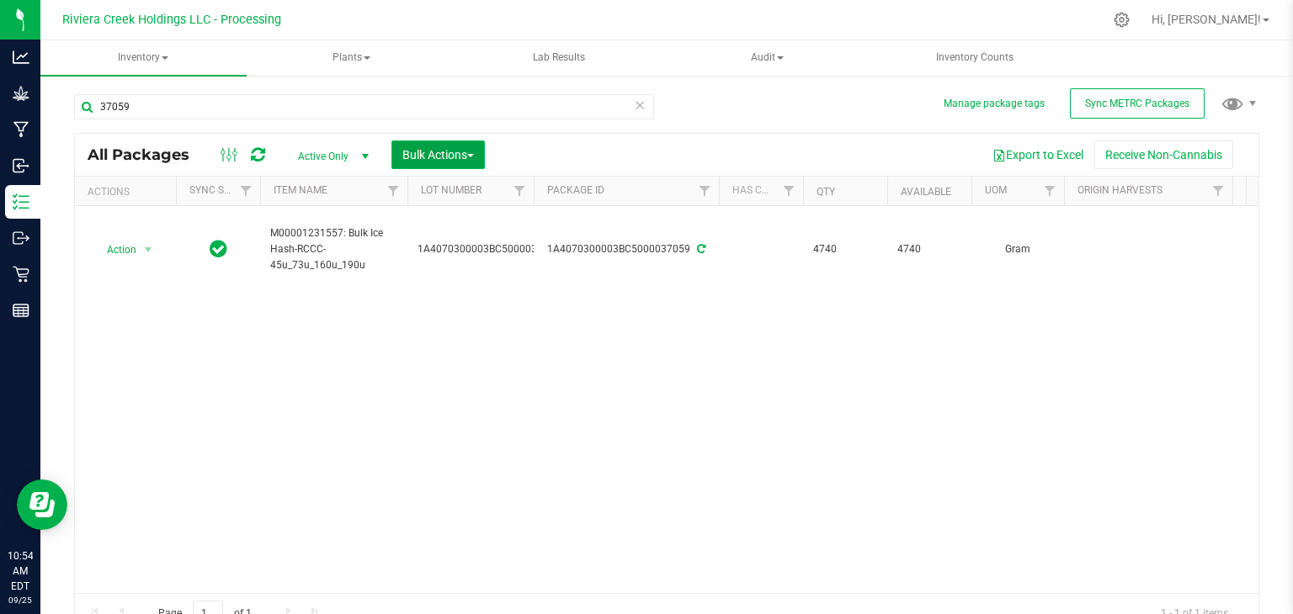
click at [436, 152] on span "Bulk Actions" at bounding box center [438, 154] width 72 height 13
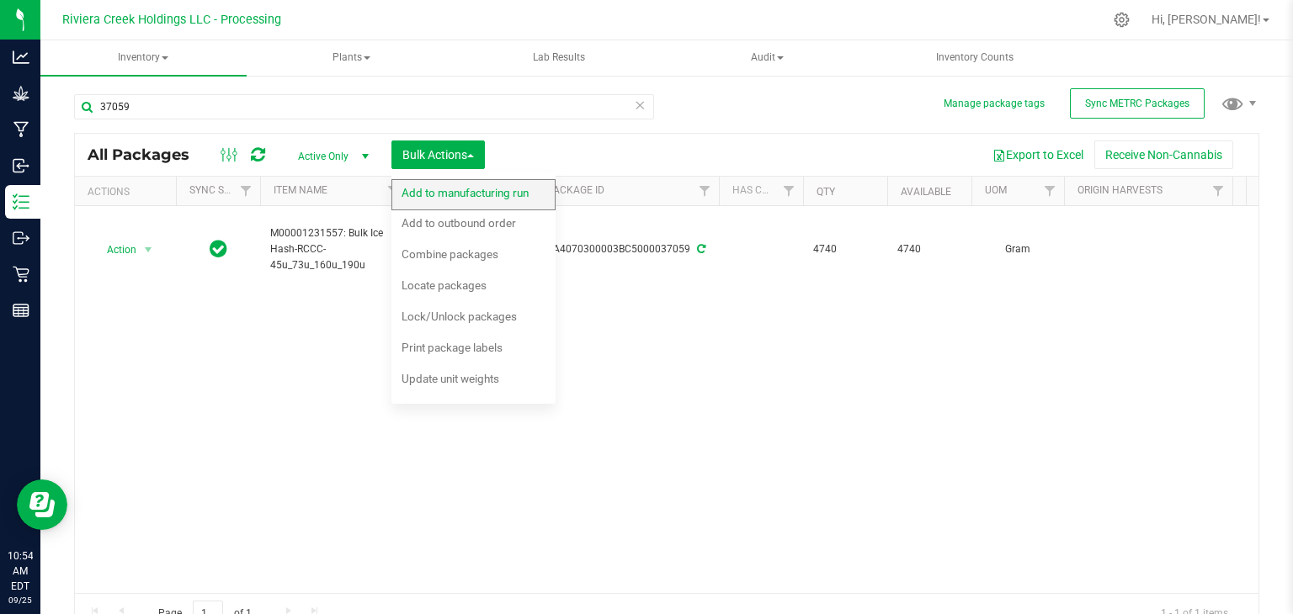
click at [438, 194] on span "Add to manufacturing run" at bounding box center [465, 192] width 127 height 13
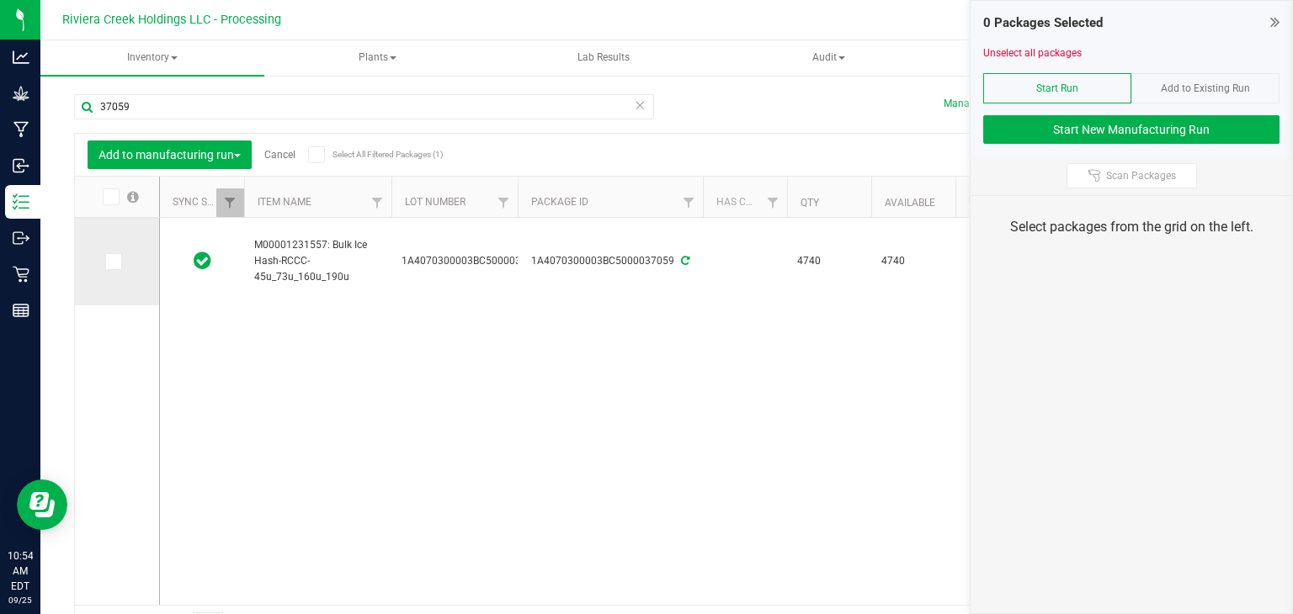
click at [112, 262] on icon at bounding box center [112, 262] width 11 height 0
click at [0, 0] on input "checkbox" at bounding box center [0, 0] width 0 height 0
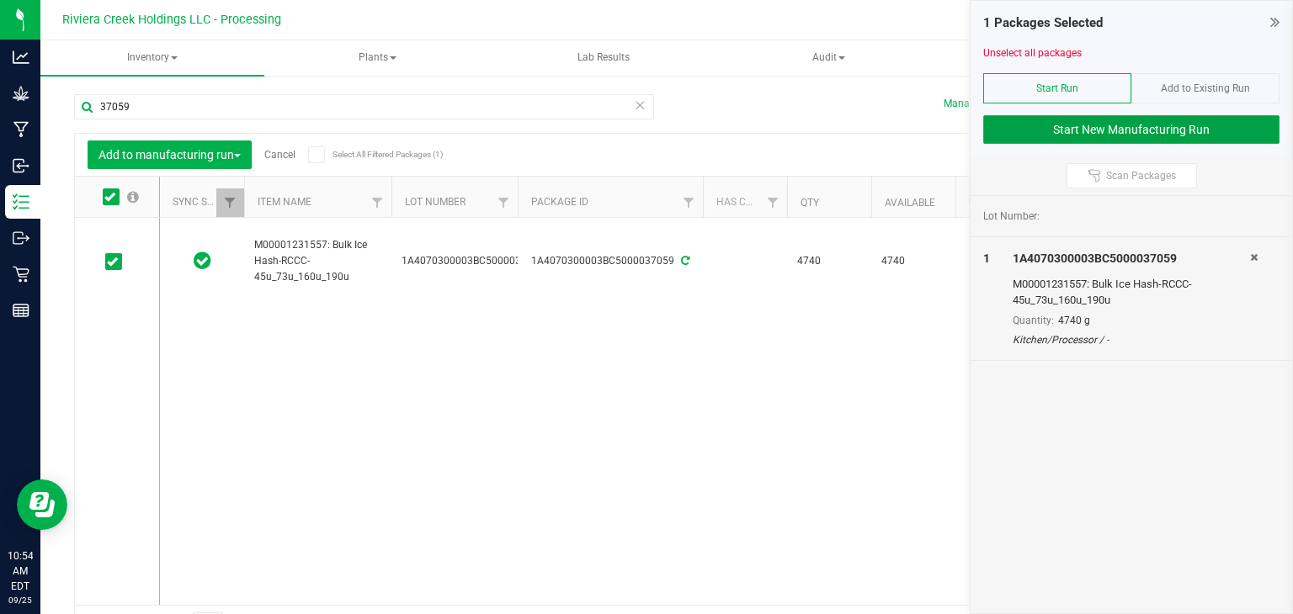
click at [1101, 129] on button "Start New Manufacturing Run" at bounding box center [1131, 129] width 296 height 29
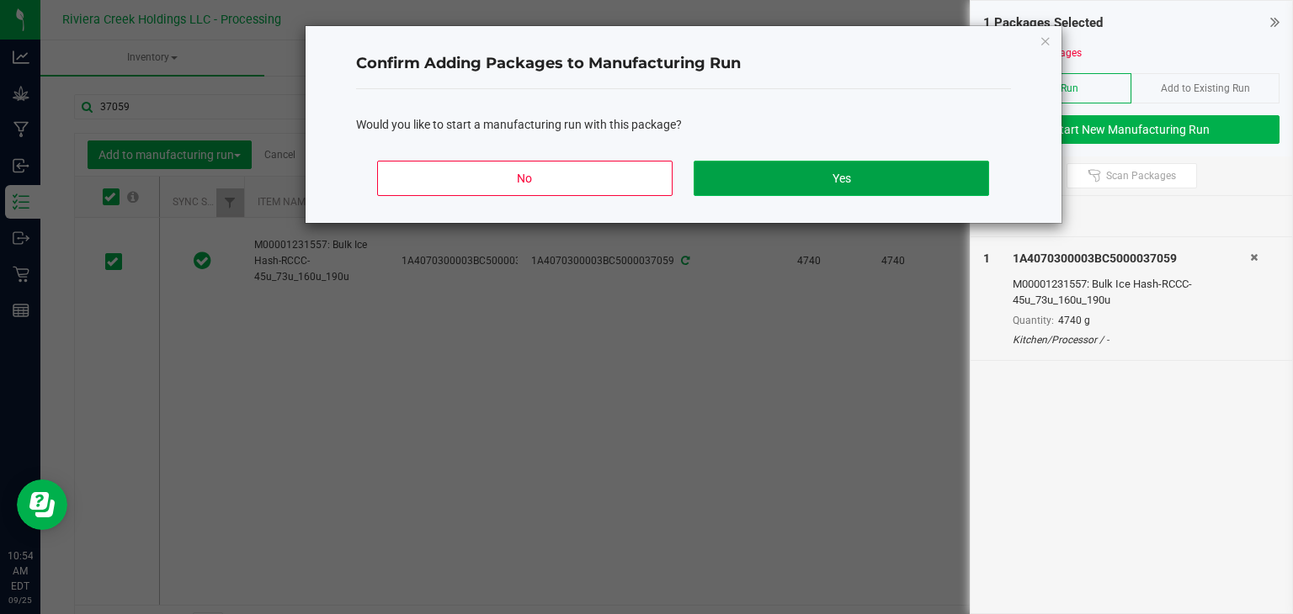
click at [798, 186] on button "Yes" at bounding box center [841, 178] width 295 height 35
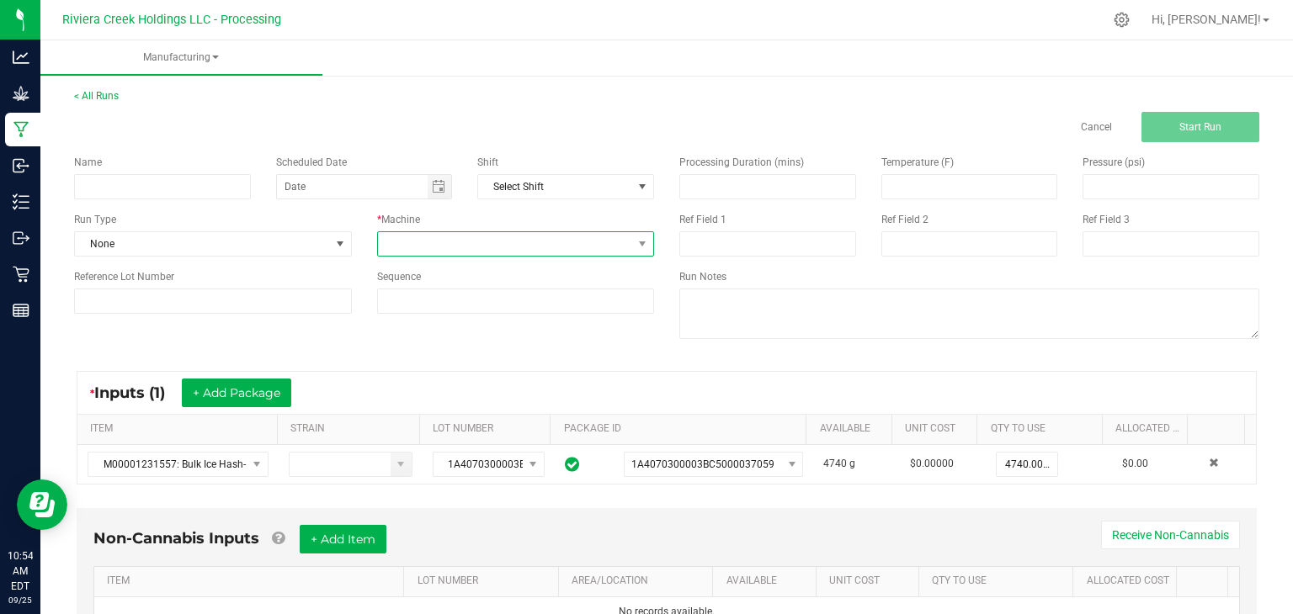
click at [451, 248] on span at bounding box center [505, 244] width 255 height 24
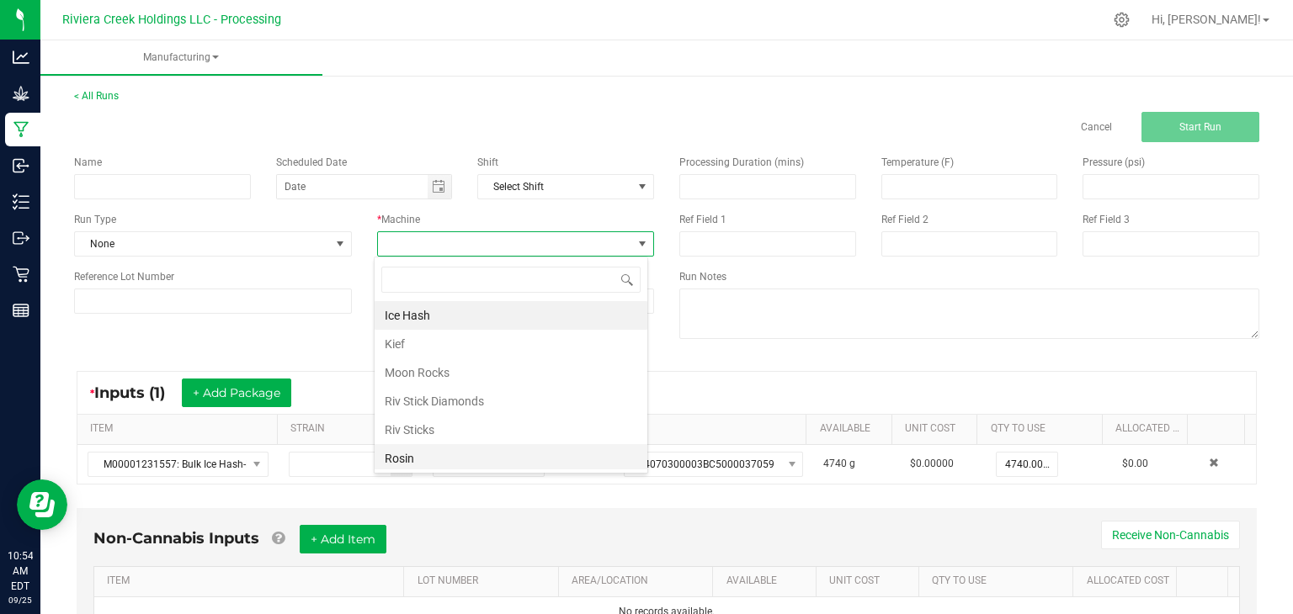
scroll to position [86, 0]
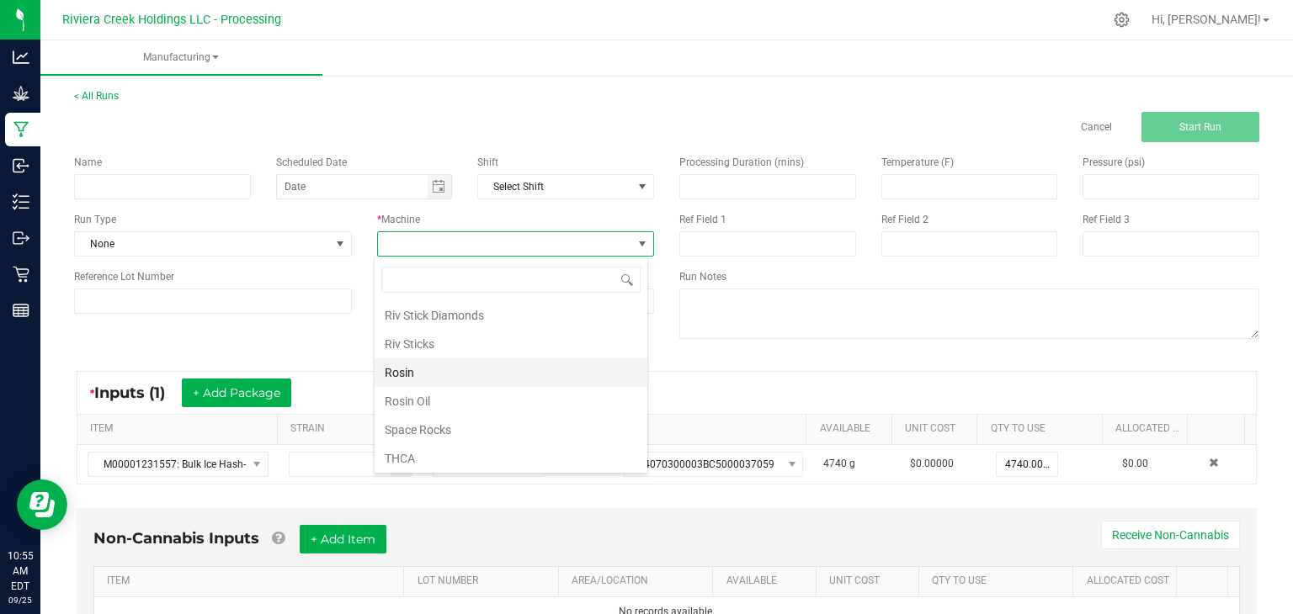
click at [414, 371] on li "Rosin" at bounding box center [511, 373] width 273 height 29
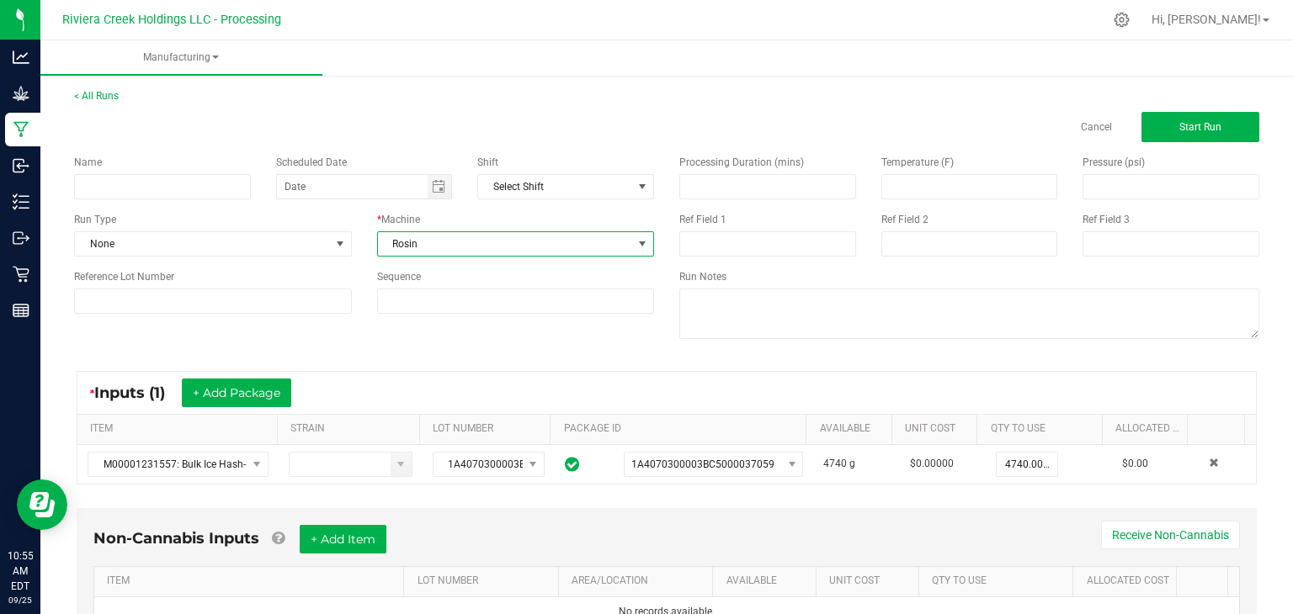
scroll to position [77, 0]
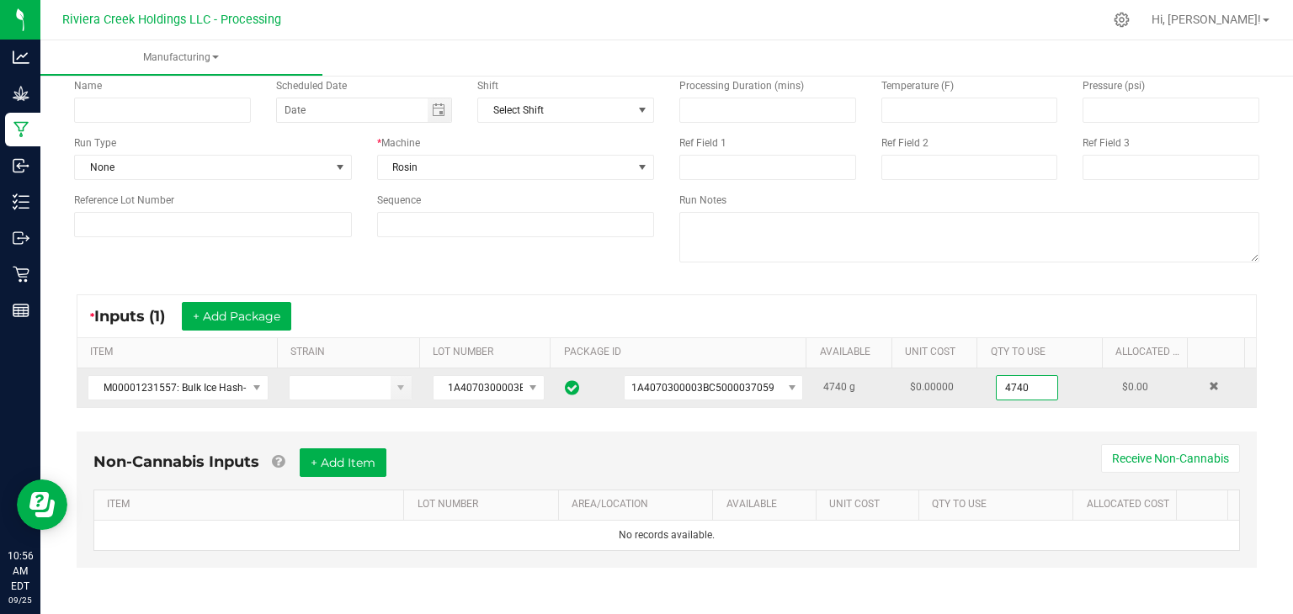
click at [1030, 387] on input "4740" at bounding box center [1027, 388] width 61 height 24
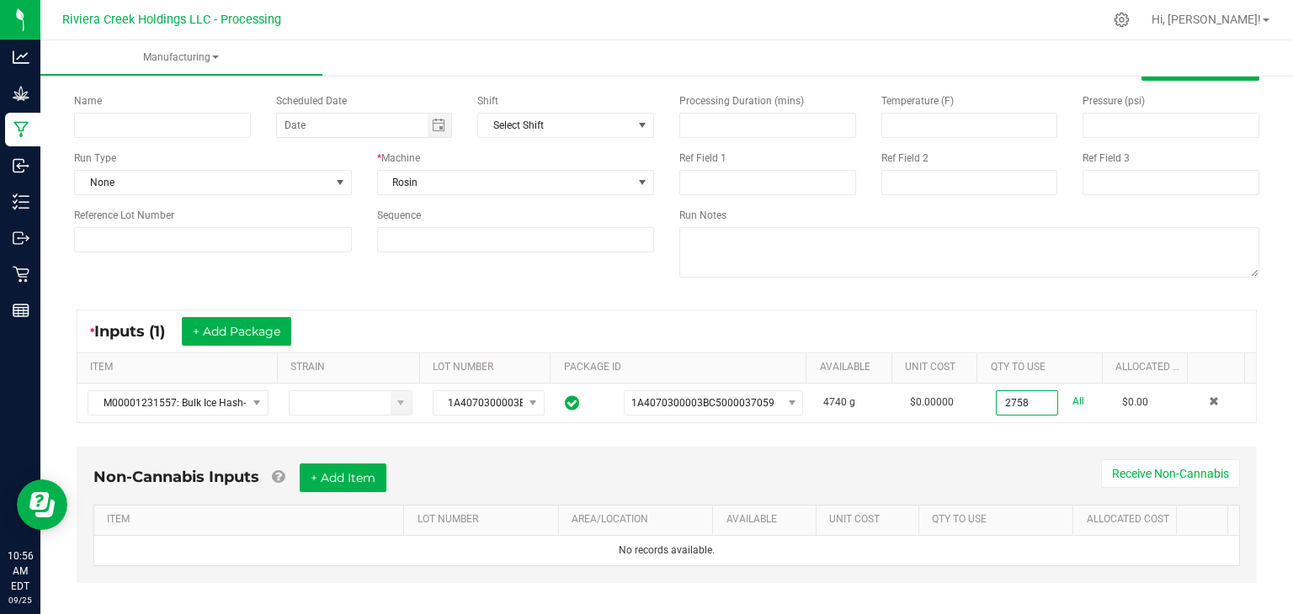
scroll to position [0, 0]
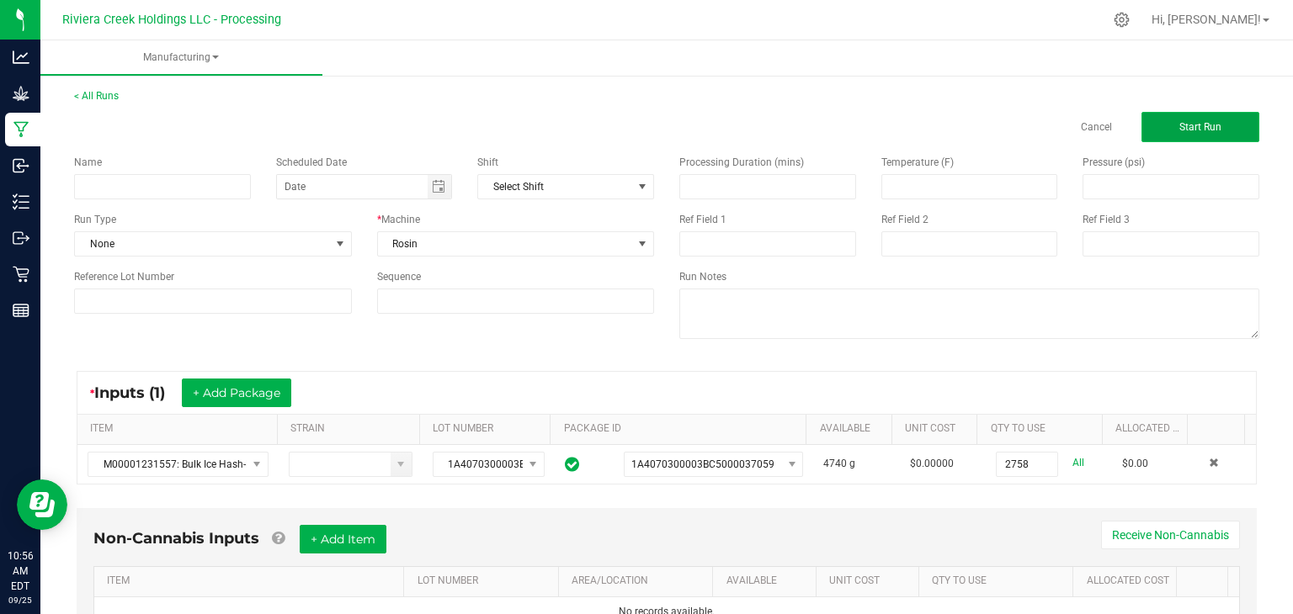
type input "2758.0000 g"
click at [1179, 123] on span "Start Run" at bounding box center [1200, 127] width 42 height 12
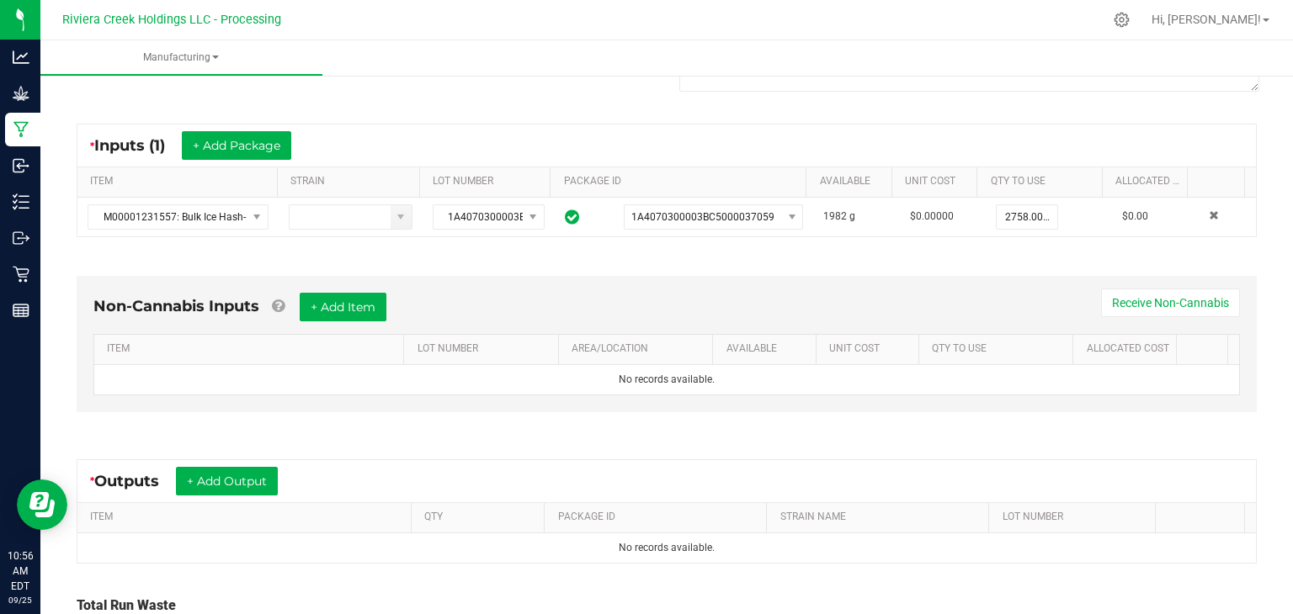
scroll to position [285, 0]
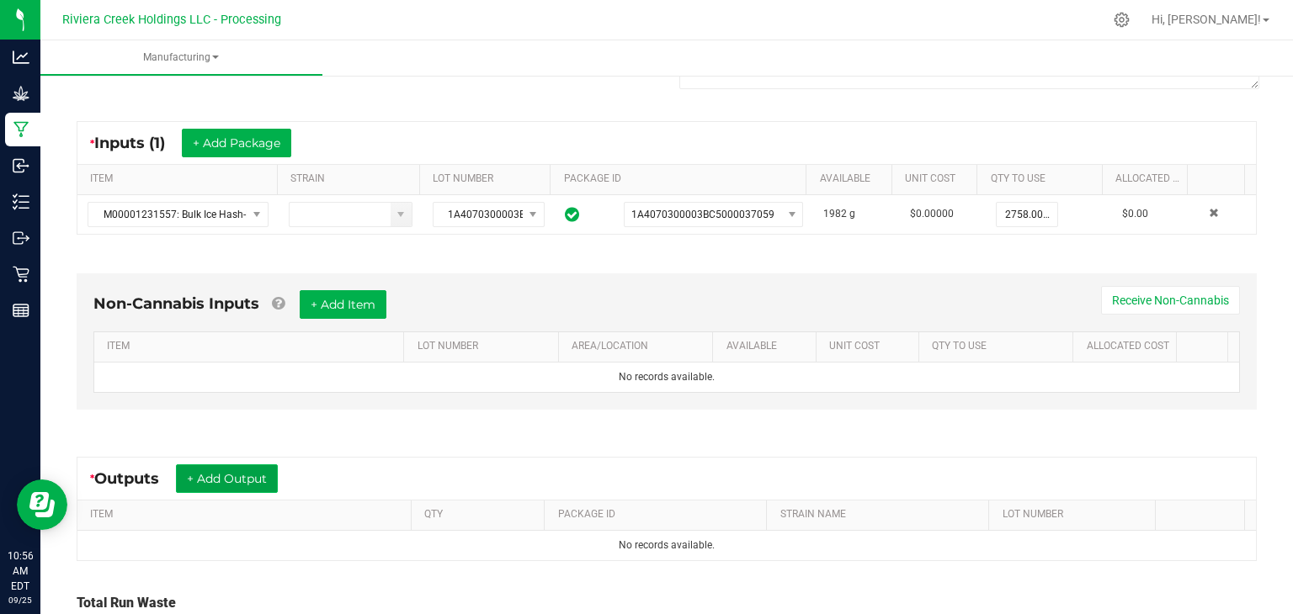
click at [233, 474] on button "+ Add Output" at bounding box center [227, 479] width 102 height 29
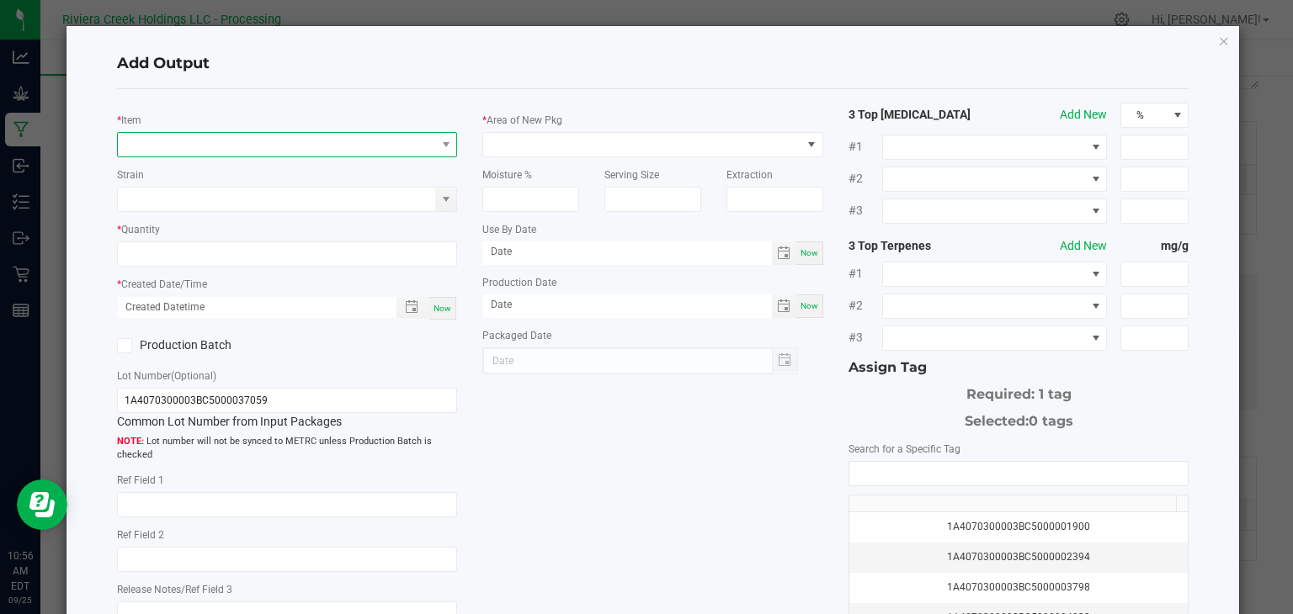
click at [344, 151] on span "NO DATA FOUND" at bounding box center [277, 145] width 318 height 24
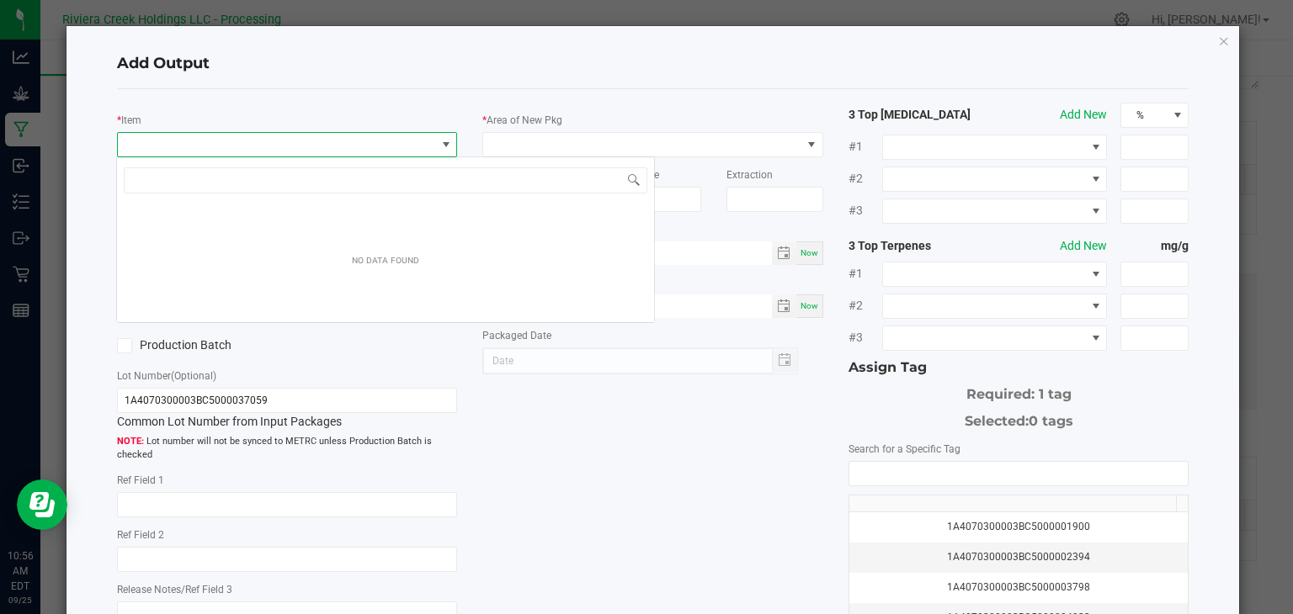
scroll to position [24, 337]
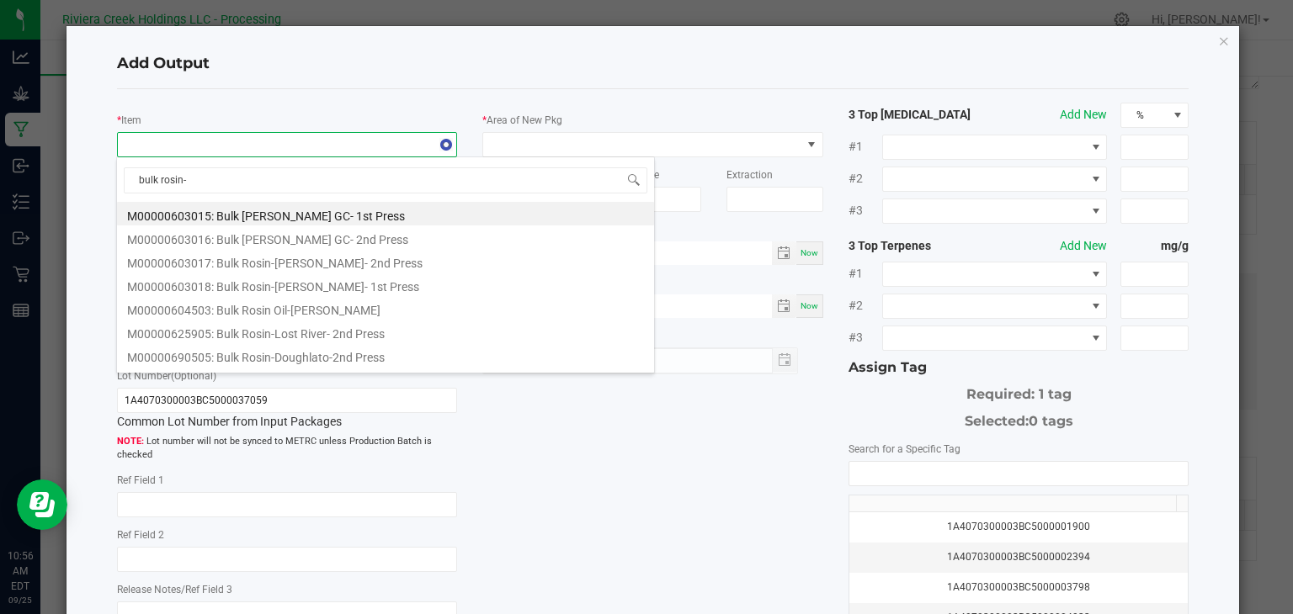
type input "bulk rosin-r"
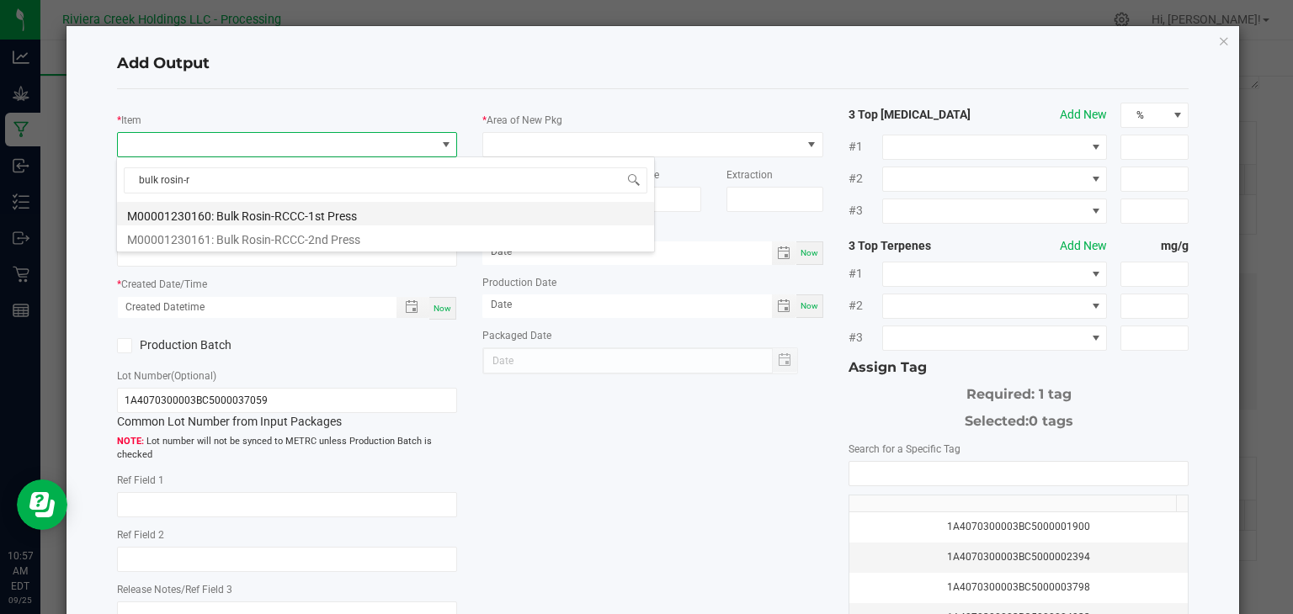
click at [375, 209] on li "M00001230160: Bulk Rosin-RCCC-1st Press" at bounding box center [385, 214] width 537 height 24
type input "0.0000 g"
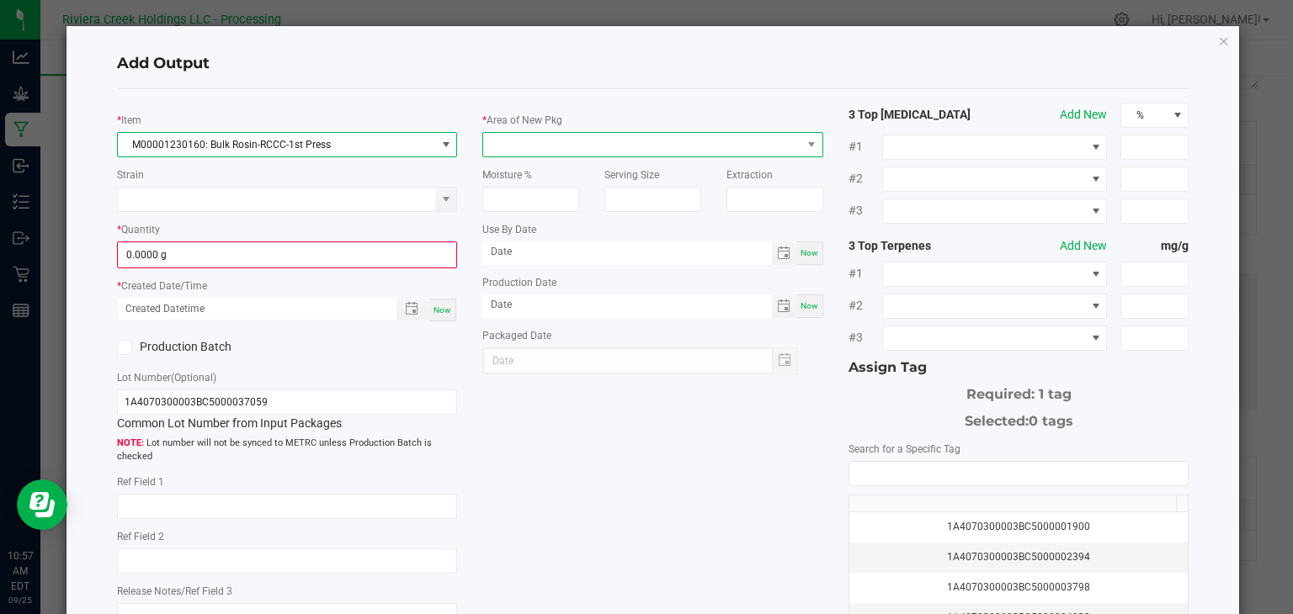
click at [508, 141] on span at bounding box center [642, 145] width 318 height 24
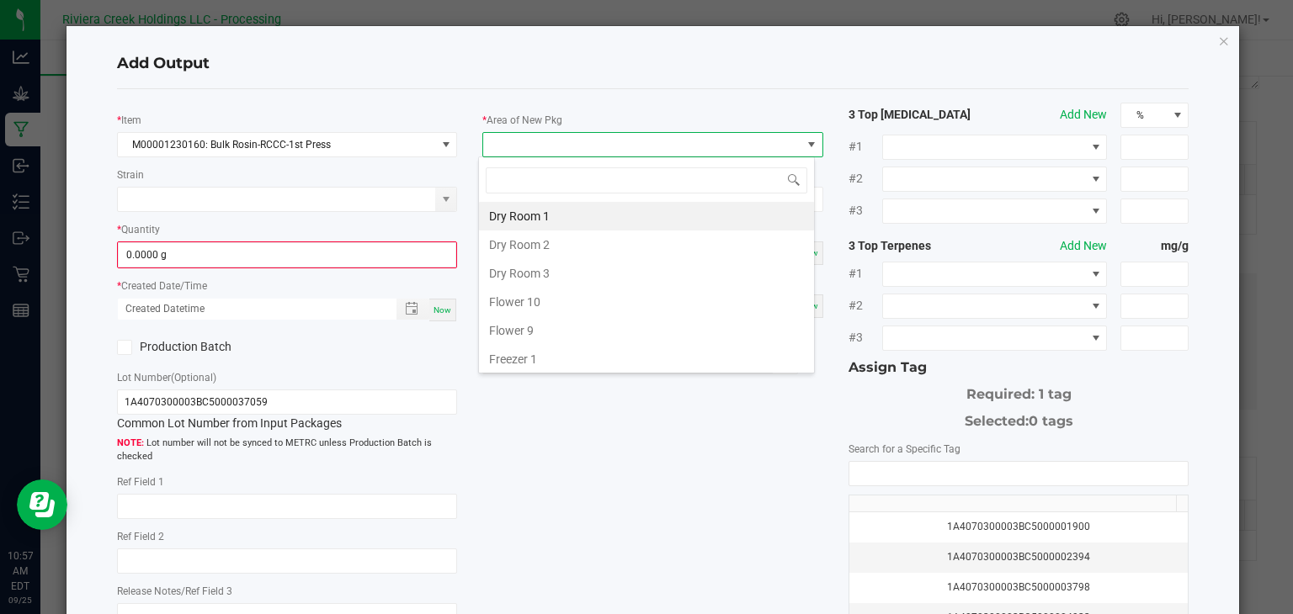
type input "k"
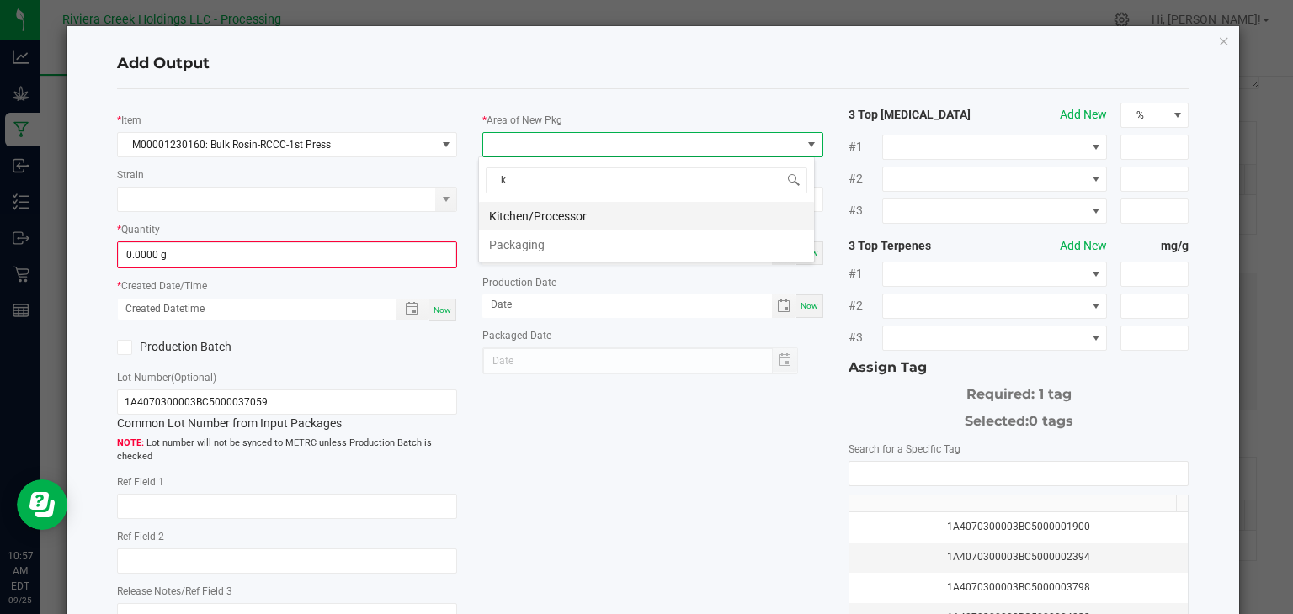
click at [537, 213] on li "Kitchen/Processor" at bounding box center [646, 216] width 335 height 29
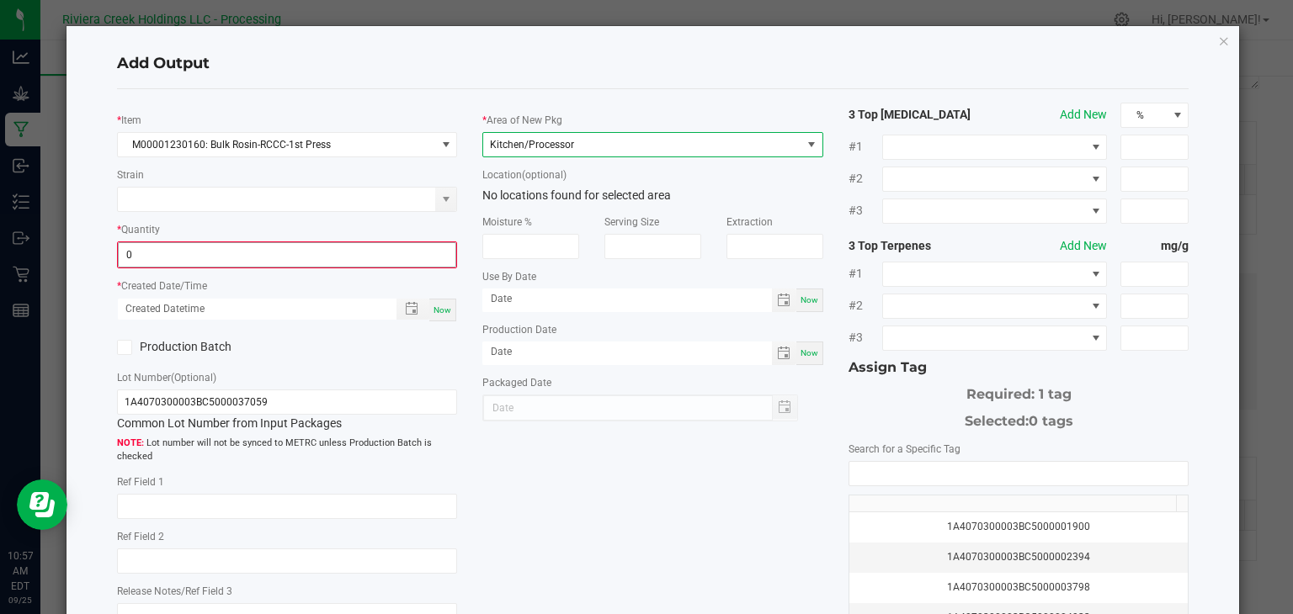
click at [396, 253] on input "0" at bounding box center [288, 255] width 338 height 24
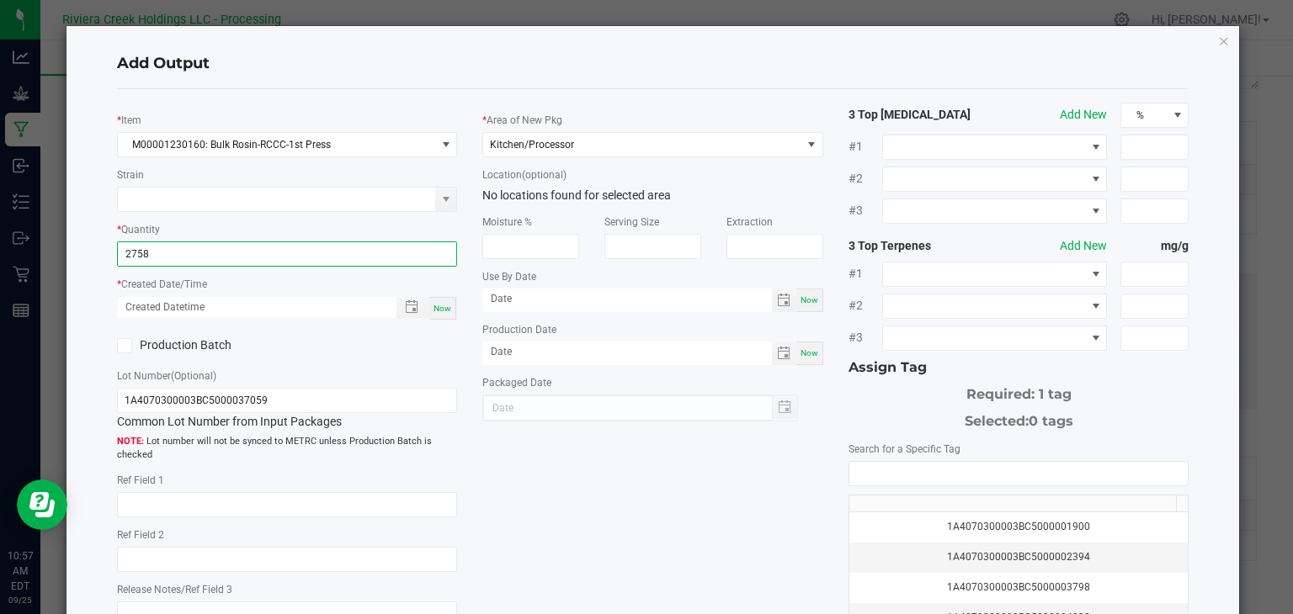
type input "2758.0000 g"
click at [433, 304] on span "Now" at bounding box center [442, 308] width 18 height 9
type input "[DATE] 10:57 AM"
type input "[DATE]"
click at [125, 346] on icon at bounding box center [124, 346] width 11 height 0
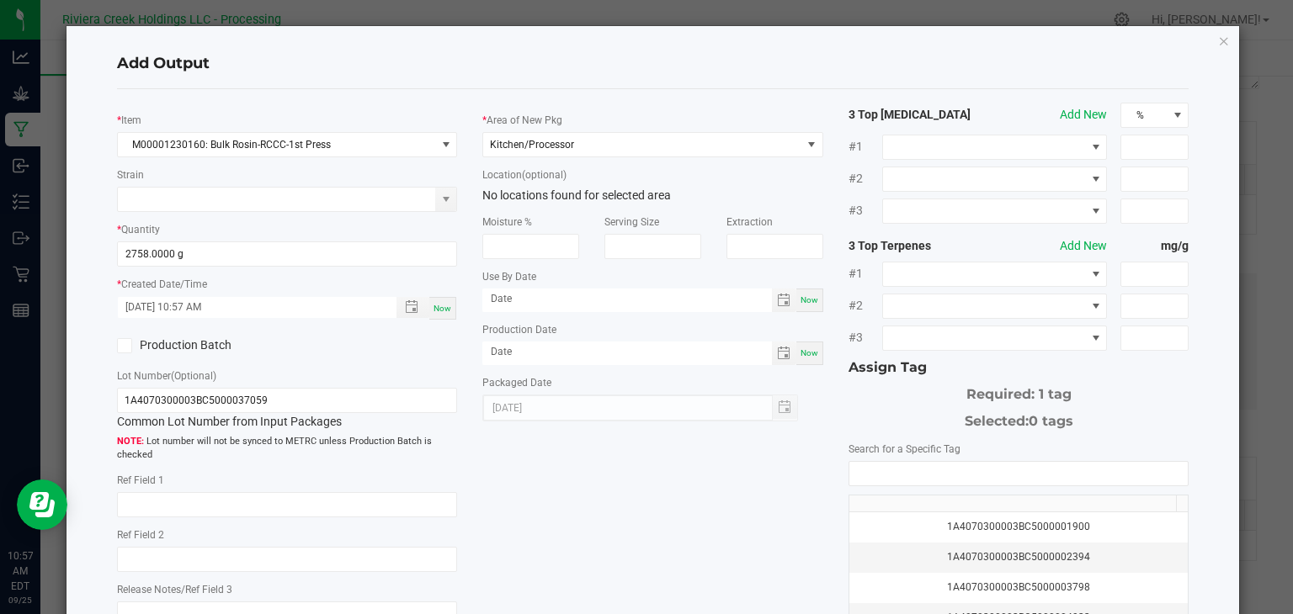
click at [0, 0] on input "Production Batch" at bounding box center [0, 0] width 0 height 0
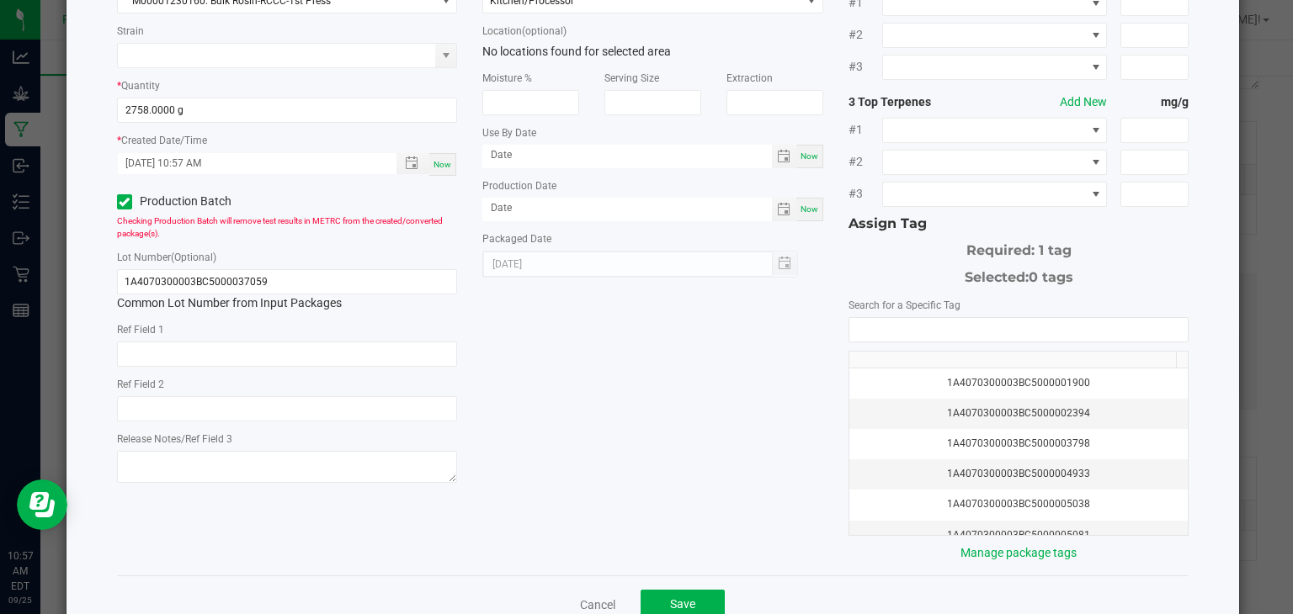
scroll to position [153, 0]
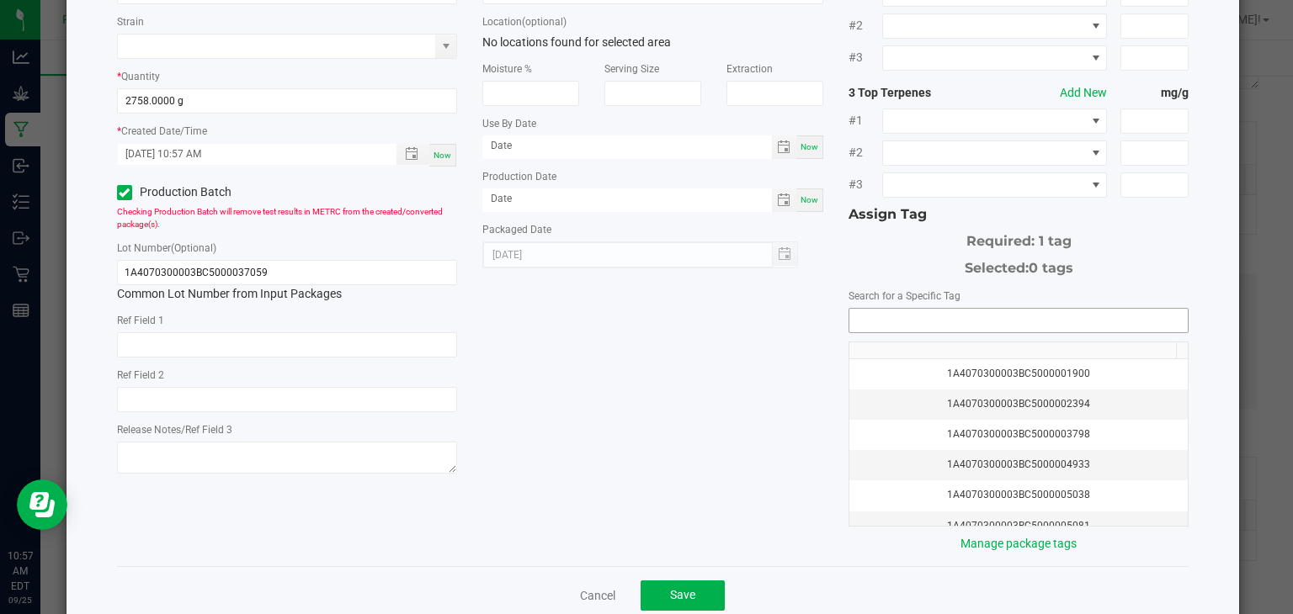
click at [913, 327] on input "NO DATA FOUND" at bounding box center [1018, 321] width 339 height 24
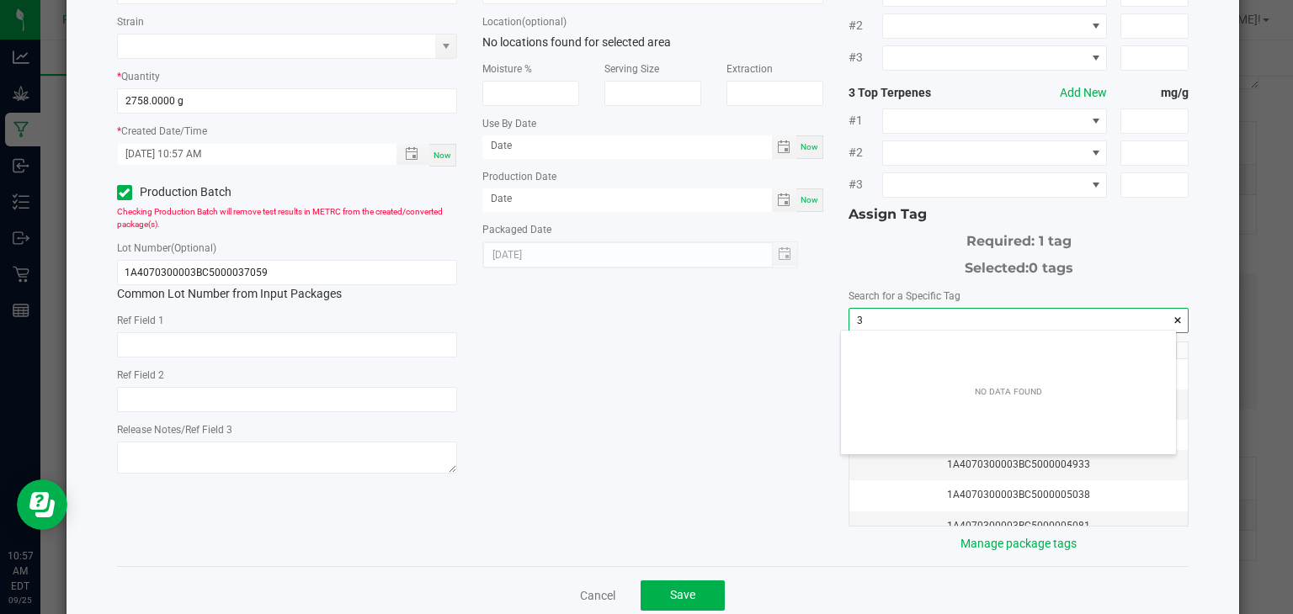
scroll to position [24, 336]
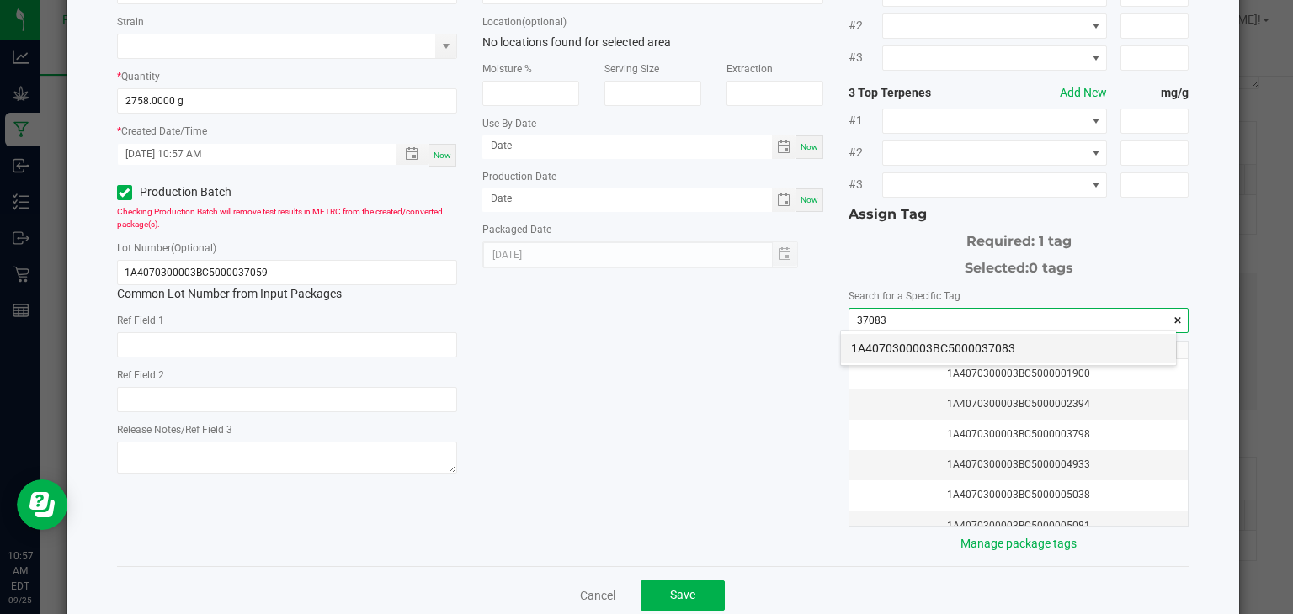
click at [1025, 347] on li "1A4070300003BC5000037083" at bounding box center [1008, 348] width 335 height 29
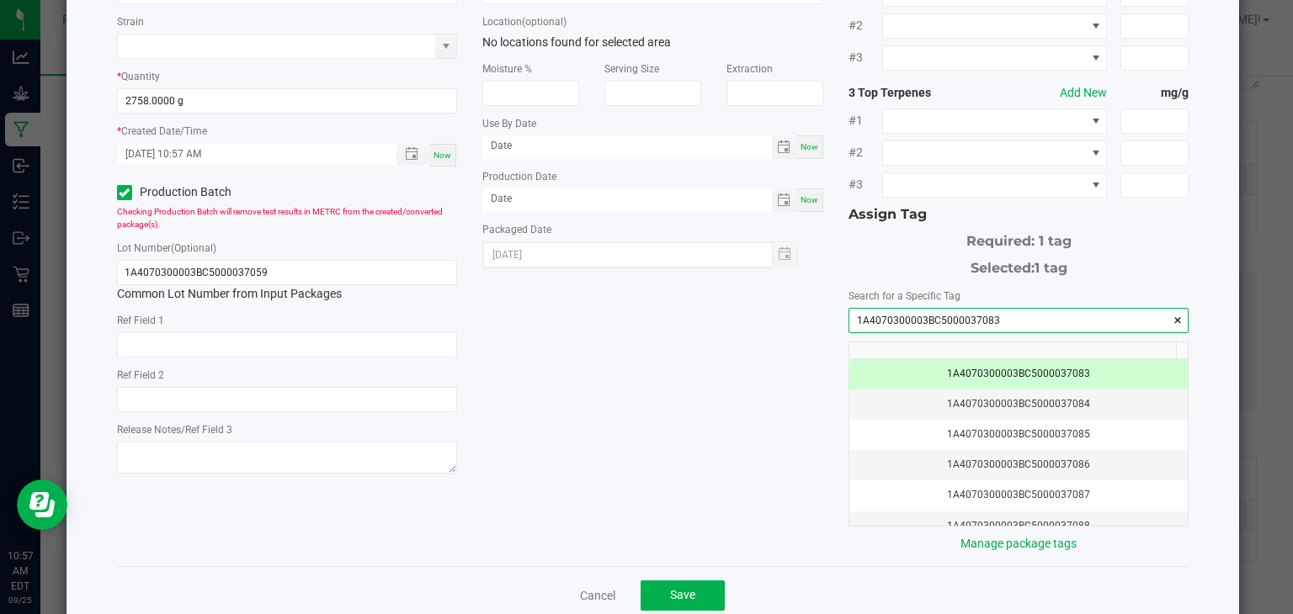
click at [1003, 317] on input "1A4070300003BC5000037083" at bounding box center [1018, 321] width 339 height 24
type input "1A4070300003BC5000037083"
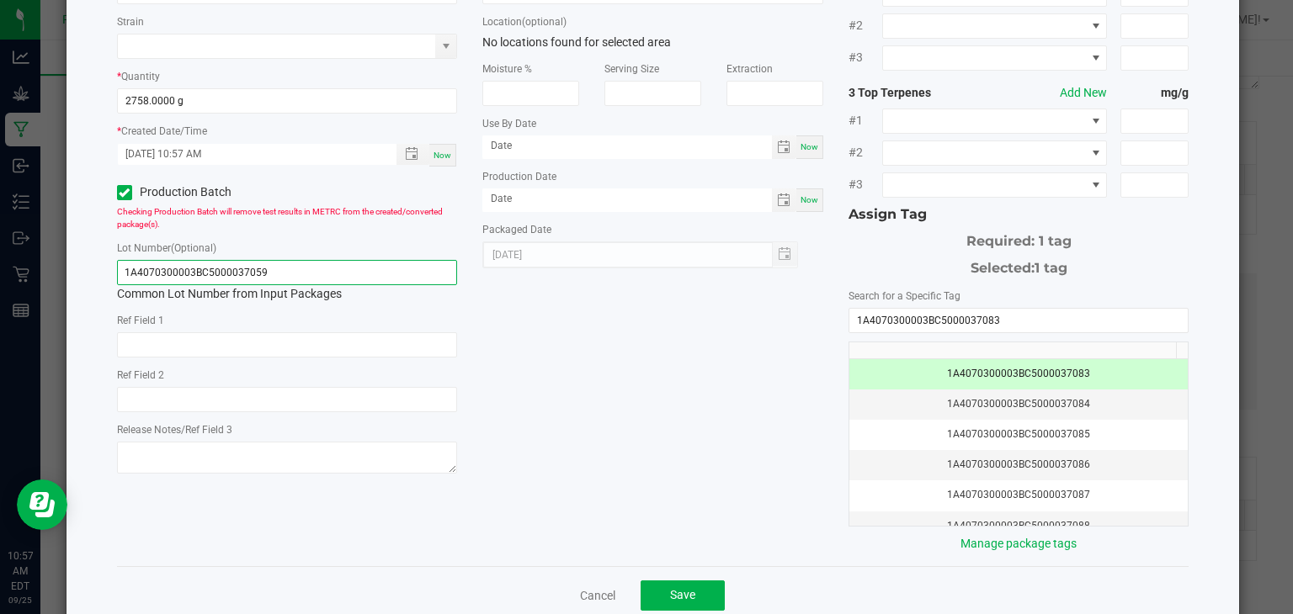
click at [396, 269] on input "1A4070300003BC5000037059" at bounding box center [287, 272] width 341 height 25
paste input "83"
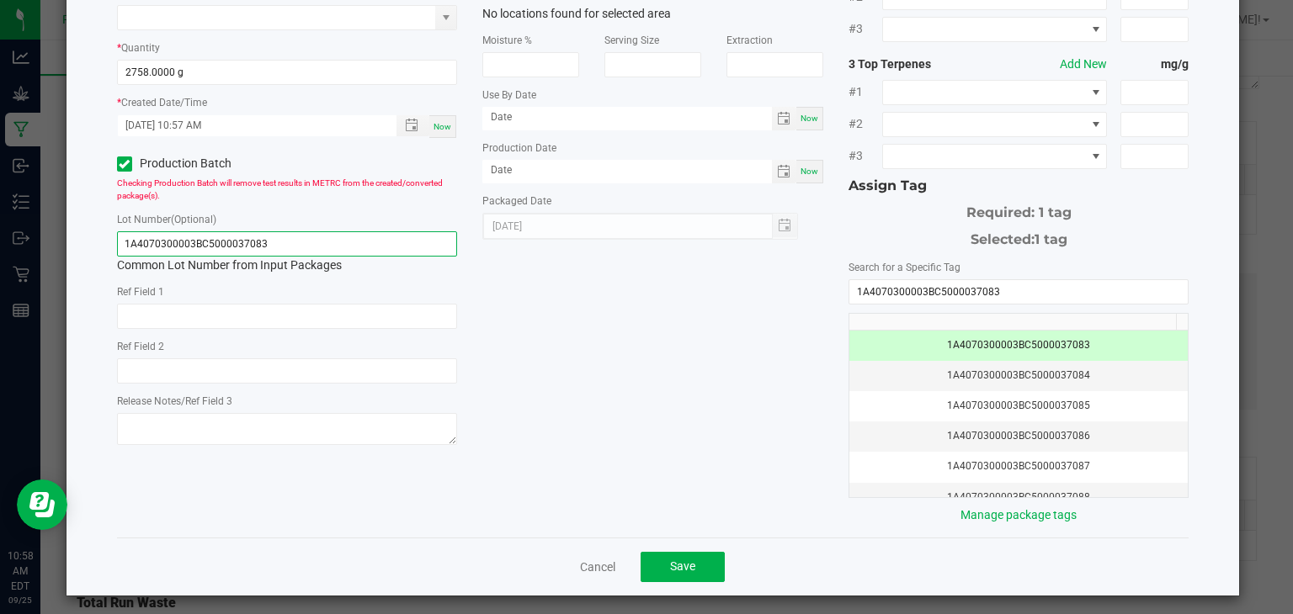
scroll to position [186, 0]
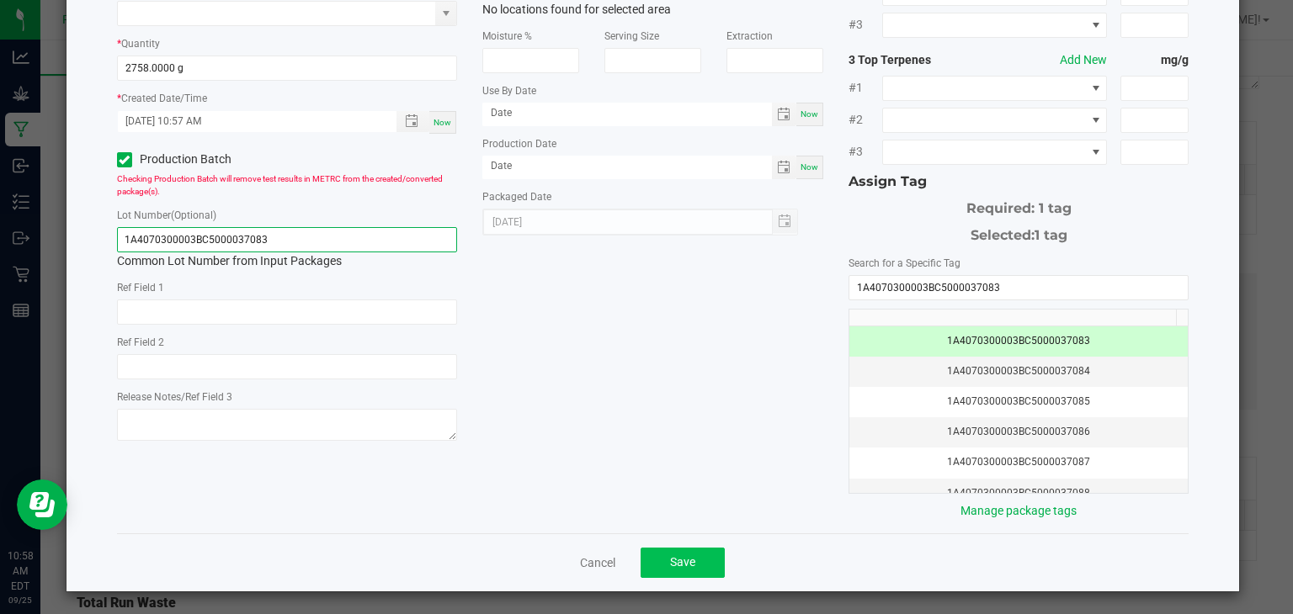
type input "1A4070300003BC5000037083"
click at [672, 556] on span "Save" at bounding box center [682, 562] width 25 height 13
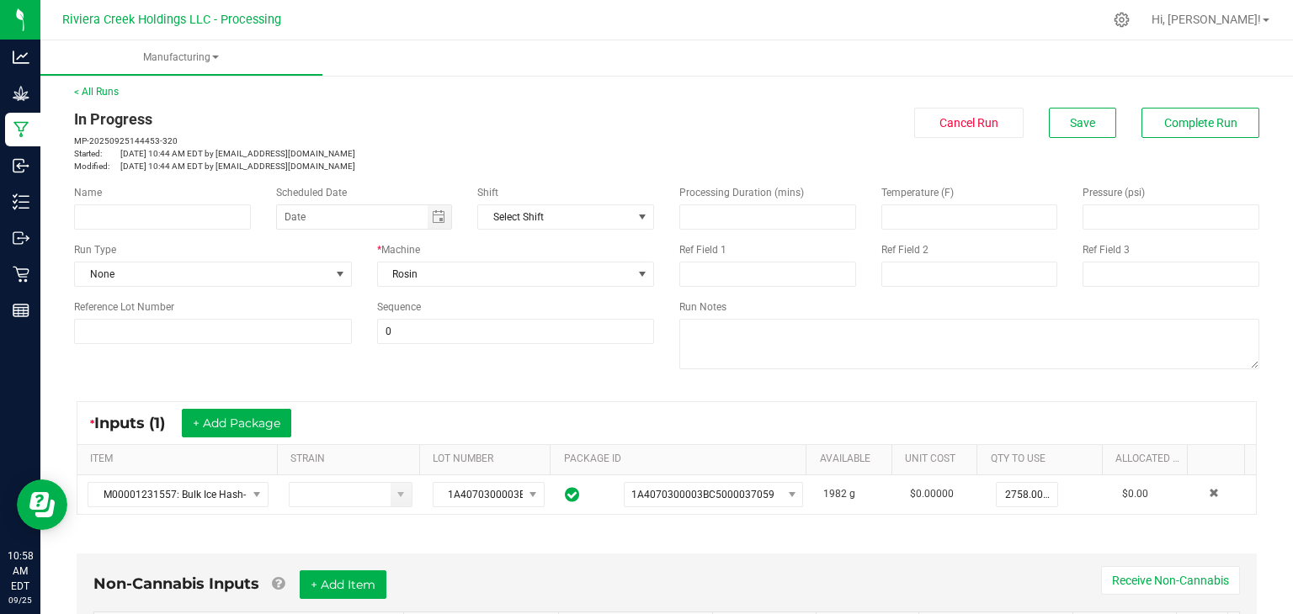
scroll to position [0, 0]
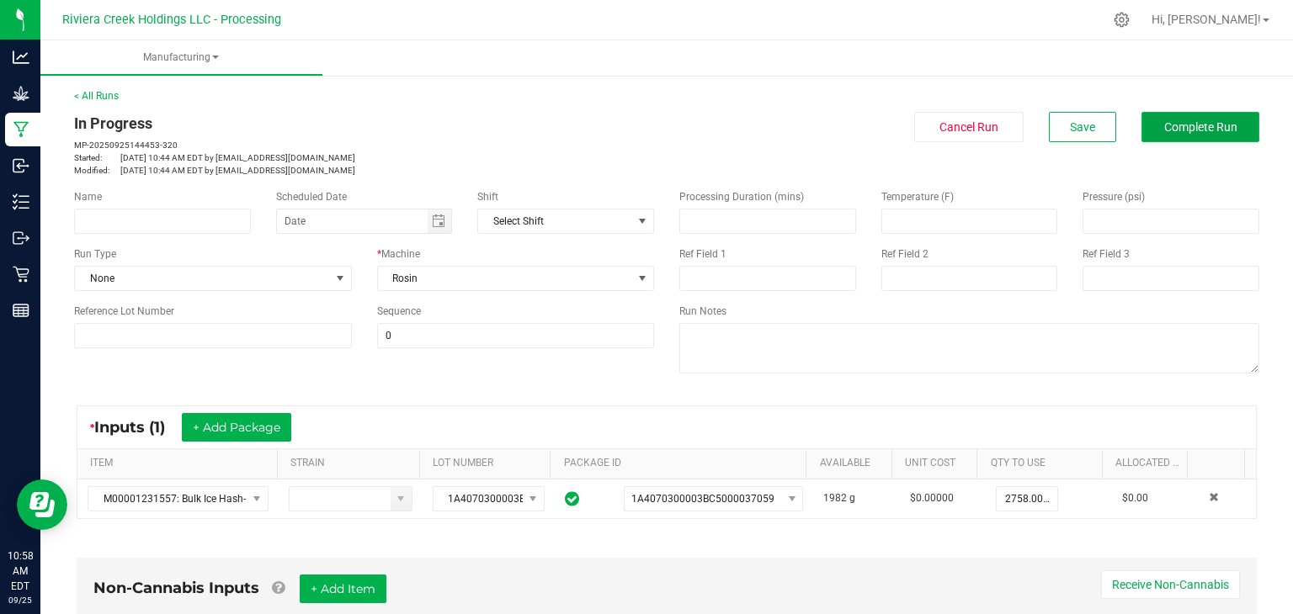
click at [1168, 119] on button "Complete Run" at bounding box center [1200, 127] width 118 height 30
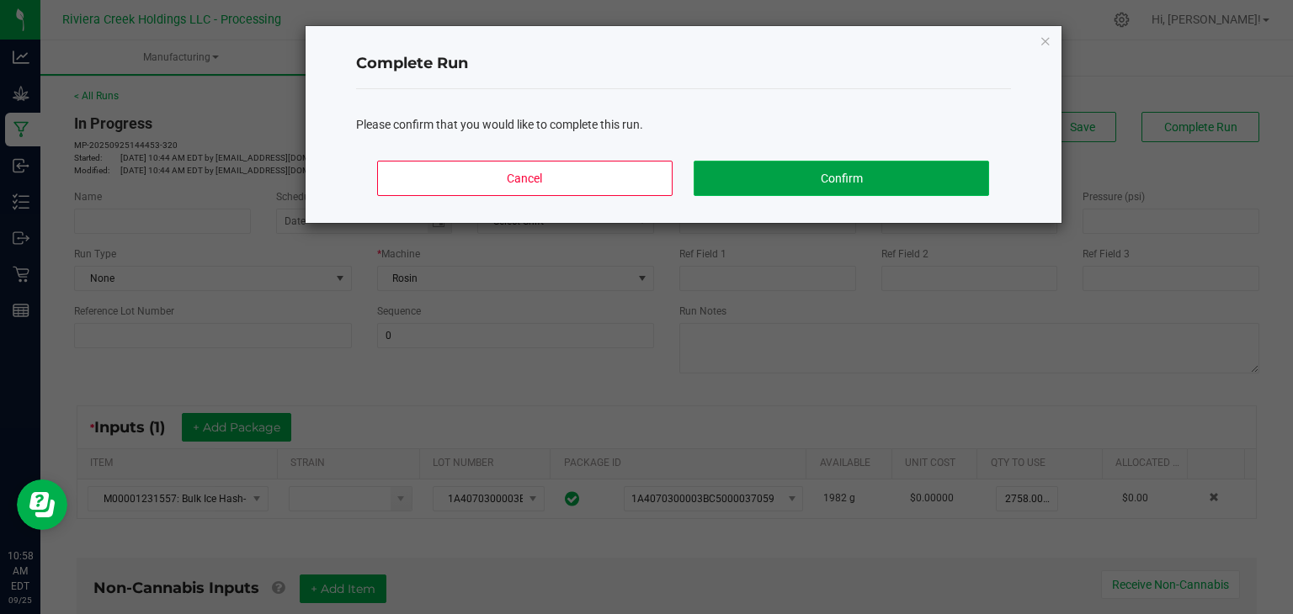
click at [894, 180] on button "Confirm" at bounding box center [841, 178] width 295 height 35
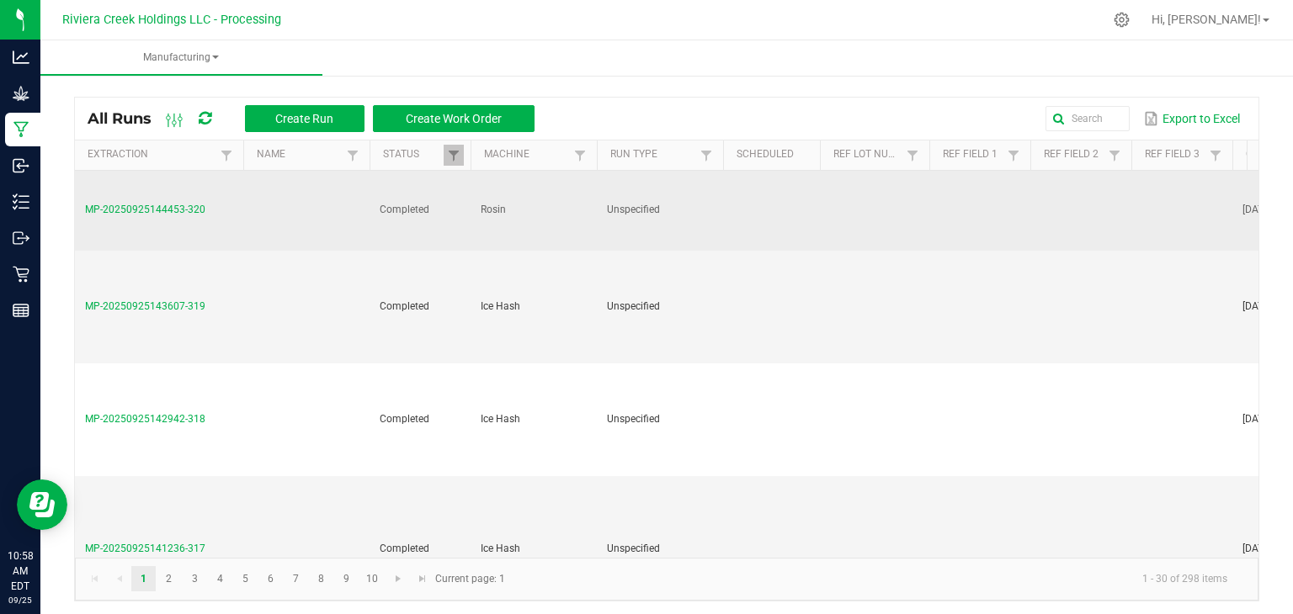
click at [166, 205] on span "MP-20250925144453-320" at bounding box center [145, 210] width 120 height 12
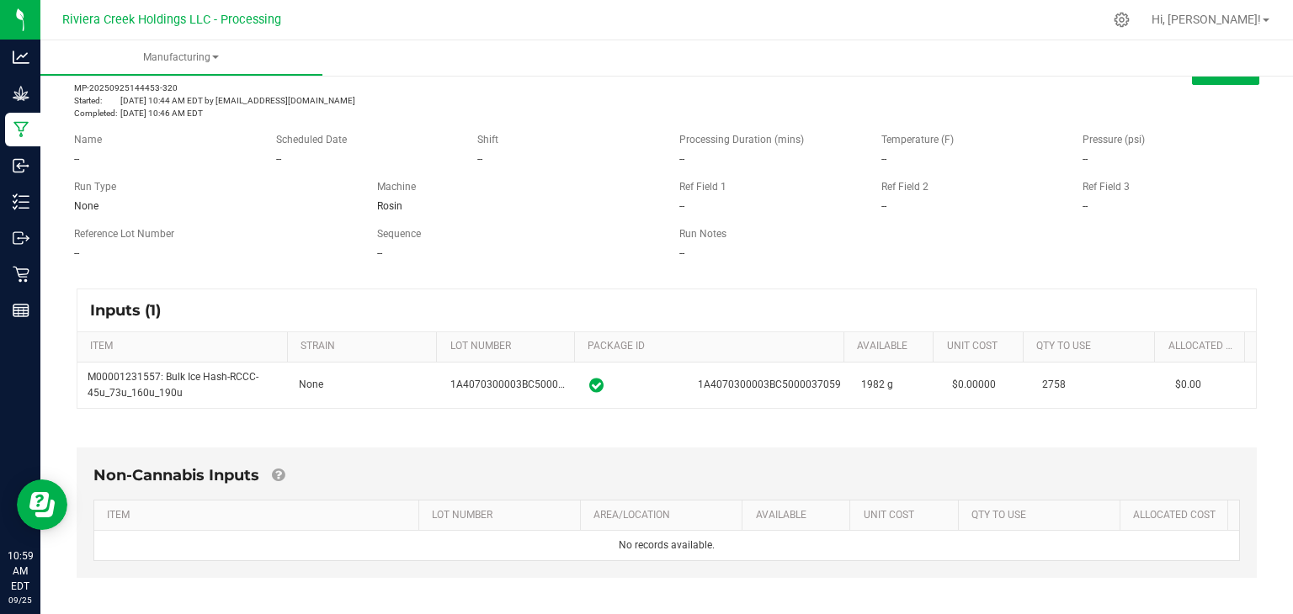
scroll to position [57, 0]
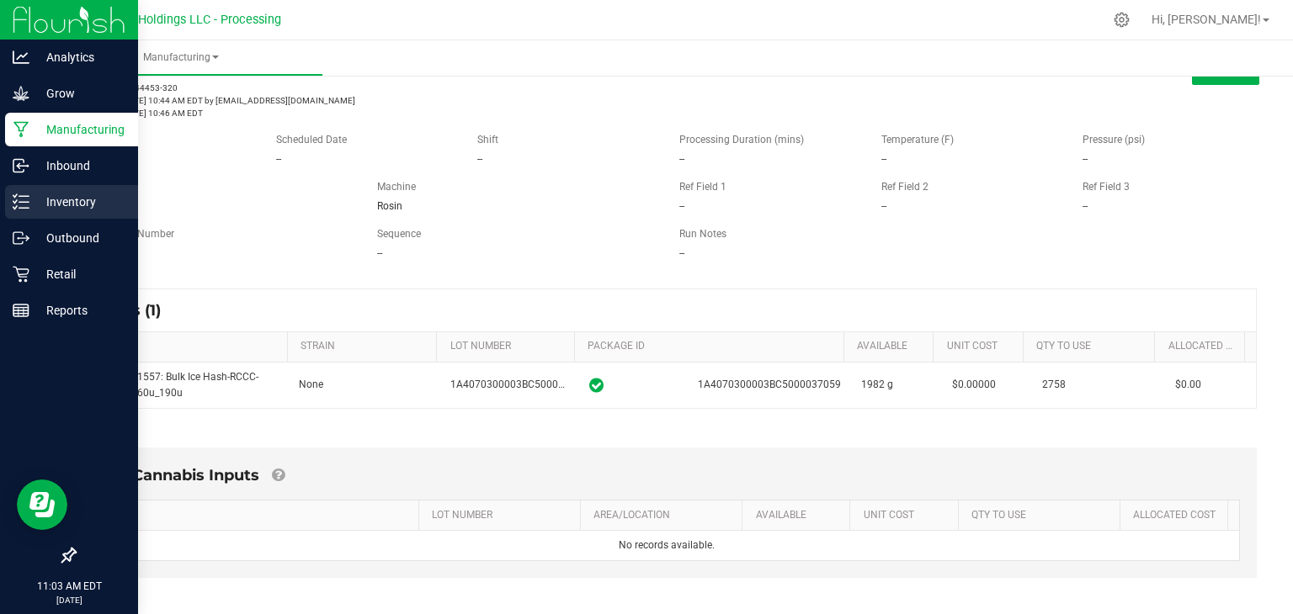
click at [45, 197] on p "Inventory" at bounding box center [79, 202] width 101 height 20
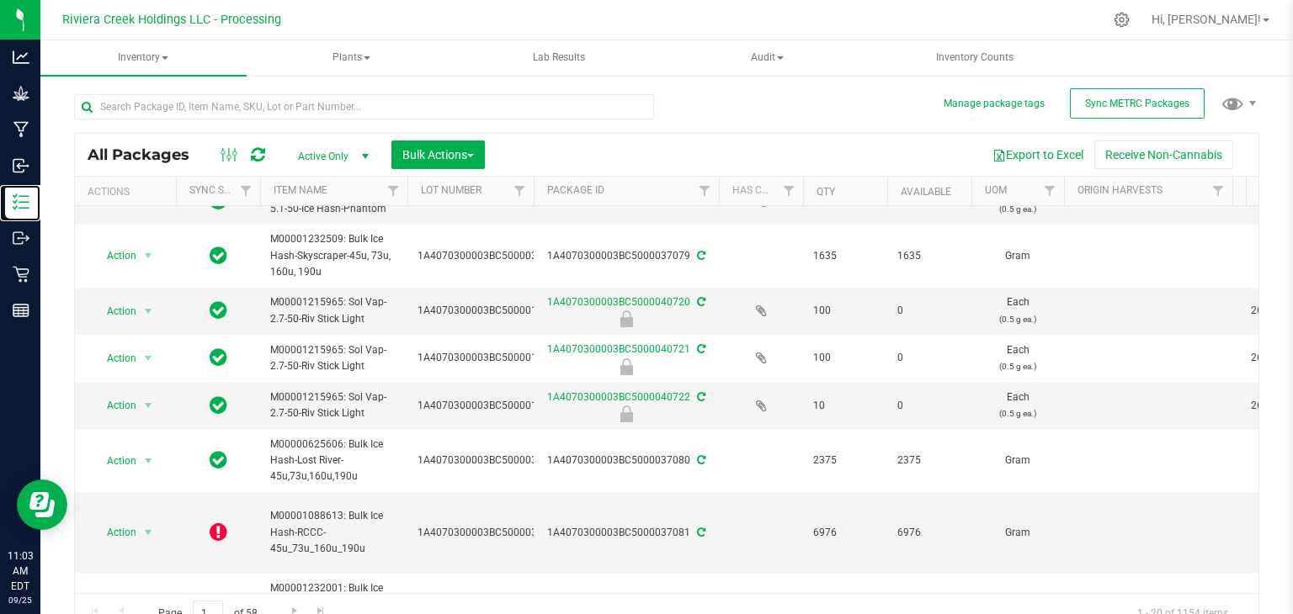
scroll to position [460, 0]
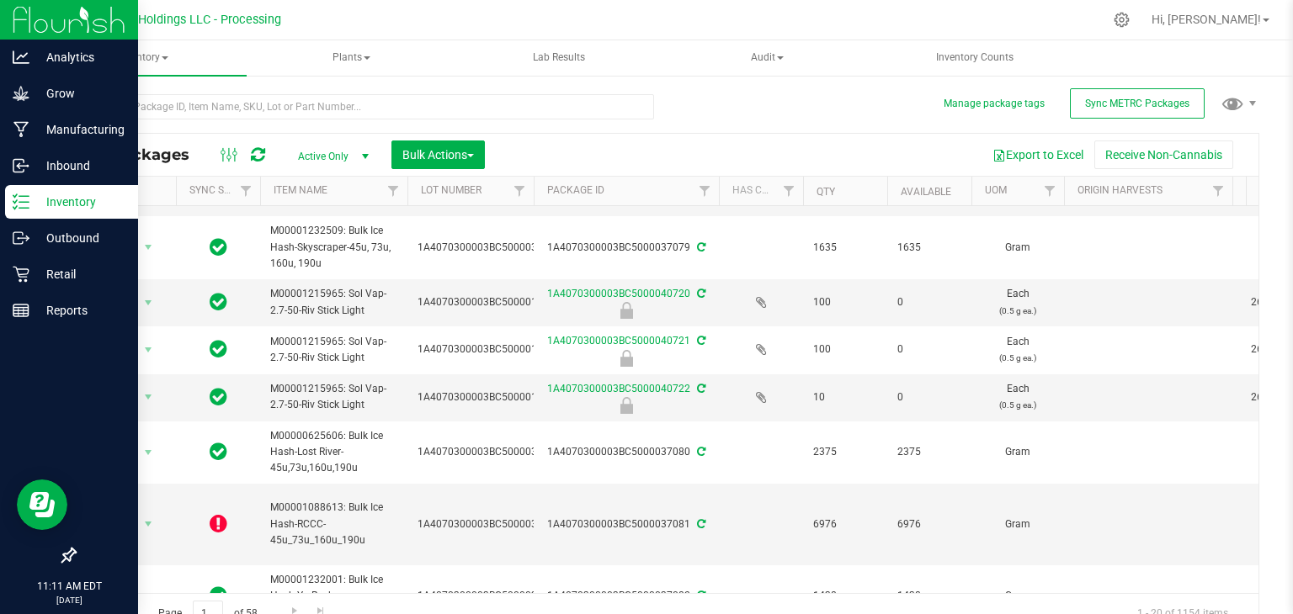
click at [61, 203] on p "Inventory" at bounding box center [79, 202] width 101 height 20
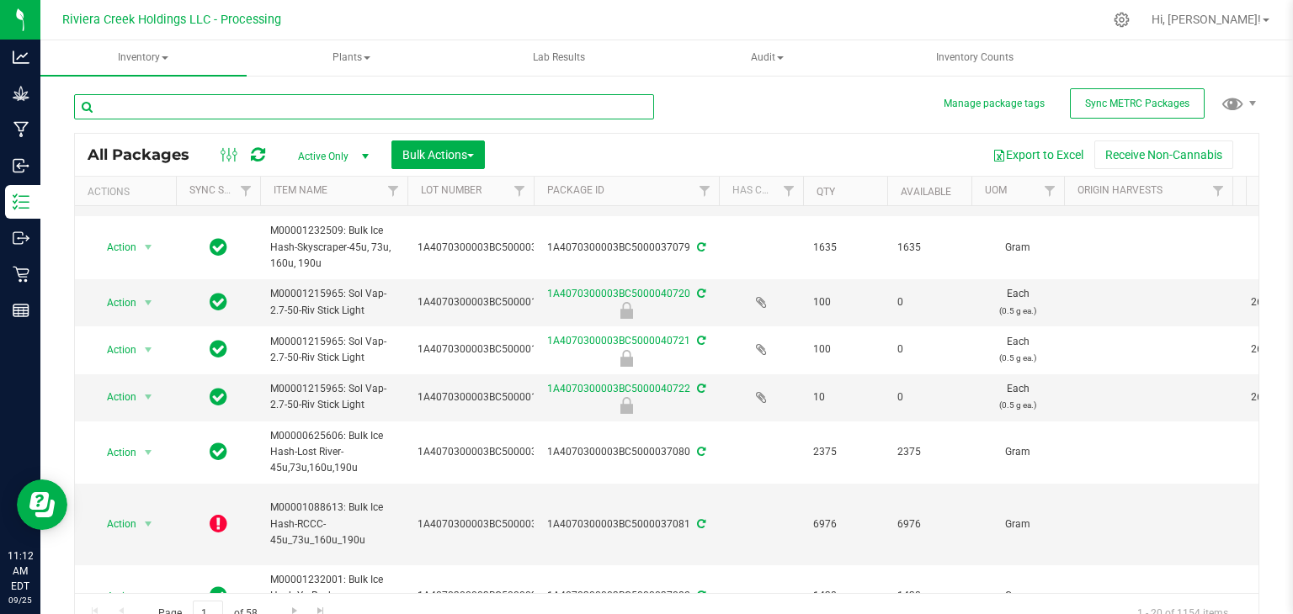
click at [206, 109] on input "text" at bounding box center [364, 106] width 580 height 25
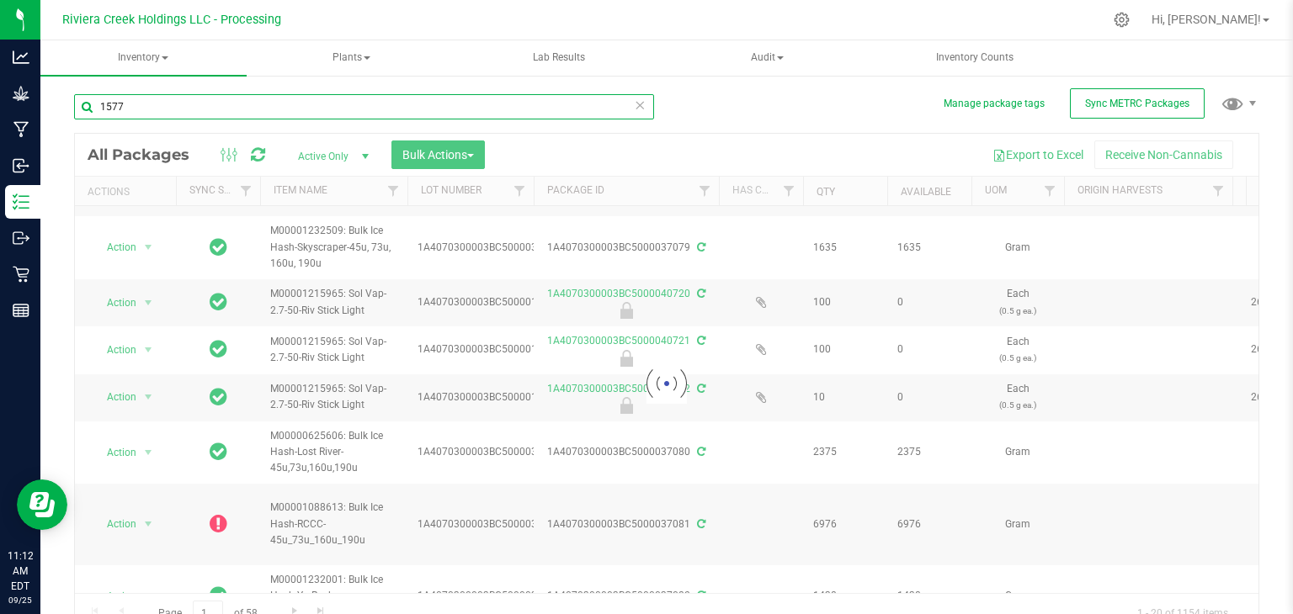
type input "15771"
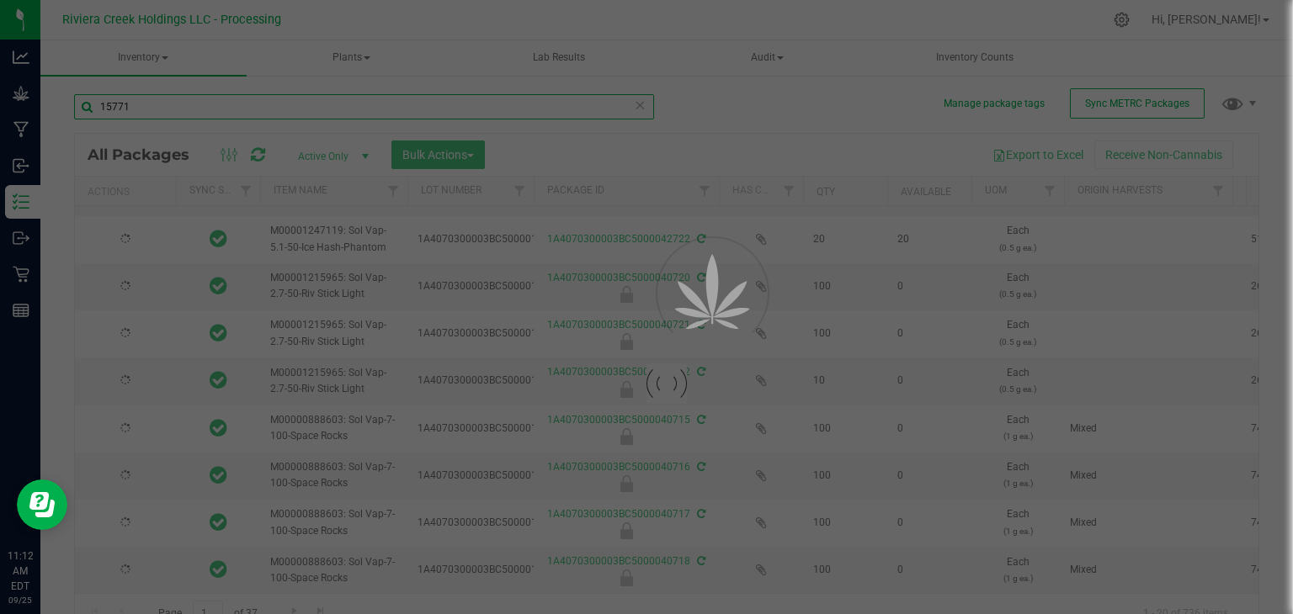
type input "[DATE]"
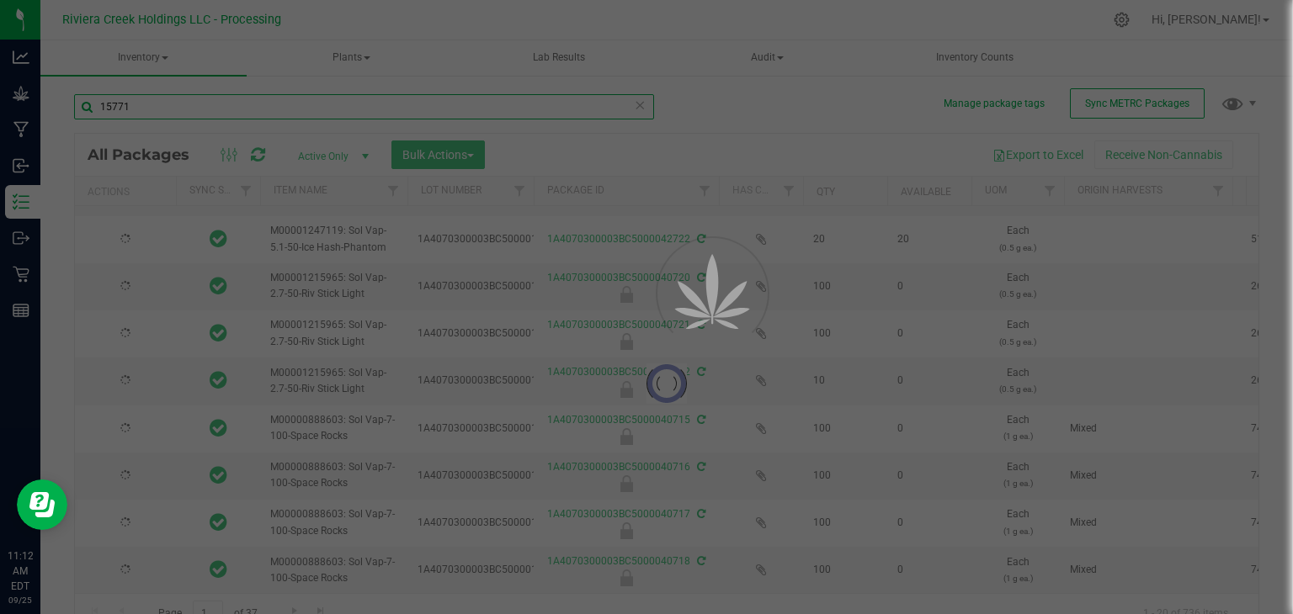
type input "[DATE]"
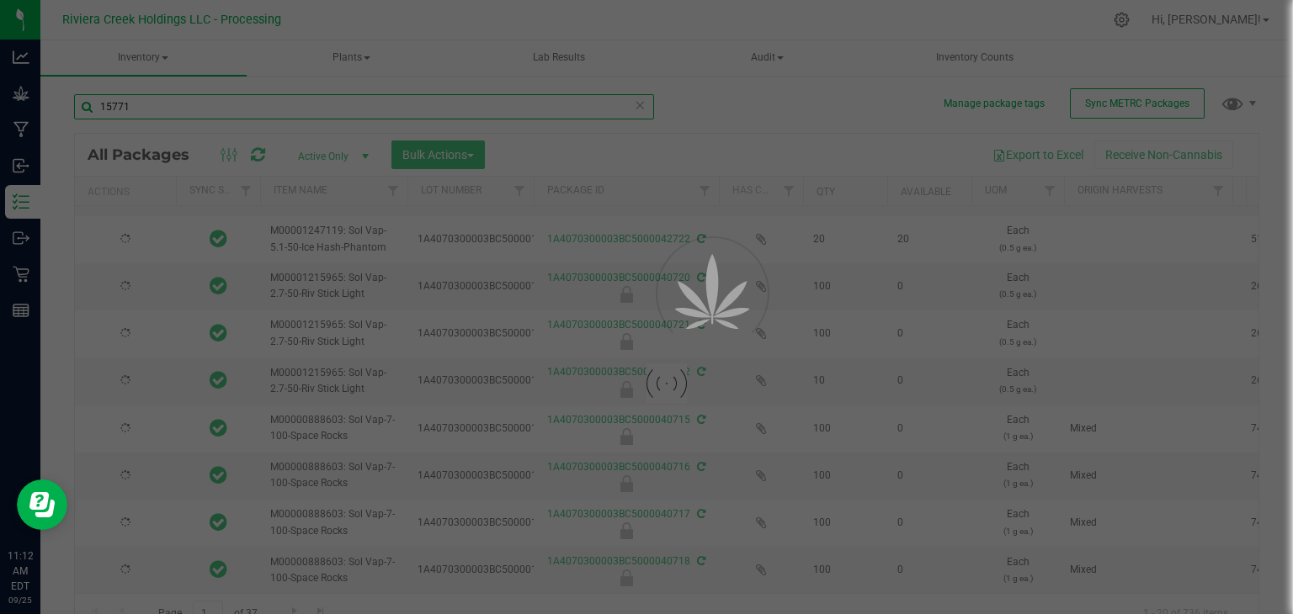
type input "[DATE]"
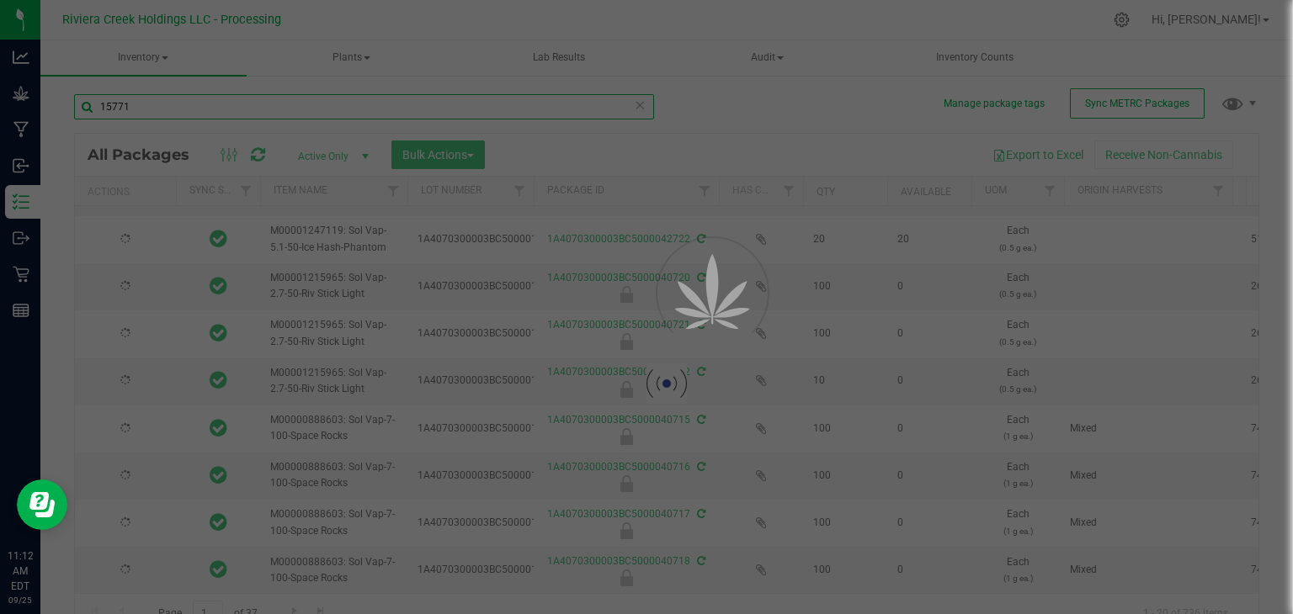
type input "[DATE]"
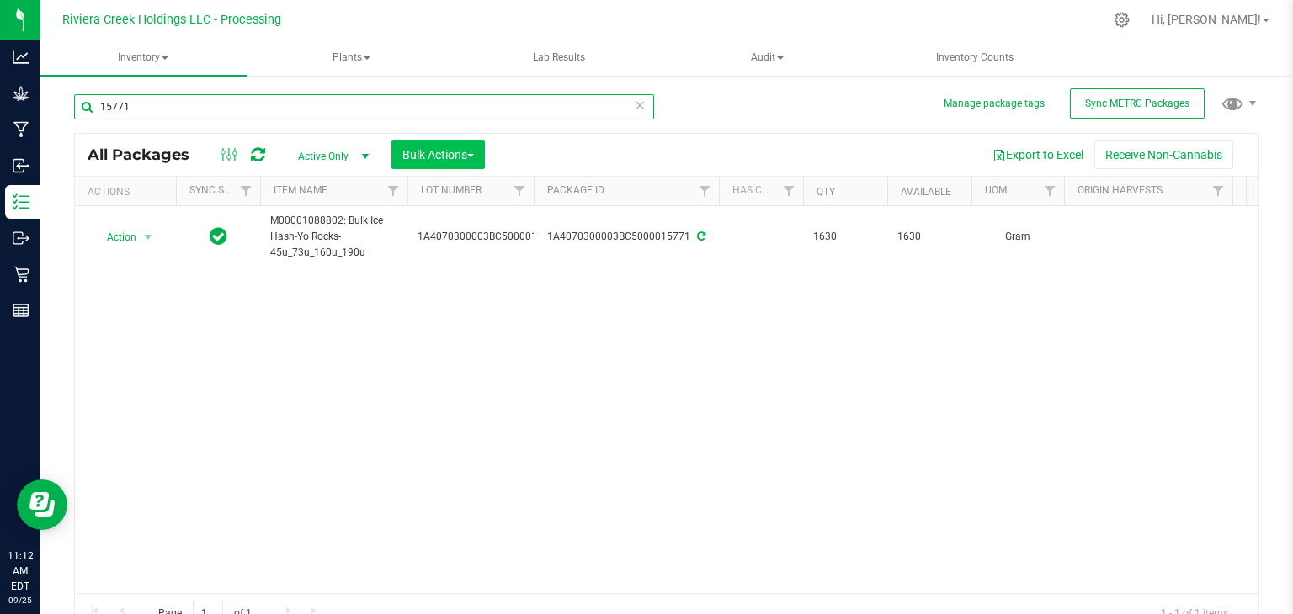
type input "15771"
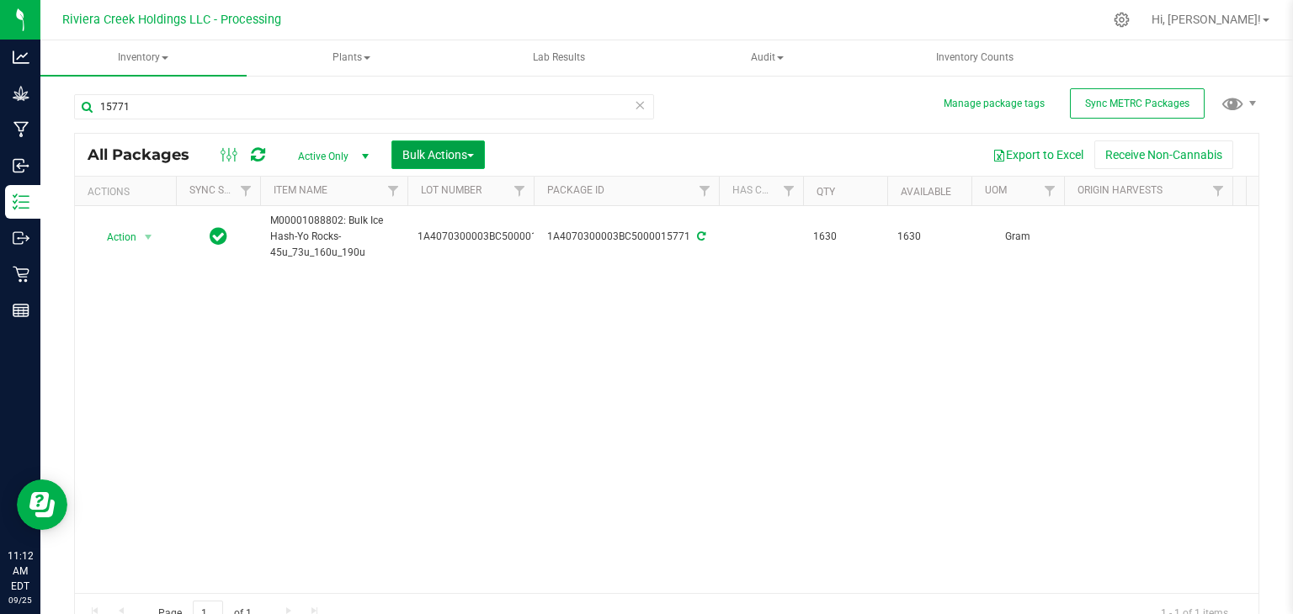
click at [437, 153] on span "Bulk Actions" at bounding box center [438, 154] width 72 height 13
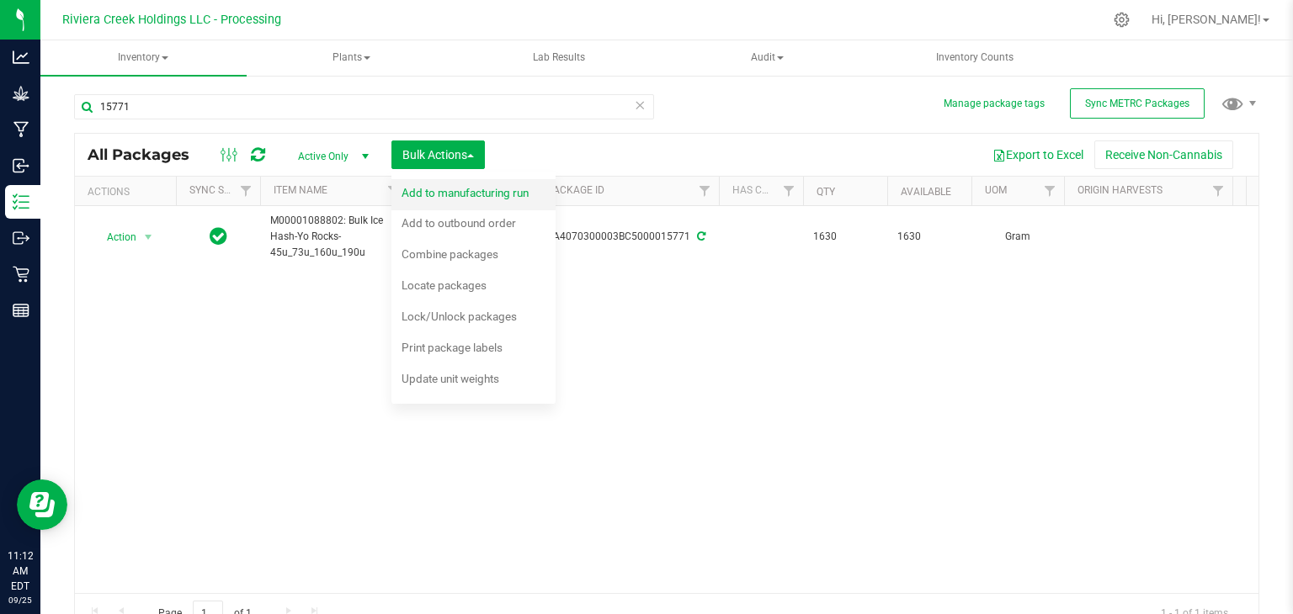
click at [434, 193] on span "Add to manufacturing run" at bounding box center [465, 192] width 127 height 13
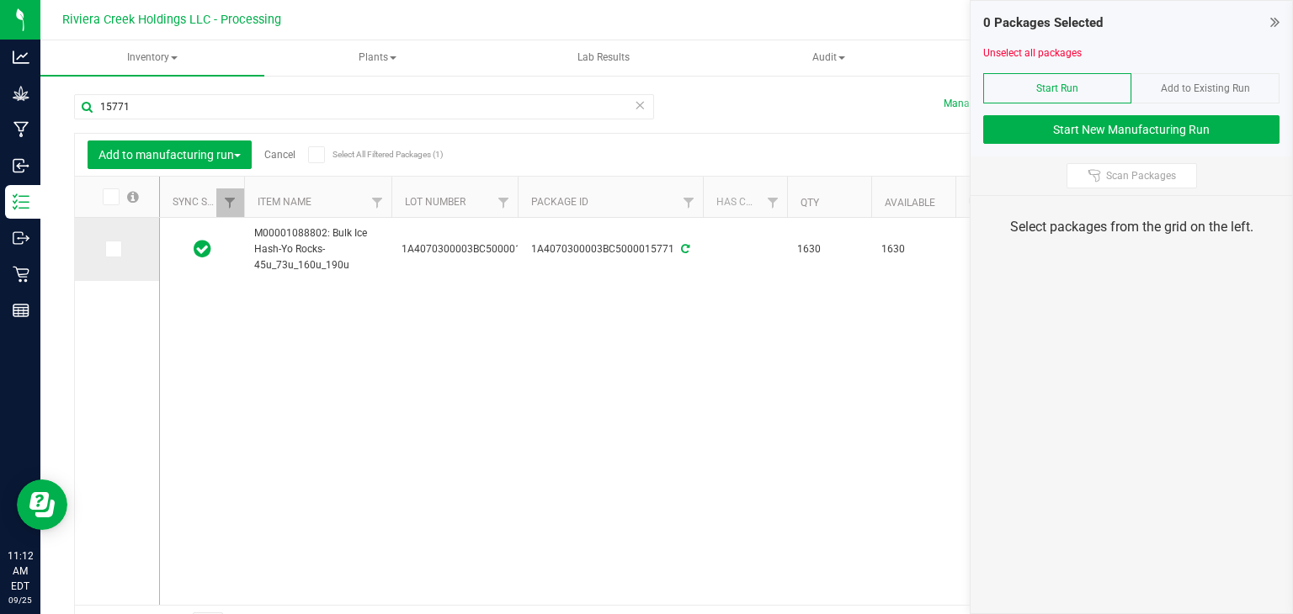
click at [113, 249] on icon at bounding box center [112, 249] width 11 height 0
click at [0, 0] on input "checkbox" at bounding box center [0, 0] width 0 height 0
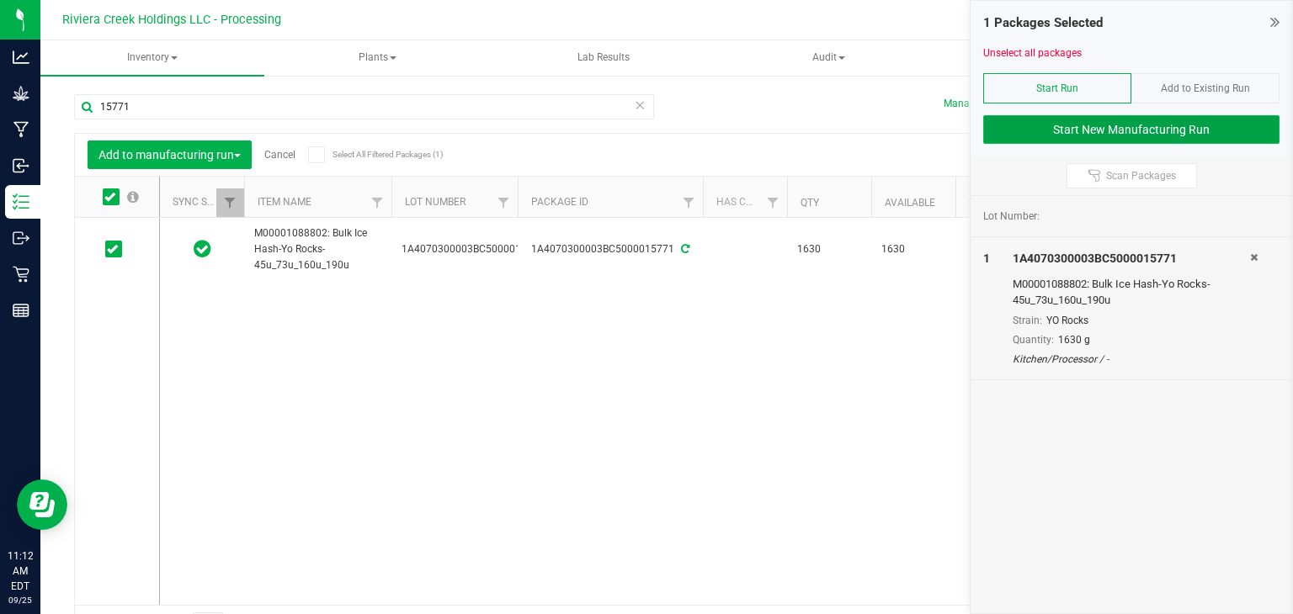
click at [1071, 127] on button "Start New Manufacturing Run" at bounding box center [1131, 129] width 296 height 29
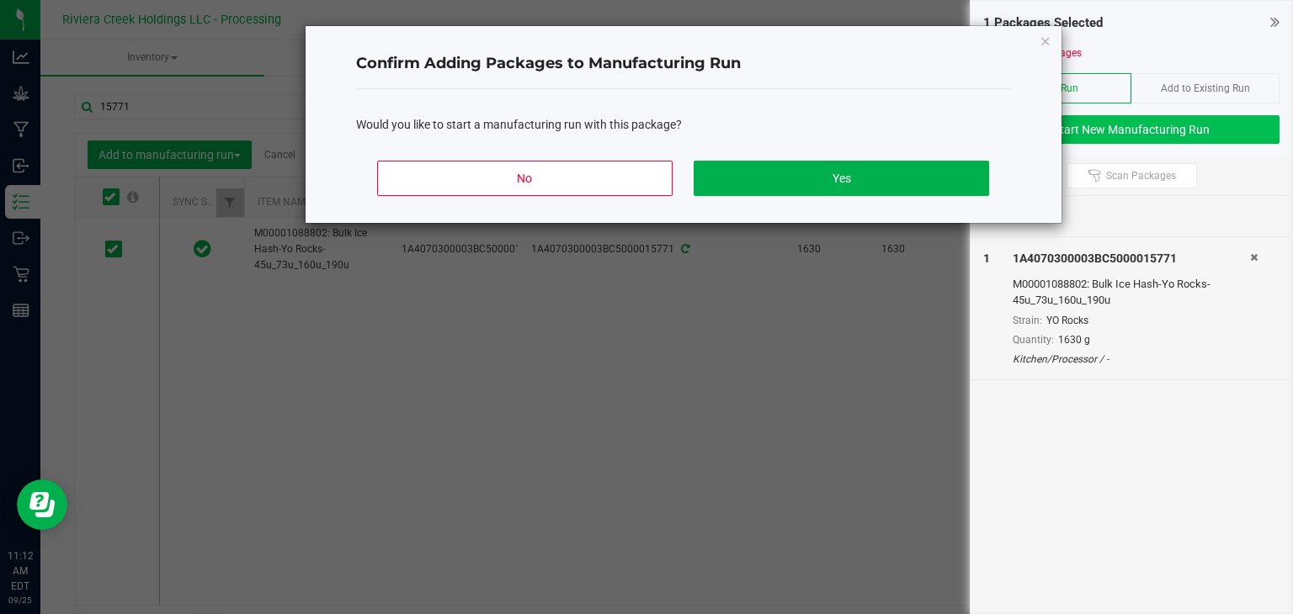
click button "Close" at bounding box center [1046, 40] width 12 height 20
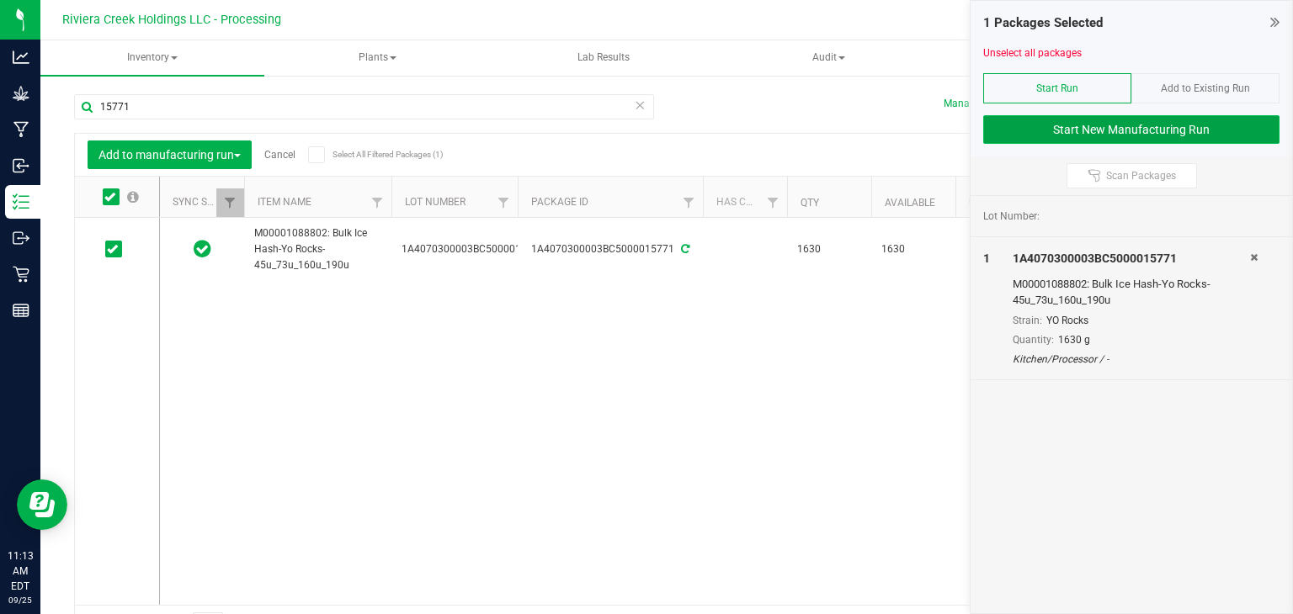
click at [1071, 125] on button "Start New Manufacturing Run" at bounding box center [1131, 129] width 296 height 29
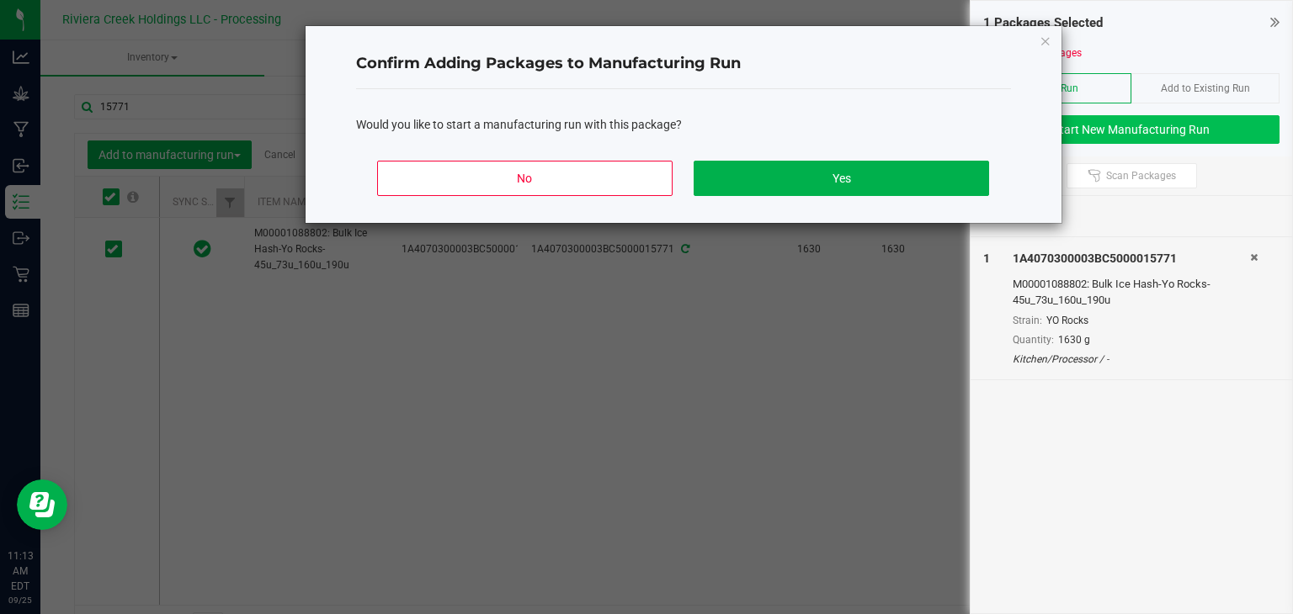
click button "Close" at bounding box center [1046, 40] width 12 height 20
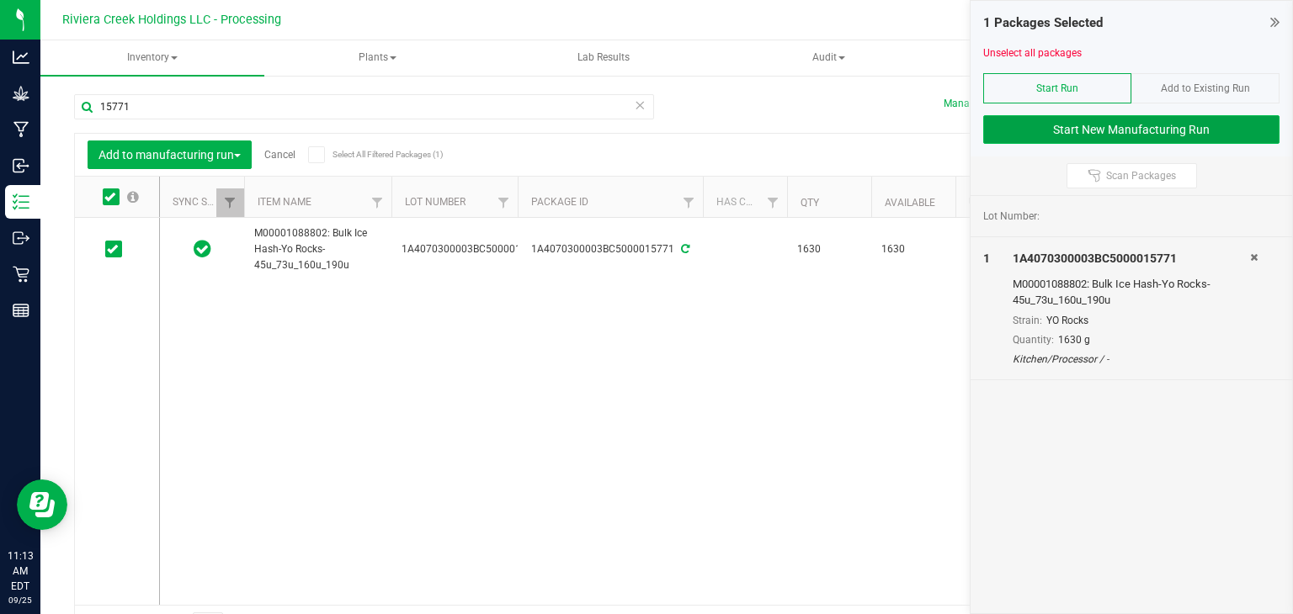
click at [1045, 129] on button "Start New Manufacturing Run" at bounding box center [1131, 129] width 296 height 29
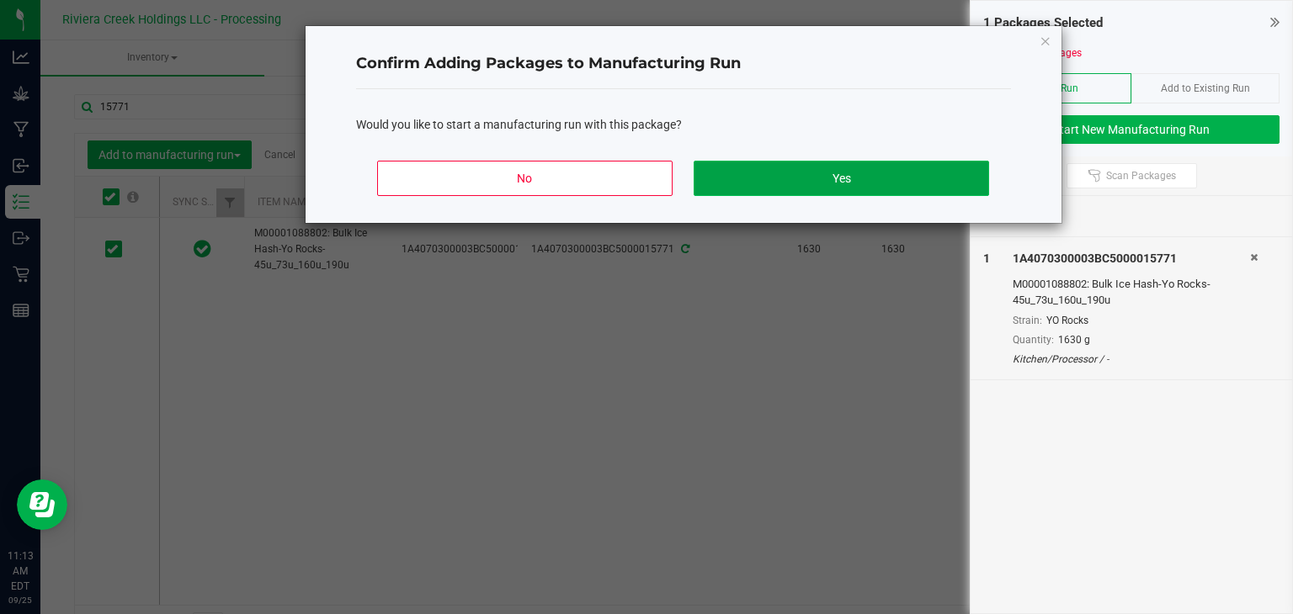
click at [865, 172] on button "Yes" at bounding box center [841, 178] width 295 height 35
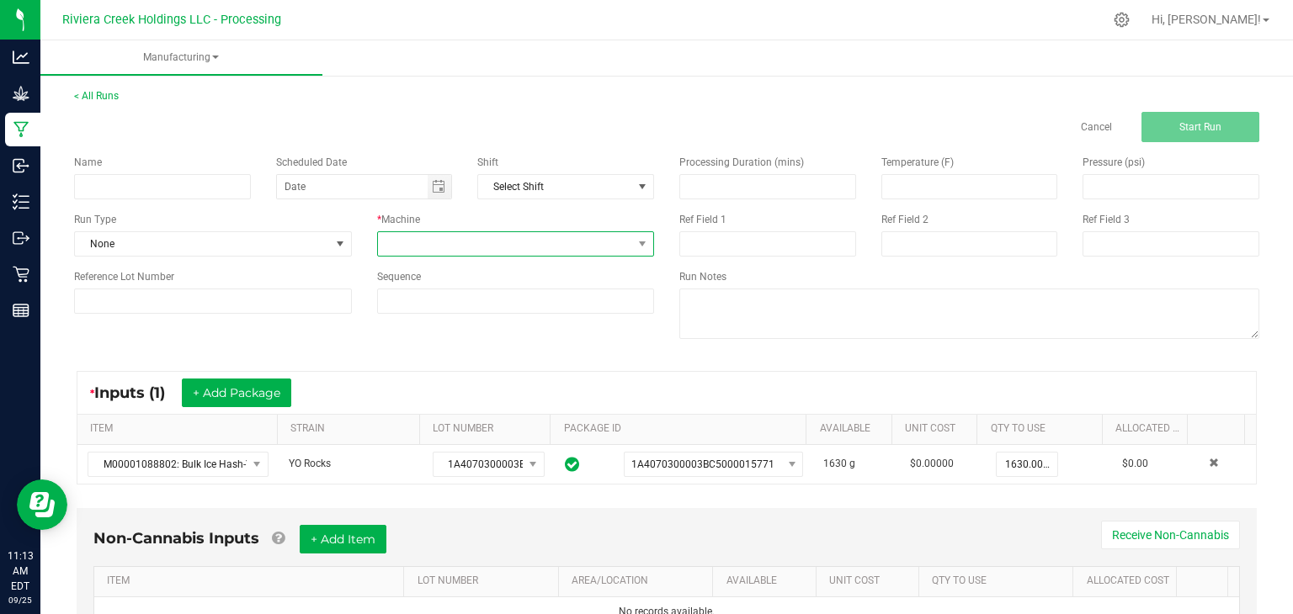
click at [525, 237] on span at bounding box center [505, 244] width 255 height 24
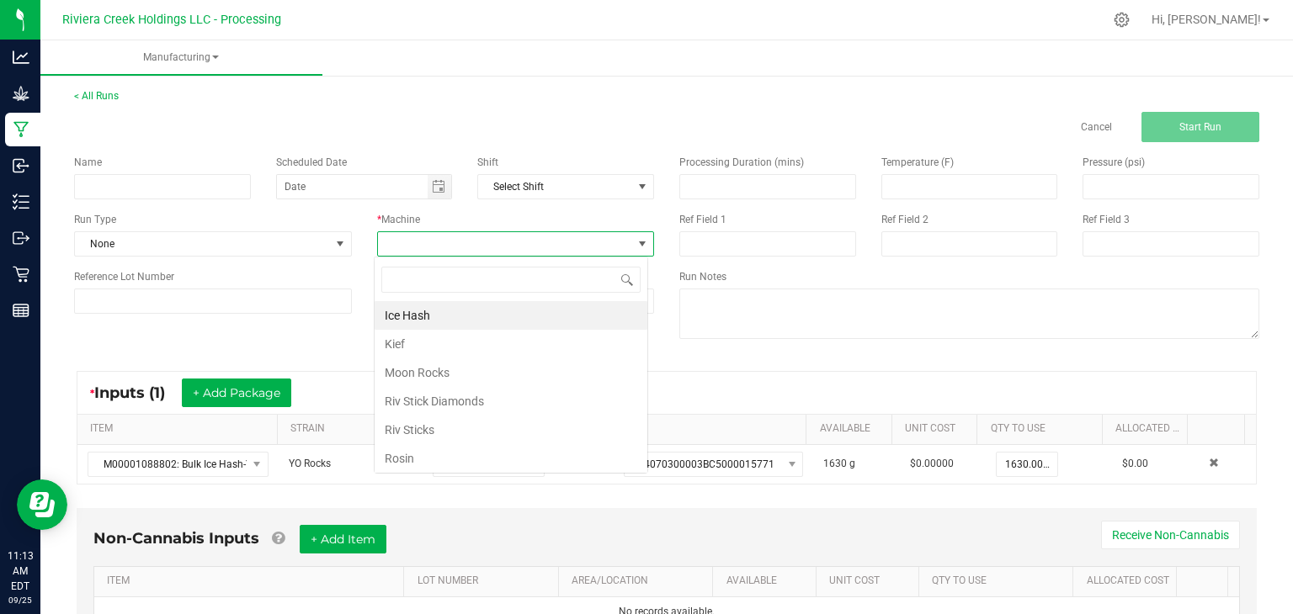
scroll to position [24, 274]
click at [441, 455] on li "Rosin" at bounding box center [511, 458] width 273 height 29
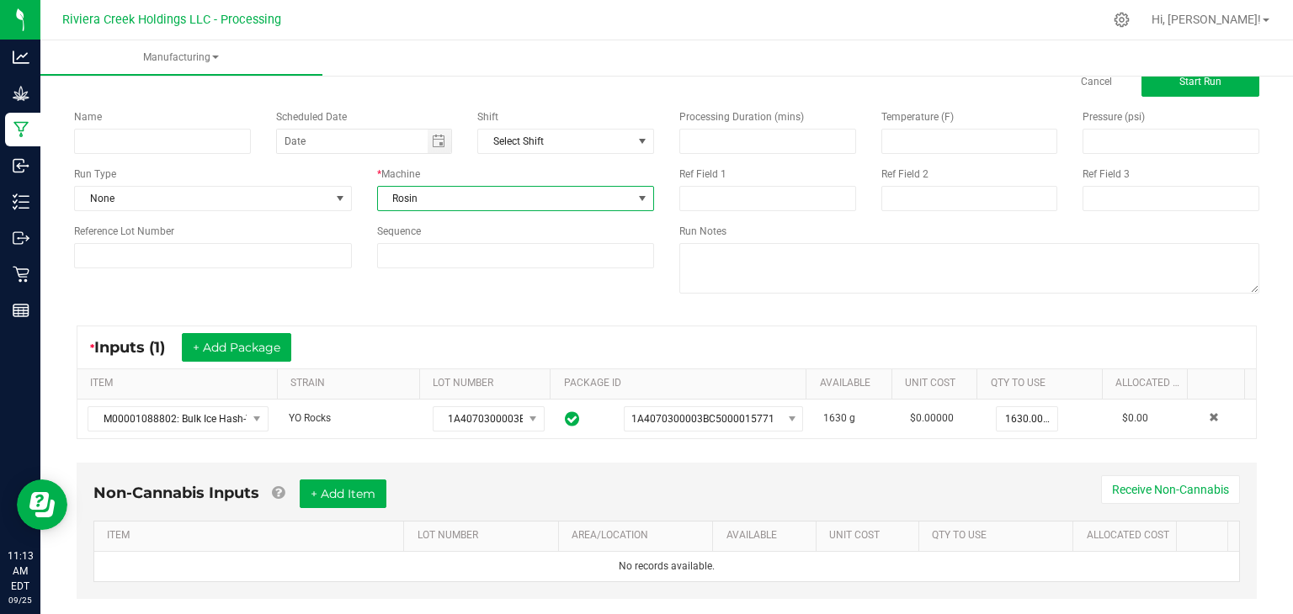
scroll to position [0, 0]
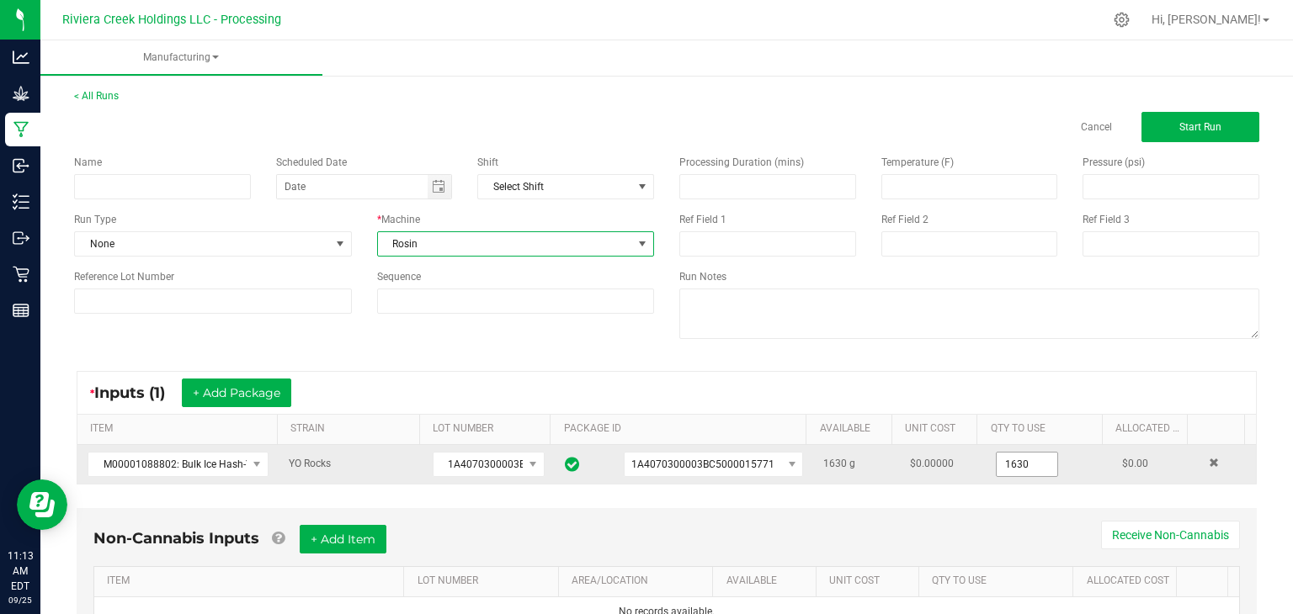
click at [1026, 463] on input "1630" at bounding box center [1027, 465] width 61 height 24
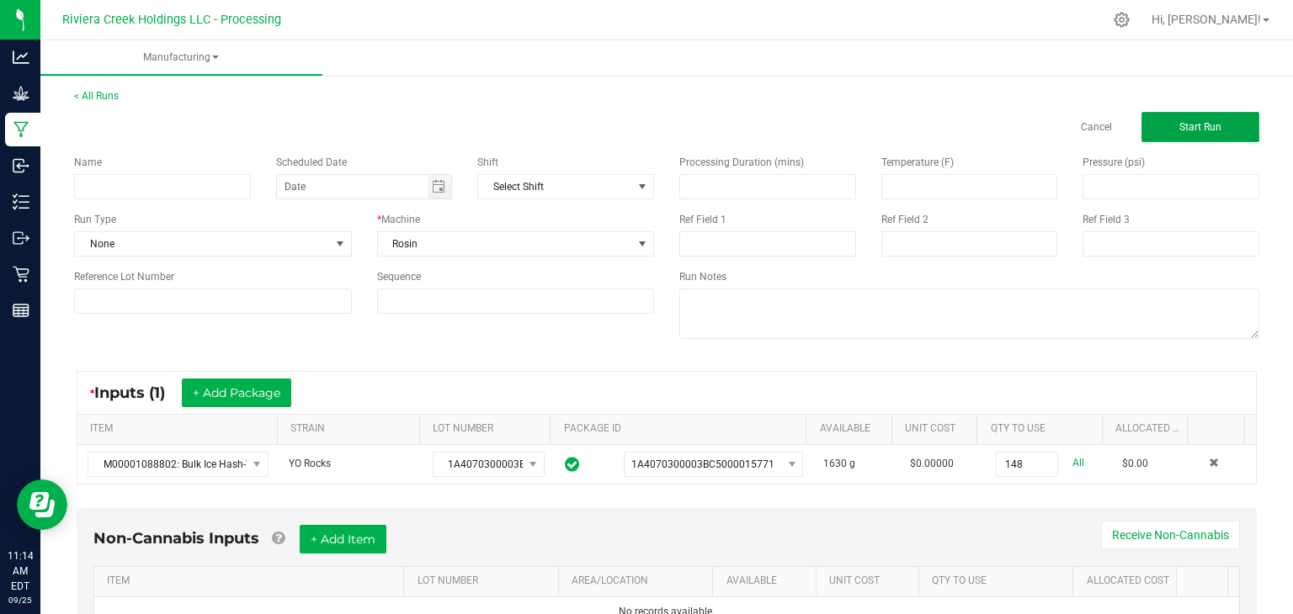
type input "148.0000 g"
click at [1179, 125] on span "Start Run" at bounding box center [1200, 127] width 42 height 12
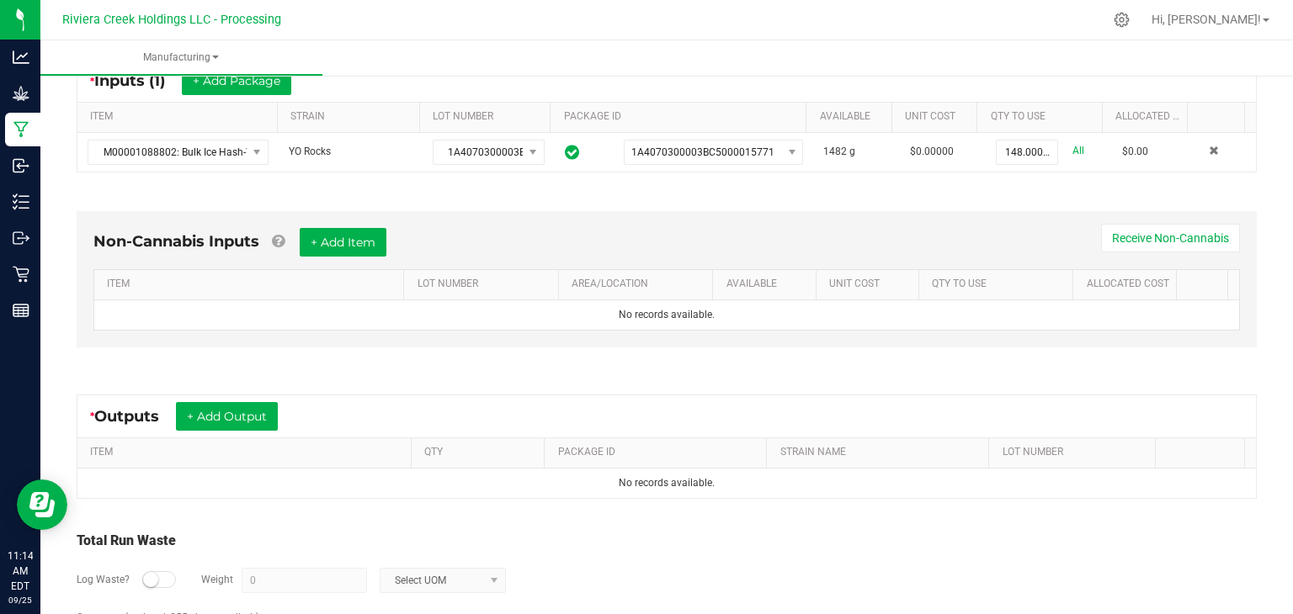
scroll to position [357, 0]
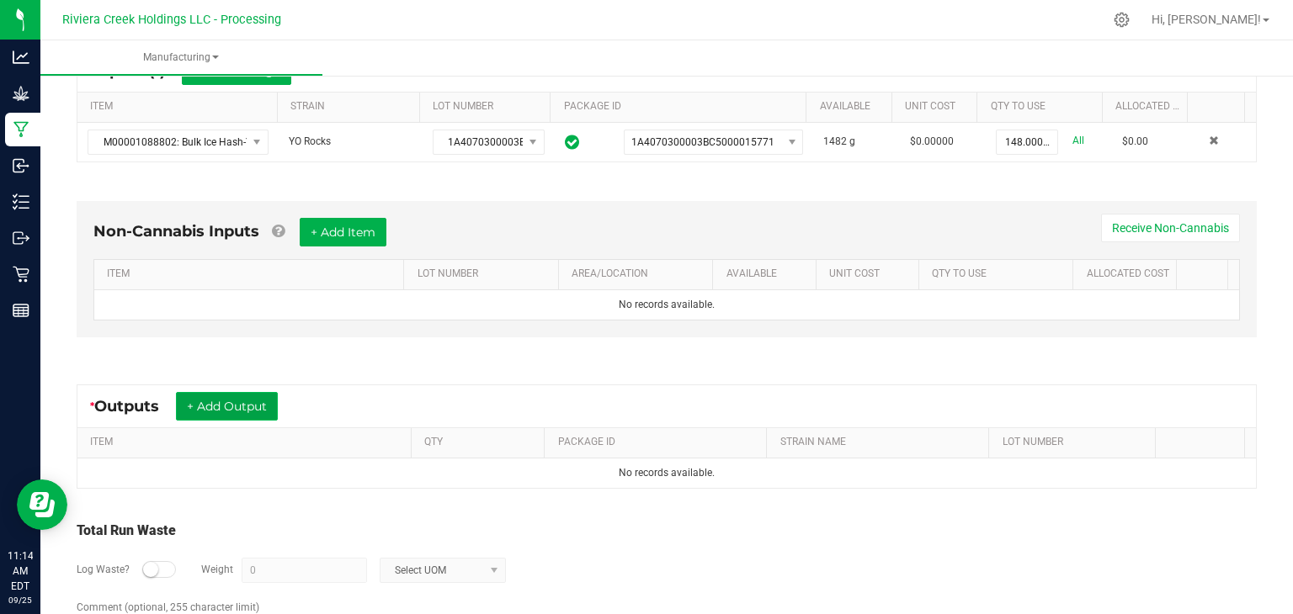
click at [222, 396] on button "+ Add Output" at bounding box center [227, 406] width 102 height 29
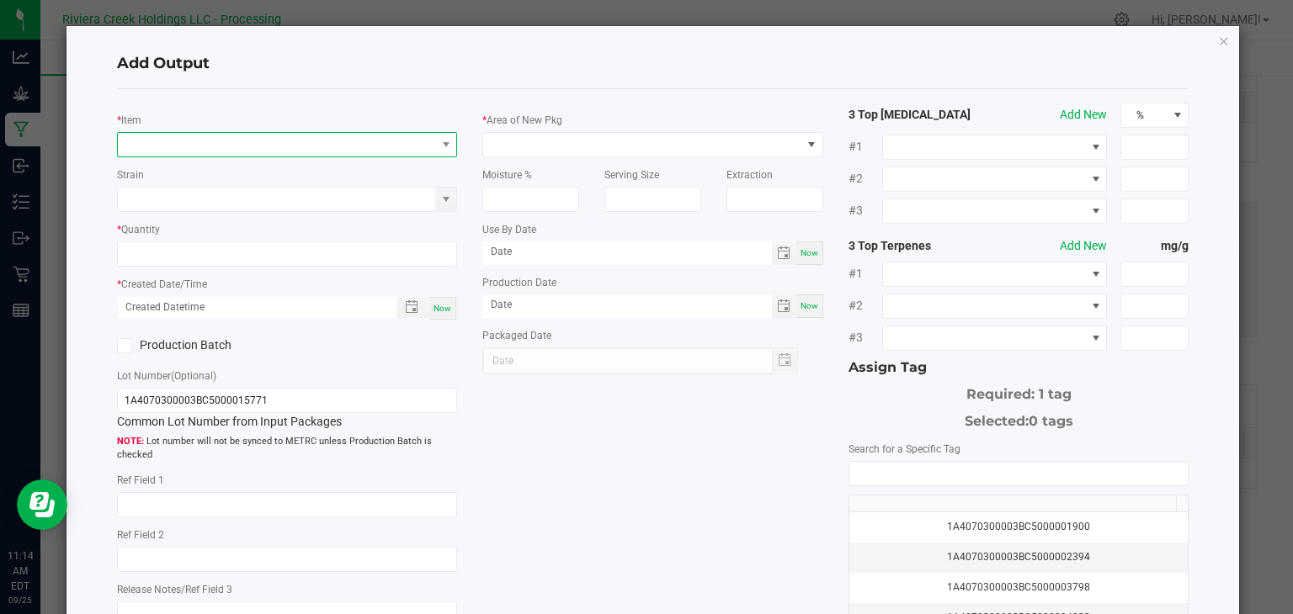
click at [341, 146] on span "NO DATA FOUND" at bounding box center [277, 145] width 318 height 24
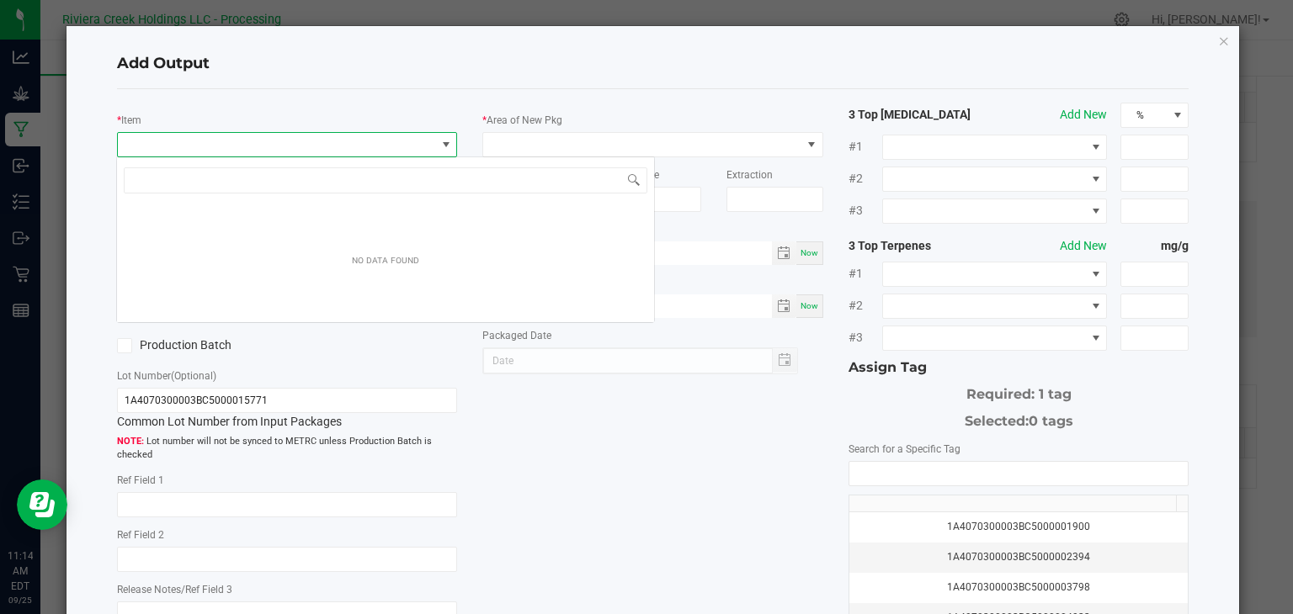
scroll to position [24, 337]
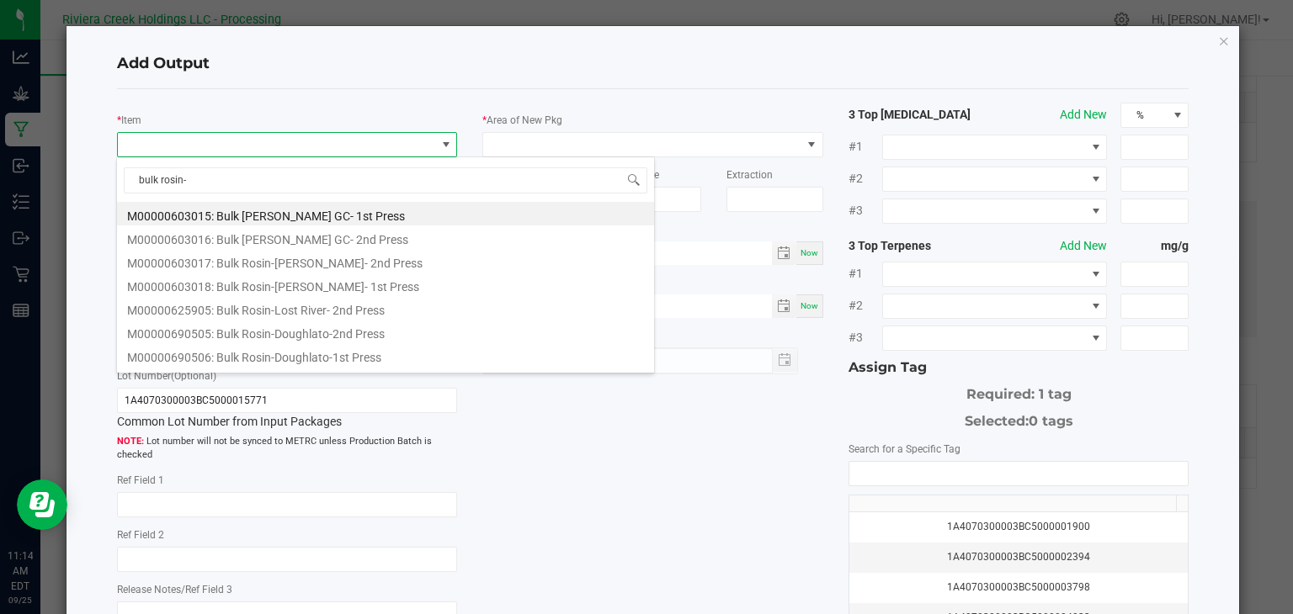
type input "bulk rosin-y"
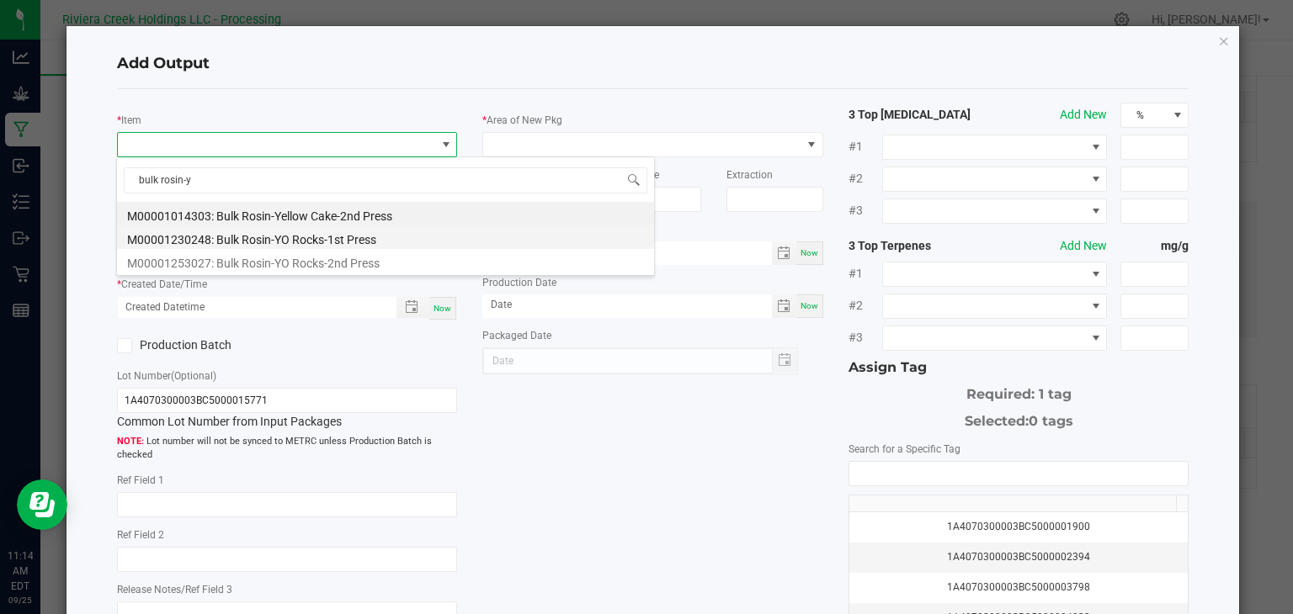
click at [280, 236] on li "M00001230248: Bulk Rosin-YO Rocks-1st Press" at bounding box center [385, 238] width 537 height 24
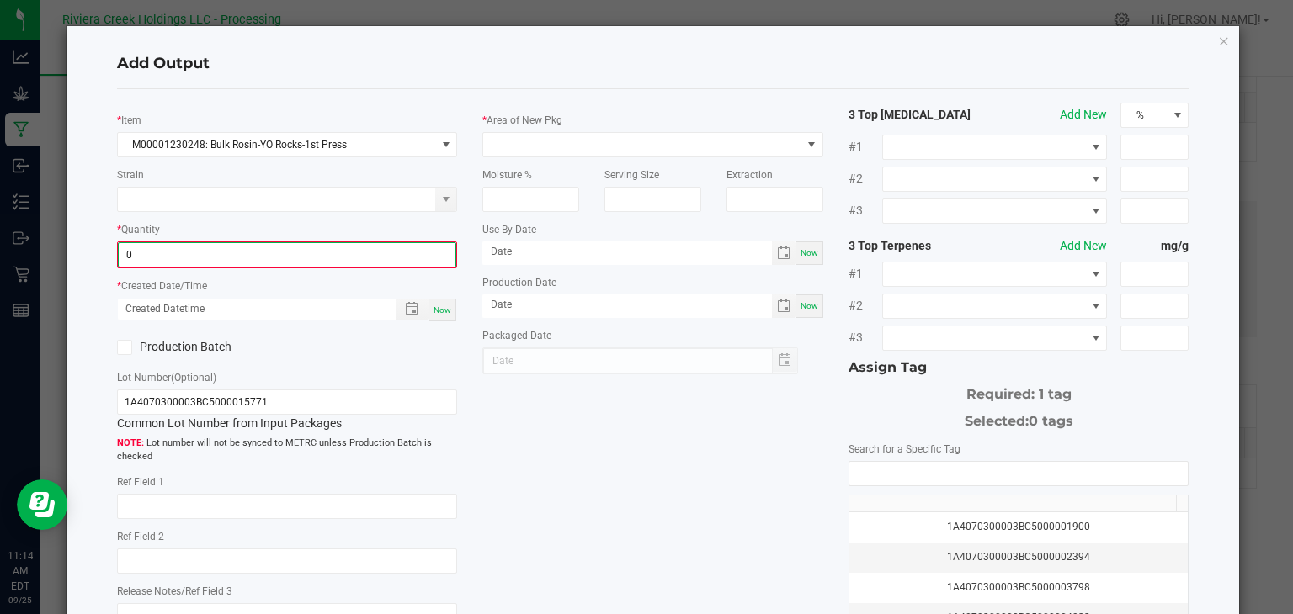
click at [276, 256] on input "0" at bounding box center [288, 255] width 338 height 24
type input "148.0000 g"
click at [442, 310] on span "Now" at bounding box center [442, 308] width 18 height 9
type input "[DATE] 11:14 AM"
type input "[DATE]"
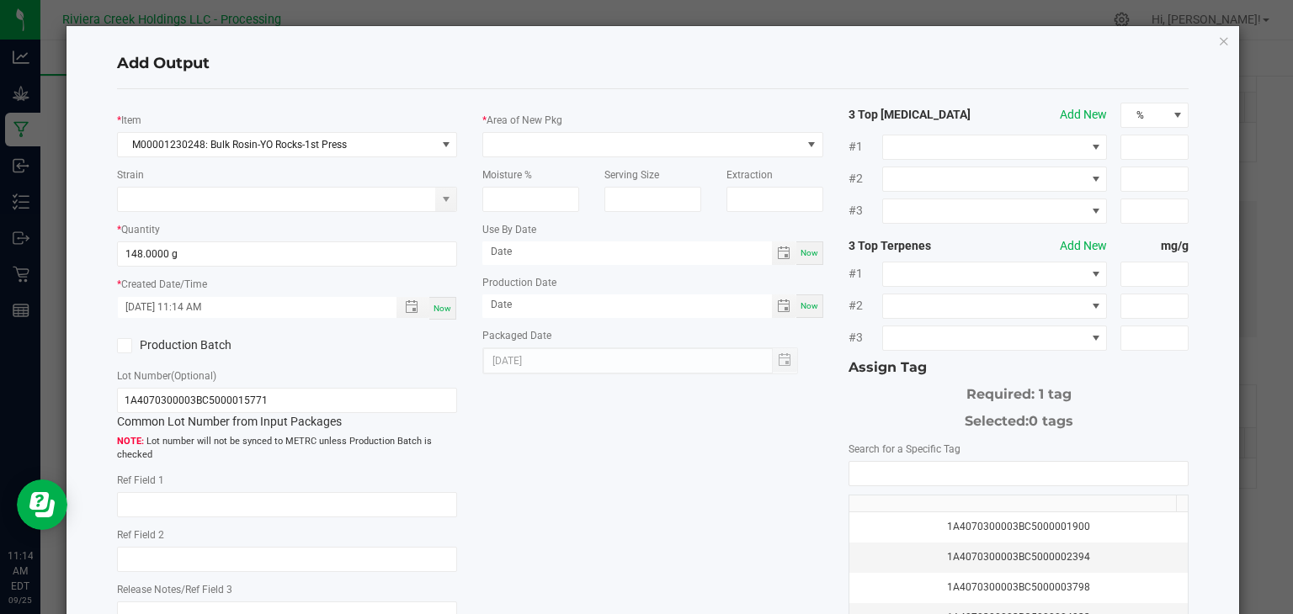
click at [120, 346] on icon at bounding box center [124, 346] width 11 height 0
click at [0, 0] on input "Production Batch" at bounding box center [0, 0] width 0 height 0
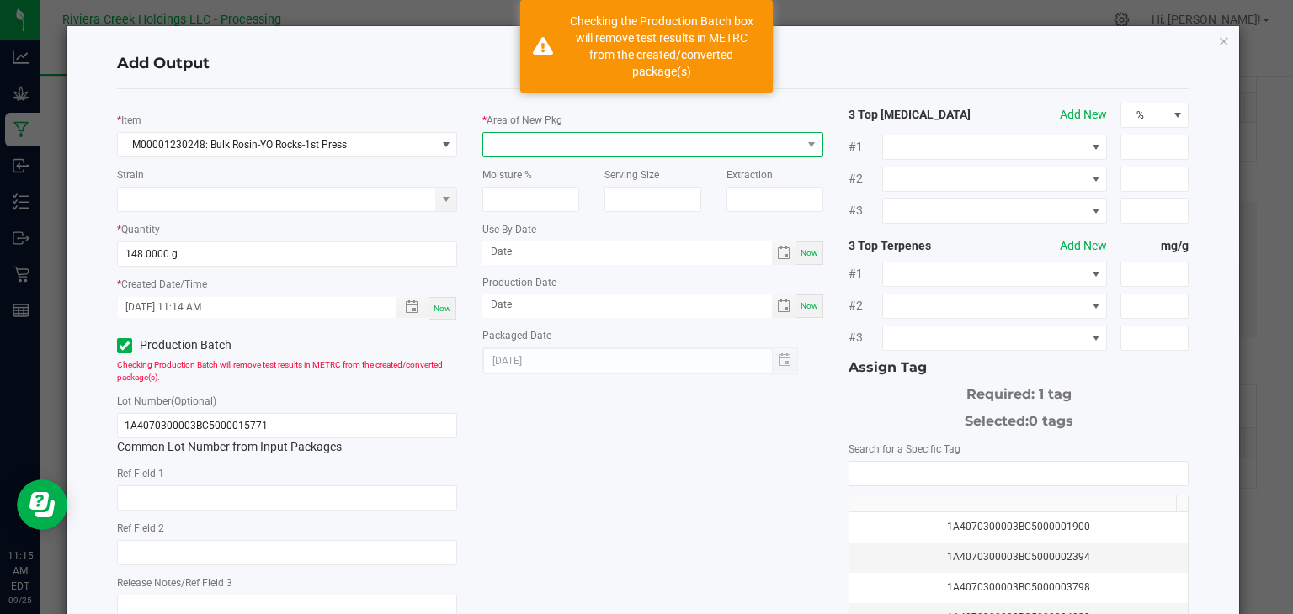
click at [521, 141] on span at bounding box center [642, 145] width 318 height 24
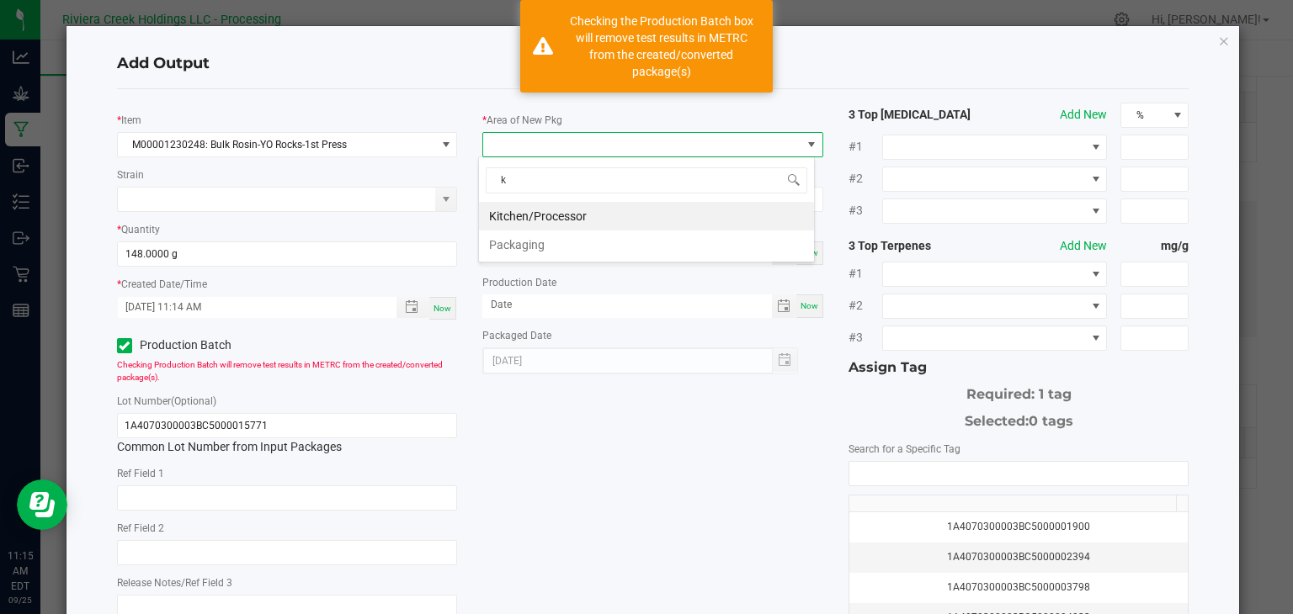
type input "ki"
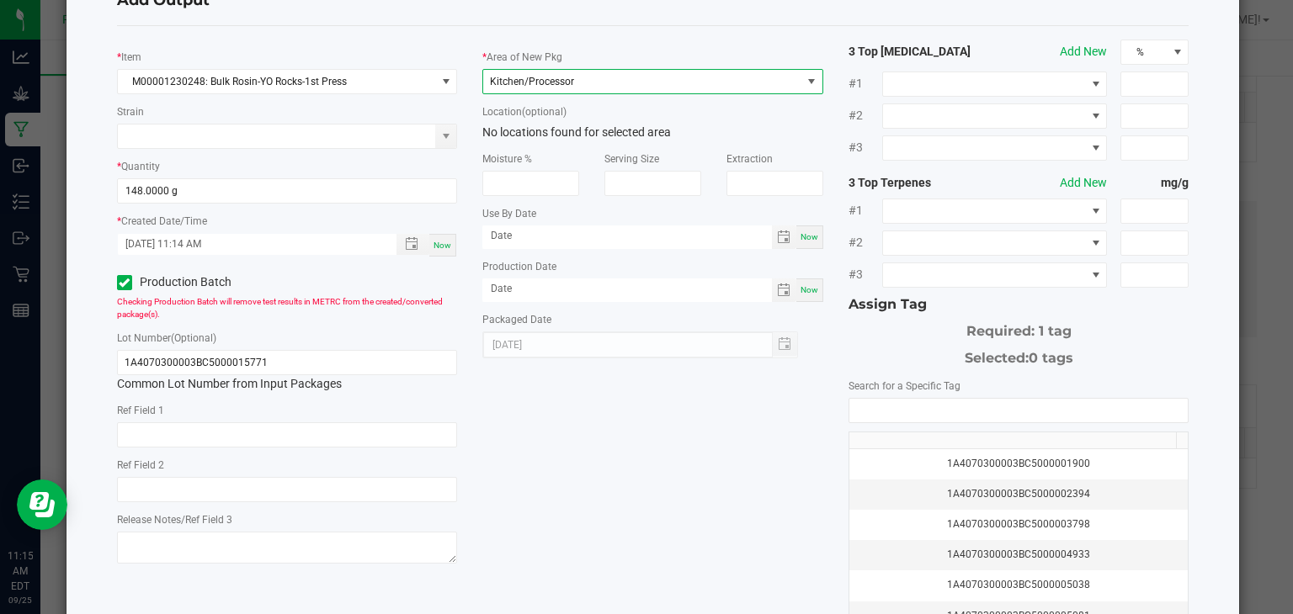
scroll to position [66, 0]
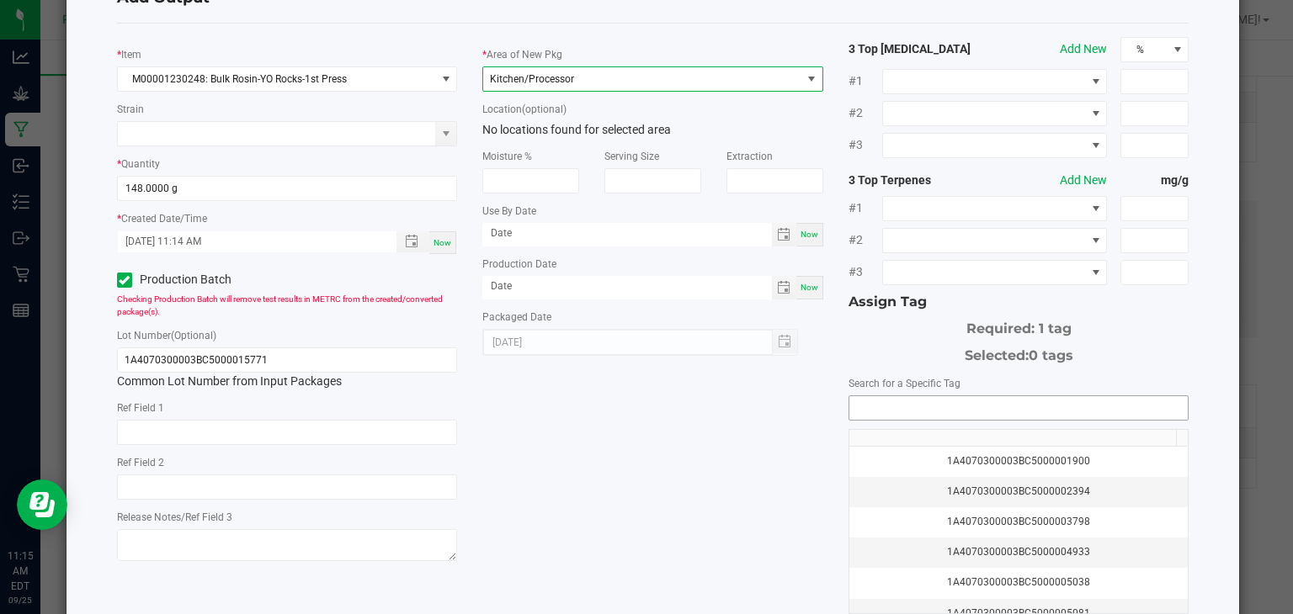
click at [928, 402] on input "NO DATA FOUND" at bounding box center [1018, 408] width 339 height 24
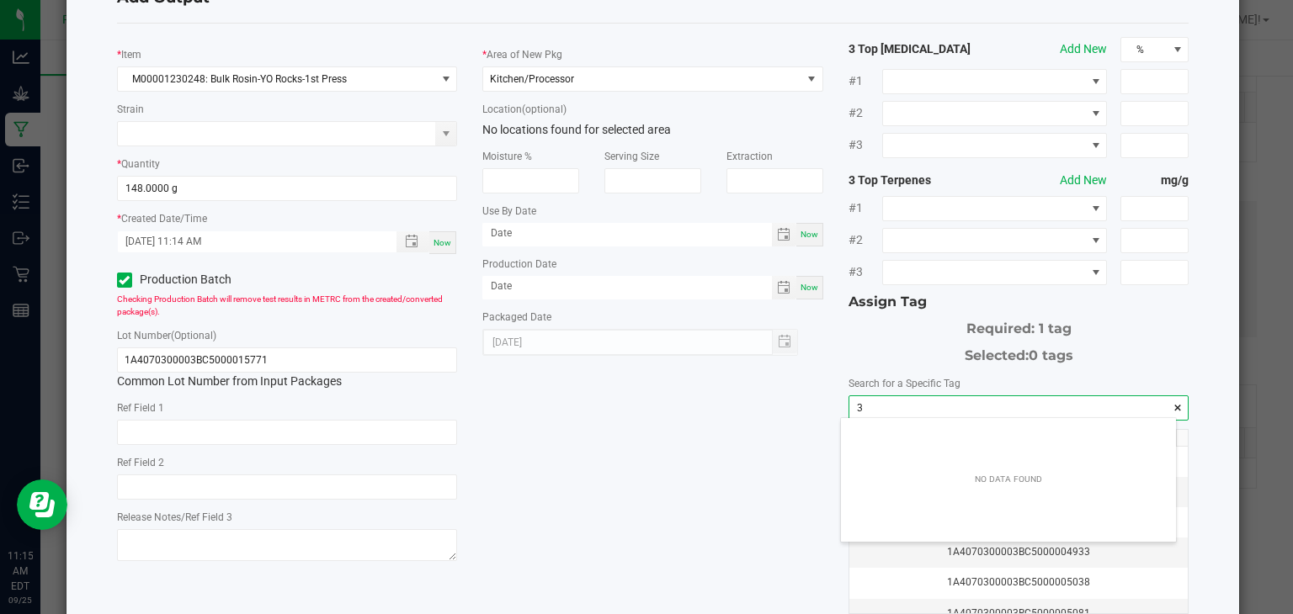
scroll to position [24, 336]
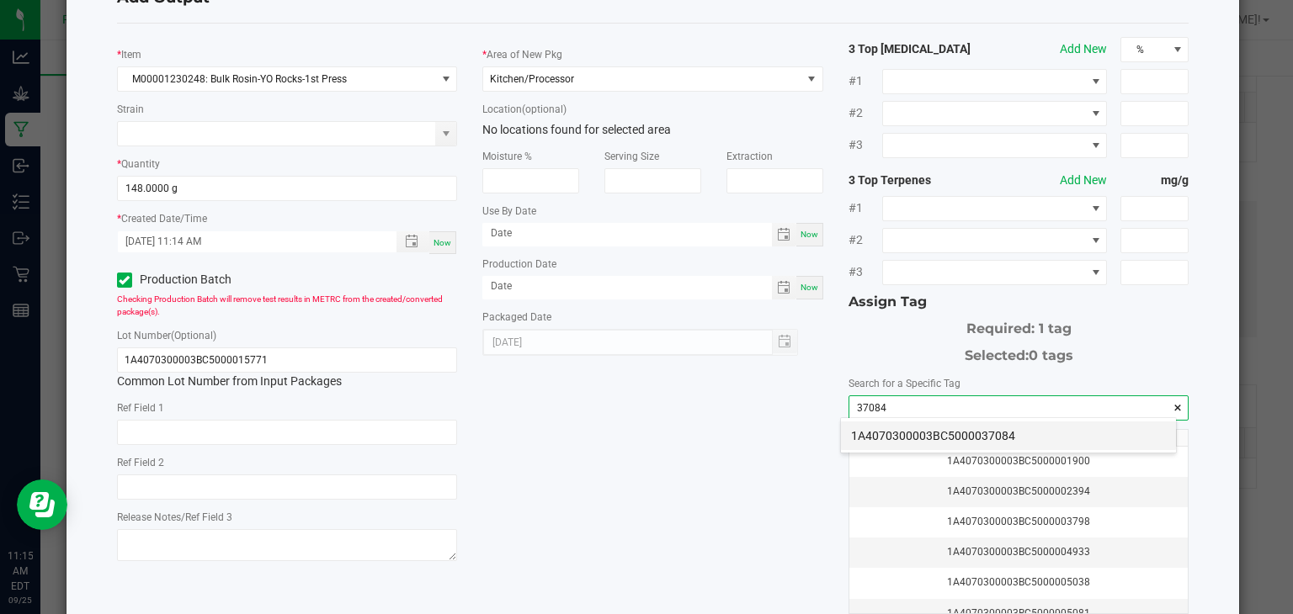
click at [970, 437] on li "1A4070300003BC5000037084" at bounding box center [1008, 436] width 335 height 29
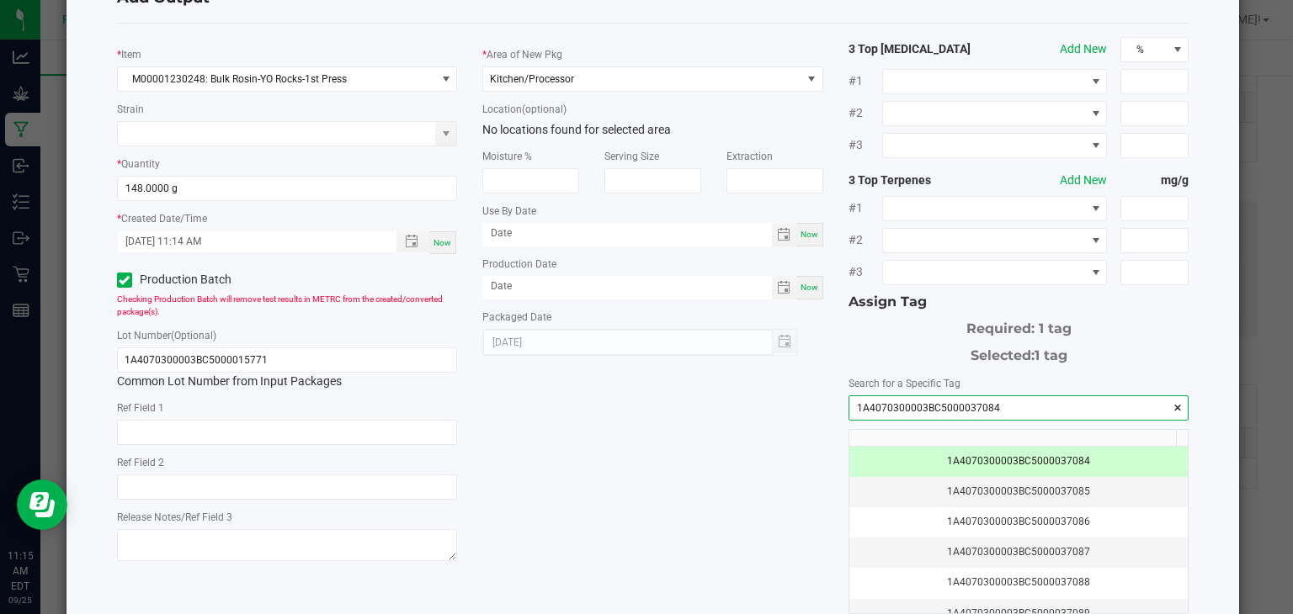
click at [997, 409] on input "1A4070300003BC5000037084" at bounding box center [1018, 408] width 339 height 24
type input "1A4070300003BC5000037084"
click at [308, 358] on input "1A4070300003BC5000015771" at bounding box center [287, 360] width 341 height 25
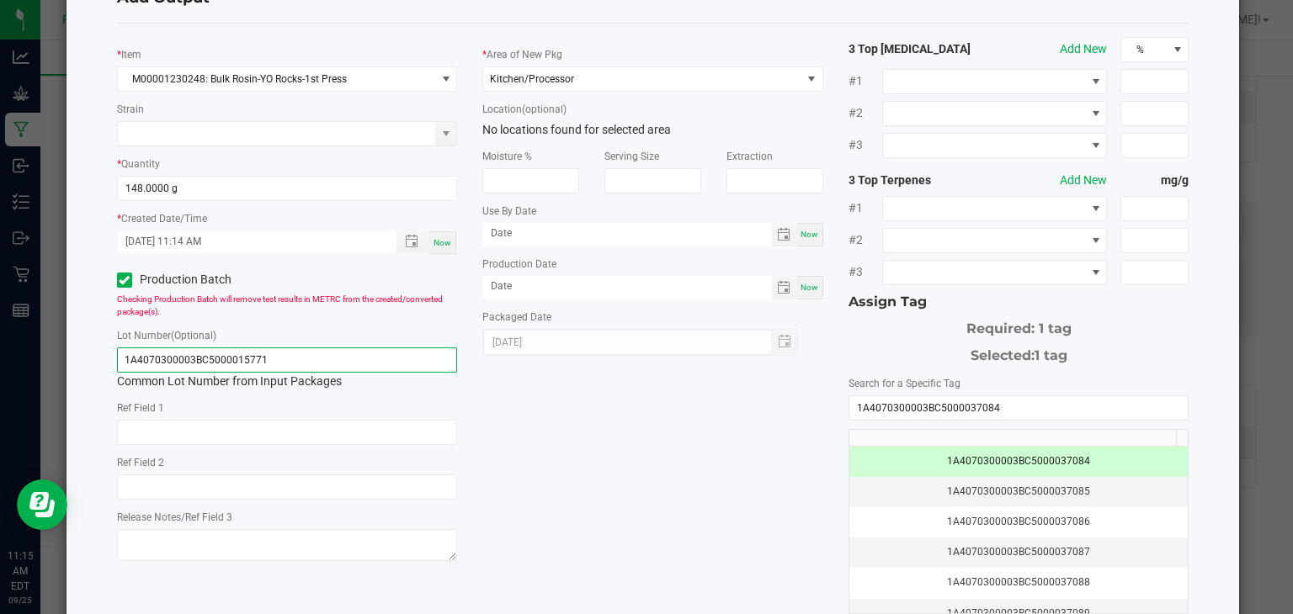
click at [308, 358] on input "1A4070300003BC5000015771" at bounding box center [287, 360] width 341 height 25
paste input "37084"
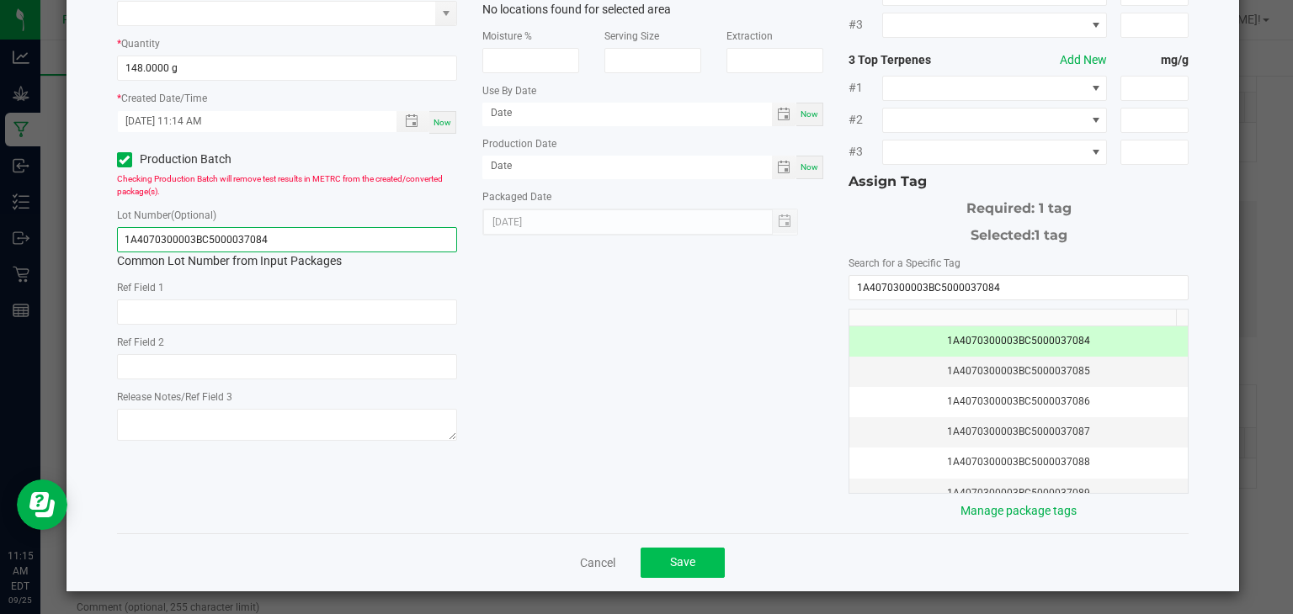
type input "1A4070300003BC5000037084"
click at [673, 556] on span "Save" at bounding box center [682, 562] width 25 height 13
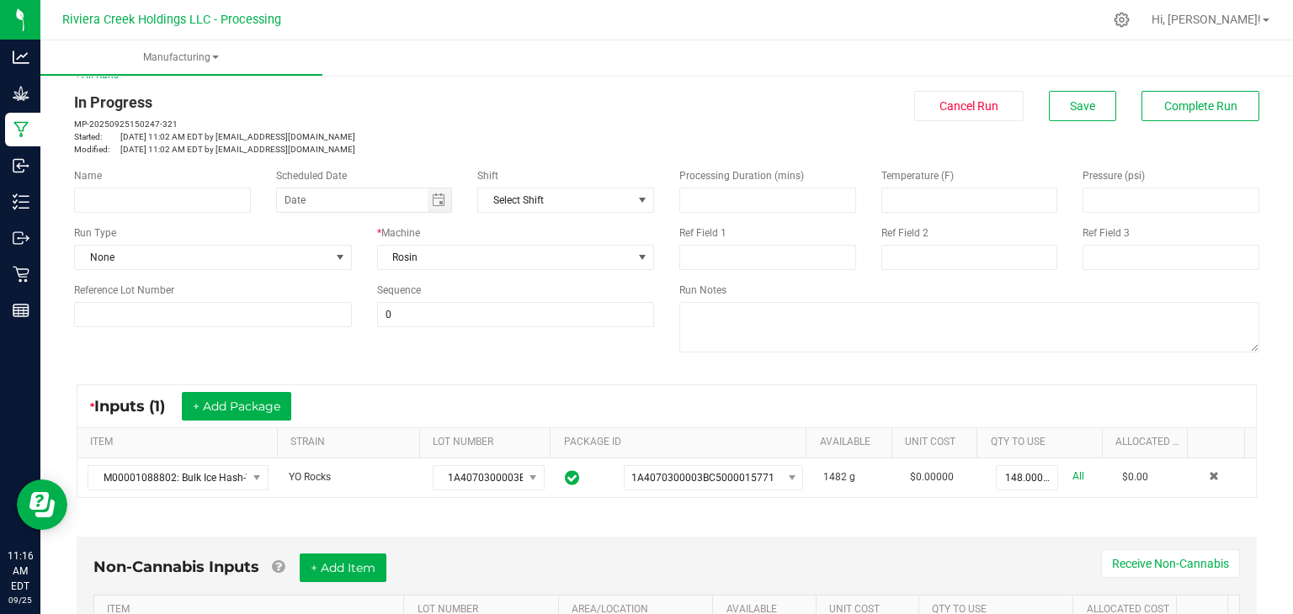
scroll to position [20, 0]
click at [945, 110] on span "Cancel Run" at bounding box center [968, 106] width 59 height 13
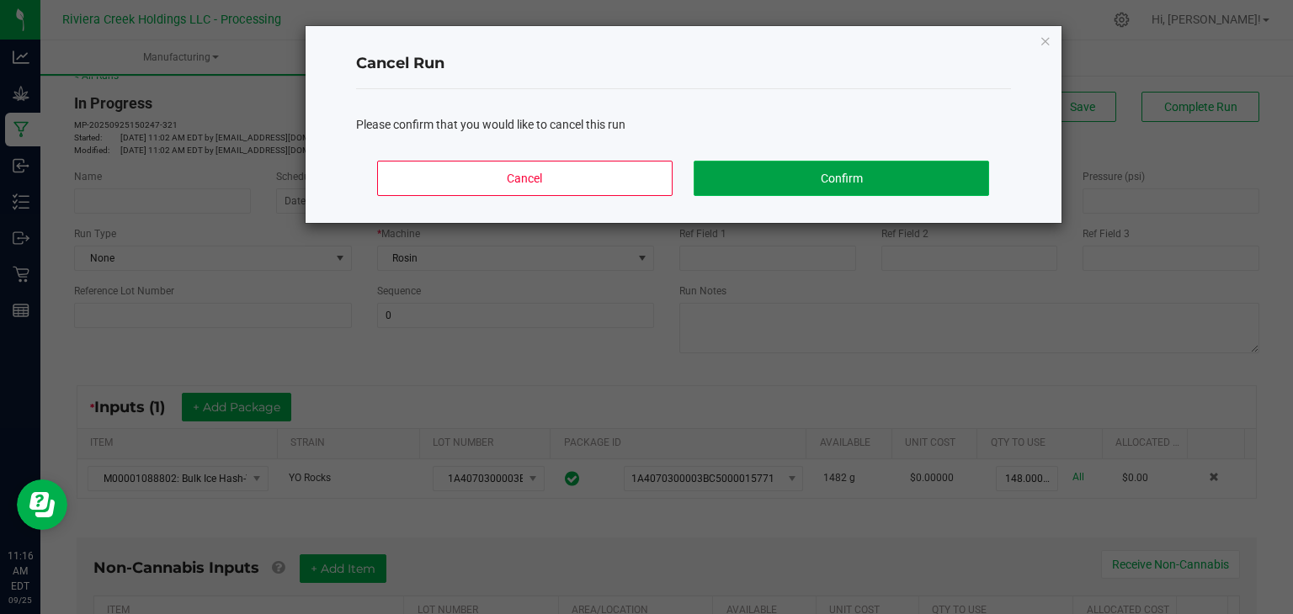
click at [785, 186] on button "Confirm" at bounding box center [841, 178] width 295 height 35
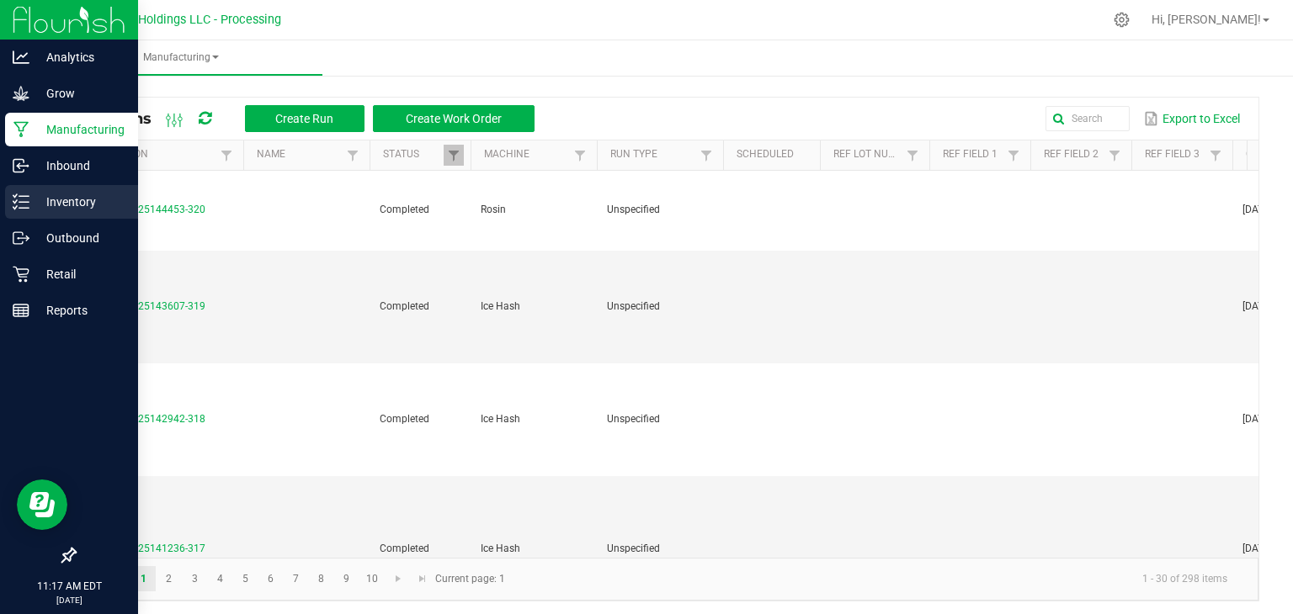
click at [49, 203] on p "Inventory" at bounding box center [79, 202] width 101 height 20
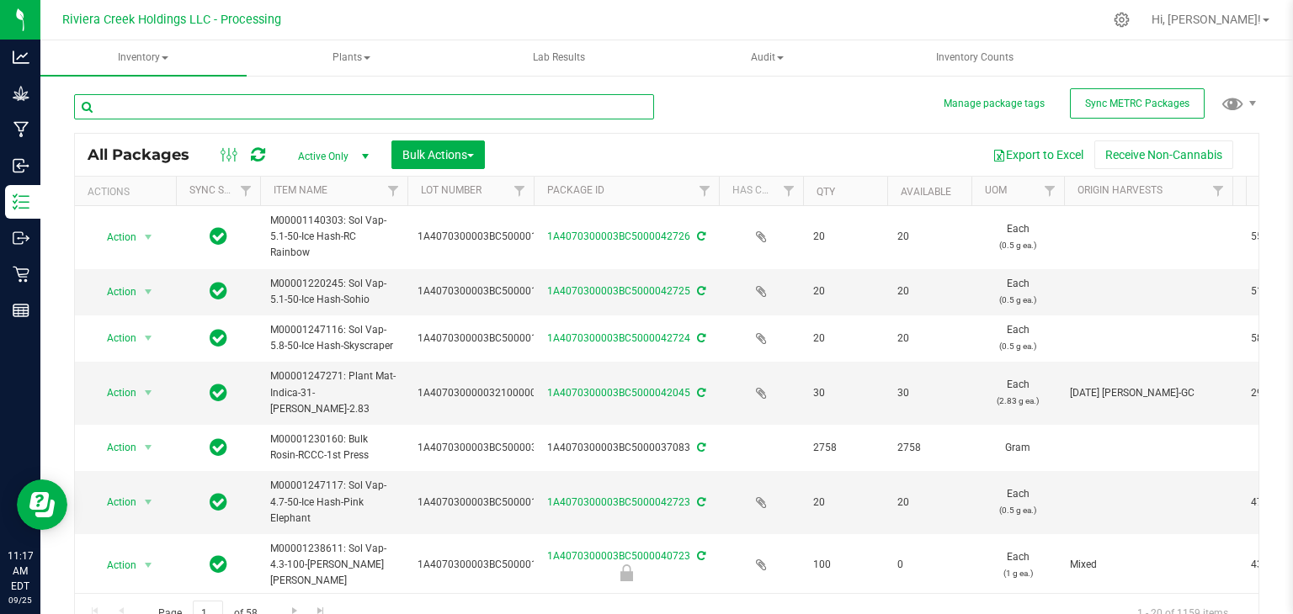
click at [340, 108] on input "text" at bounding box center [364, 106] width 580 height 25
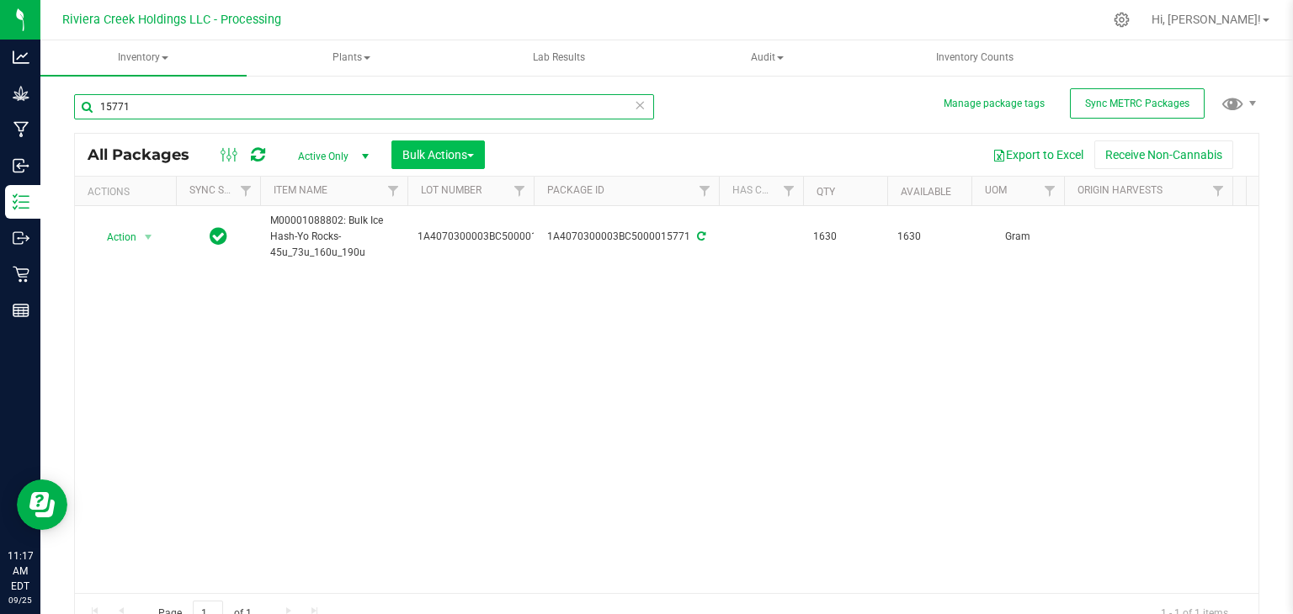
type input "15771"
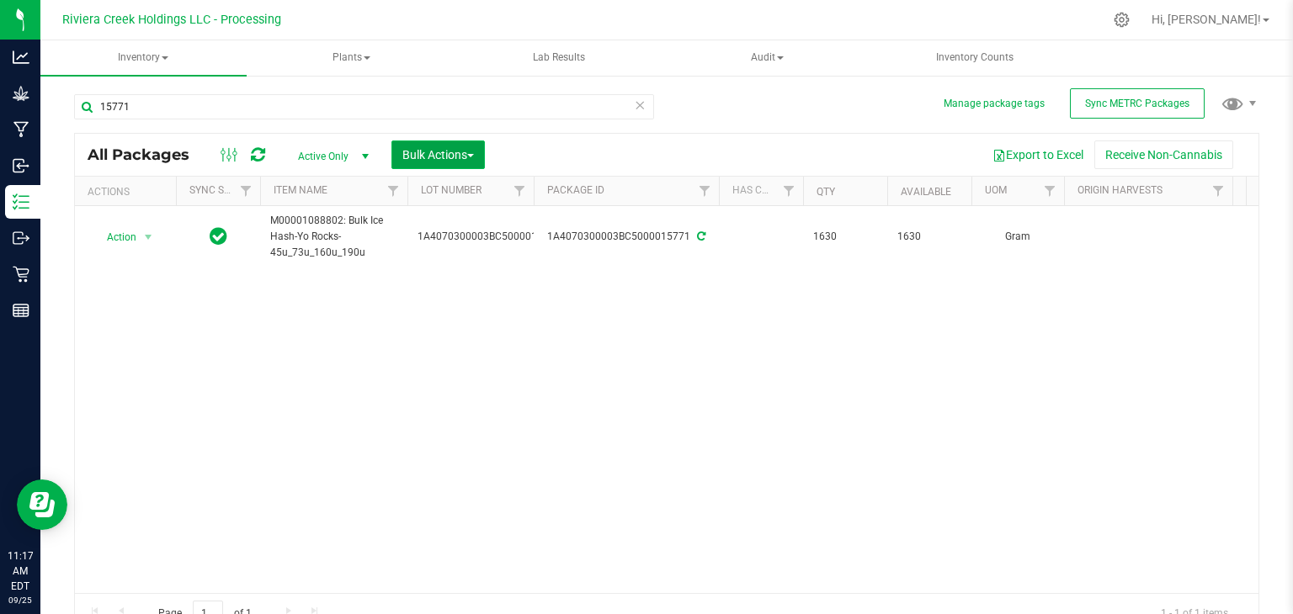
click at [441, 156] on span "Bulk Actions" at bounding box center [438, 154] width 72 height 13
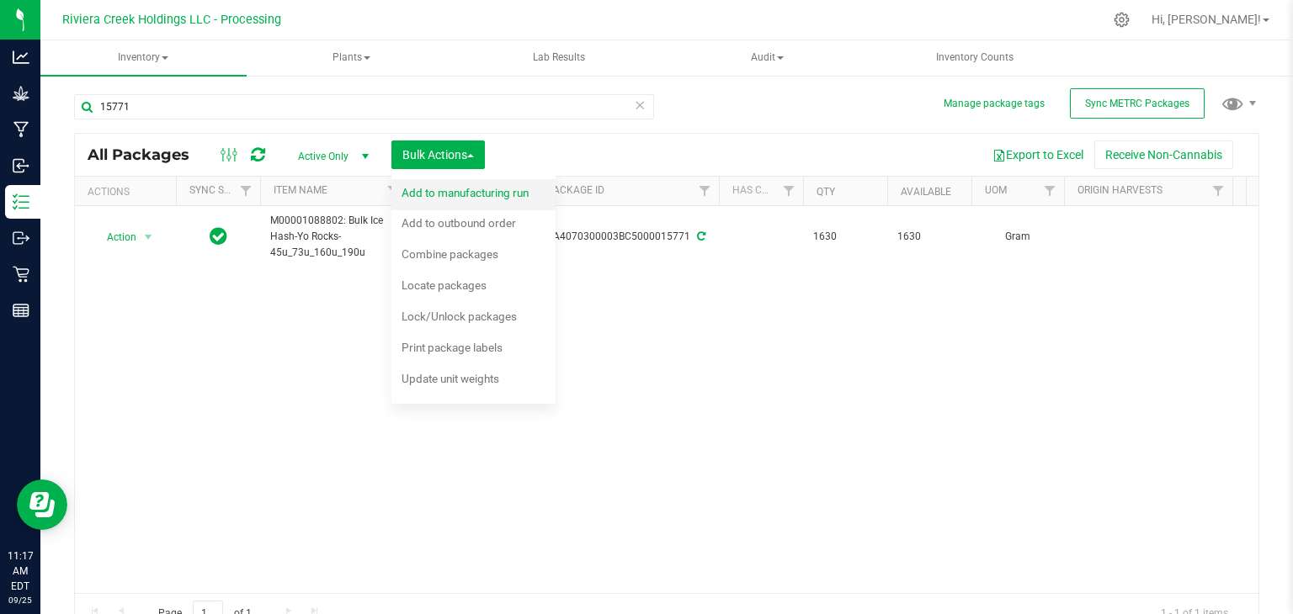
click at [432, 190] on span "Add to manufacturing run" at bounding box center [465, 192] width 127 height 13
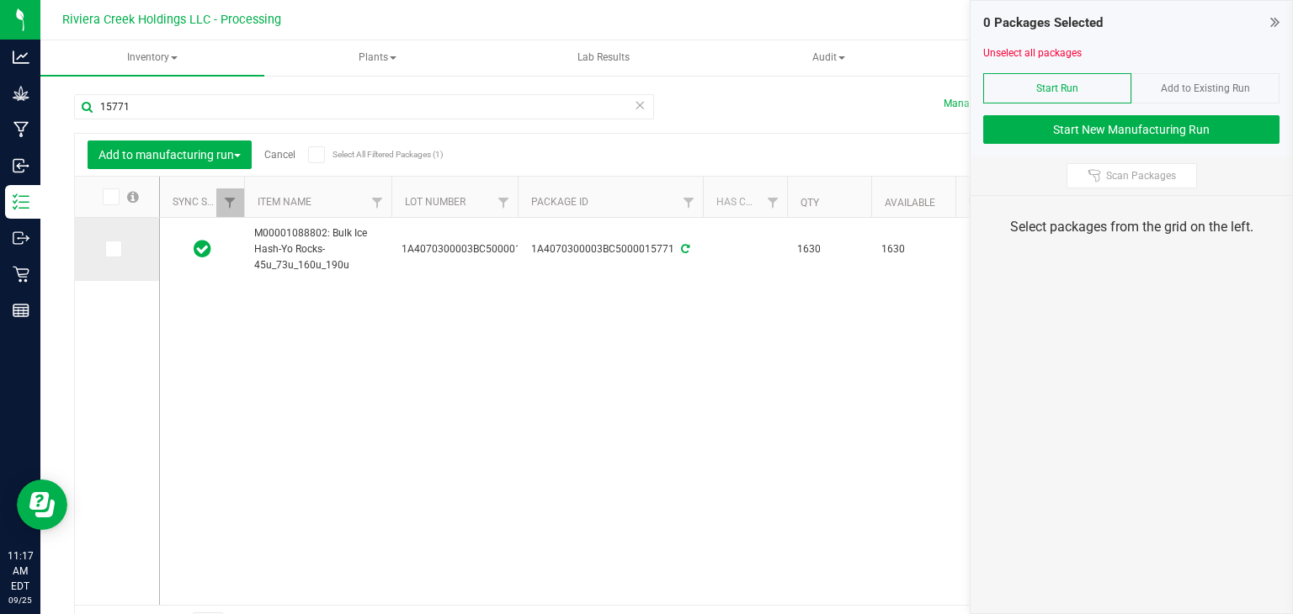
click at [111, 249] on icon at bounding box center [112, 249] width 11 height 0
click at [0, 0] on input "checkbox" at bounding box center [0, 0] width 0 height 0
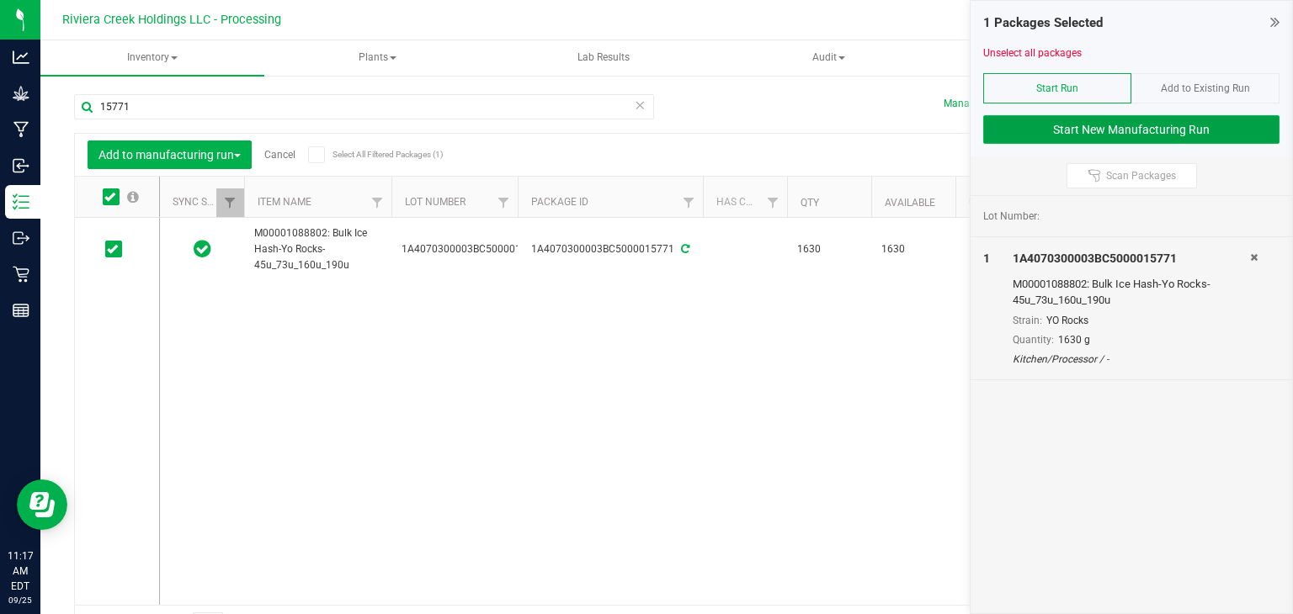
click at [1066, 125] on button "Start New Manufacturing Run" at bounding box center [1131, 129] width 296 height 29
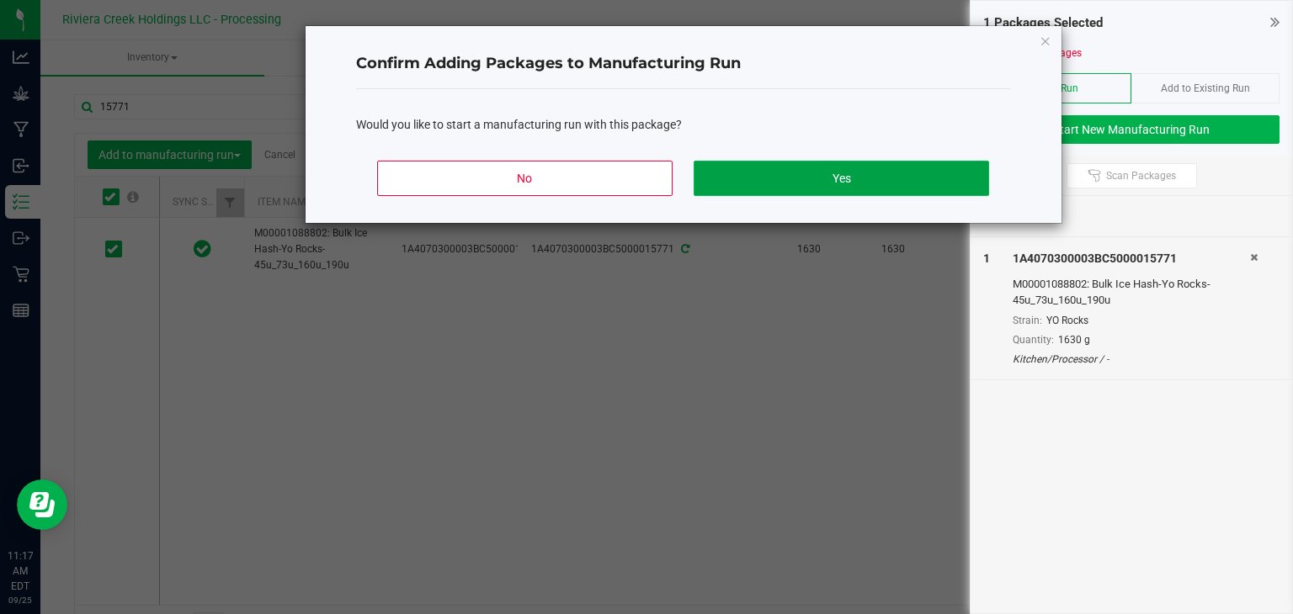
click at [840, 166] on button "Yes" at bounding box center [841, 178] width 295 height 35
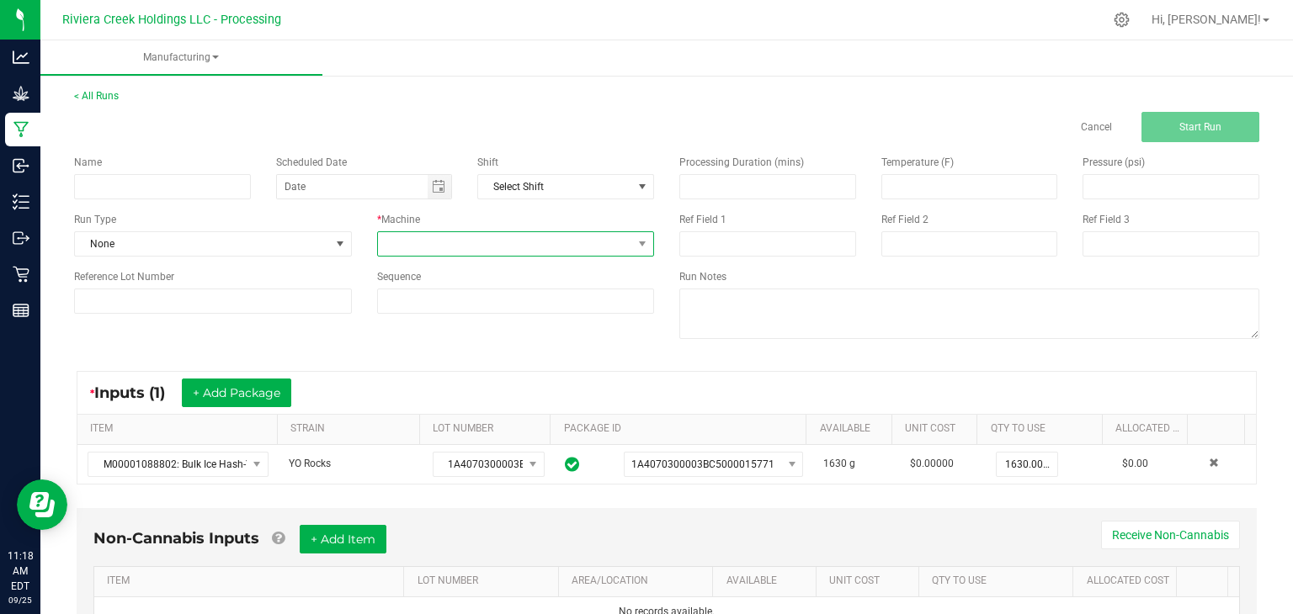
click at [556, 240] on span at bounding box center [505, 244] width 255 height 24
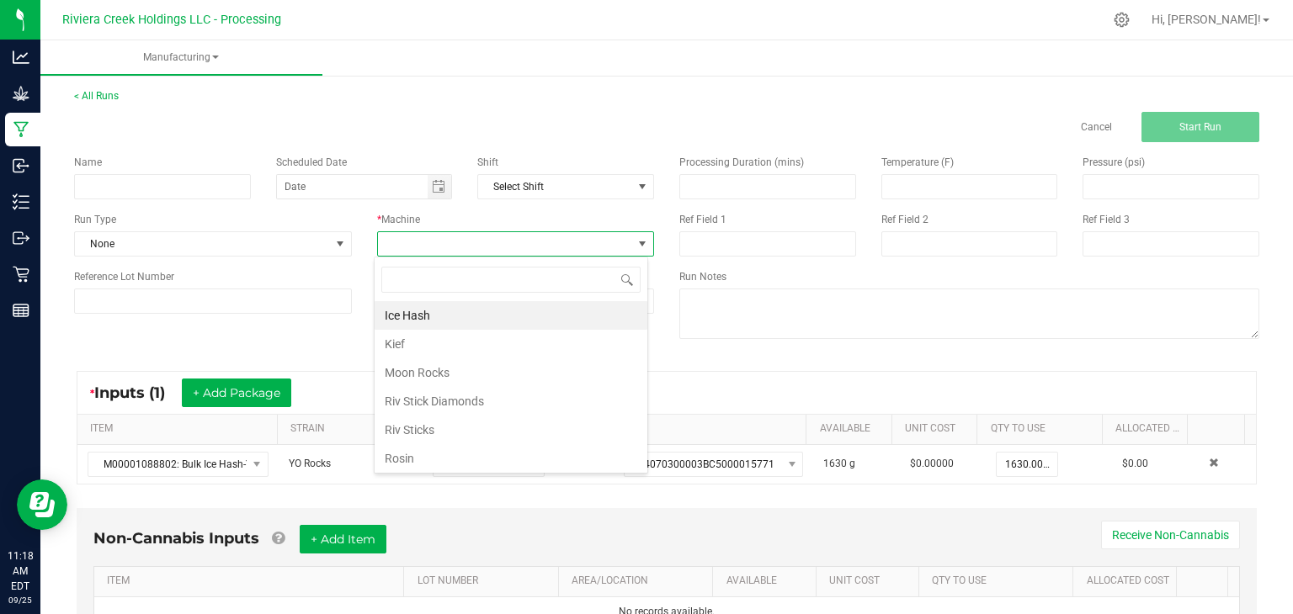
scroll to position [24, 274]
click at [438, 457] on li "Rosin" at bounding box center [511, 458] width 273 height 29
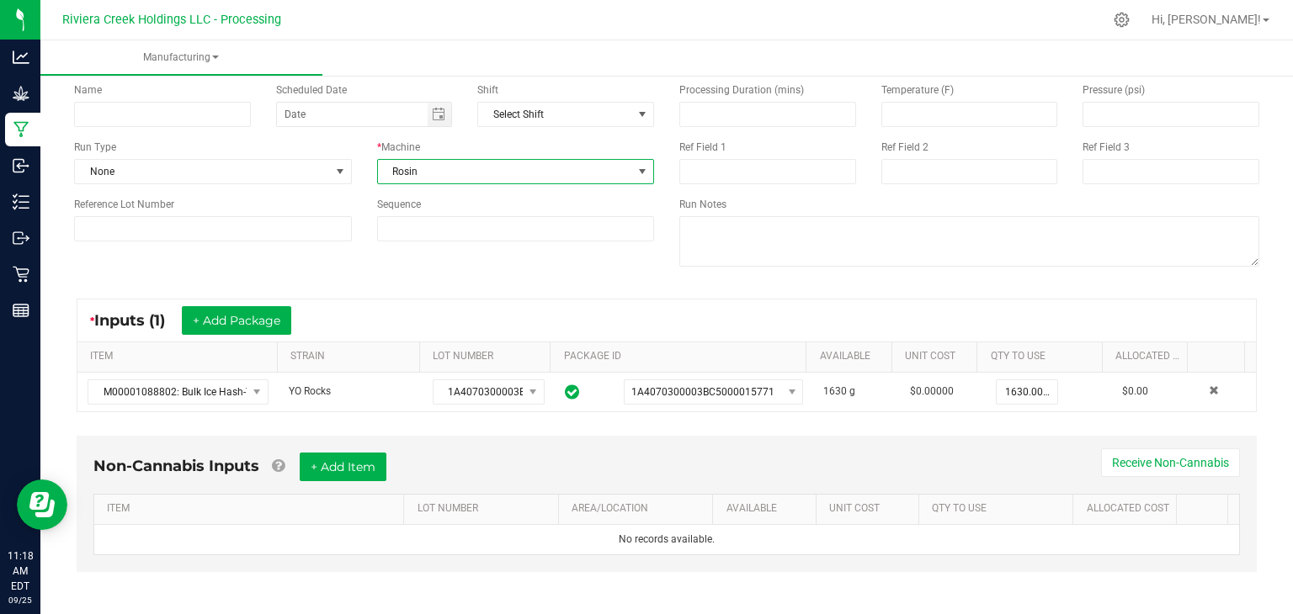
scroll to position [77, 0]
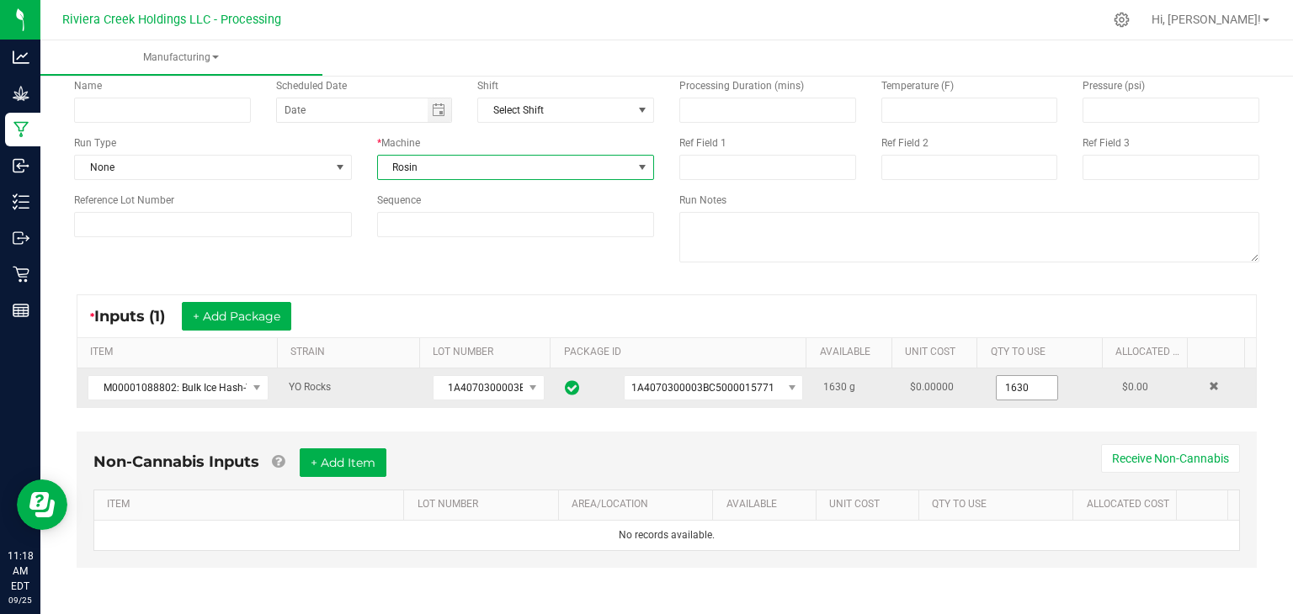
click at [1029, 386] on input "1630" at bounding box center [1027, 388] width 61 height 24
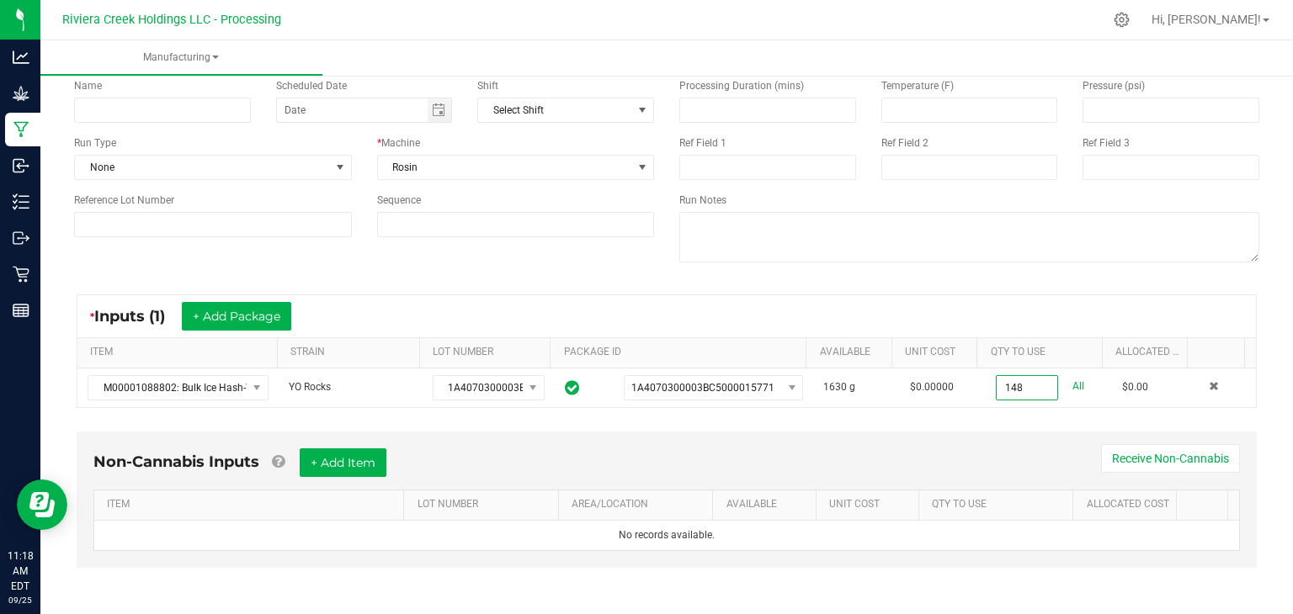
scroll to position [0, 0]
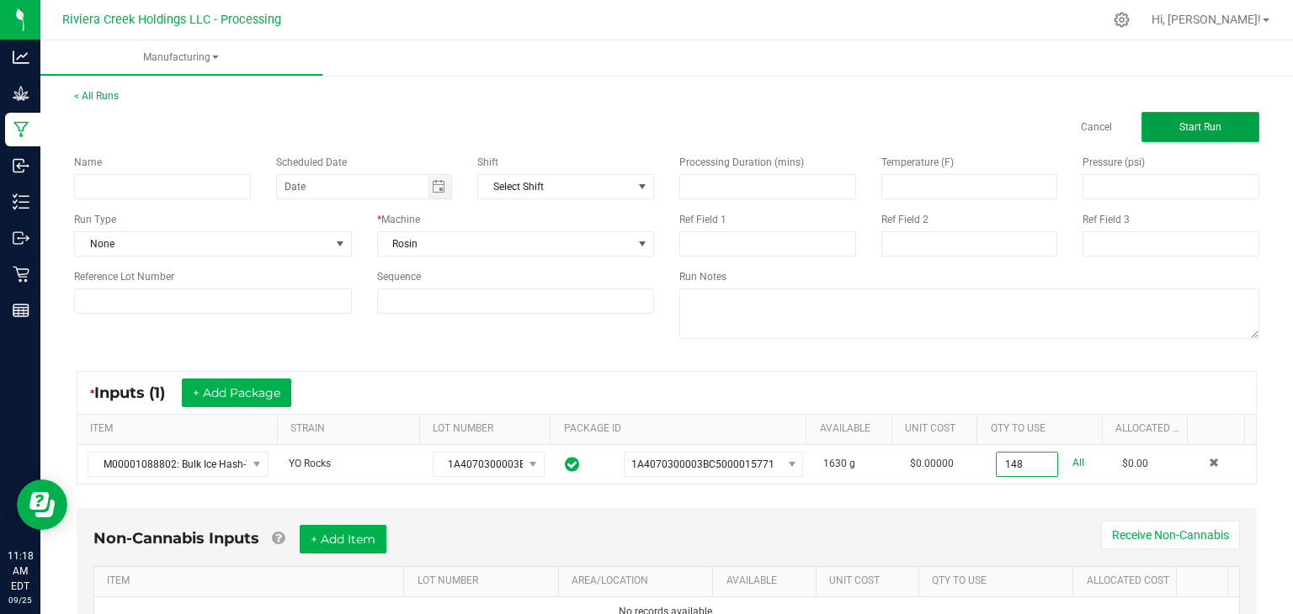
type input "148.0000 g"
click at [1179, 121] on span "Start Run" at bounding box center [1200, 127] width 42 height 12
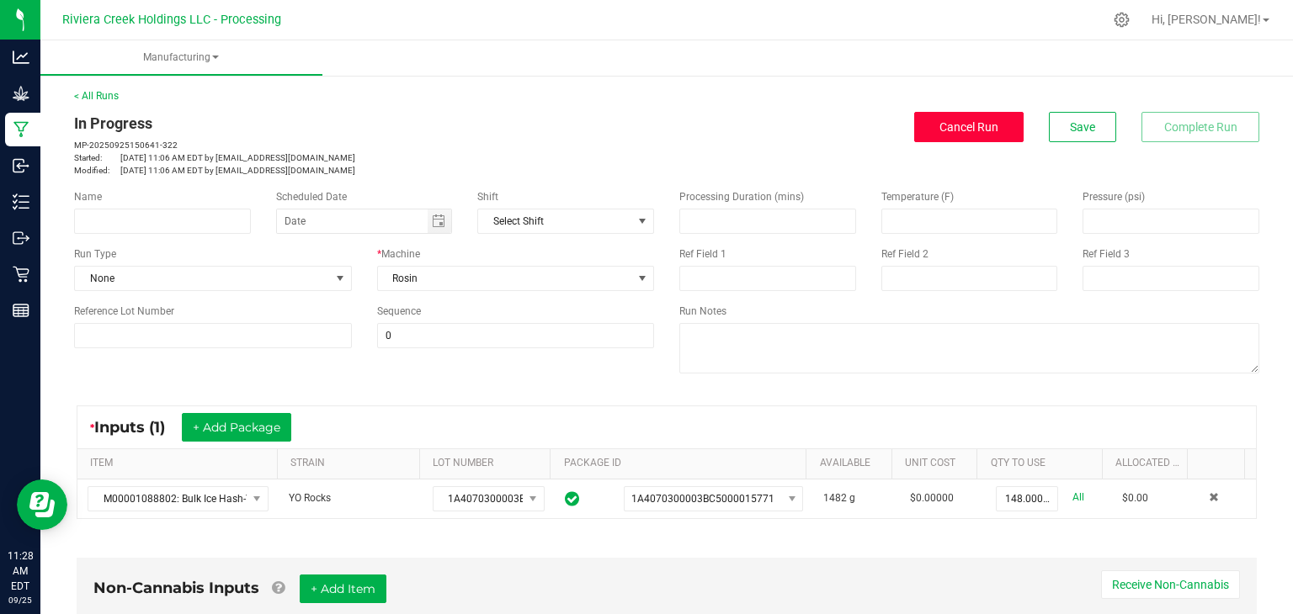
click at [960, 126] on span "Cancel Run" at bounding box center [968, 126] width 59 height 13
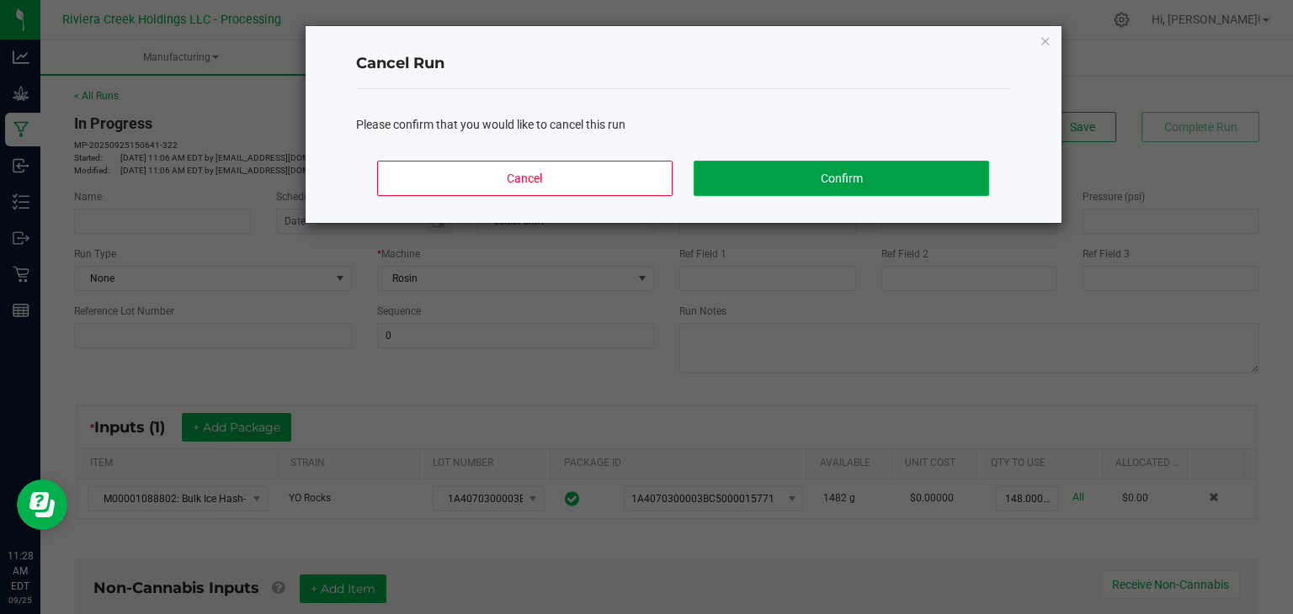
click at [727, 179] on button "Confirm" at bounding box center [841, 178] width 295 height 35
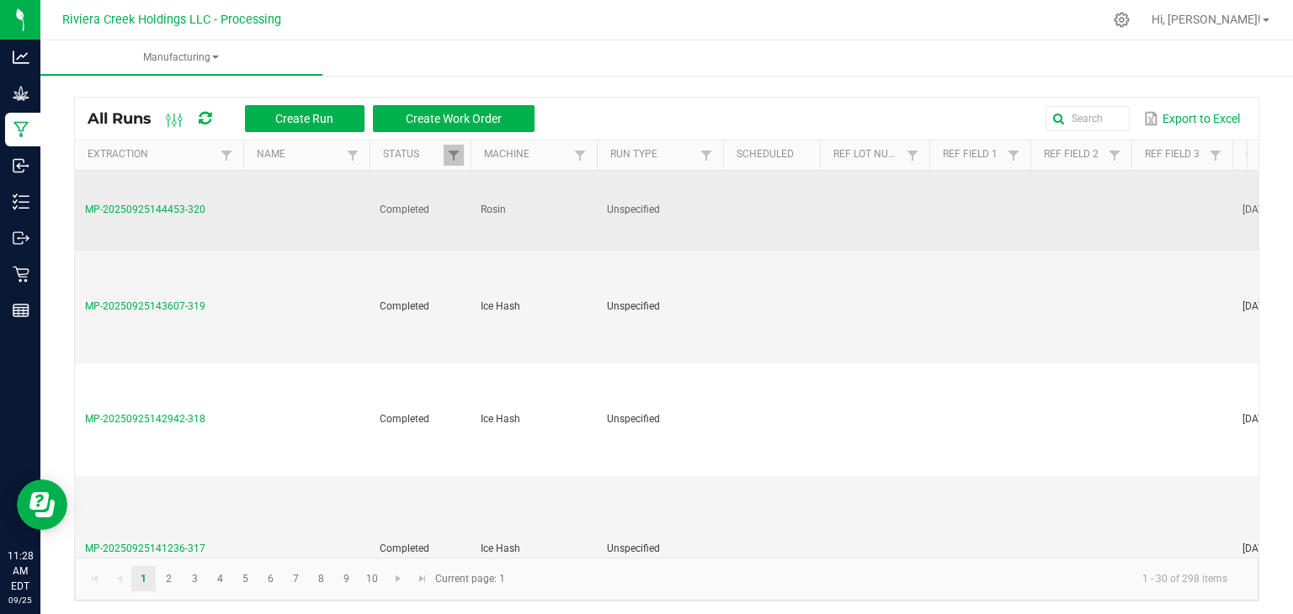
click at [160, 206] on span "MP-20250925144453-320" at bounding box center [145, 210] width 120 height 12
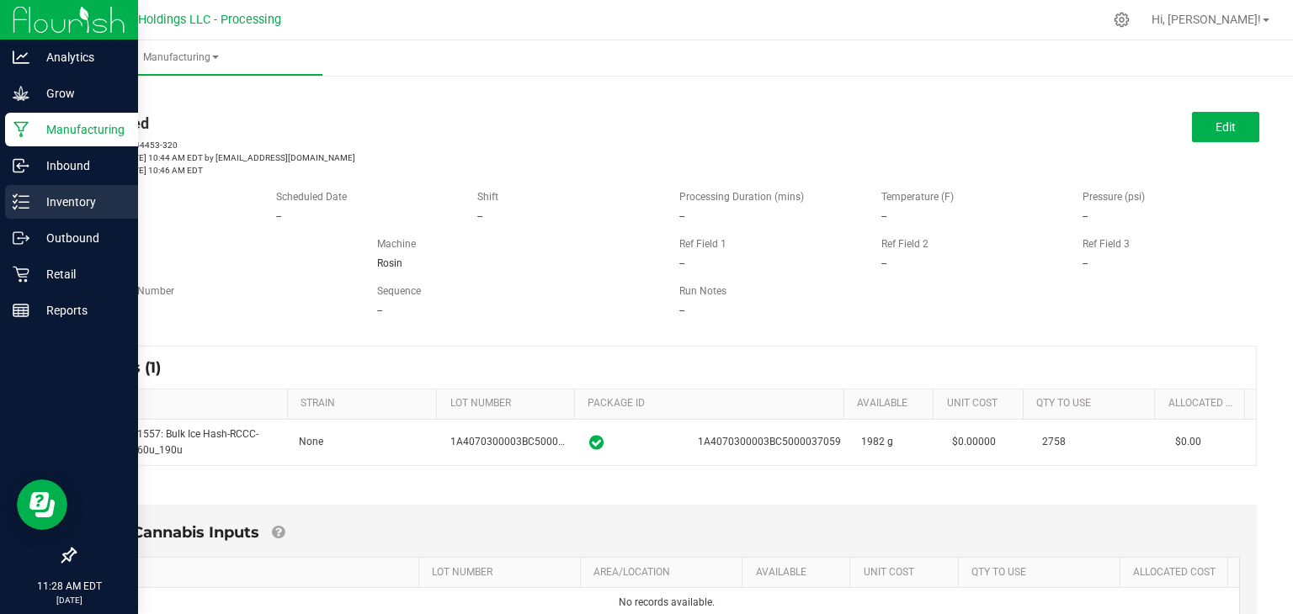
click at [60, 203] on p "Inventory" at bounding box center [79, 202] width 101 height 20
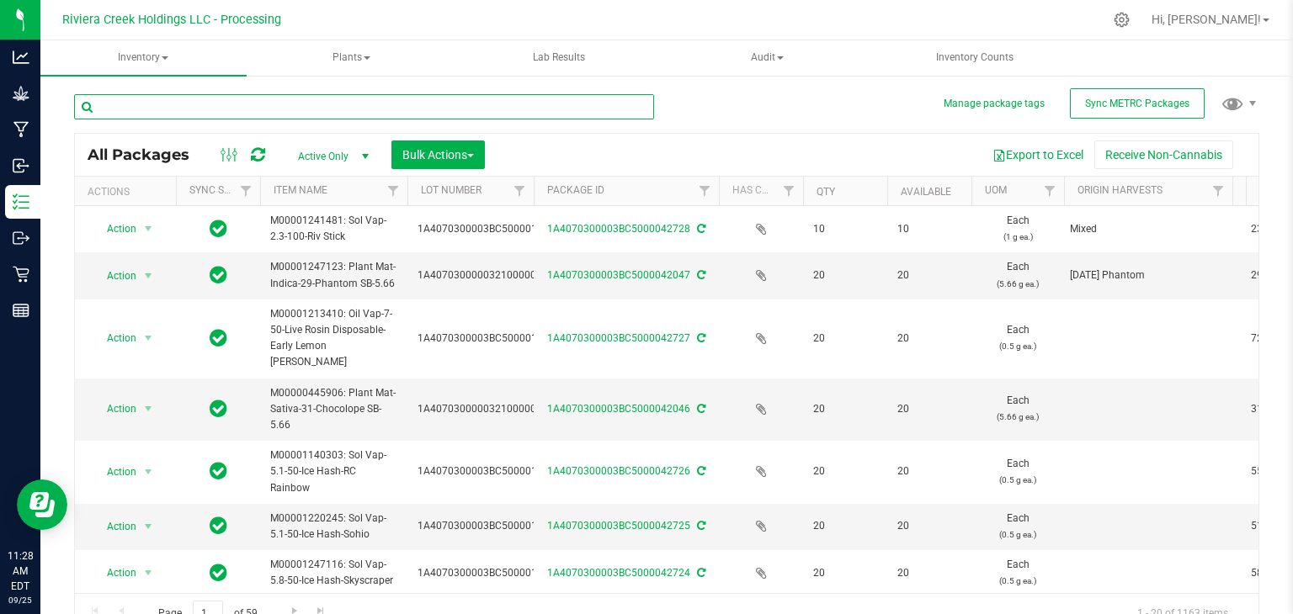
click at [203, 109] on input "text" at bounding box center [364, 106] width 580 height 25
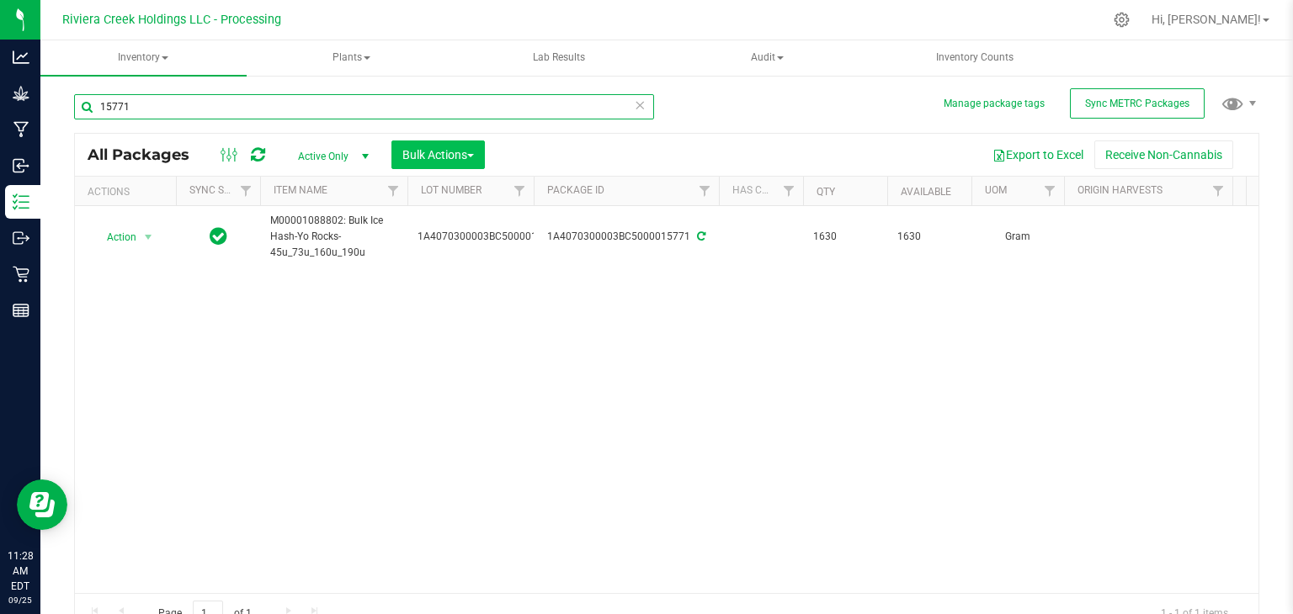
type input "15771"
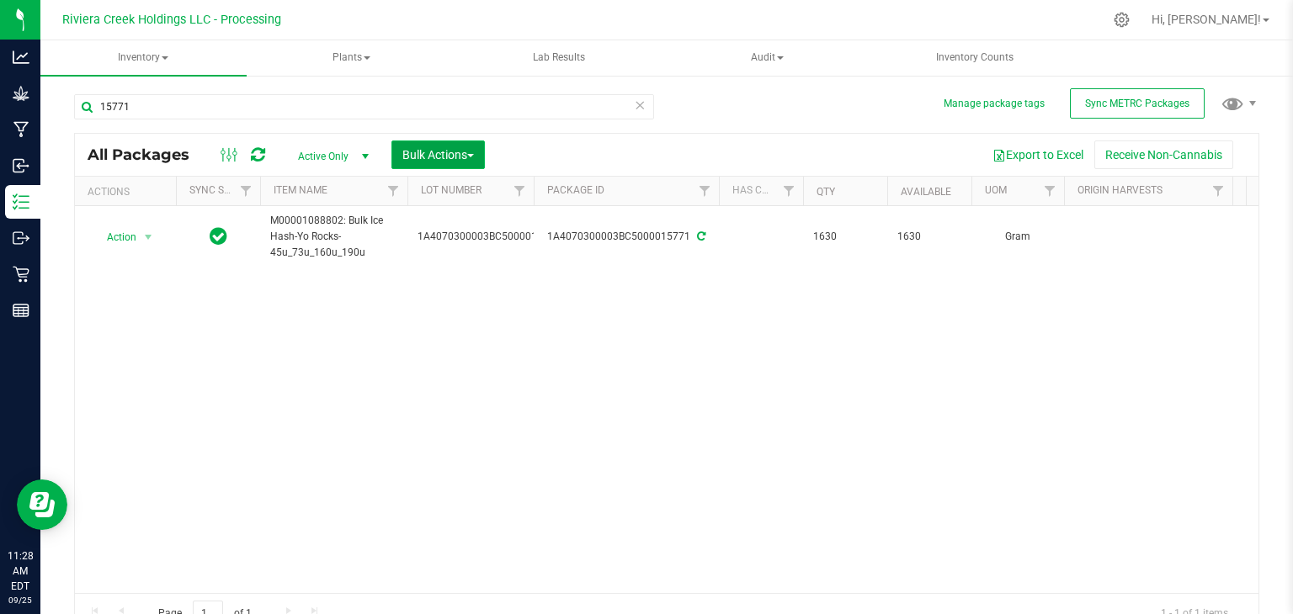
click at [464, 149] on span "Bulk Actions" at bounding box center [438, 154] width 72 height 13
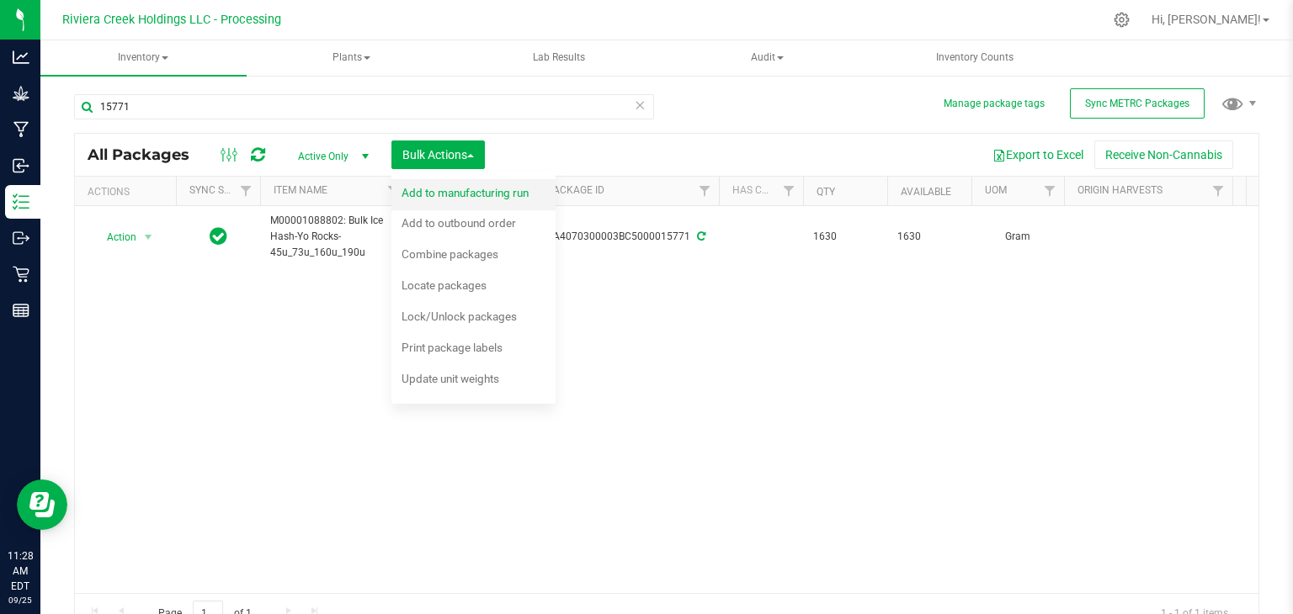
click at [441, 190] on span "Add to manufacturing run" at bounding box center [465, 192] width 127 height 13
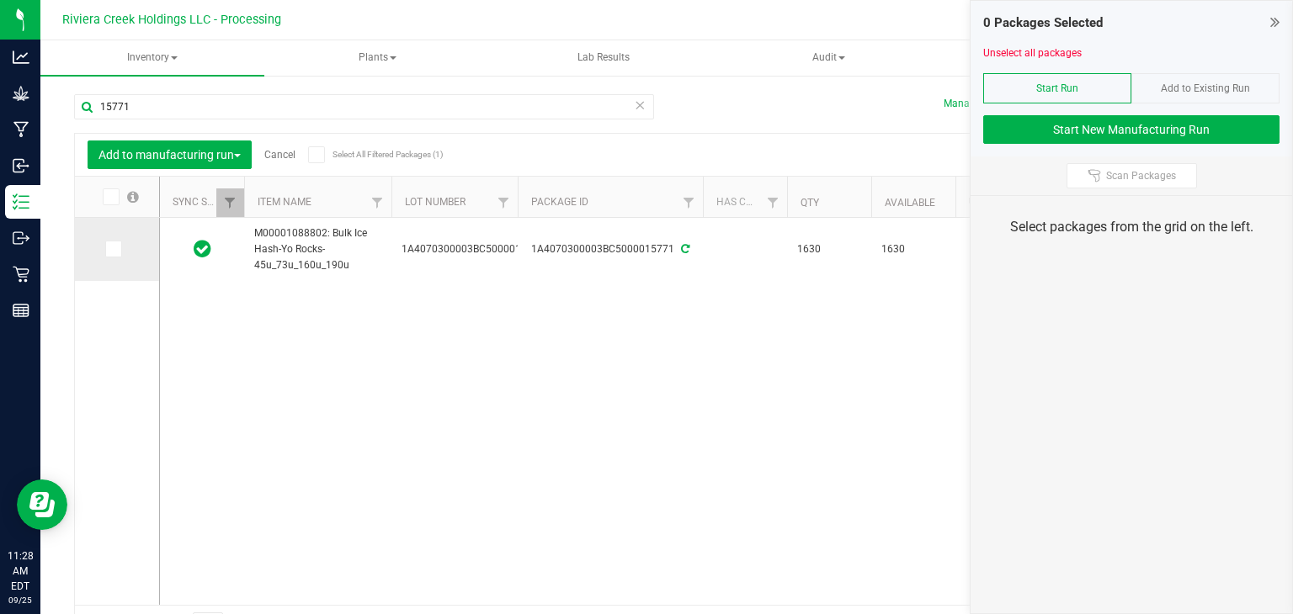
click at [113, 249] on icon at bounding box center [112, 249] width 11 height 0
click at [0, 0] on input "checkbox" at bounding box center [0, 0] width 0 height 0
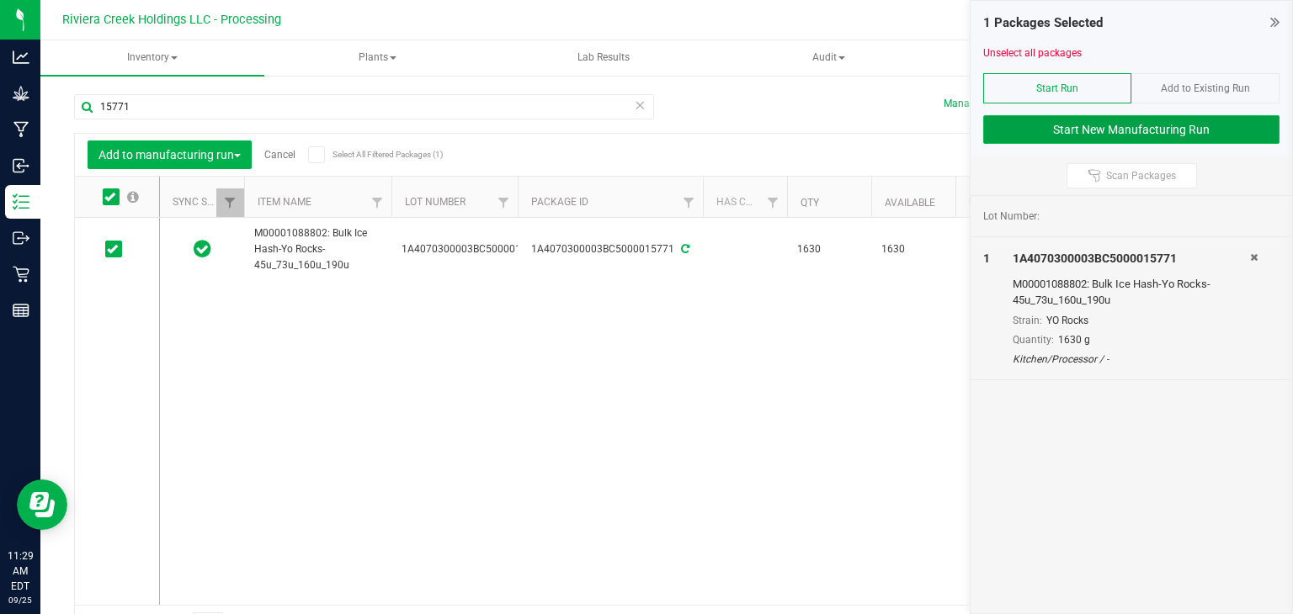
click at [1057, 130] on button "Start New Manufacturing Run" at bounding box center [1131, 129] width 296 height 29
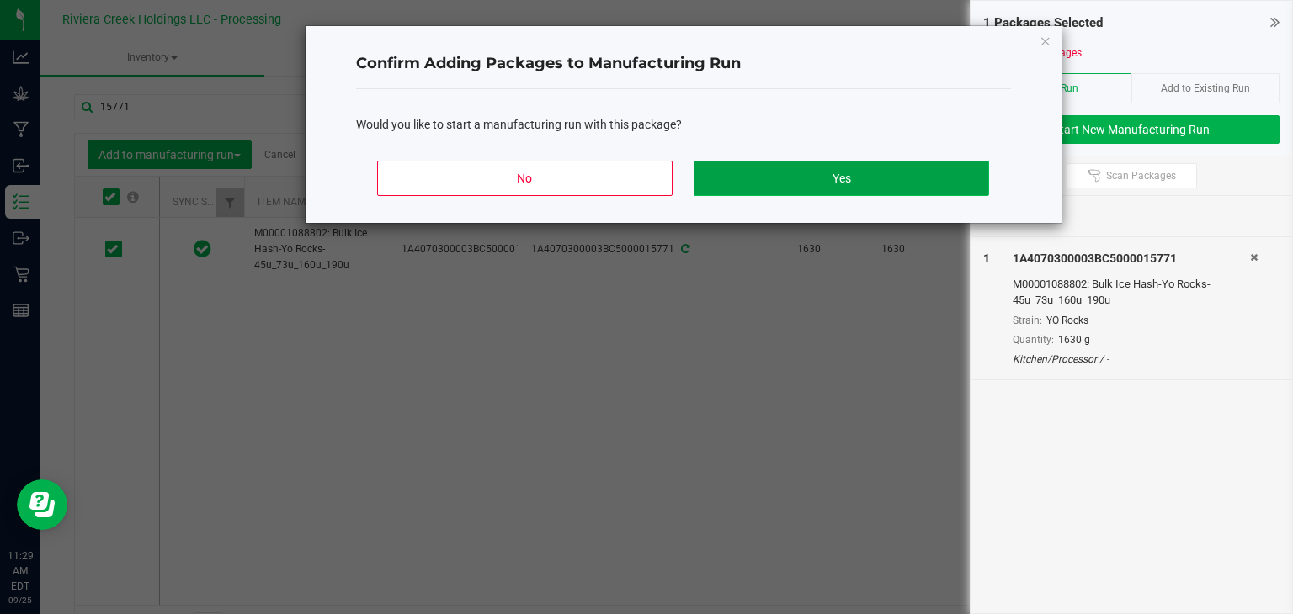
click at [828, 179] on button "Yes" at bounding box center [841, 178] width 295 height 35
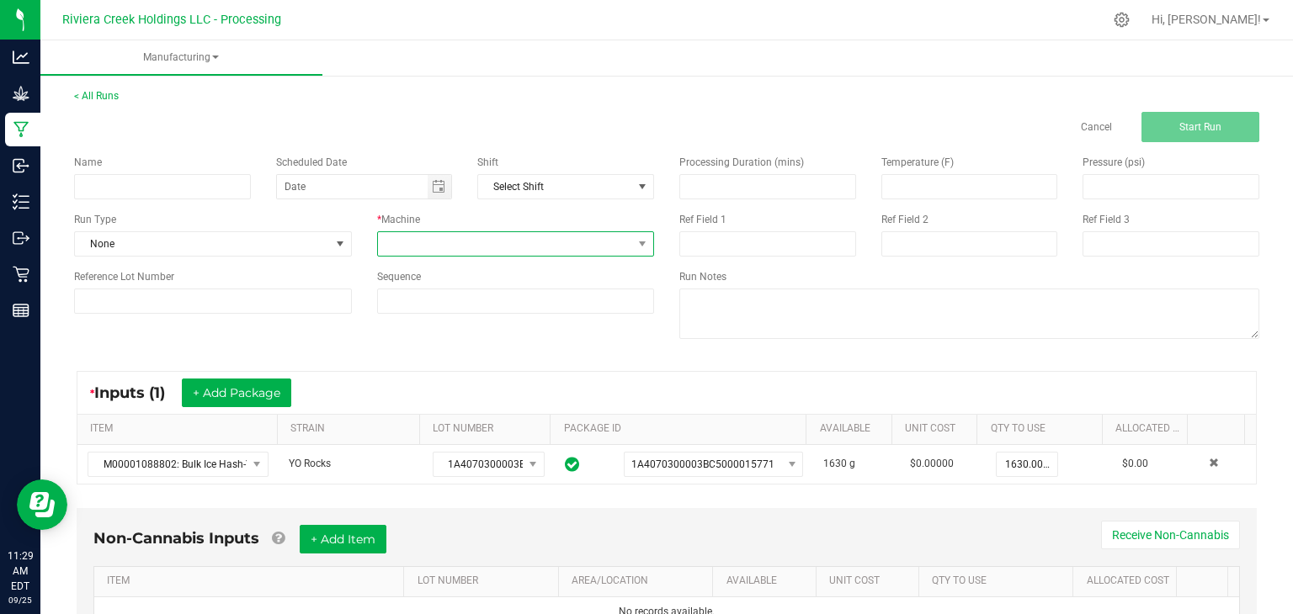
click at [448, 237] on span at bounding box center [505, 244] width 255 height 24
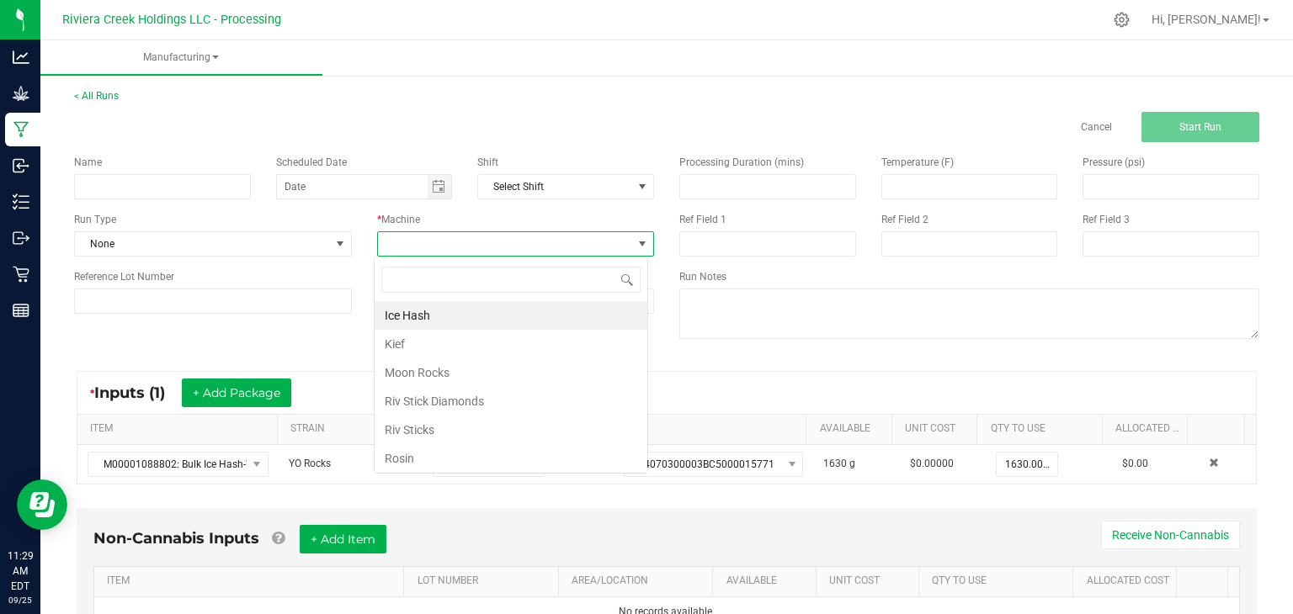
scroll to position [24, 274]
click at [428, 454] on li "Rosin" at bounding box center [511, 458] width 273 height 29
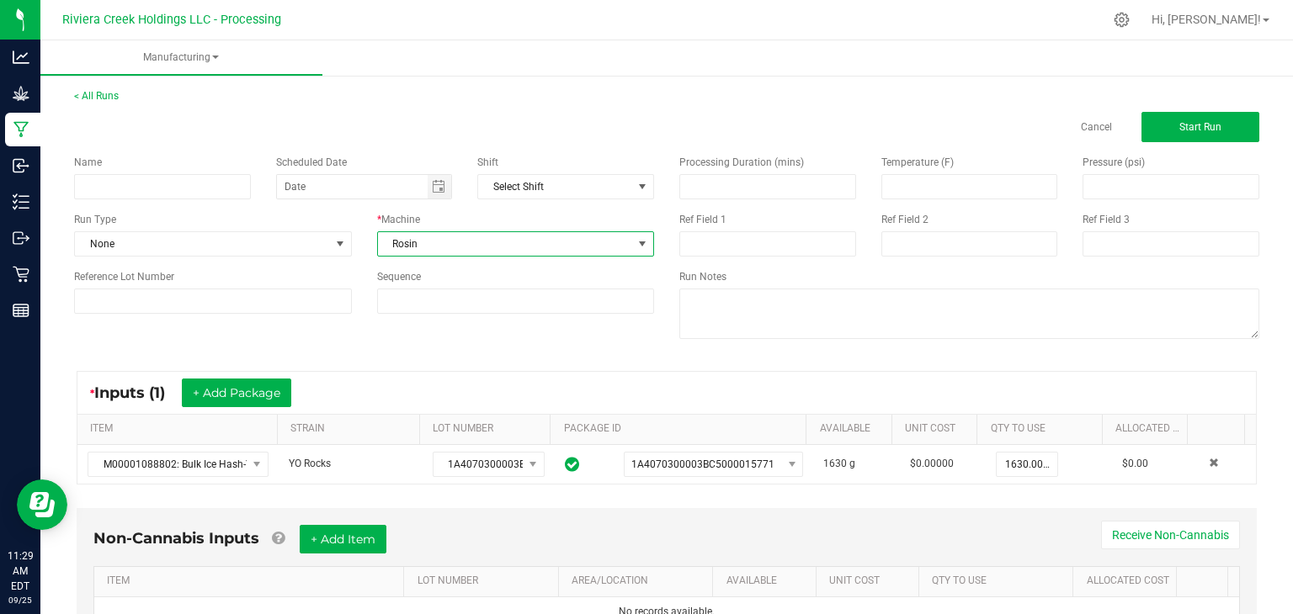
scroll to position [77, 0]
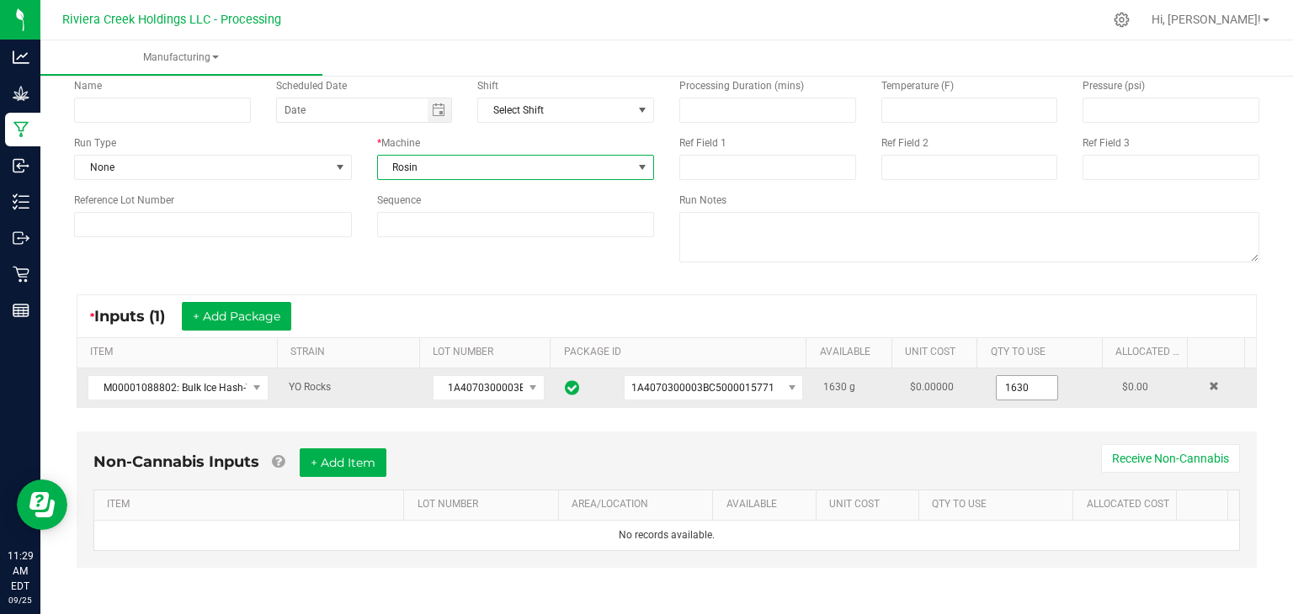
click at [1021, 385] on input "1630" at bounding box center [1027, 388] width 61 height 24
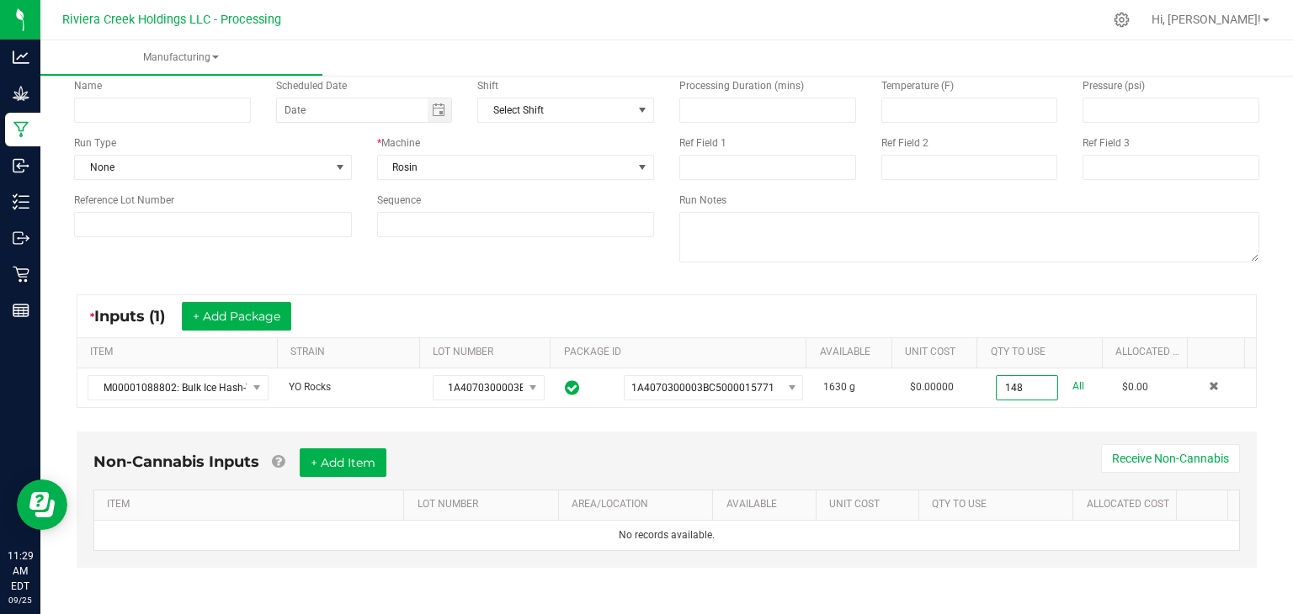
scroll to position [0, 0]
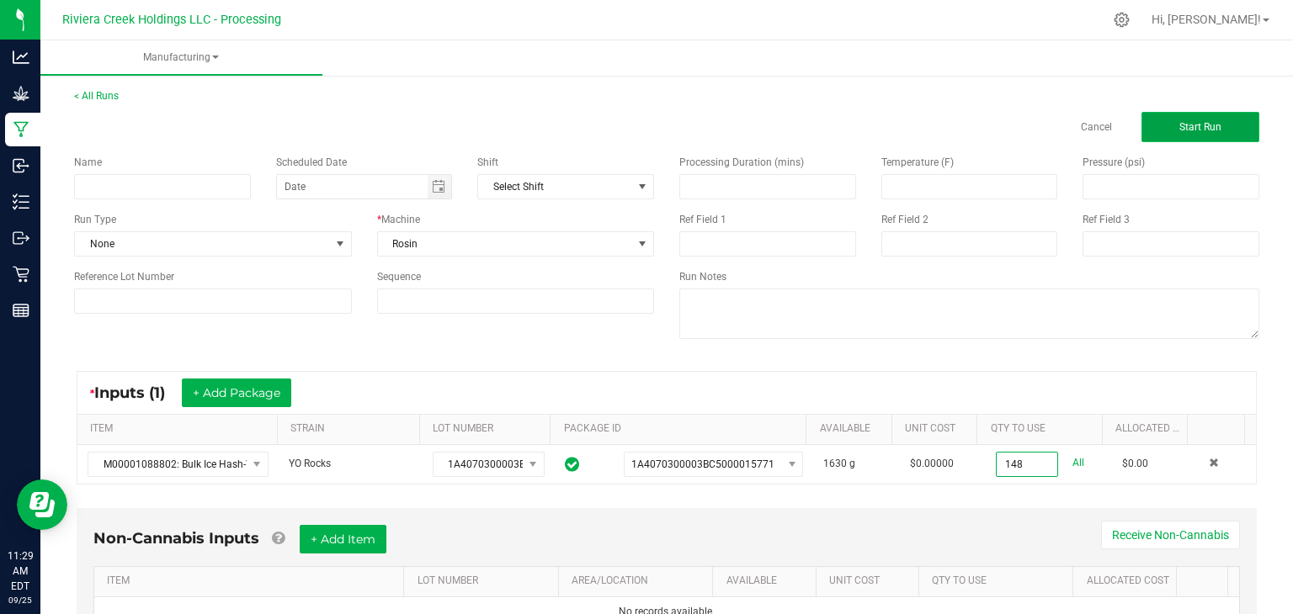
type input "148.0000 g"
click at [1175, 119] on button "Start Run" at bounding box center [1200, 127] width 118 height 30
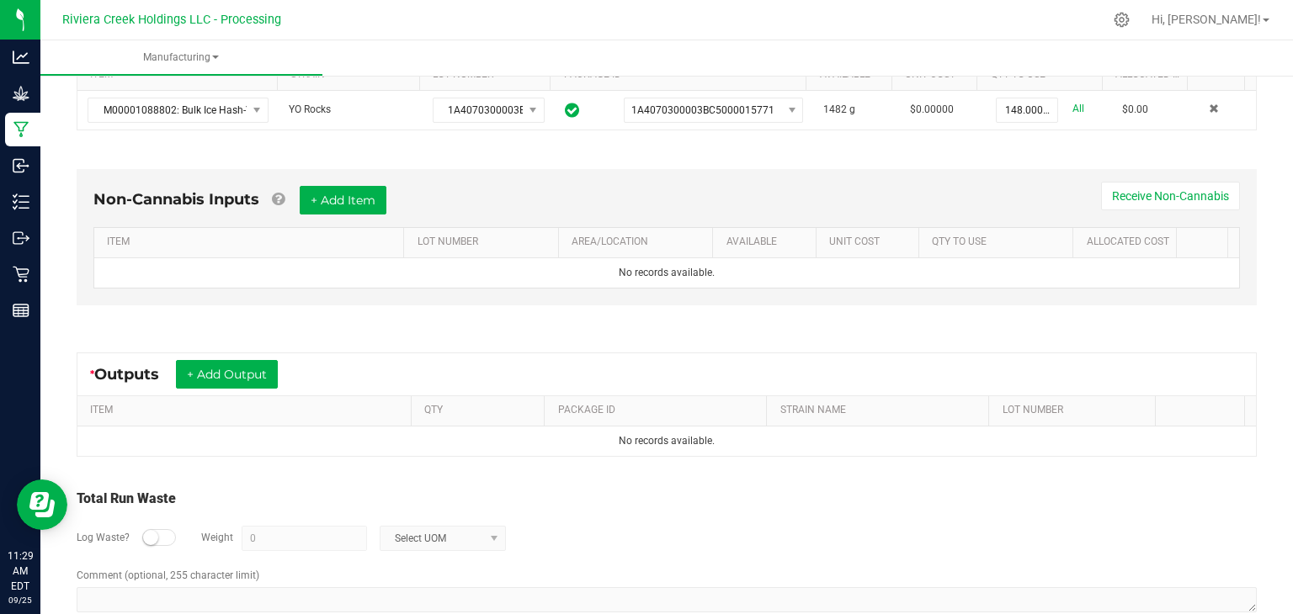
scroll to position [396, 0]
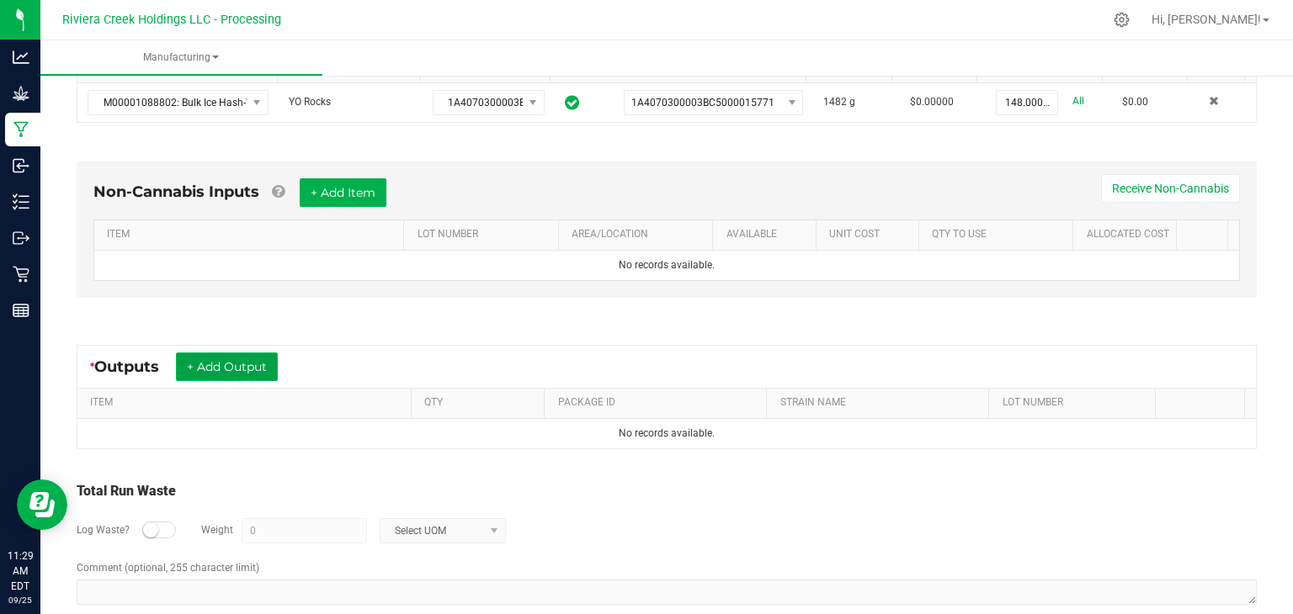
click at [239, 365] on button "+ Add Output" at bounding box center [227, 367] width 102 height 29
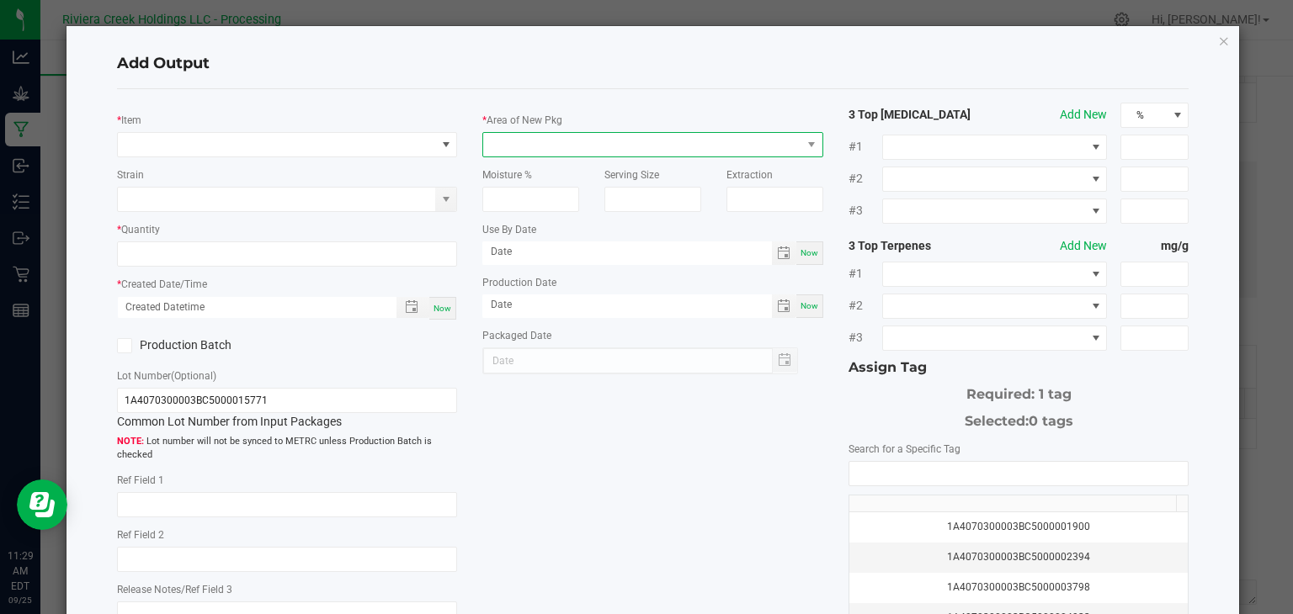
click at [540, 139] on span at bounding box center [642, 145] width 318 height 24
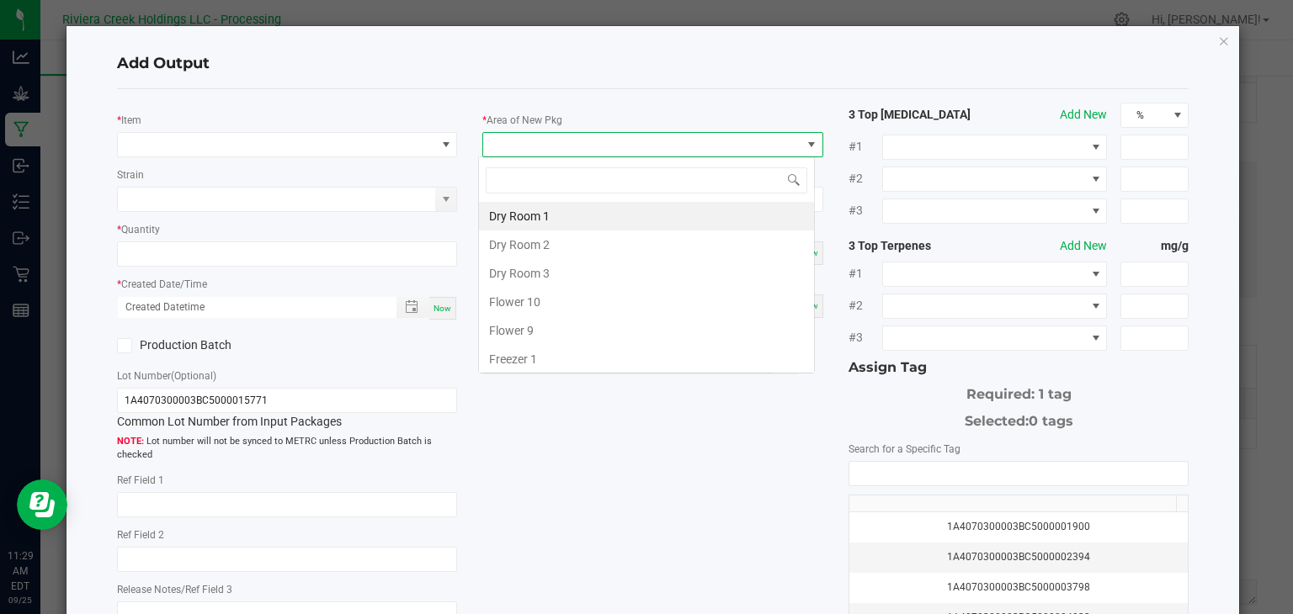
scroll to position [24, 337]
type input "k"
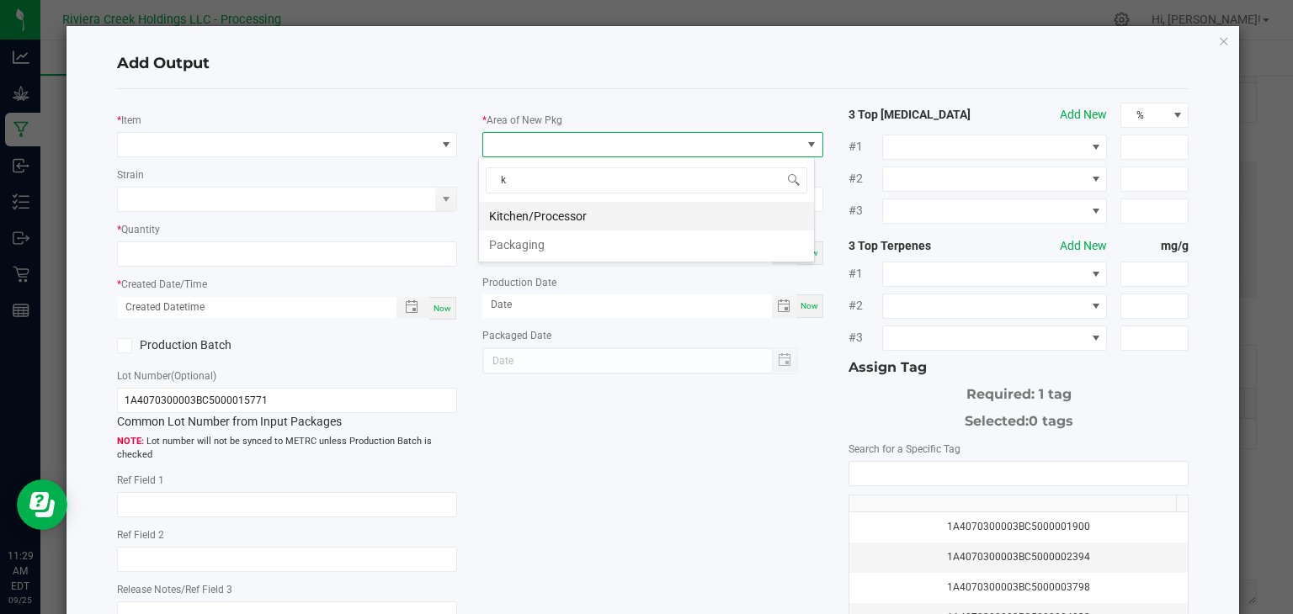
click at [562, 213] on li "Kitchen/Processor" at bounding box center [646, 216] width 335 height 29
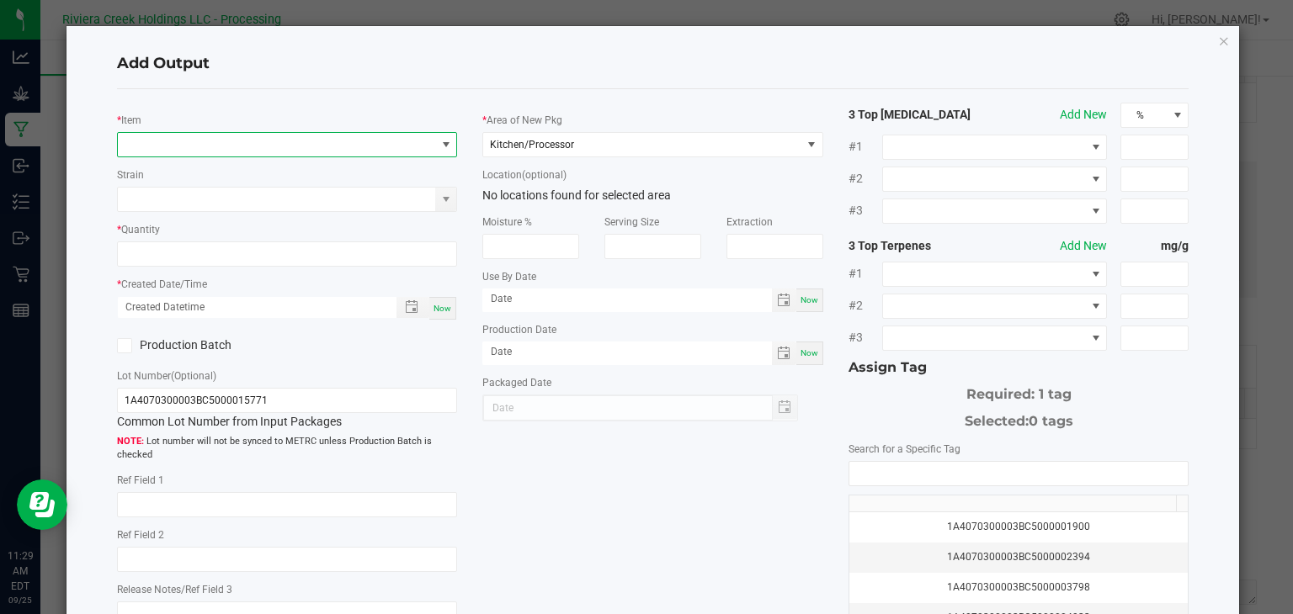
click at [316, 144] on span "NO DATA FOUND" at bounding box center [277, 145] width 318 height 24
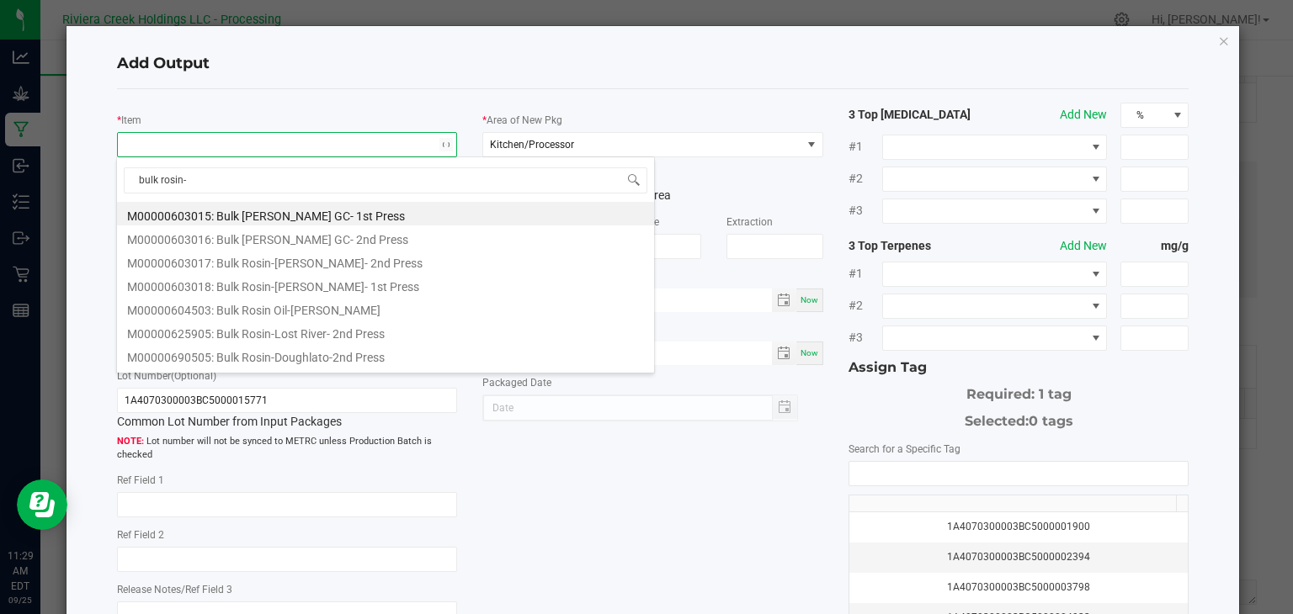
type input "bulk rosin-y"
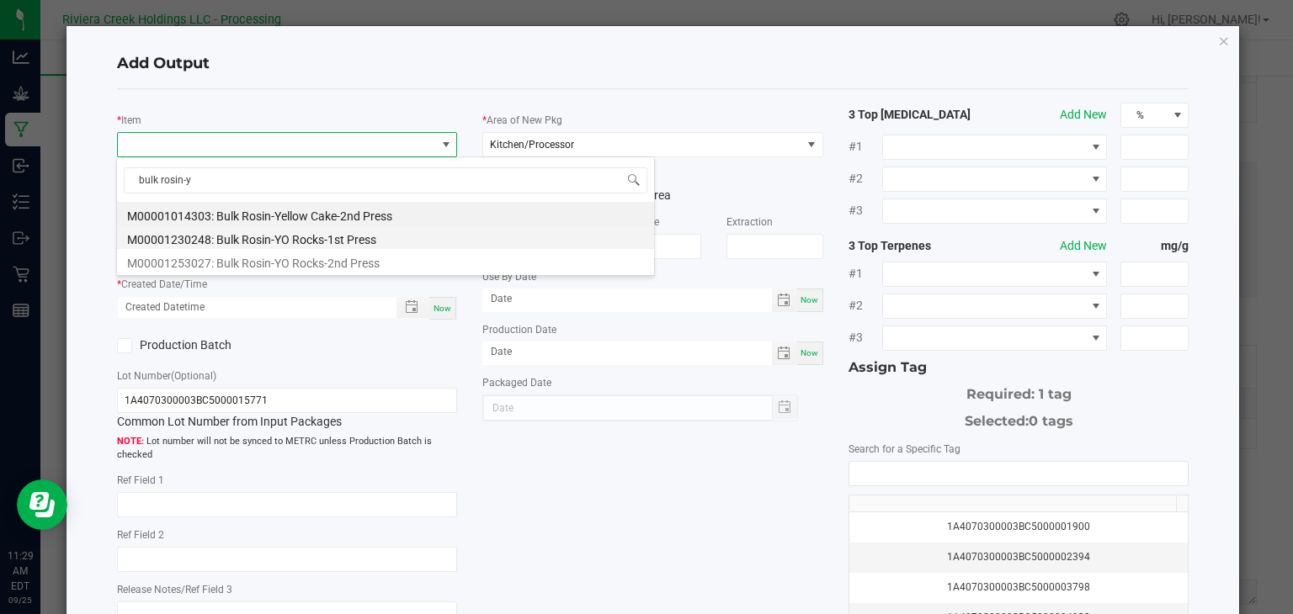
click at [283, 236] on li "M00001230248: Bulk Rosin-YO Rocks-1st Press" at bounding box center [385, 238] width 537 height 24
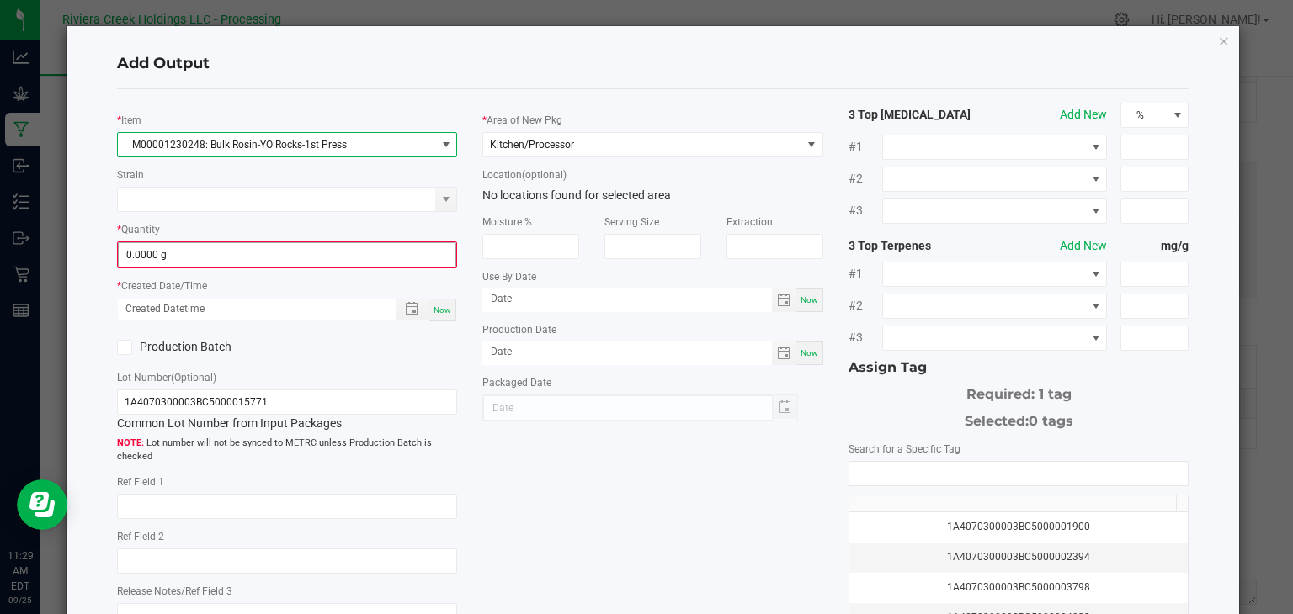
click at [289, 250] on input "0.0000 g" at bounding box center [288, 255] width 338 height 24
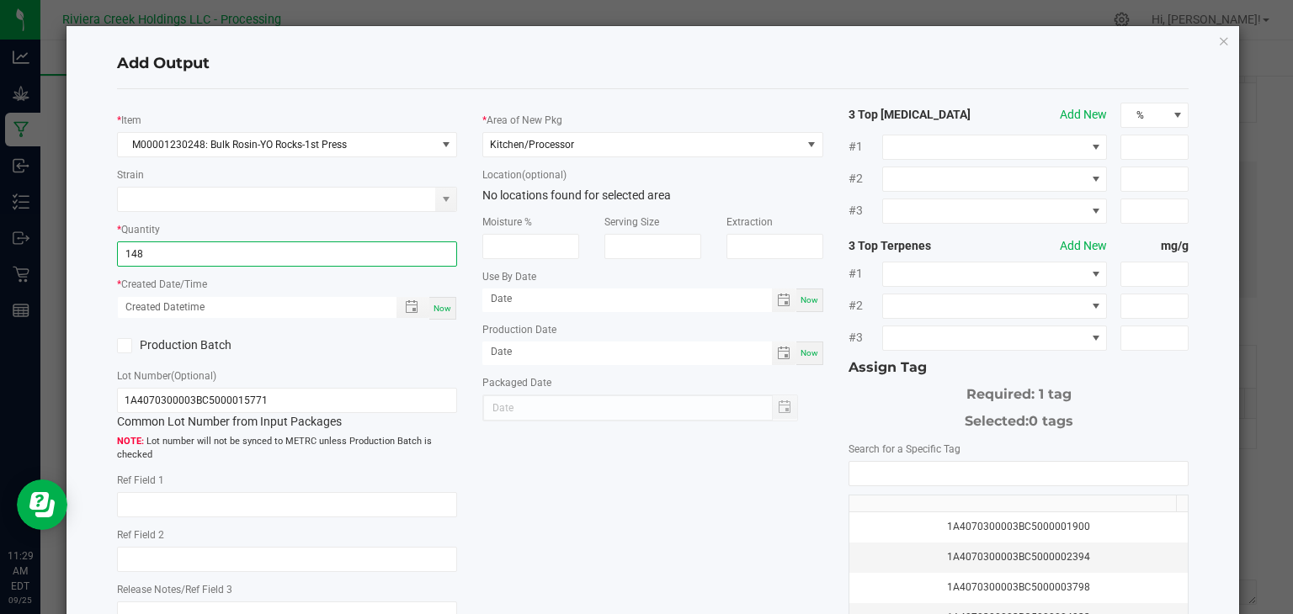
type input "148.0000 g"
click at [441, 301] on div "Now" at bounding box center [442, 308] width 27 height 23
type input "[DATE] 11:29 AM"
type input "[DATE]"
click at [119, 346] on icon at bounding box center [124, 346] width 11 height 0
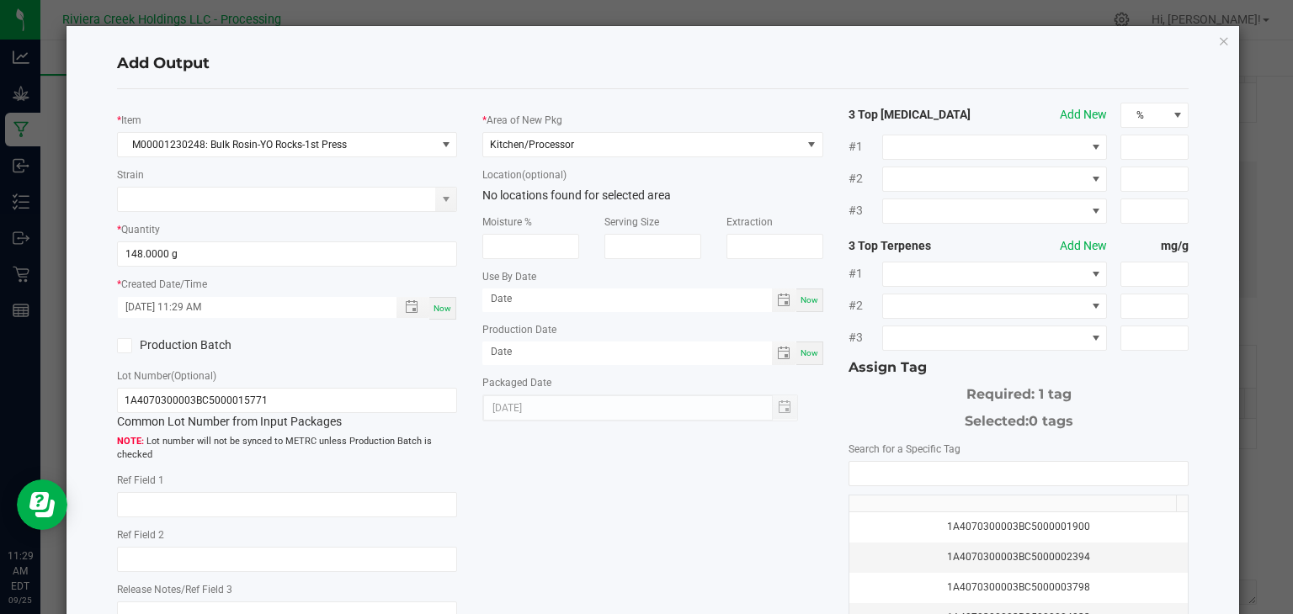
click at [0, 0] on input "Production Batch" at bounding box center [0, 0] width 0 height 0
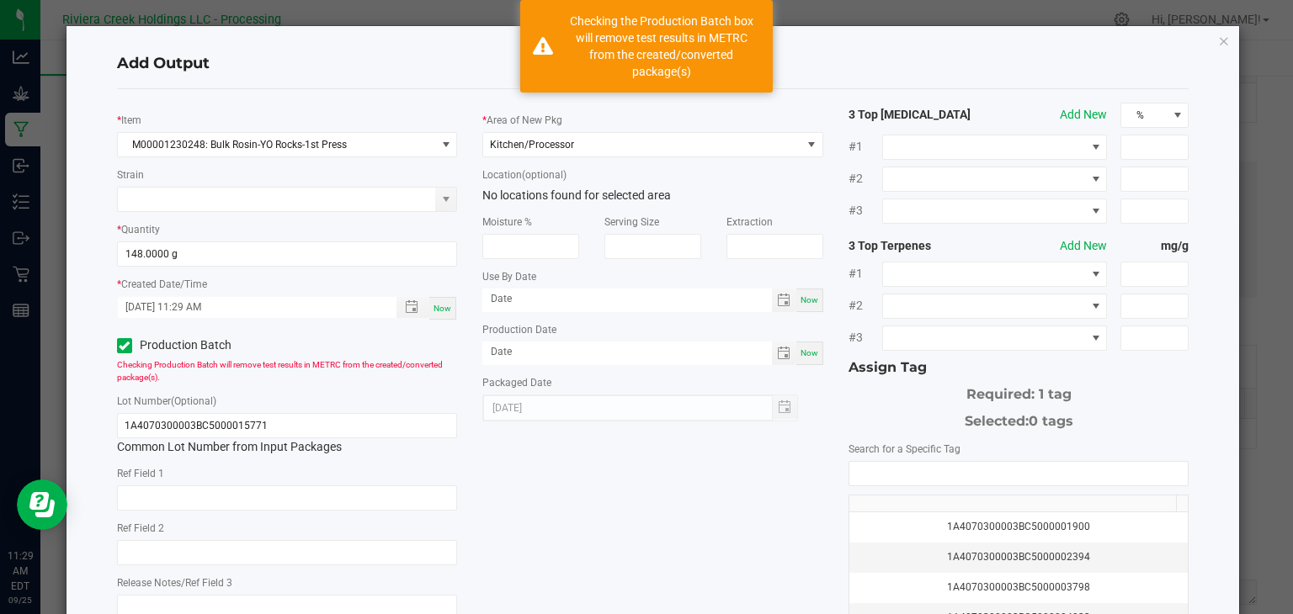
scroll to position [186, 0]
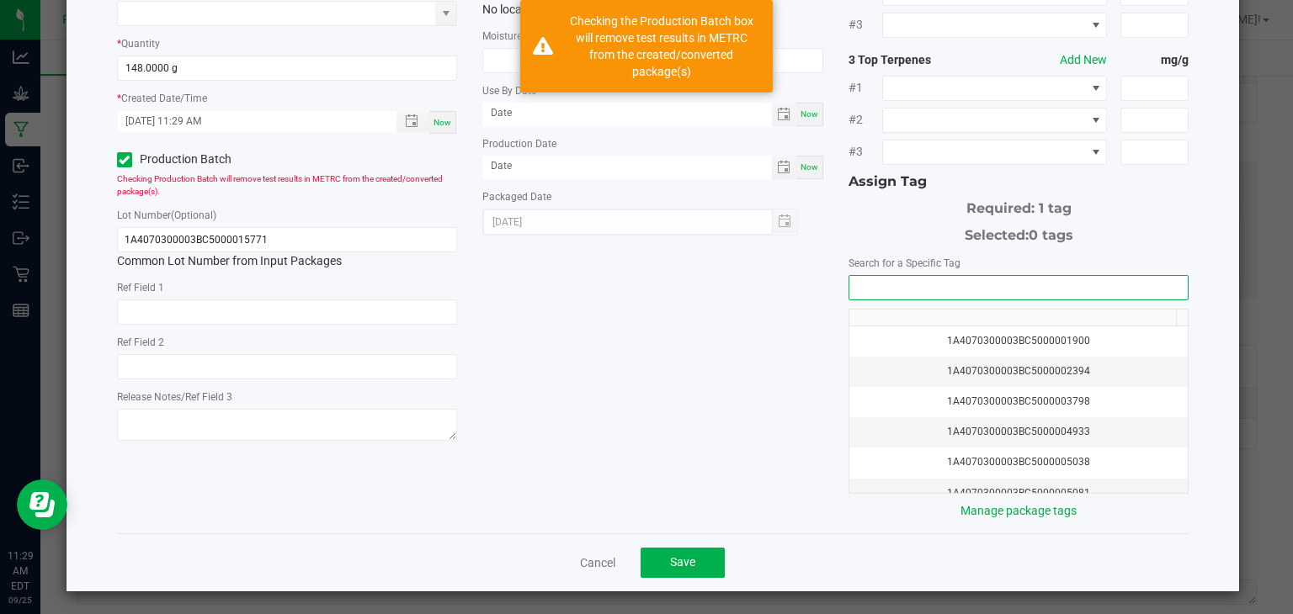
click at [946, 286] on input "NO DATA FOUND" at bounding box center [1018, 288] width 339 height 24
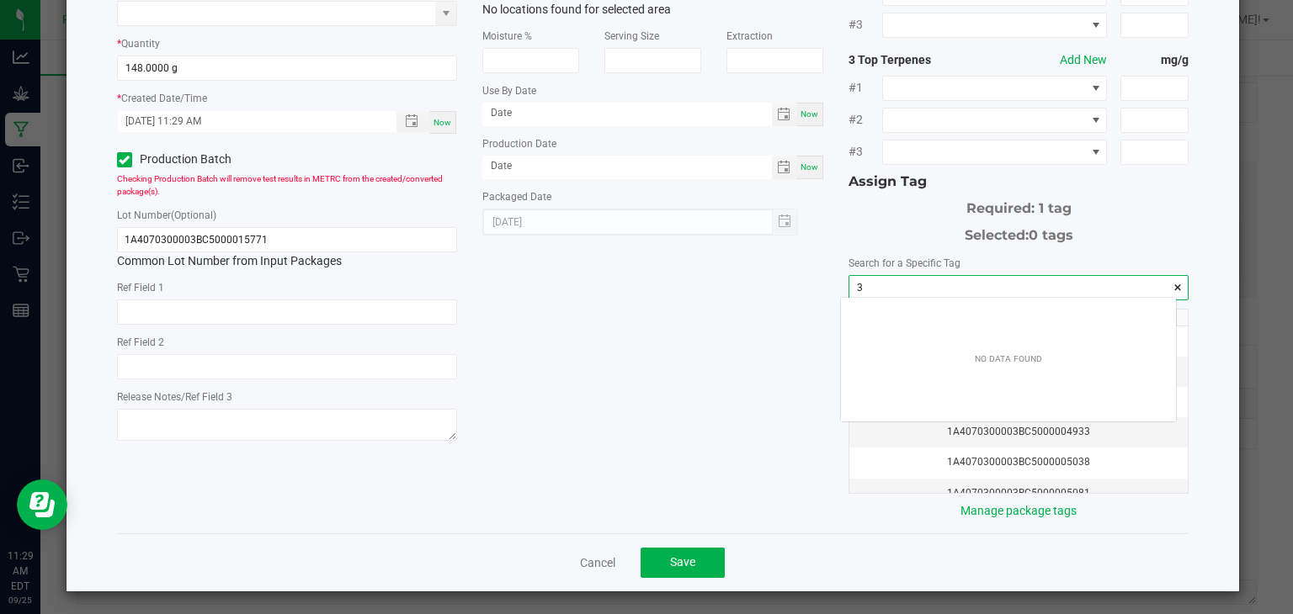
scroll to position [24, 336]
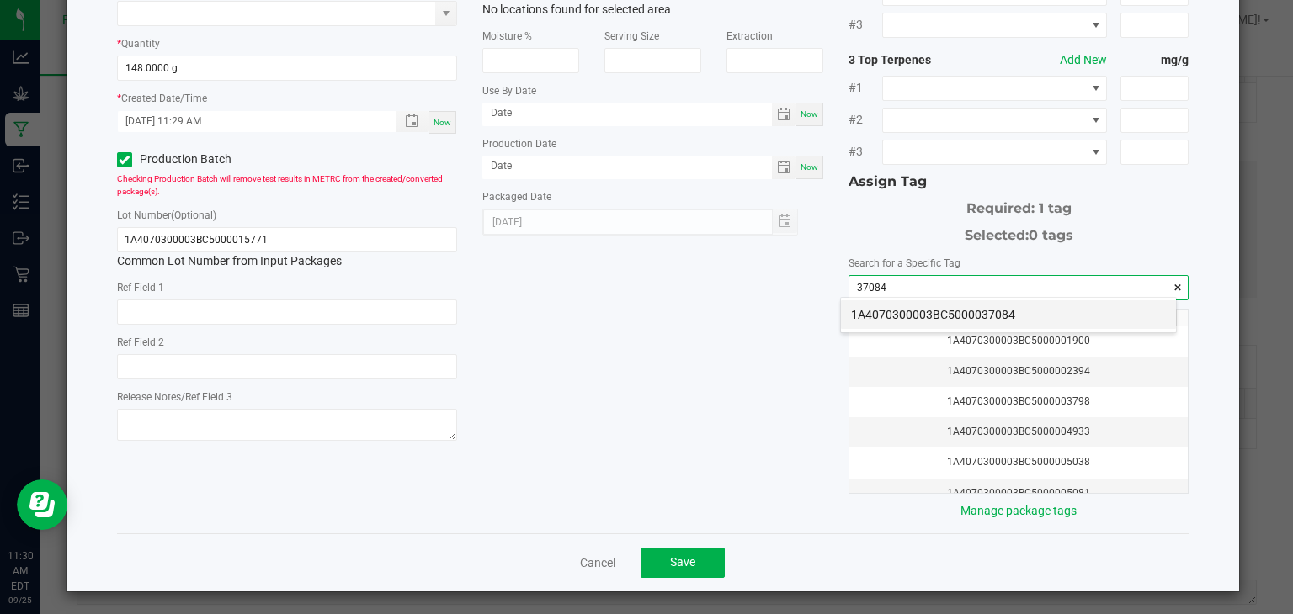
click at [1019, 311] on li "1A4070300003BC5000037084" at bounding box center [1008, 315] width 335 height 29
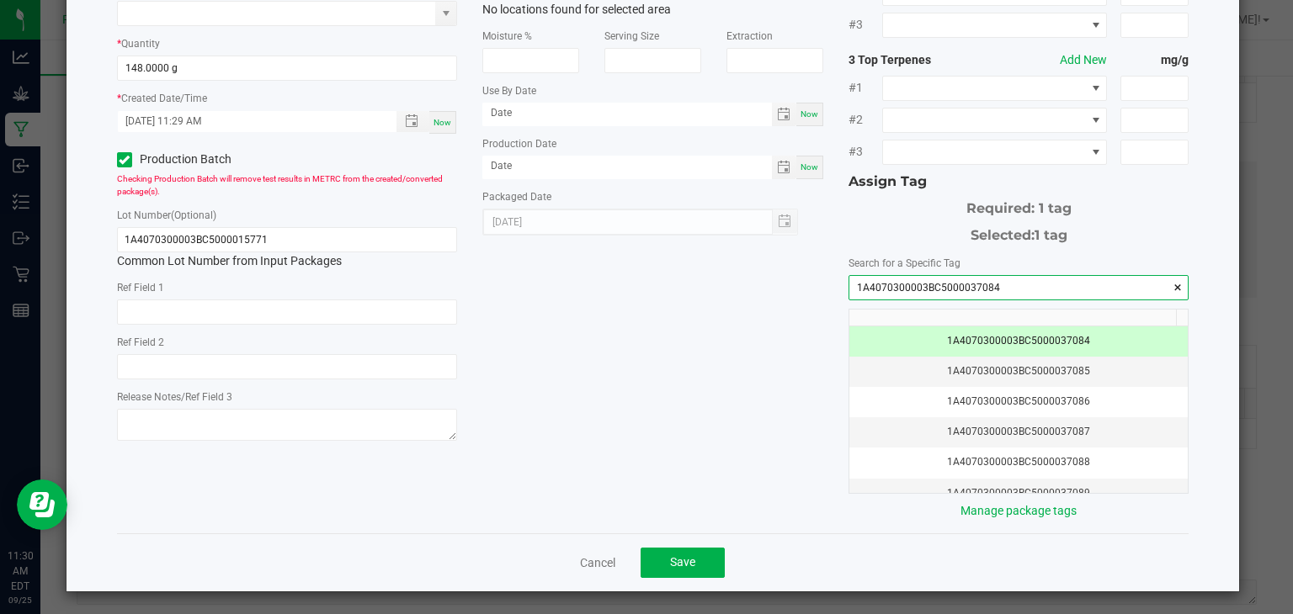
click at [1000, 290] on input "1A4070300003BC5000037084" at bounding box center [1018, 288] width 339 height 24
type input "1A4070300003BC5000037084"
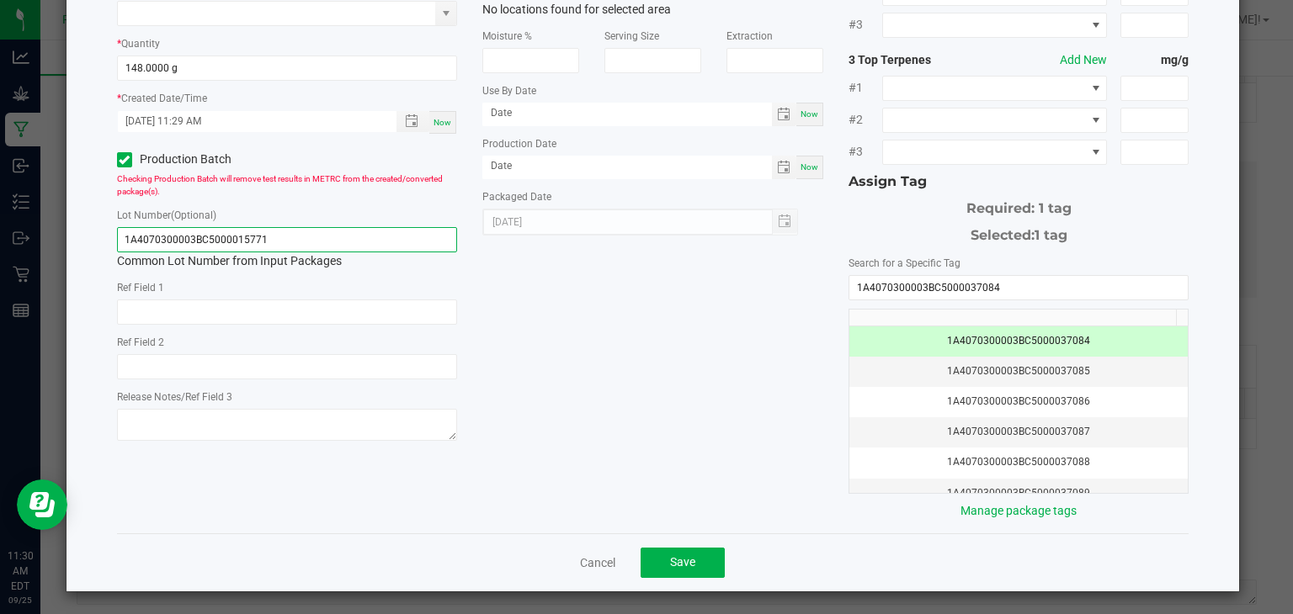
click at [377, 243] on input "1A4070300003BC5000015771" at bounding box center [287, 239] width 341 height 25
paste input "37084"
type input "1A4070300003BC5000037084"
click at [685, 556] on span "Save" at bounding box center [682, 562] width 25 height 13
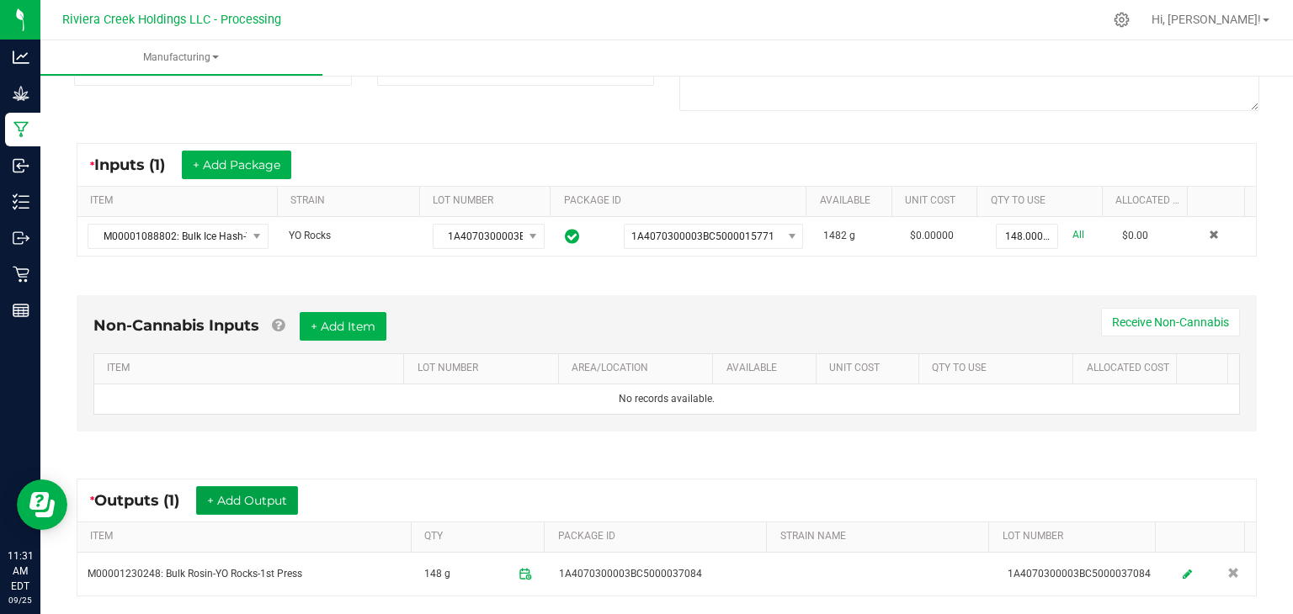
scroll to position [0, 0]
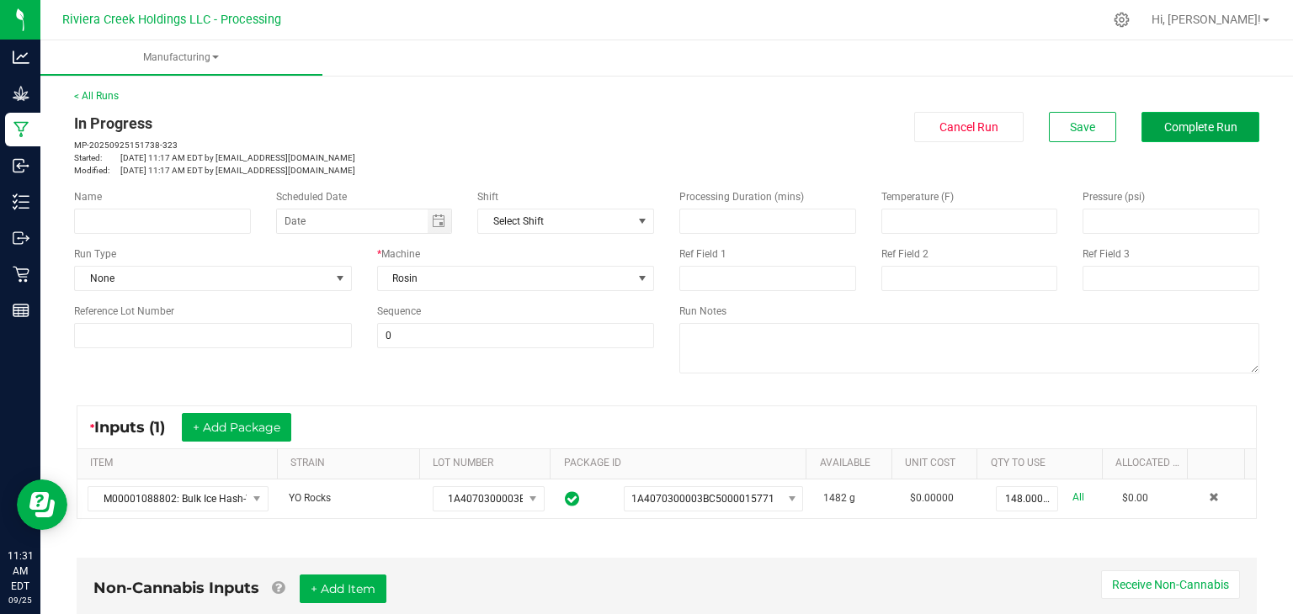
click at [1172, 125] on span "Complete Run" at bounding box center [1200, 126] width 73 height 13
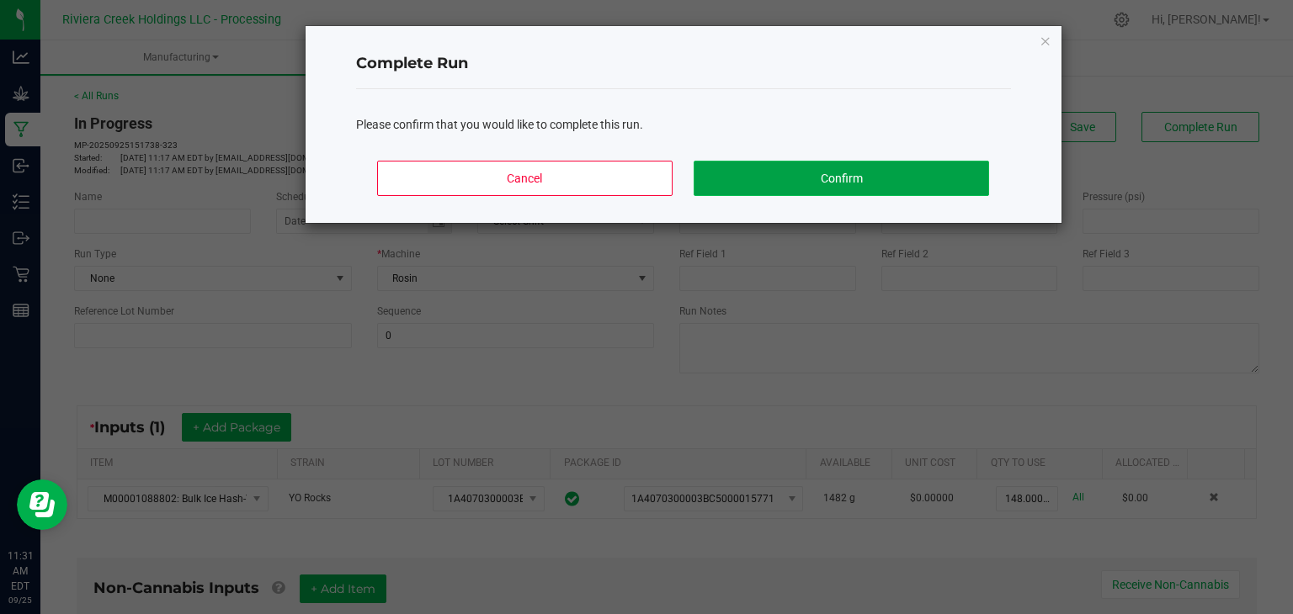
click at [900, 178] on button "Confirm" at bounding box center [841, 178] width 295 height 35
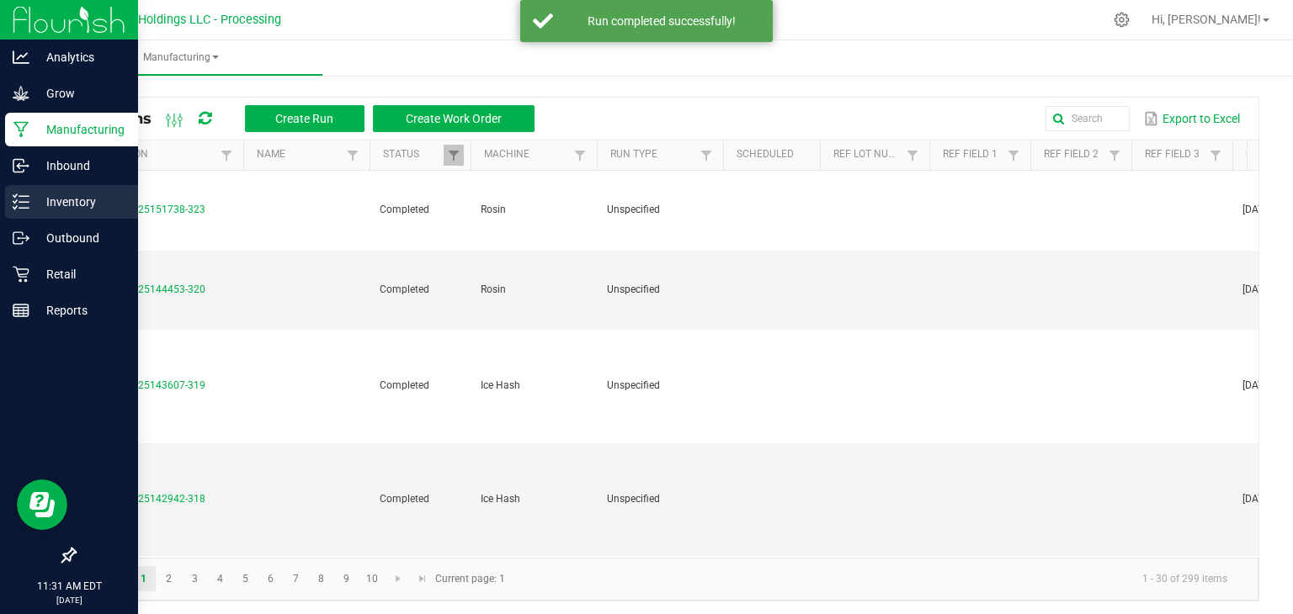
click at [30, 203] on p "Inventory" at bounding box center [79, 202] width 101 height 20
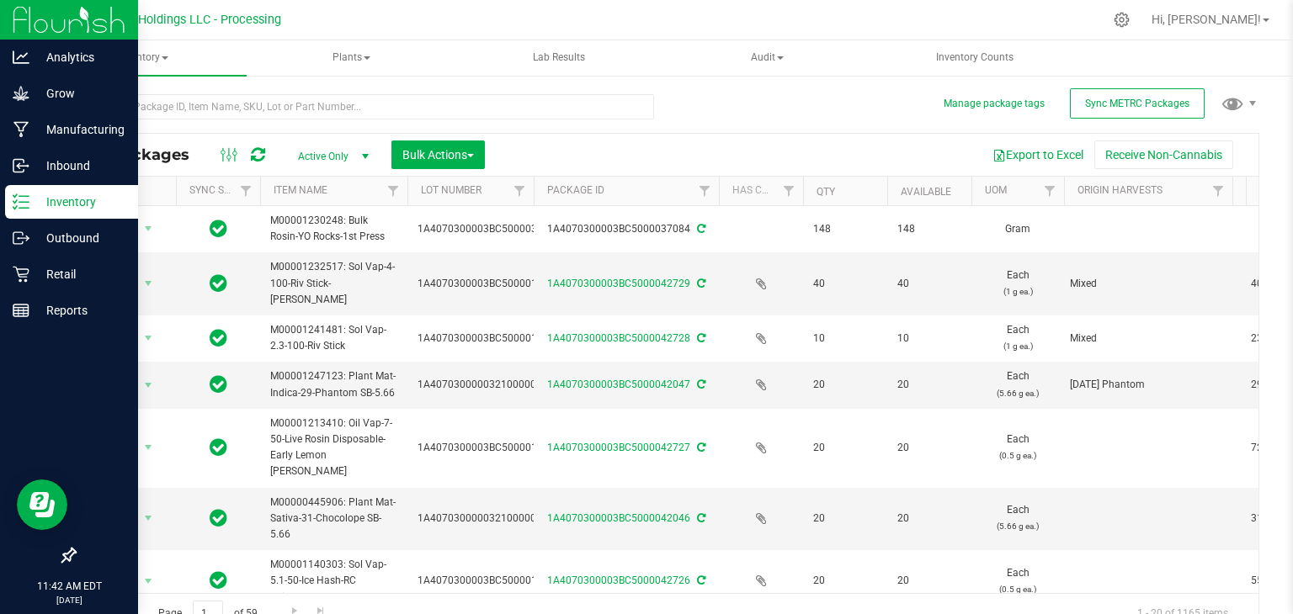
click at [82, 199] on p "Inventory" at bounding box center [79, 202] width 101 height 20
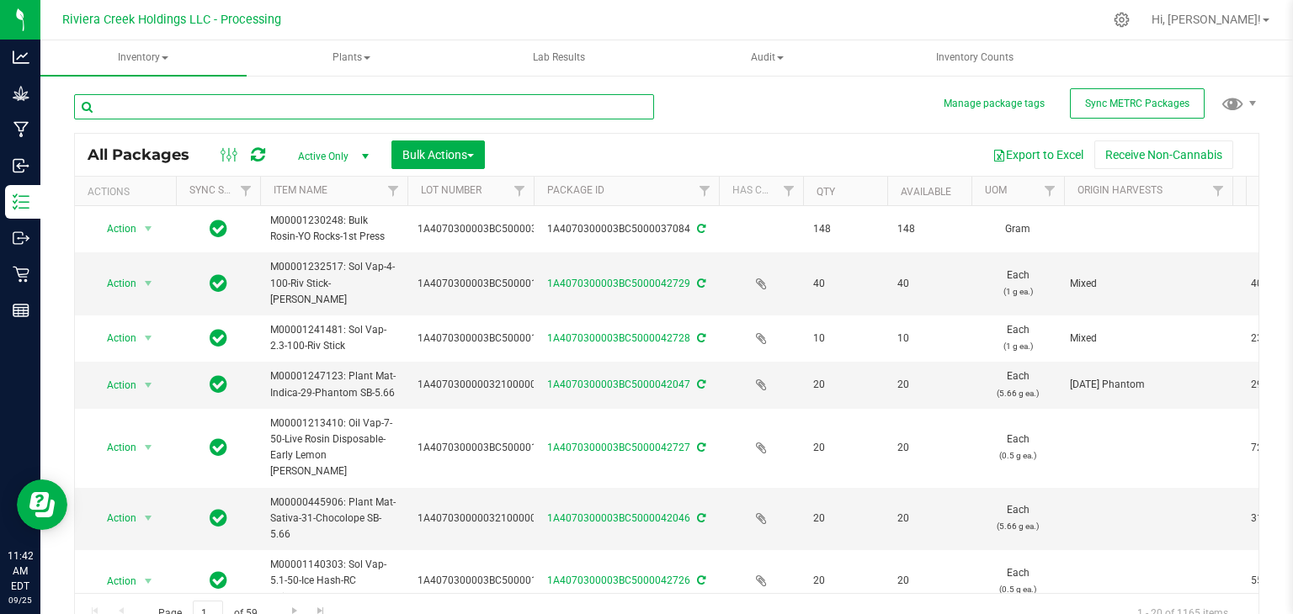
click at [290, 103] on input "text" at bounding box center [364, 106] width 580 height 25
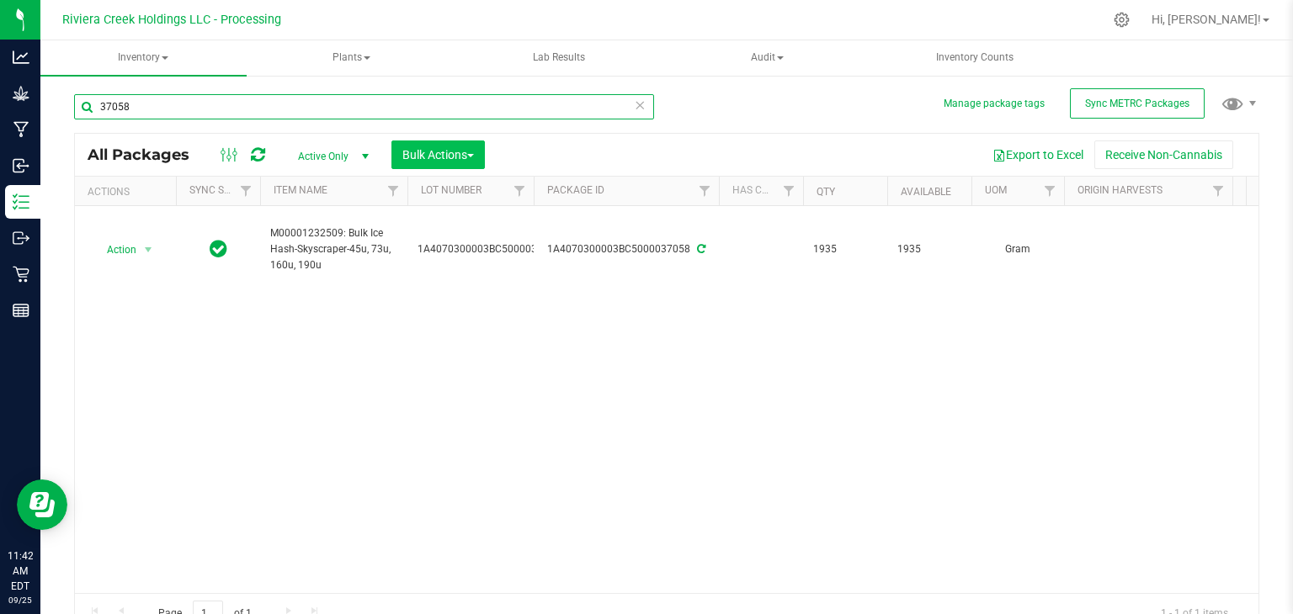
type input "37058"
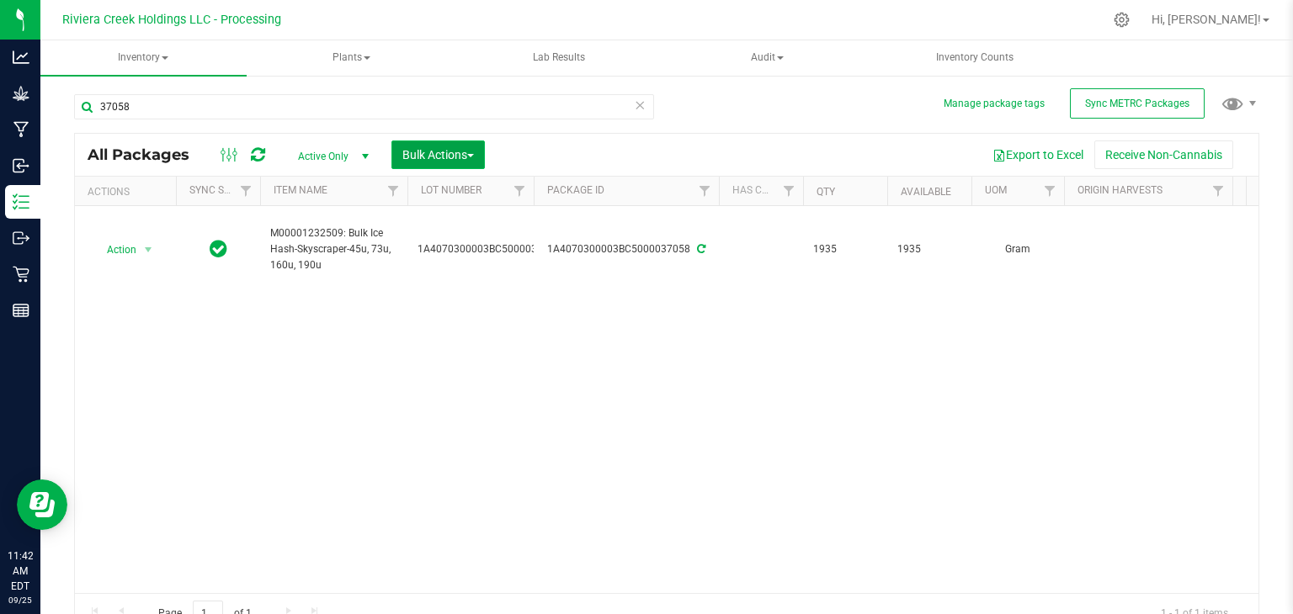
click at [447, 152] on span "Bulk Actions" at bounding box center [438, 154] width 72 height 13
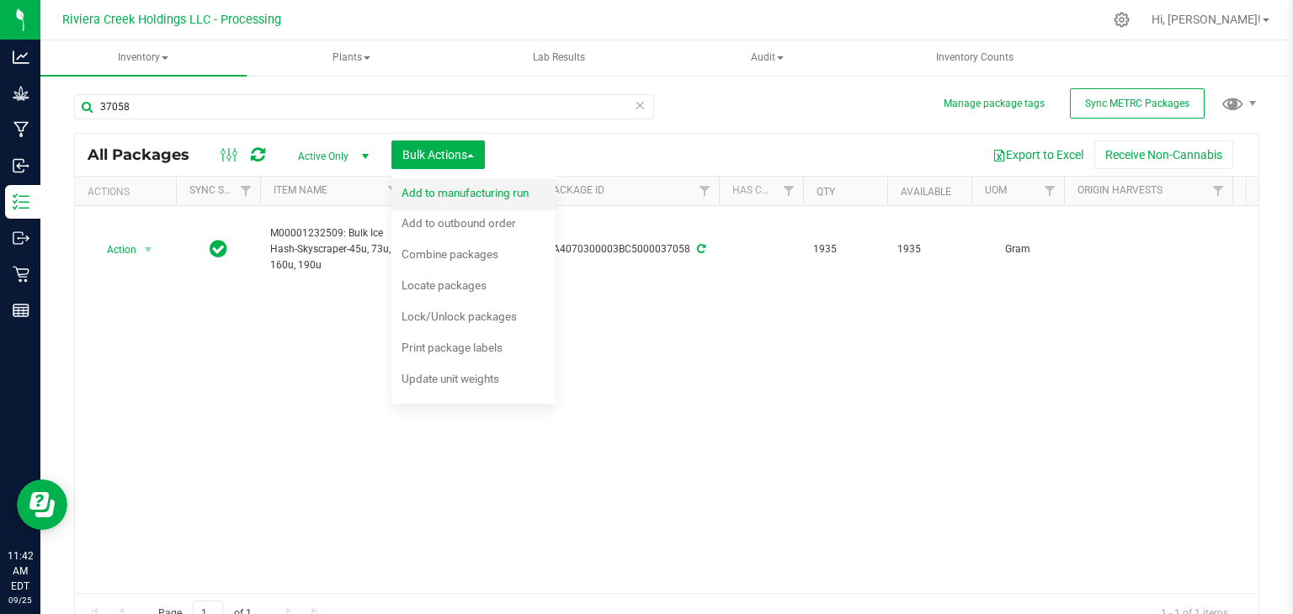
click at [433, 196] on span "Add to manufacturing run" at bounding box center [465, 192] width 127 height 13
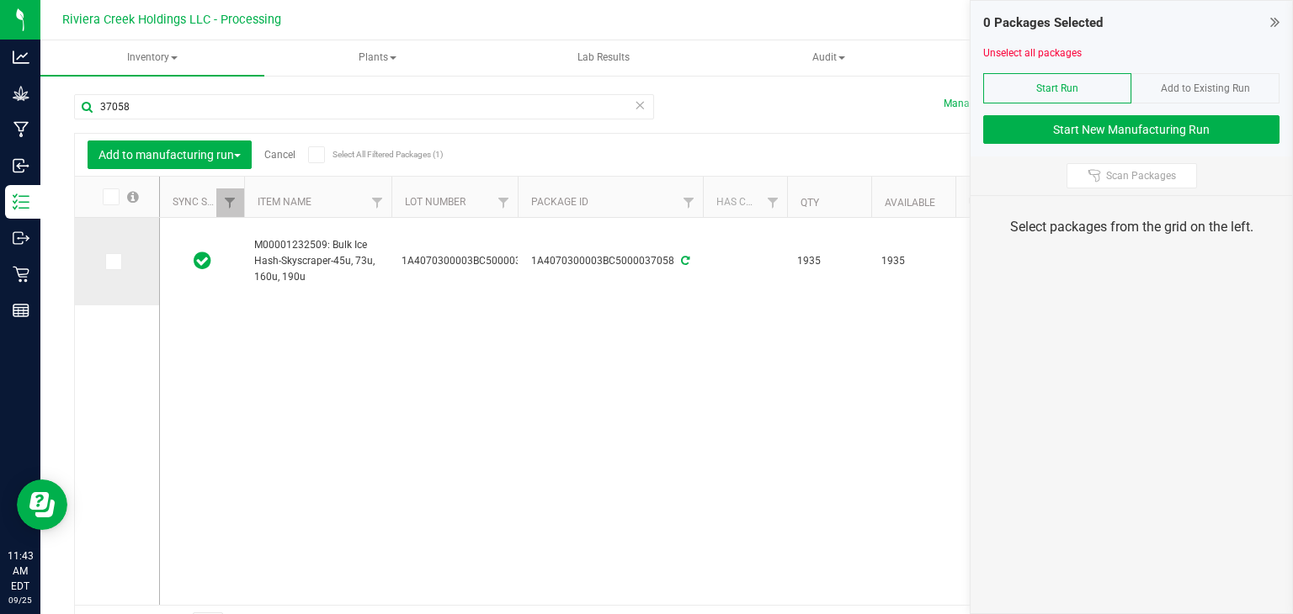
click at [115, 262] on icon at bounding box center [112, 262] width 11 height 0
click at [0, 0] on input "checkbox" at bounding box center [0, 0] width 0 height 0
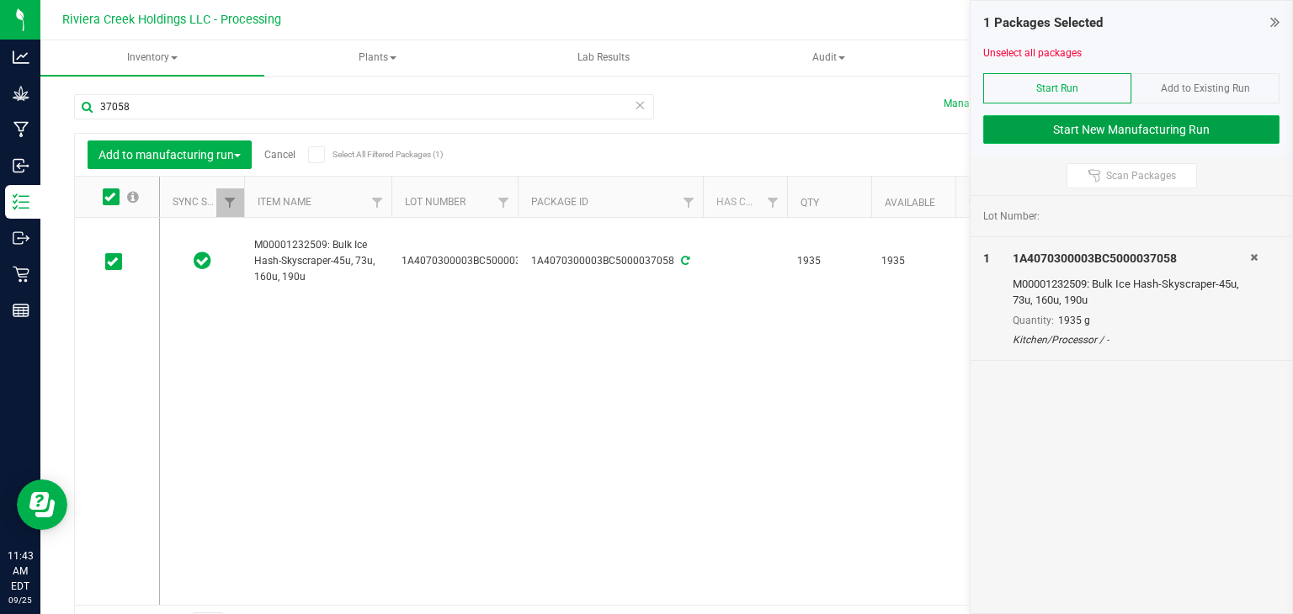
click at [1103, 132] on button "Start New Manufacturing Run" at bounding box center [1131, 129] width 296 height 29
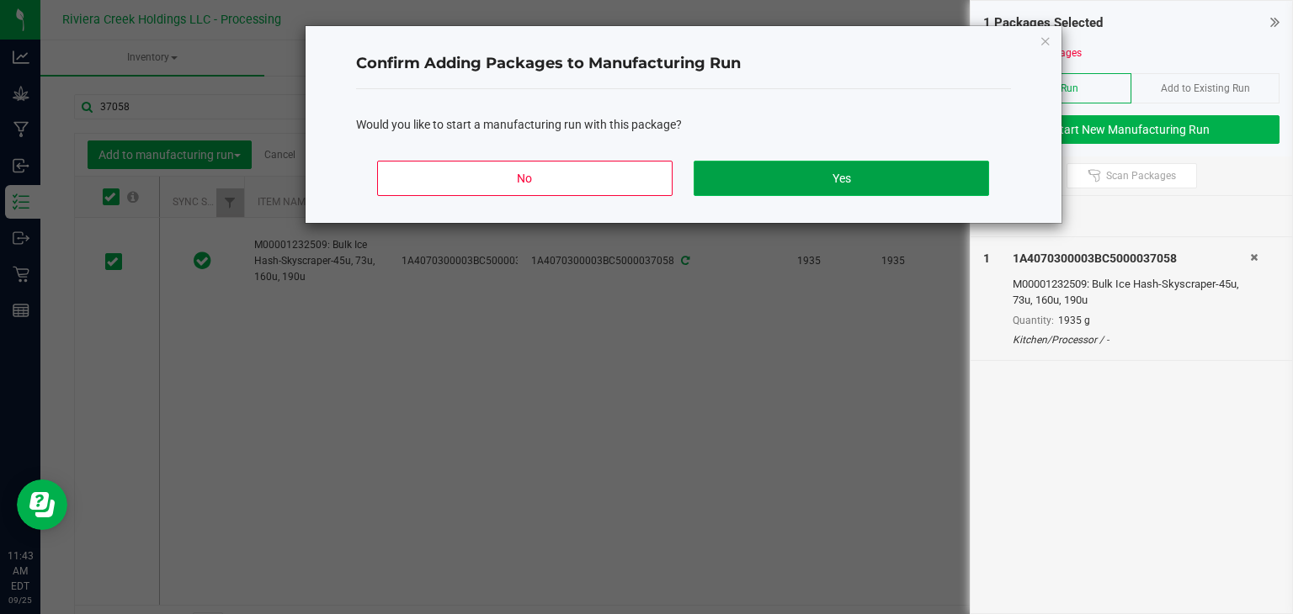
click at [768, 175] on button "Yes" at bounding box center [841, 178] width 295 height 35
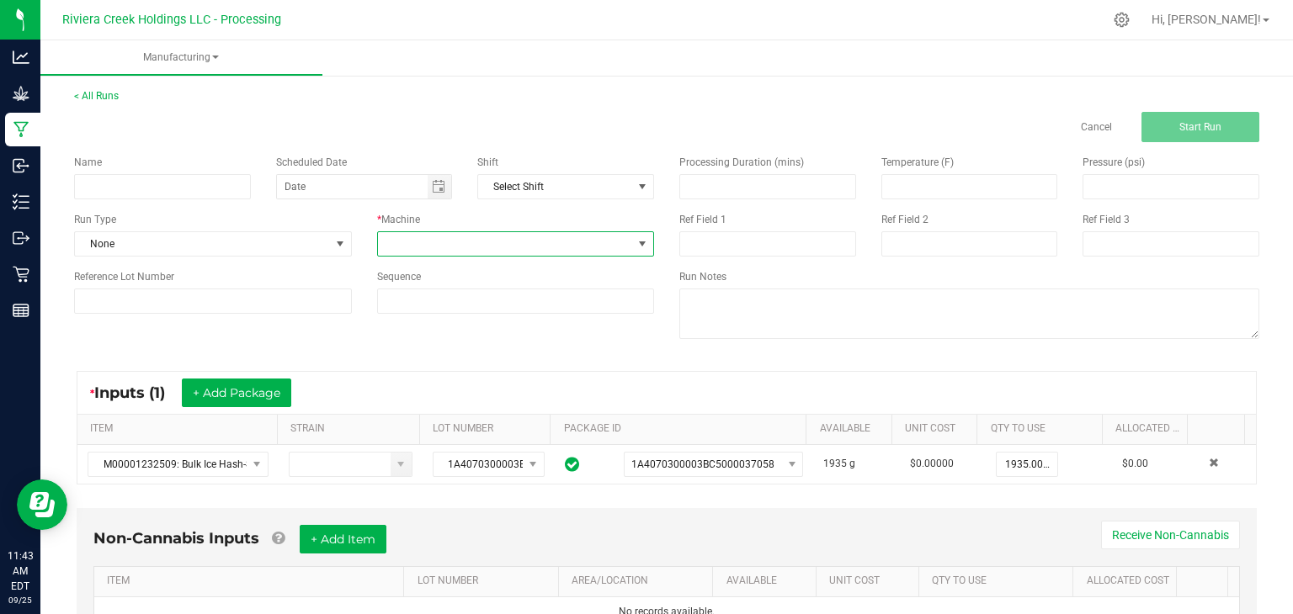
click at [454, 242] on span at bounding box center [505, 244] width 255 height 24
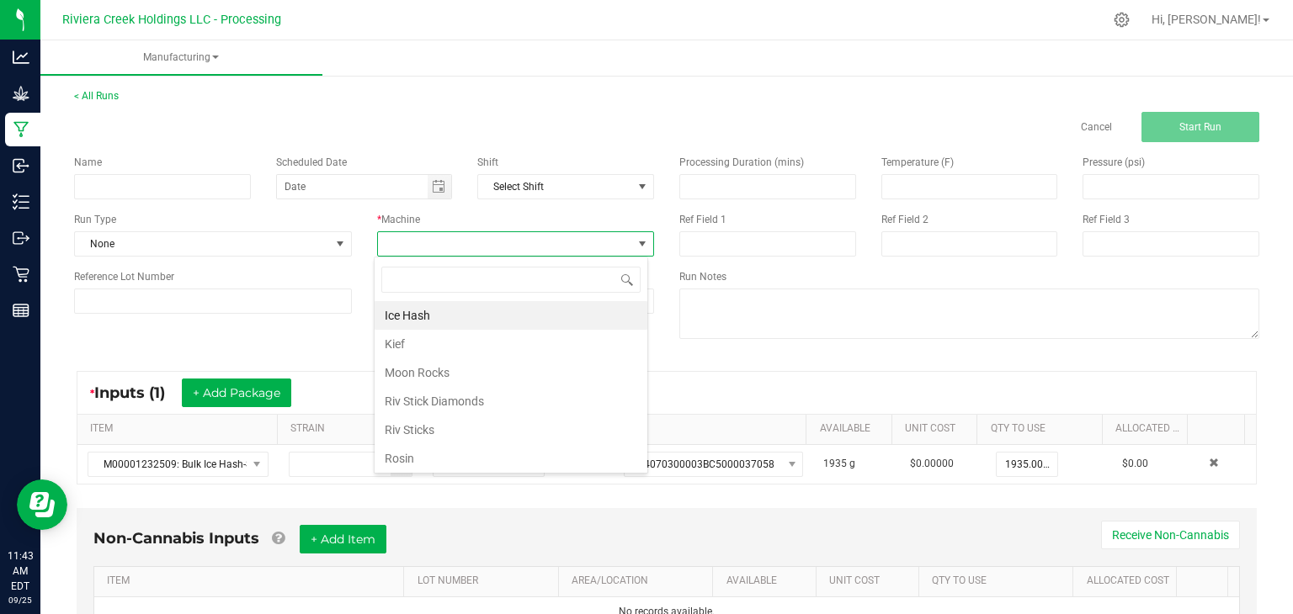
scroll to position [24, 274]
click at [420, 459] on li "Rosin" at bounding box center [511, 458] width 273 height 29
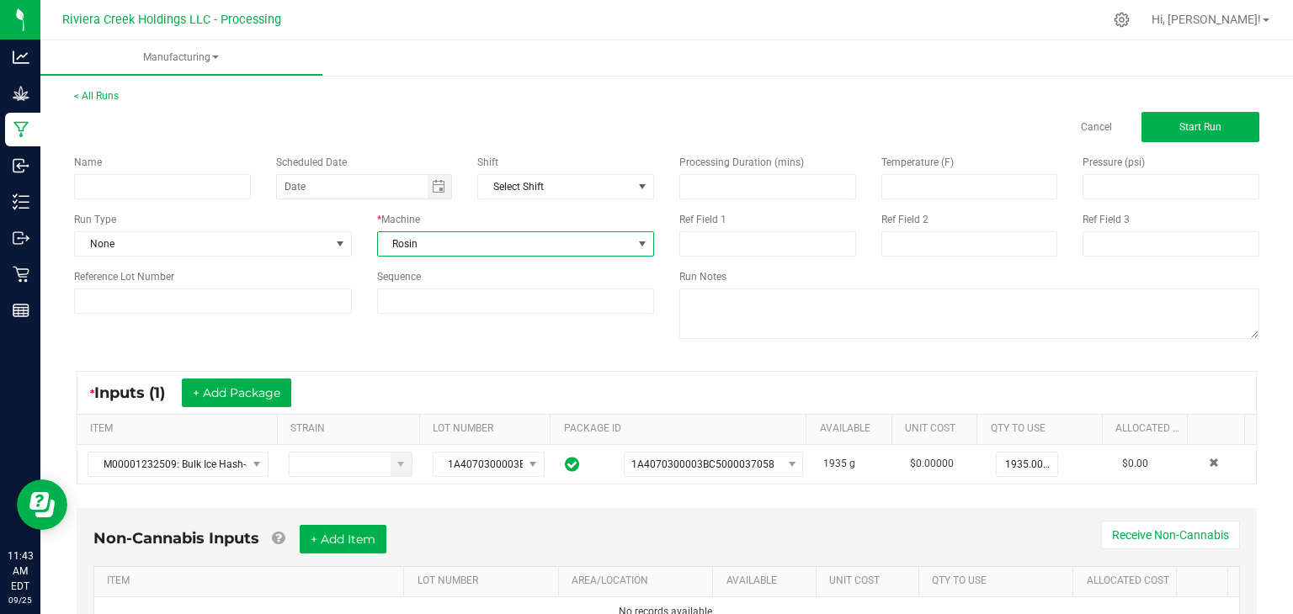
scroll to position [77, 0]
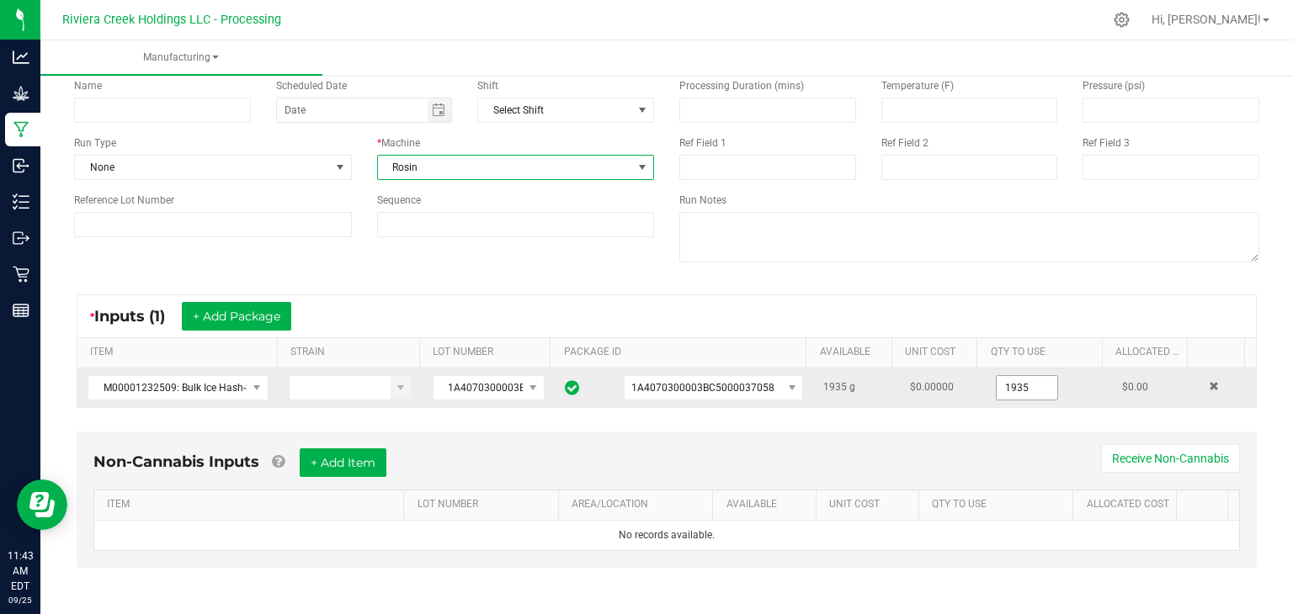
click at [1024, 386] on input "1935" at bounding box center [1027, 388] width 61 height 24
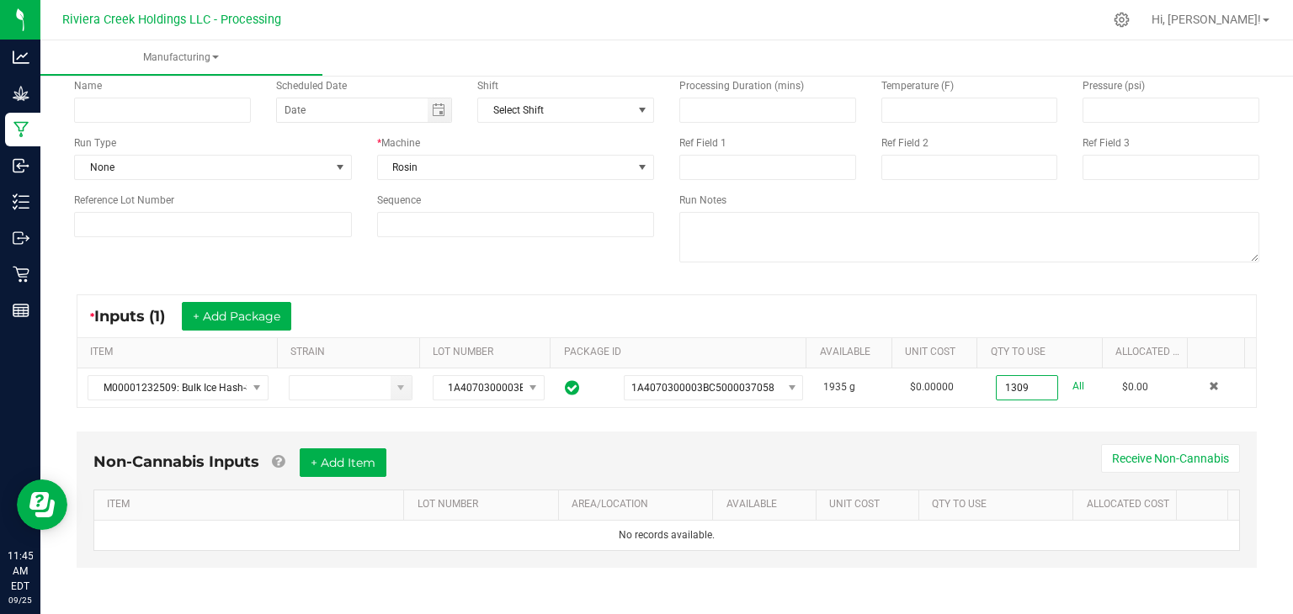
scroll to position [0, 0]
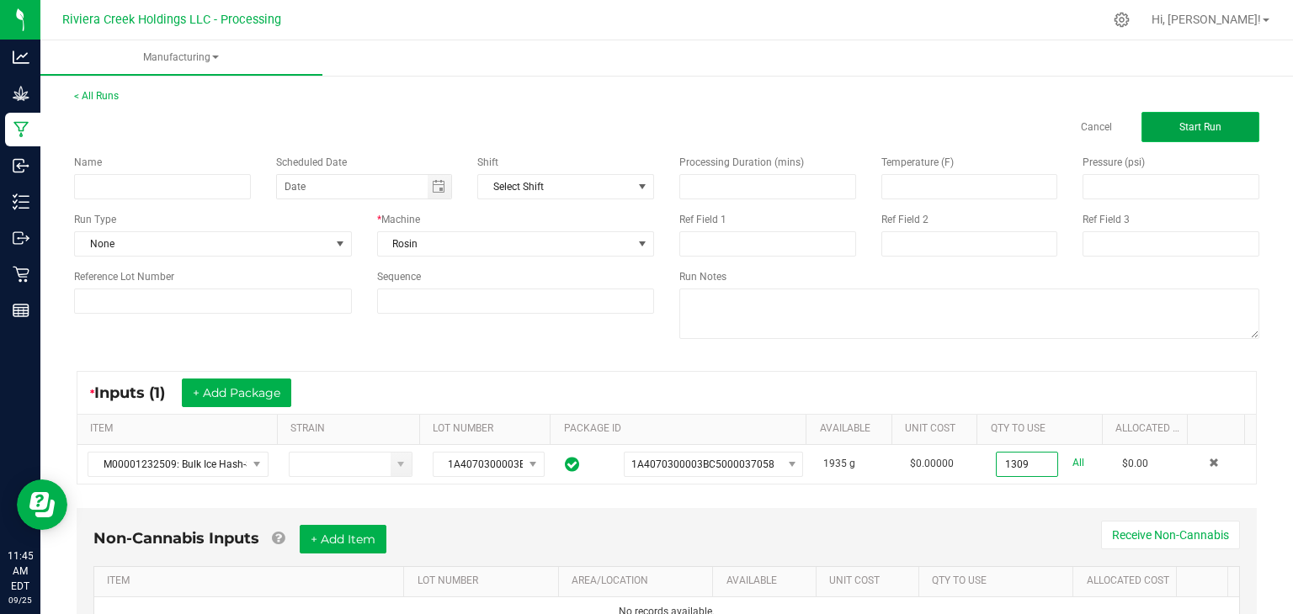
type input "1309.0000 g"
click at [1181, 125] on span "Start Run" at bounding box center [1200, 127] width 42 height 12
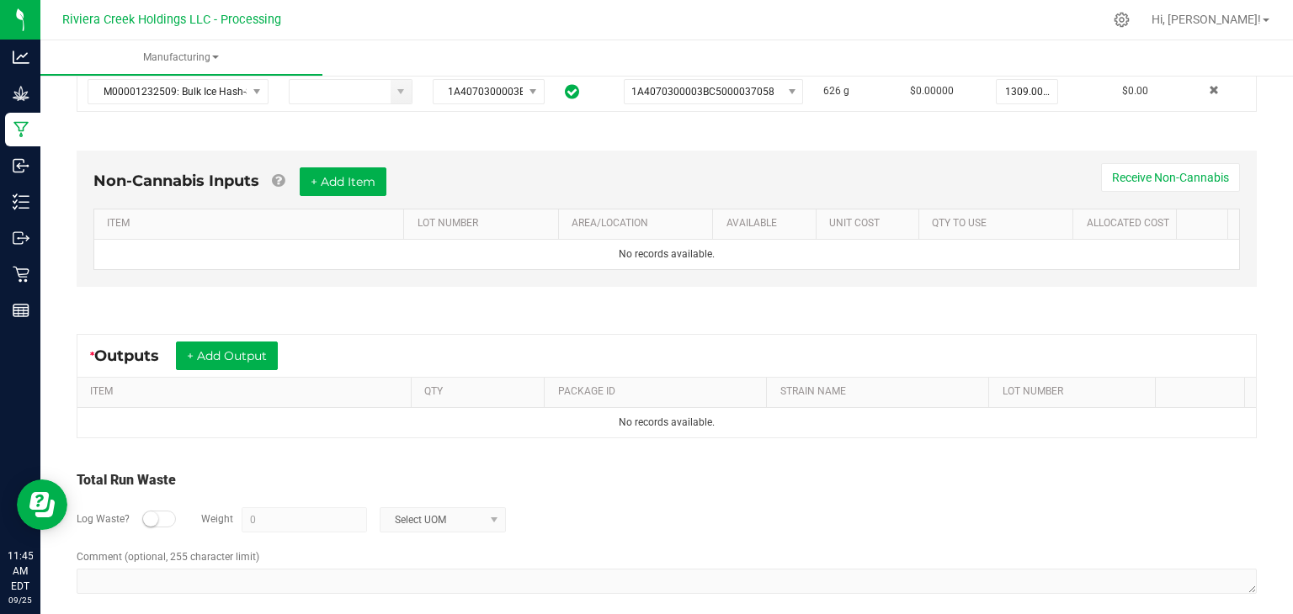
scroll to position [420, 0]
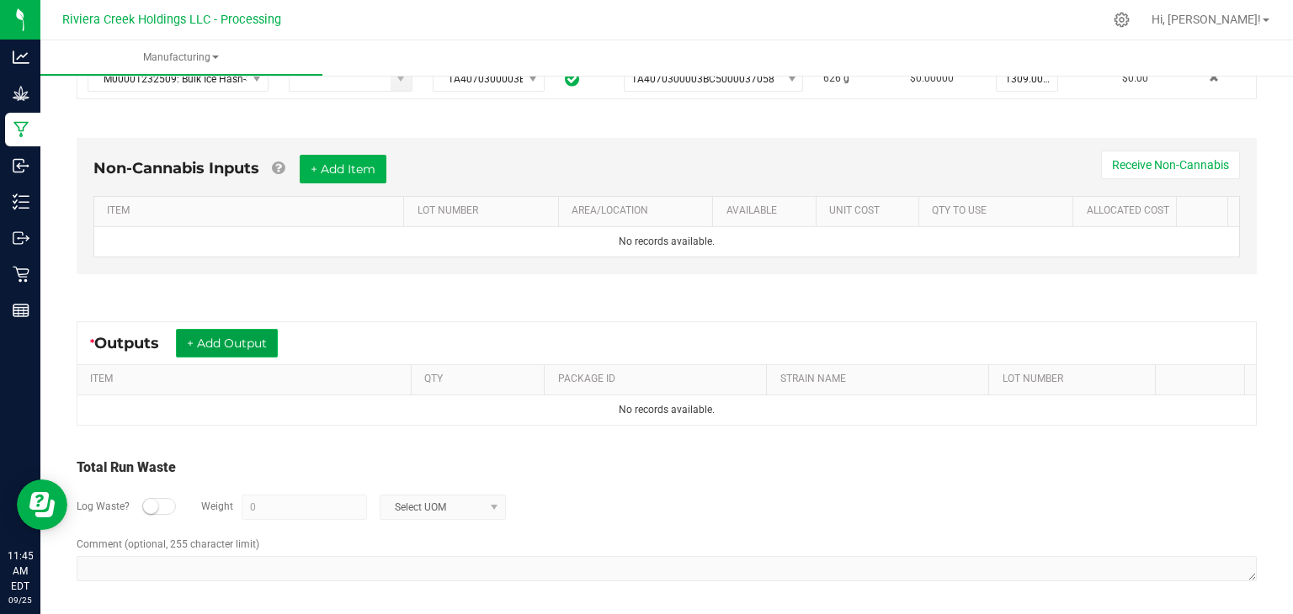
click at [229, 335] on button "+ Add Output" at bounding box center [227, 343] width 102 height 29
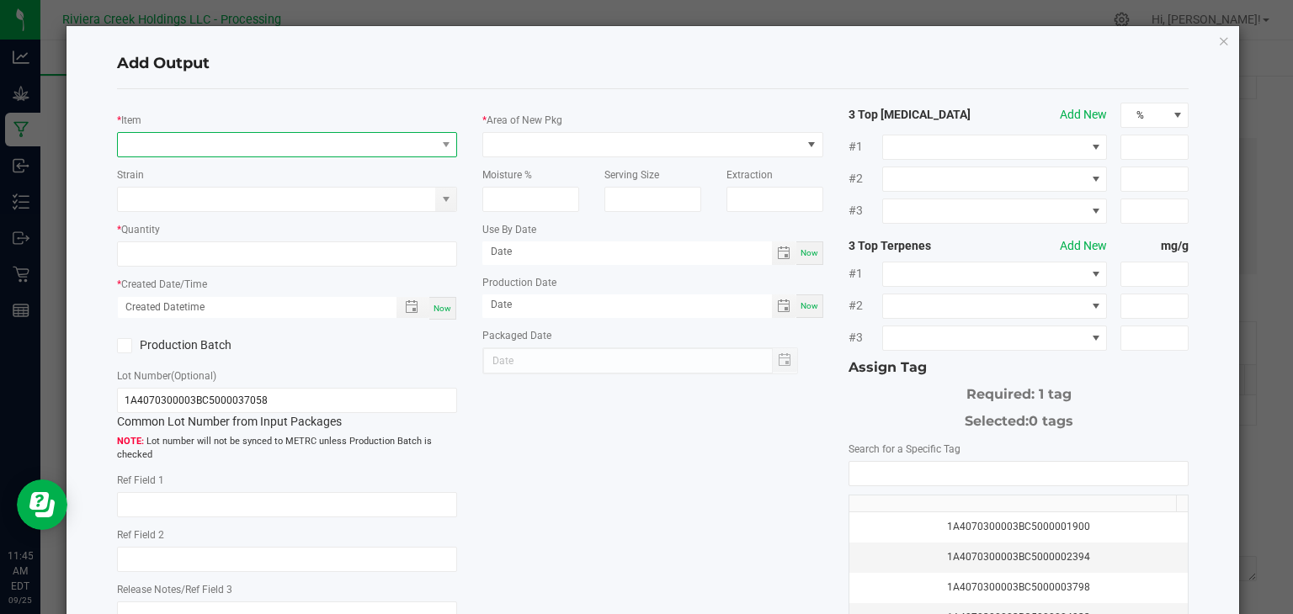
click at [352, 145] on span "NO DATA FOUND" at bounding box center [277, 145] width 318 height 24
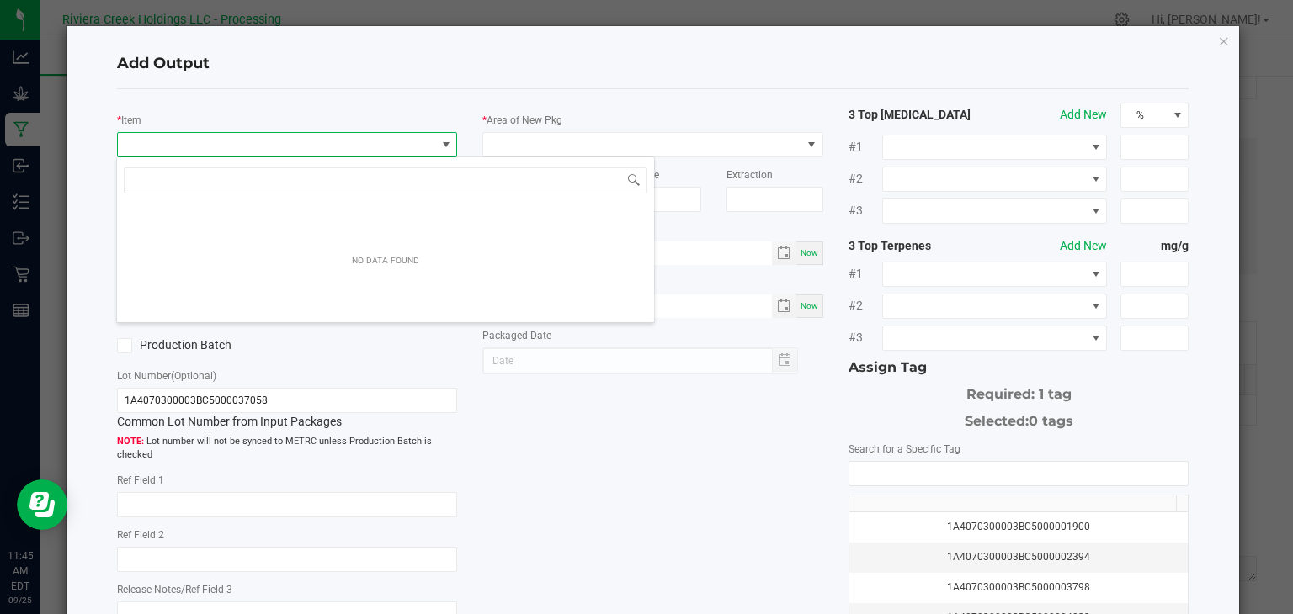
scroll to position [24, 337]
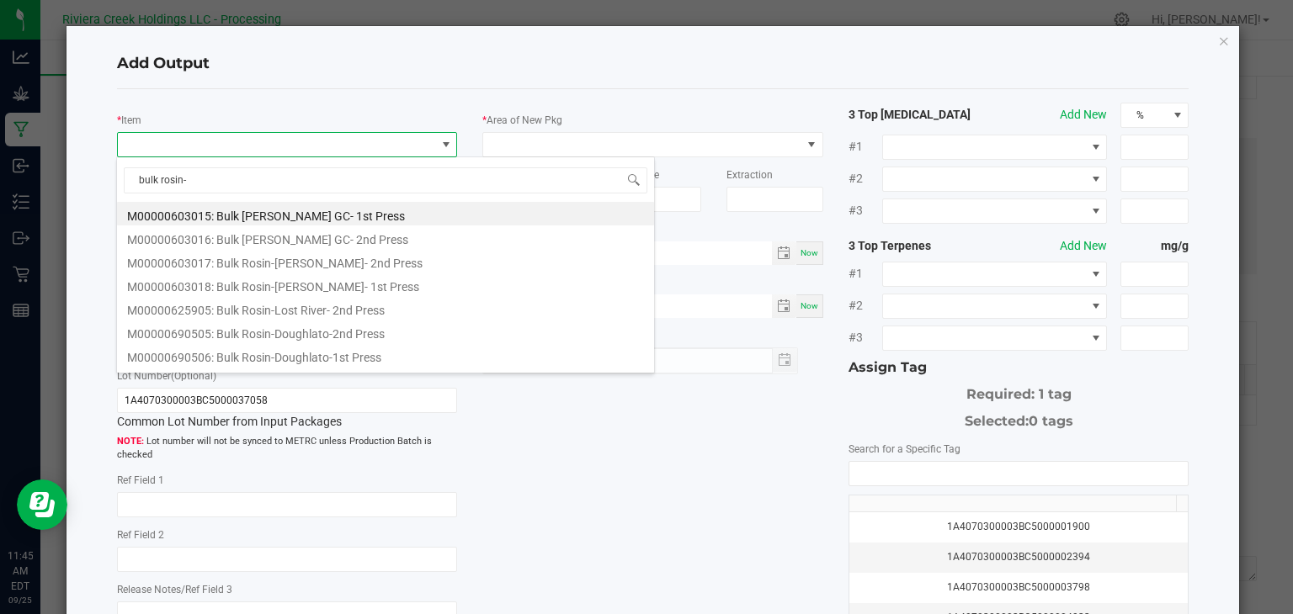
type input "bulk rosin-s"
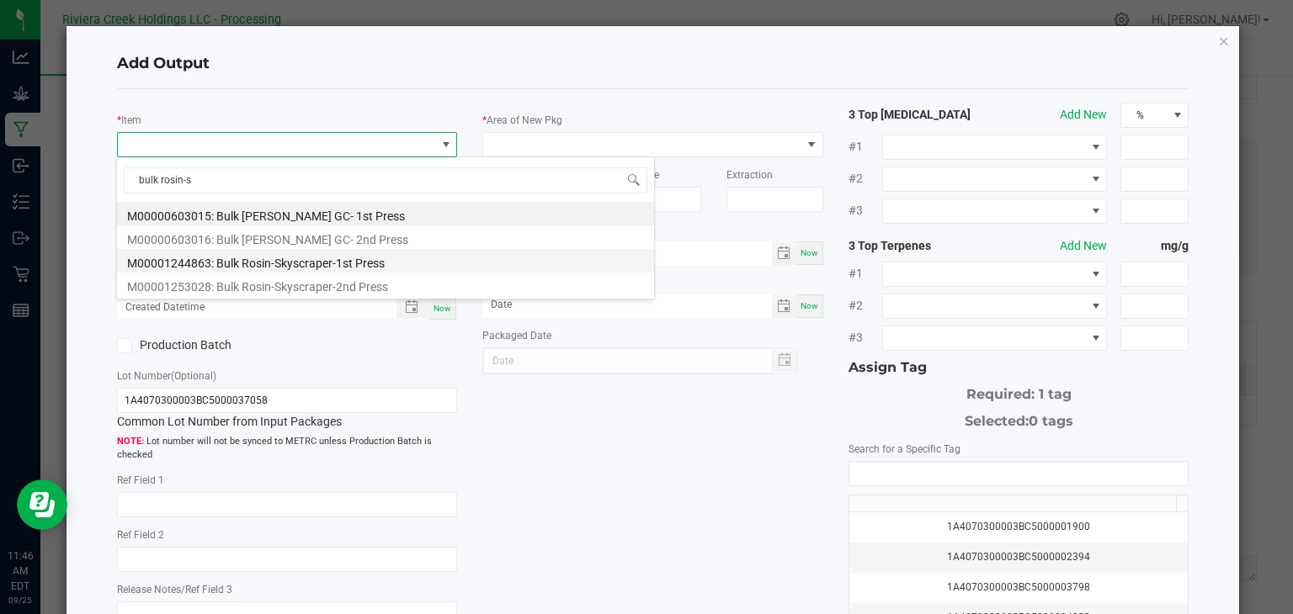
click at [350, 266] on li "M00001244863: Bulk Rosin-Skyscraper-1st Press" at bounding box center [385, 261] width 537 height 24
type input "0.0000 g"
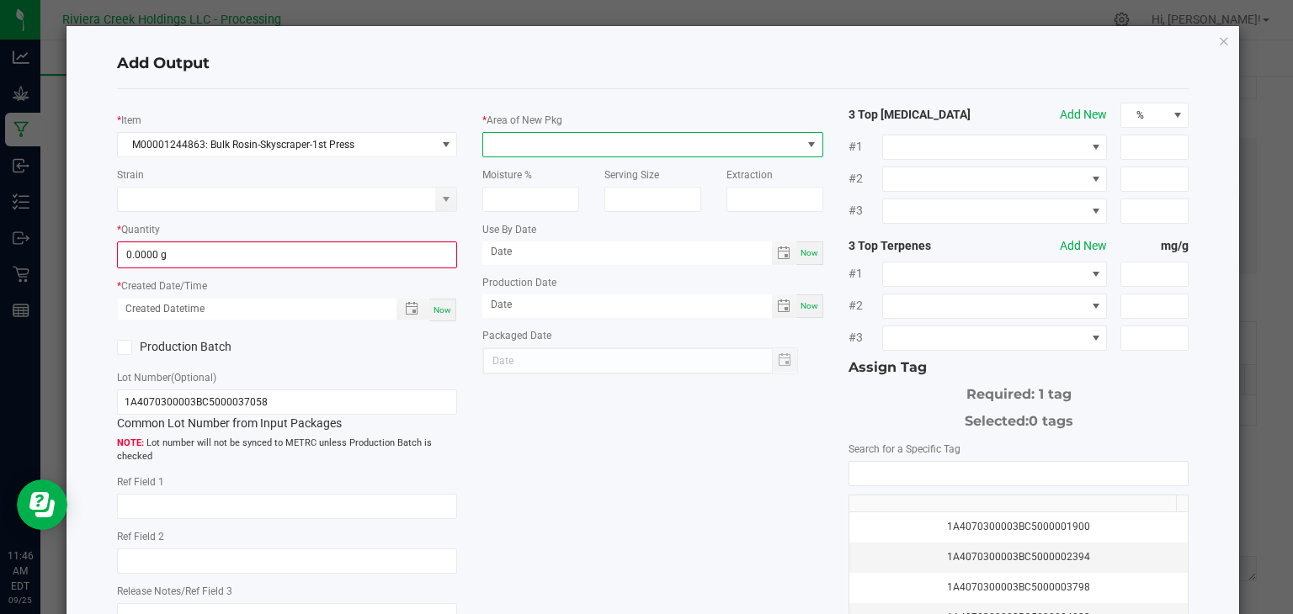
click at [564, 137] on span at bounding box center [642, 145] width 318 height 24
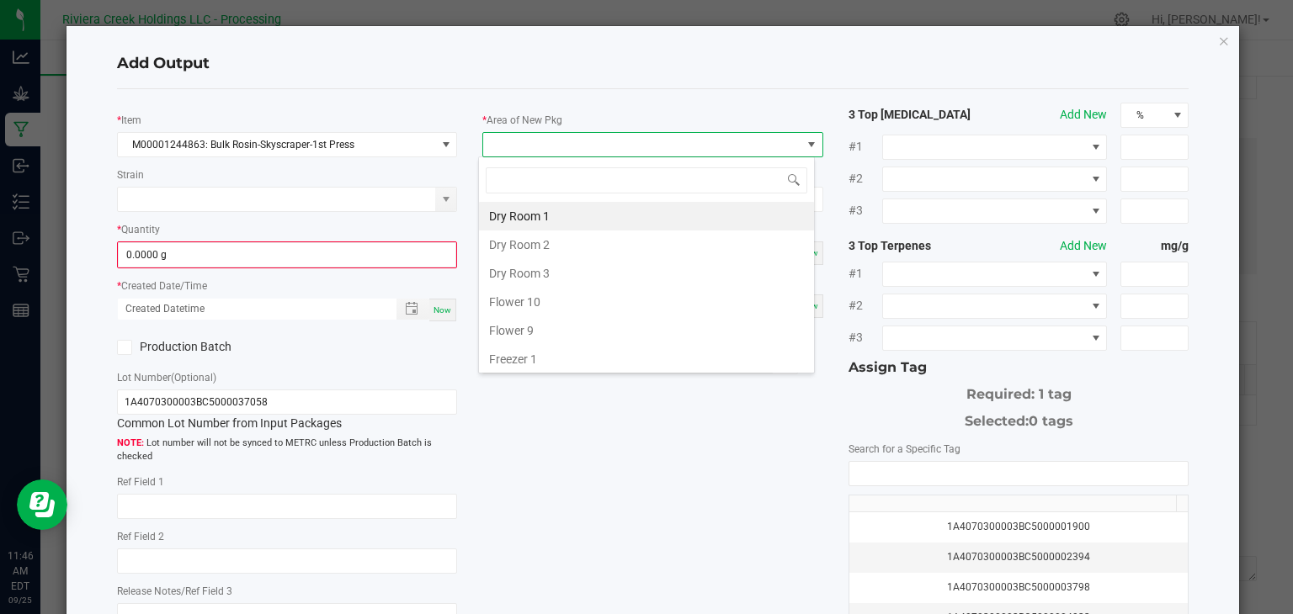
type input "k"
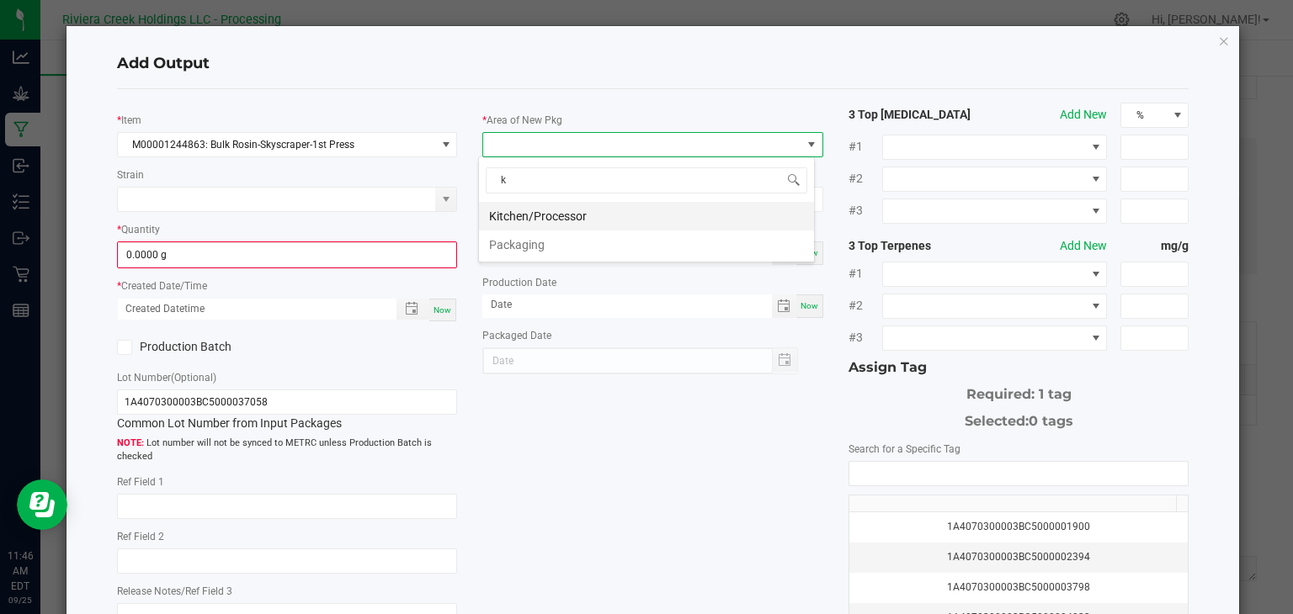
click at [587, 213] on li "Kitchen/Processor" at bounding box center [646, 216] width 335 height 29
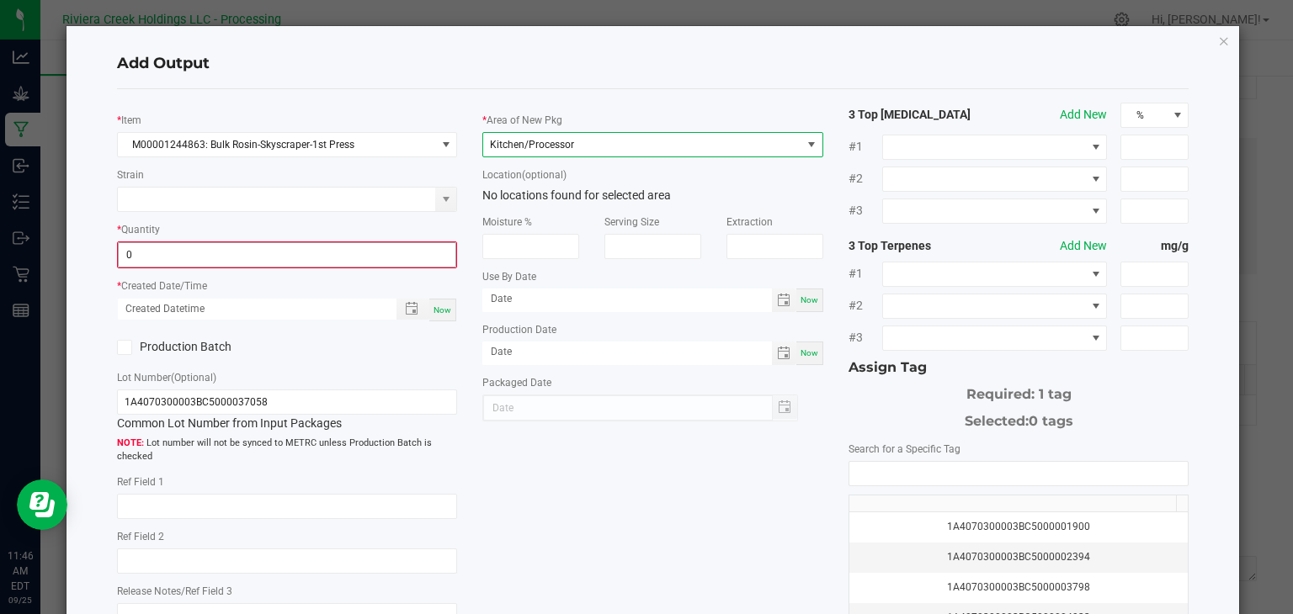
click at [375, 253] on input "0" at bounding box center [288, 255] width 338 height 24
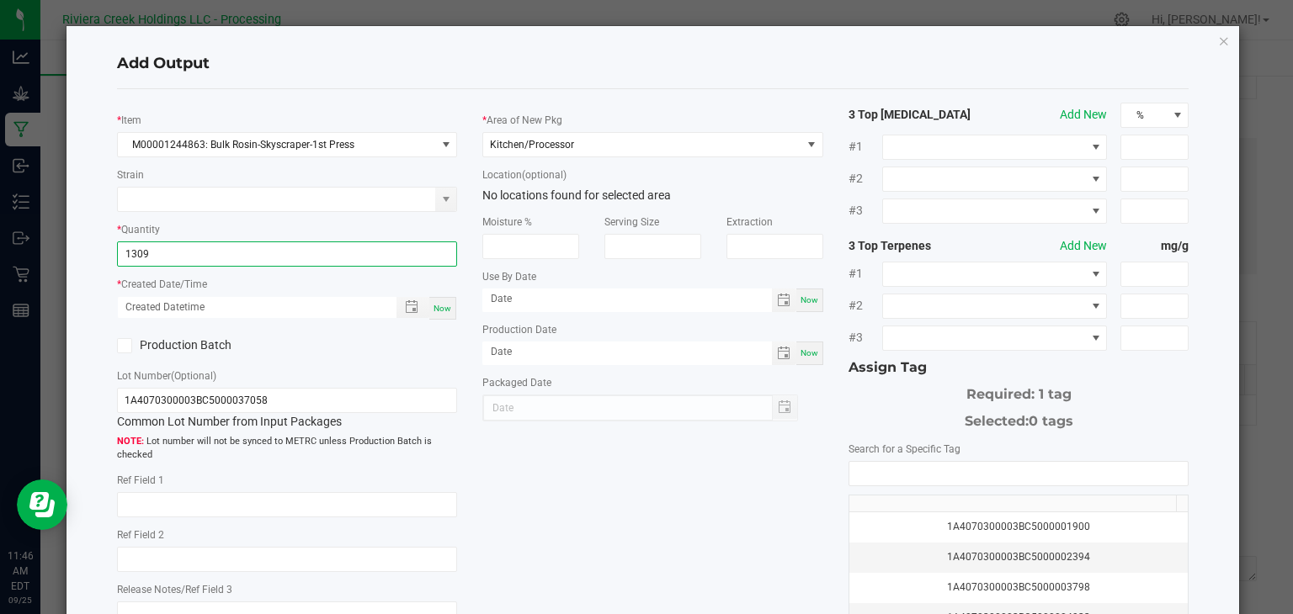
type input "1309.0000 g"
click at [439, 310] on span "Now" at bounding box center [442, 308] width 18 height 9
type input "[DATE] 11:46 AM"
type input "[DATE]"
click at [126, 346] on icon at bounding box center [124, 346] width 11 height 0
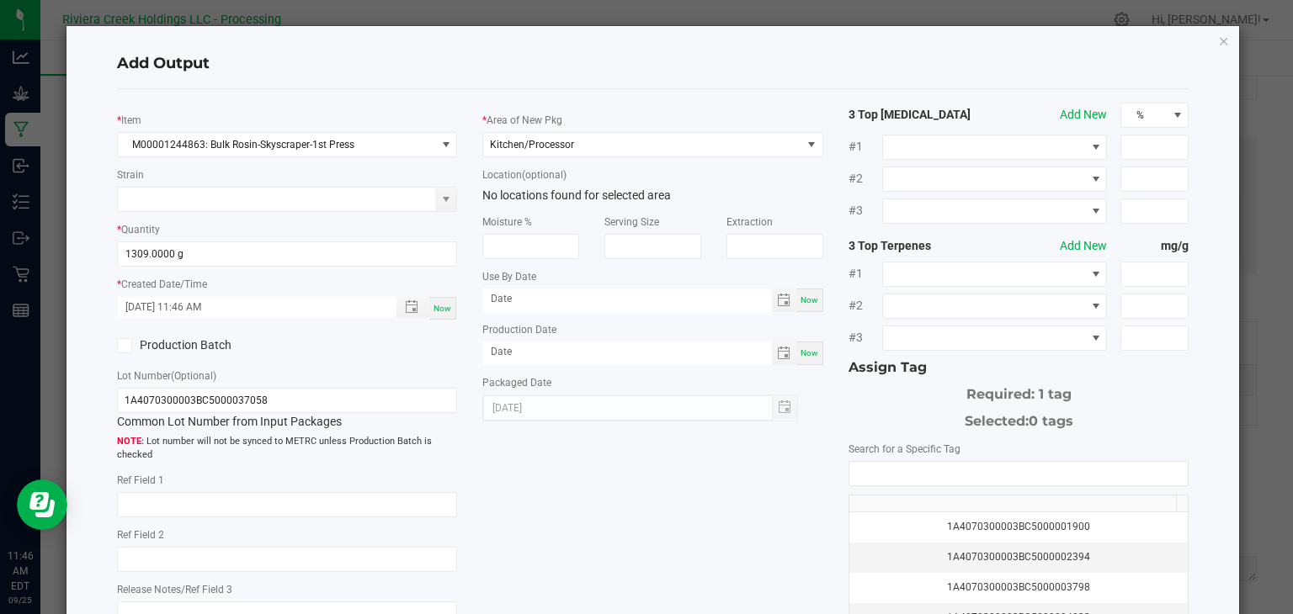
click at [0, 0] on input "Production Batch" at bounding box center [0, 0] width 0 height 0
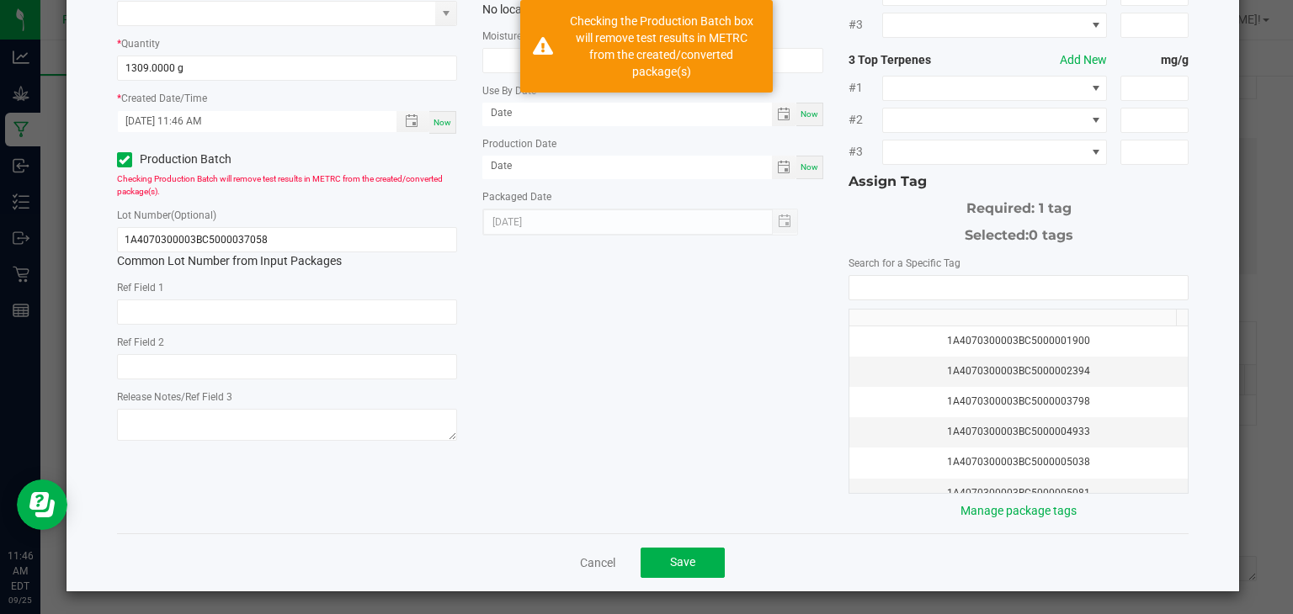
scroll to position [185, 0]
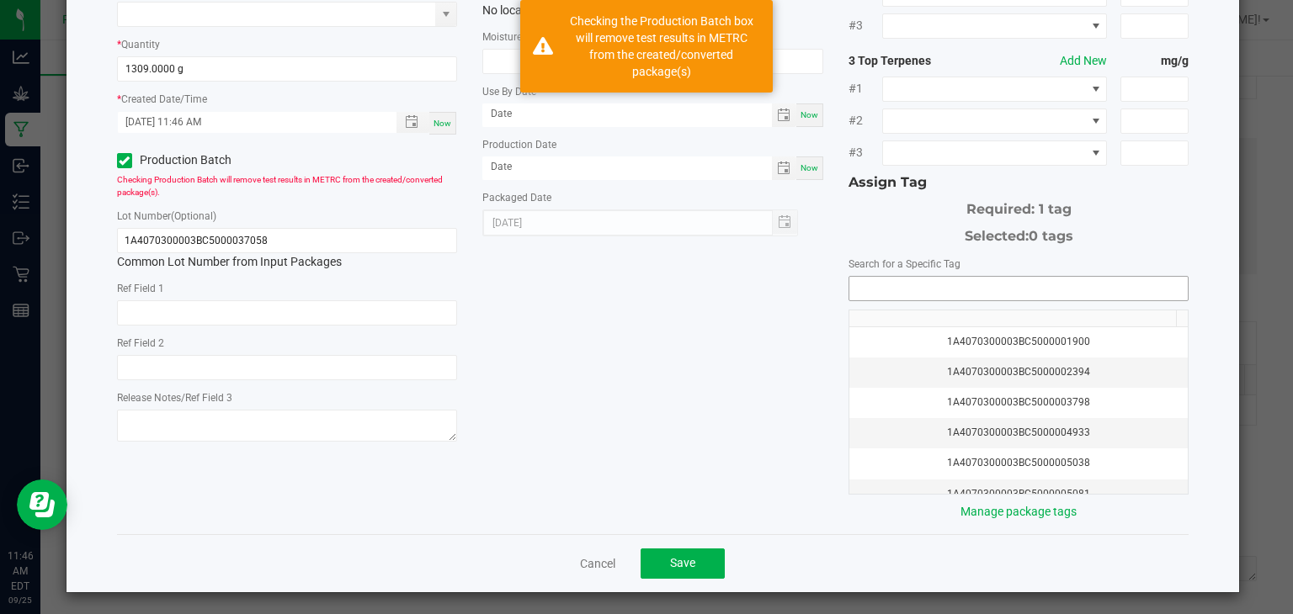
click at [879, 288] on input "NO DATA FOUND" at bounding box center [1018, 289] width 339 height 24
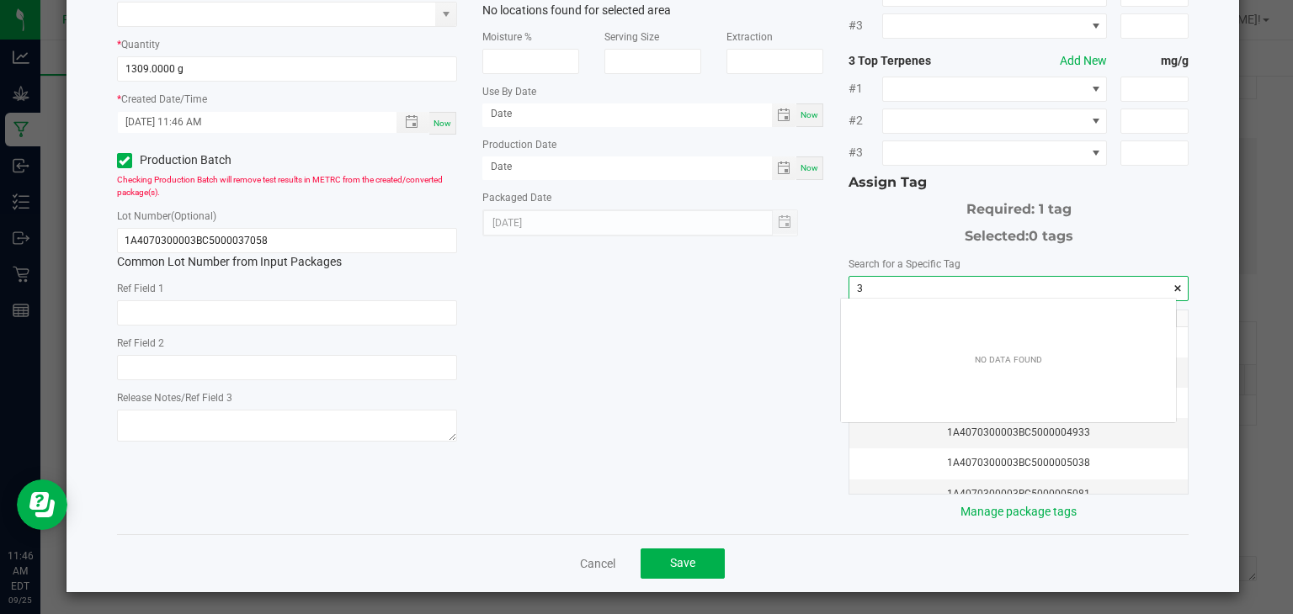
scroll to position [24, 336]
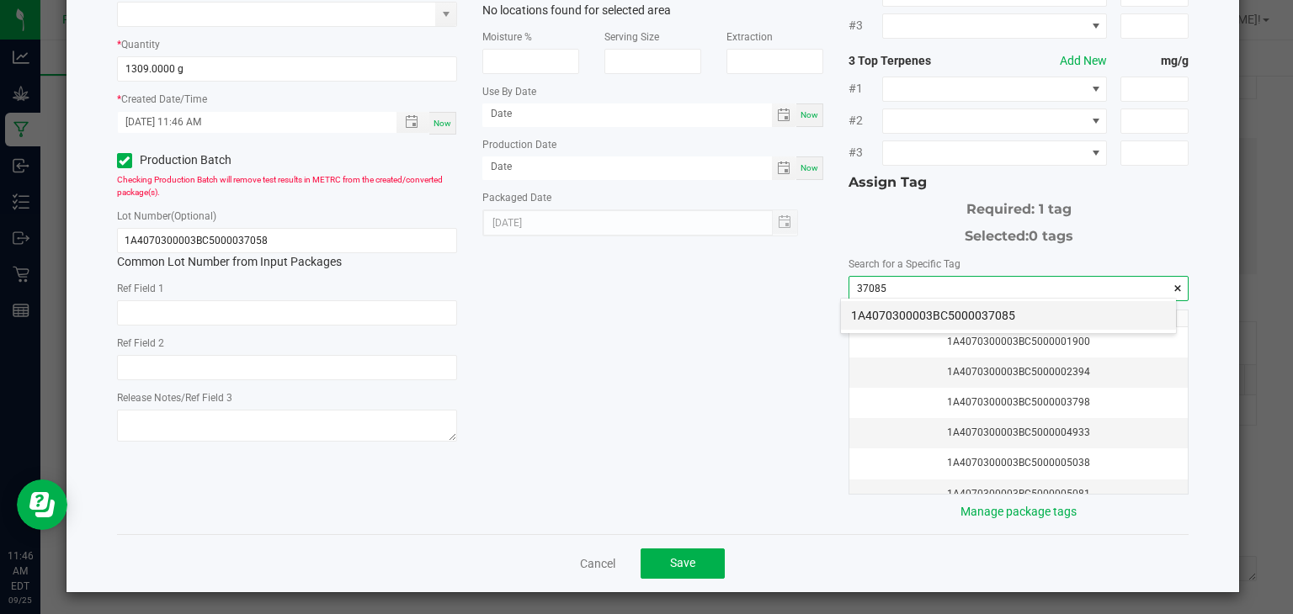
click at [1028, 311] on li "1A4070300003BC5000037085" at bounding box center [1008, 315] width 335 height 29
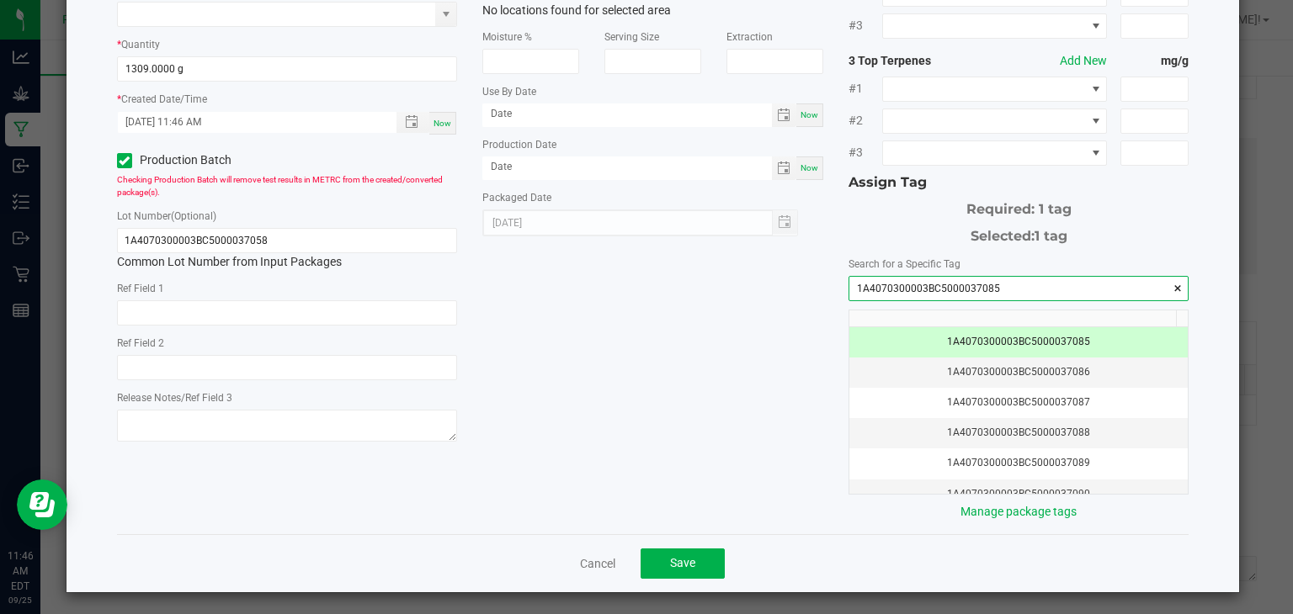
click at [1011, 288] on input "1A4070300003BC5000037085" at bounding box center [1018, 289] width 339 height 24
type input "1A4070300003BC5000037085"
click at [423, 228] on input "1A4070300003BC5000037058" at bounding box center [287, 240] width 341 height 25
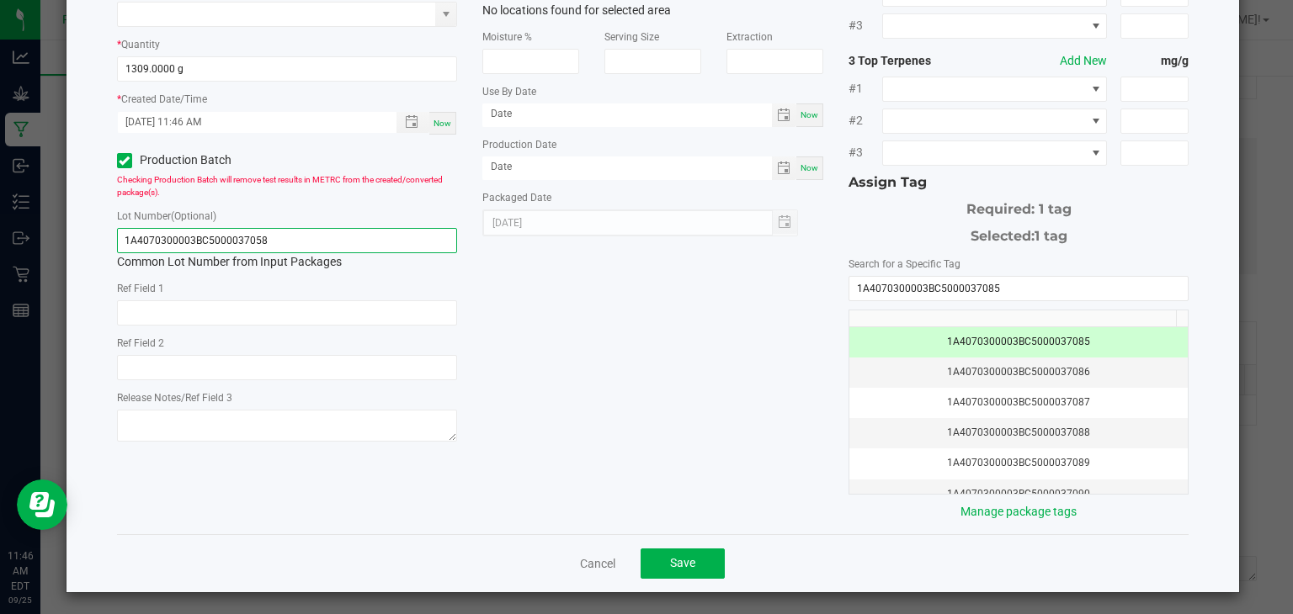
click at [423, 228] on input "1A4070300003BC5000037058" at bounding box center [287, 240] width 341 height 25
paste input "85"
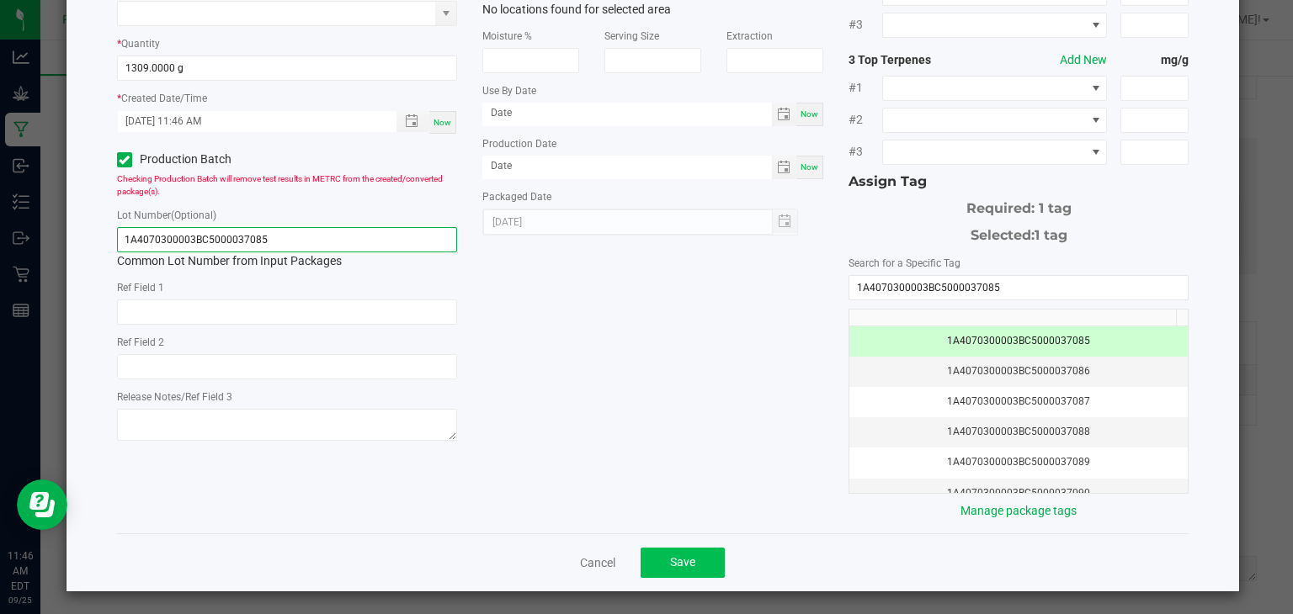
type input "1A4070300003BC5000037085"
click at [661, 551] on button "Save" at bounding box center [683, 563] width 84 height 30
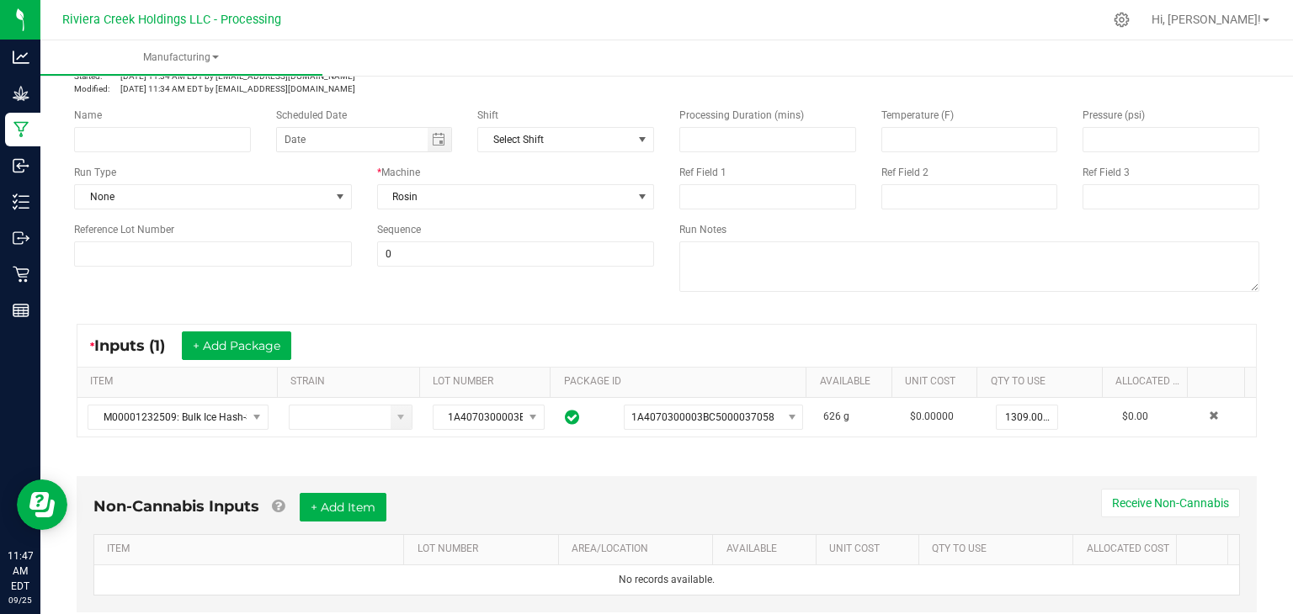
scroll to position [0, 0]
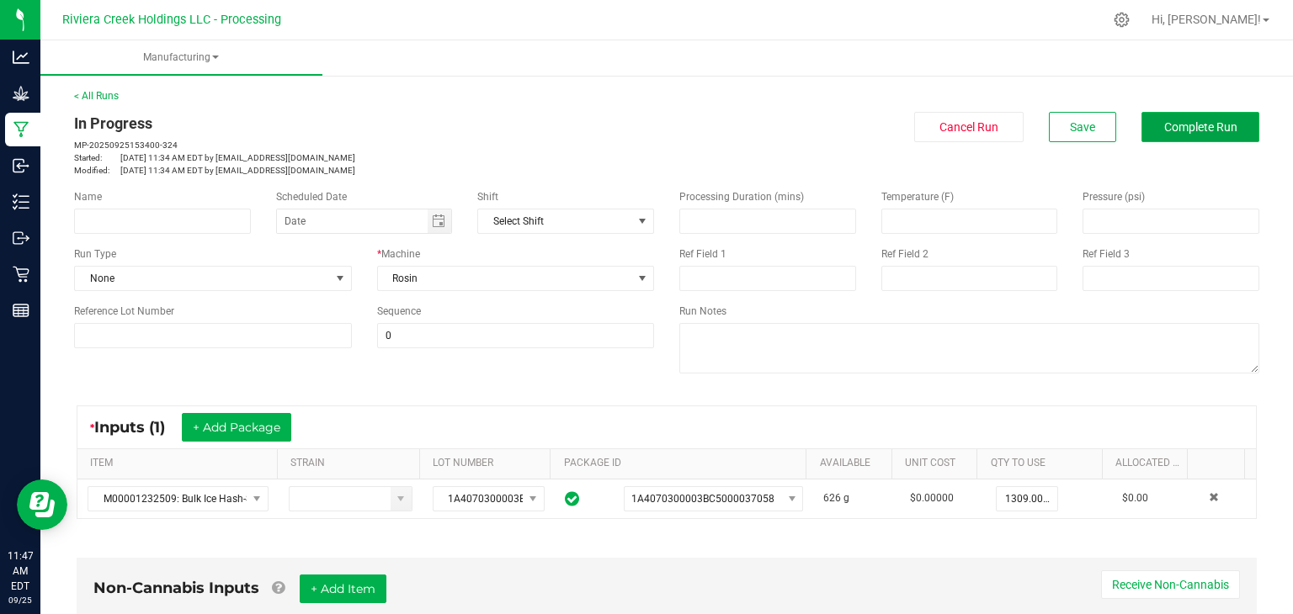
click at [1194, 124] on span "Complete Run" at bounding box center [1200, 126] width 73 height 13
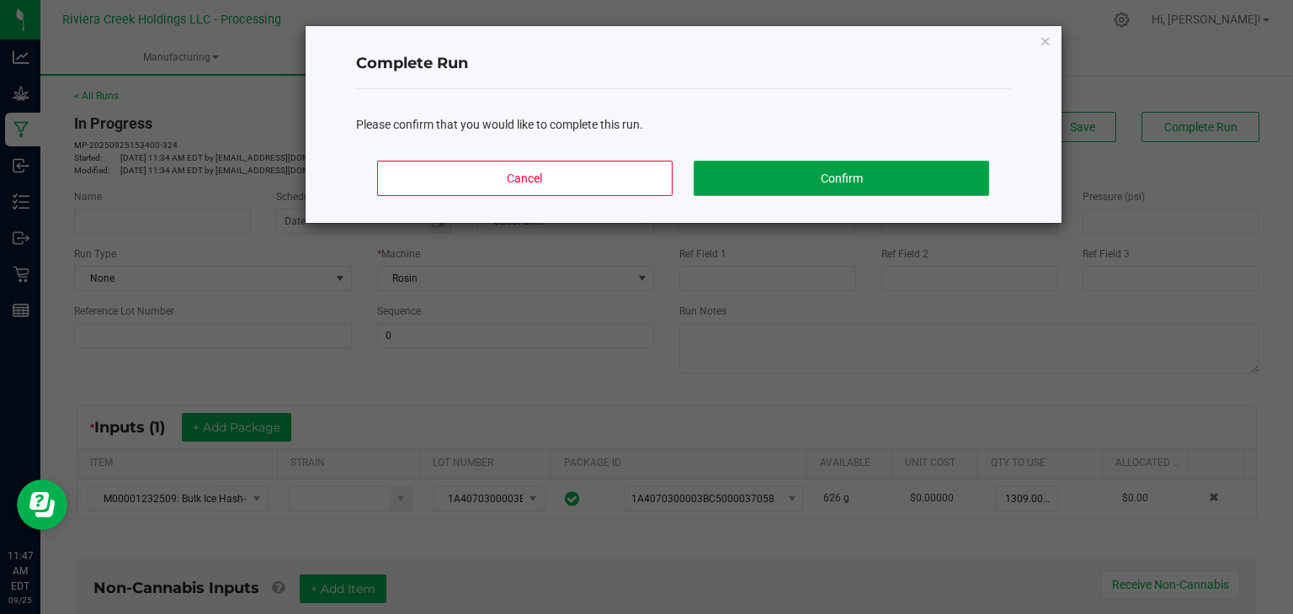
click at [923, 173] on button "Confirm" at bounding box center [841, 178] width 295 height 35
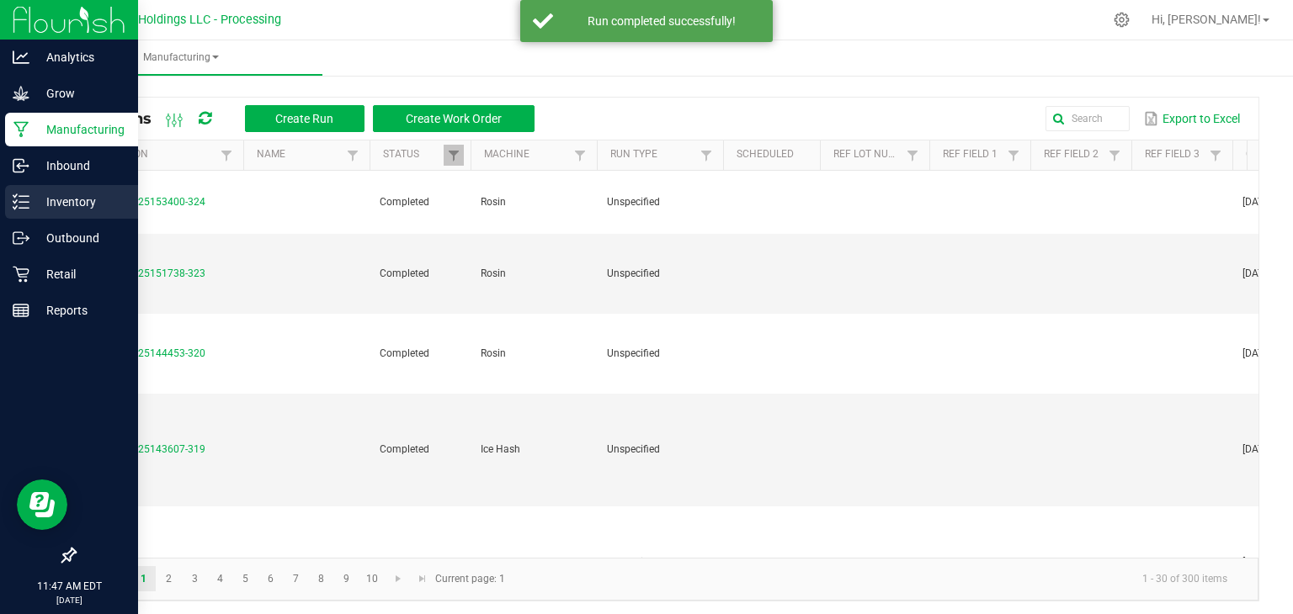
click at [7, 194] on div "Inventory" at bounding box center [71, 202] width 133 height 34
